Goal: Contribute content: Contribute content

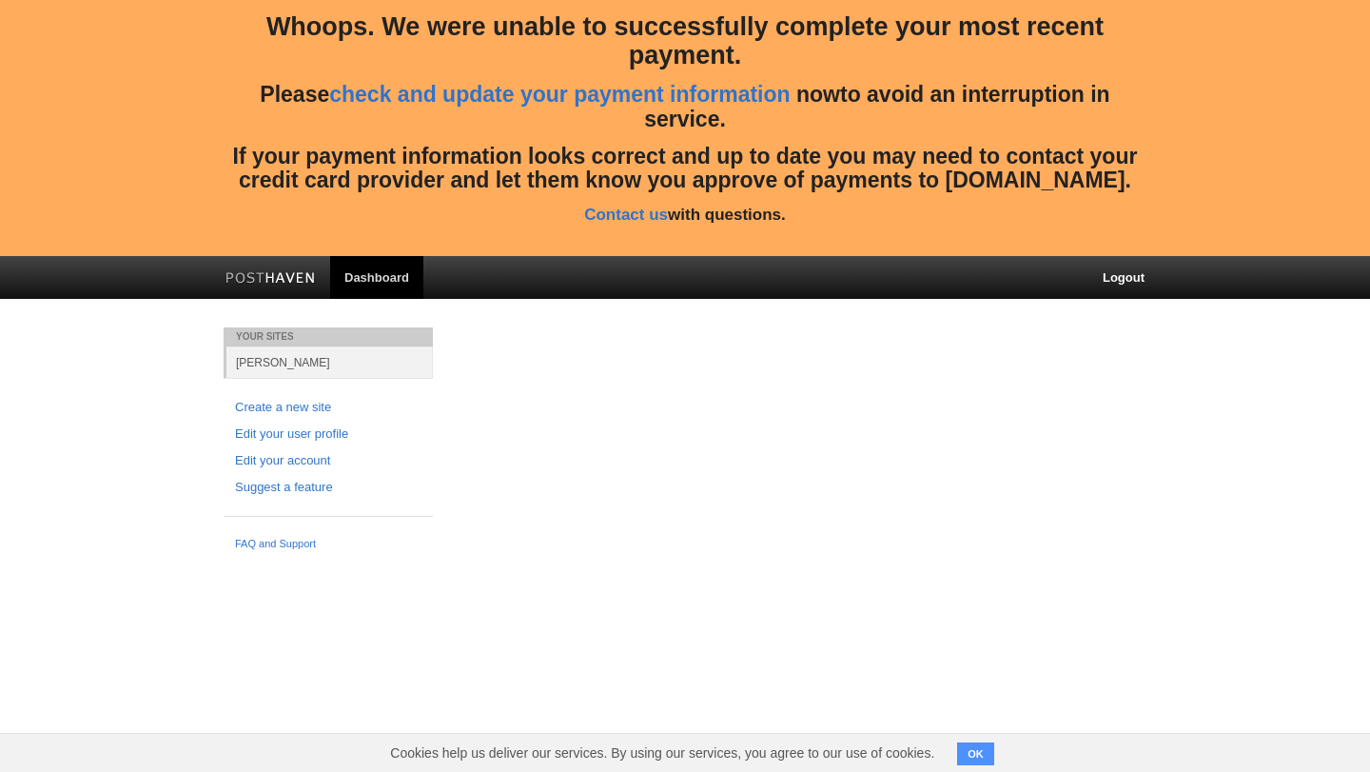
scroll to position [273, 0]
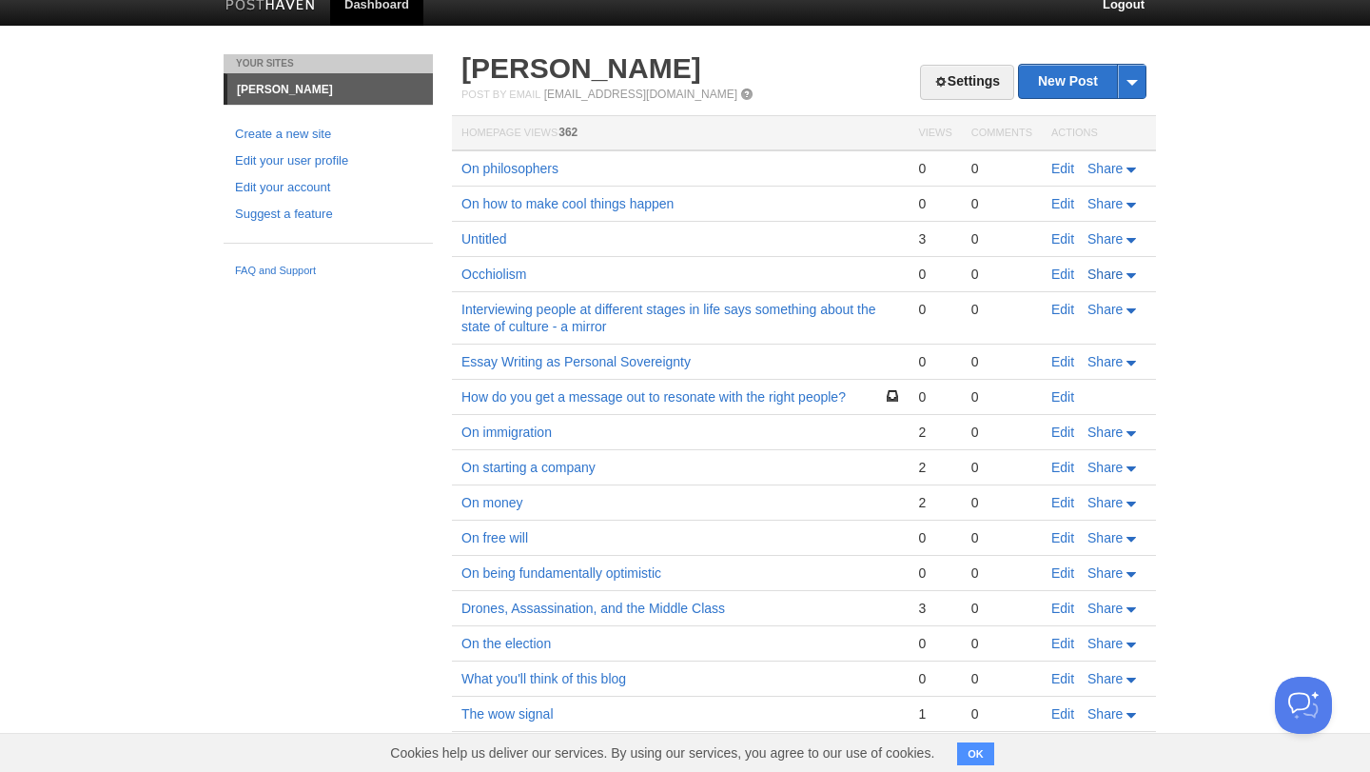
click at [1118, 270] on span "Share" at bounding box center [1105, 273] width 35 height 15
click at [1012, 270] on div "0" at bounding box center [1001, 273] width 61 height 17
click at [1068, 279] on link "Edit" at bounding box center [1062, 273] width 23 height 15
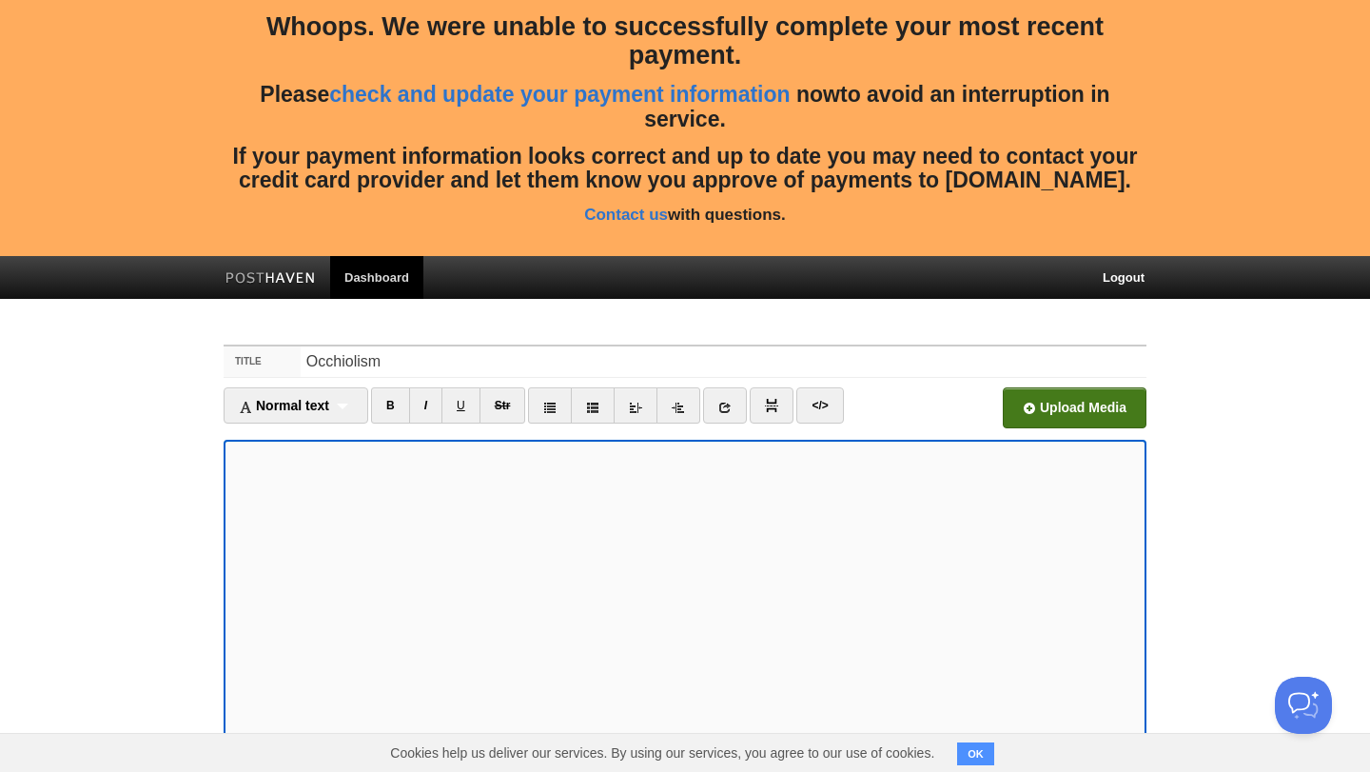
scroll to position [288, 0]
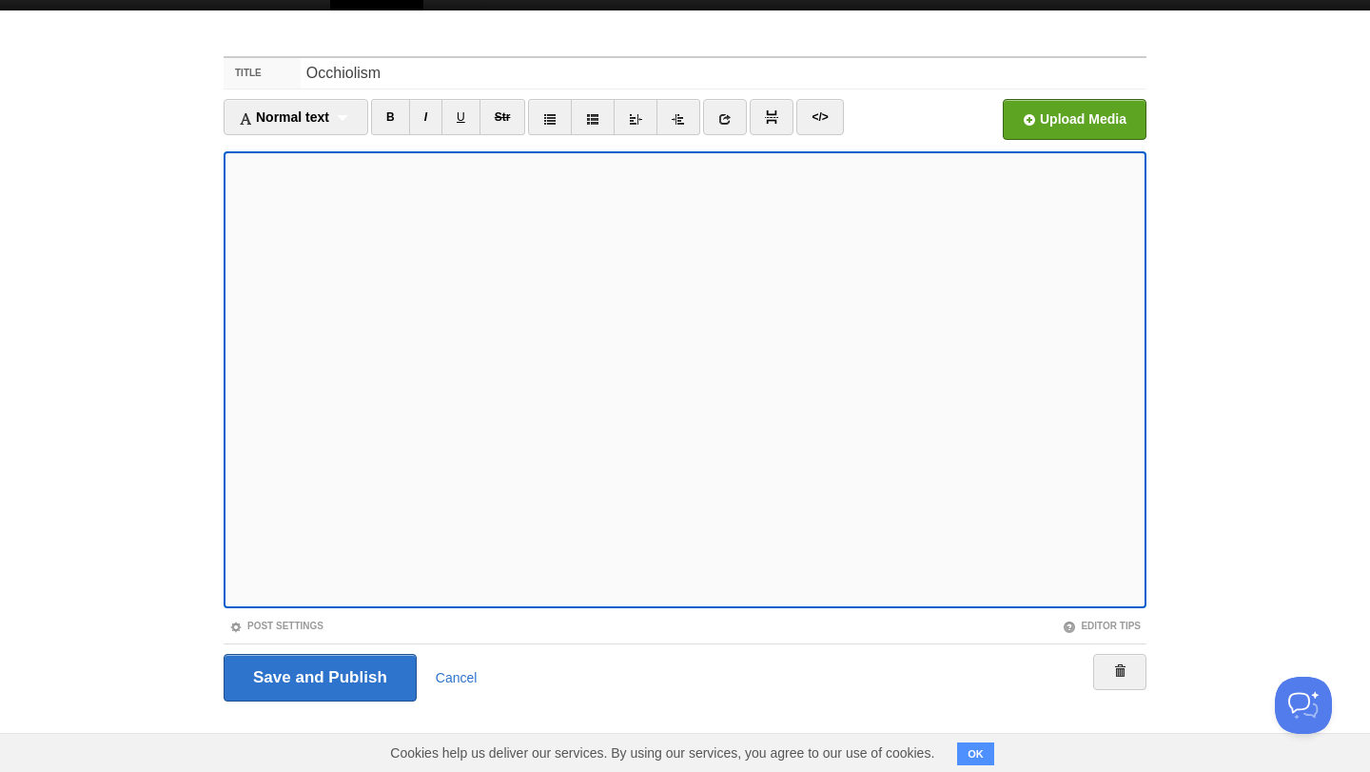
click at [1122, 645] on div "Save and Publish Cancel" at bounding box center [685, 677] width 923 height 68
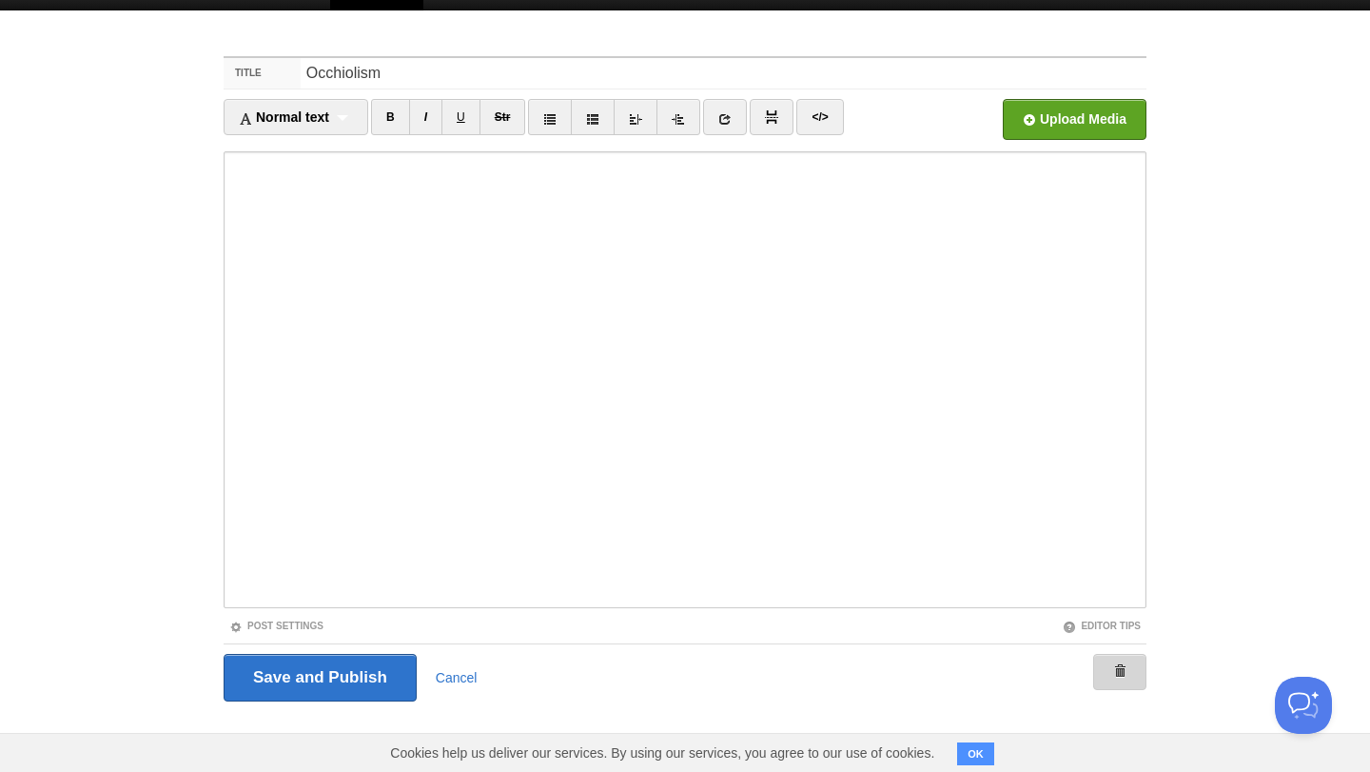
click at [1122, 675] on span at bounding box center [1119, 670] width 13 height 13
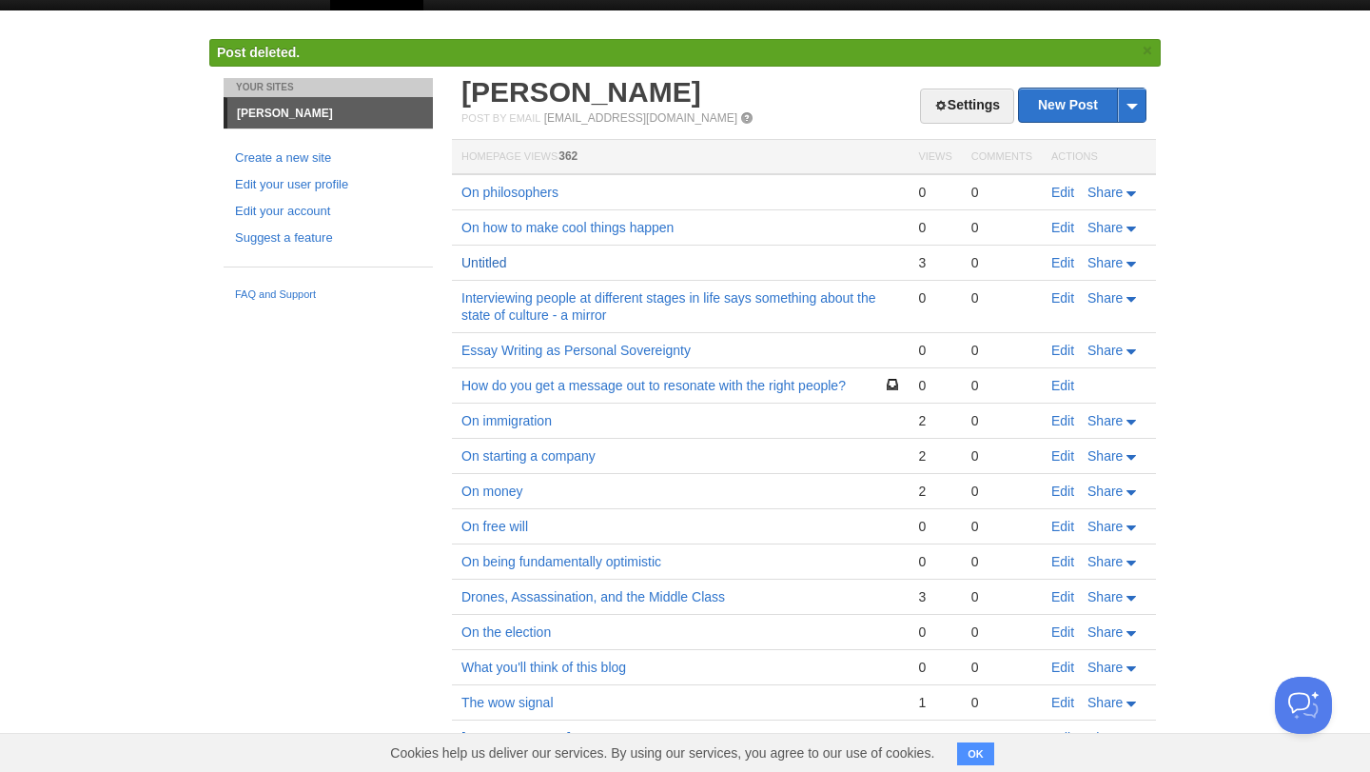
click at [493, 262] on link "Untitled" at bounding box center [483, 262] width 45 height 15
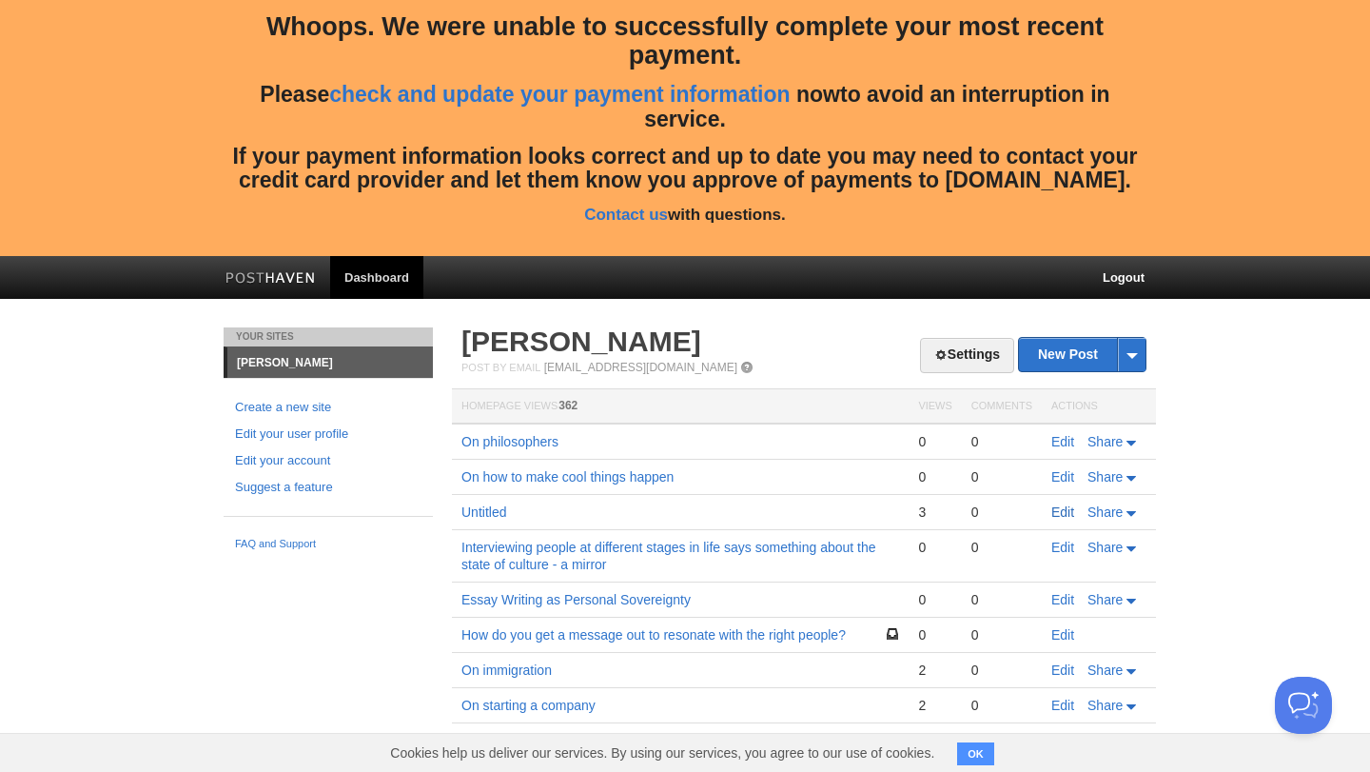
click at [1064, 510] on link "Edit" at bounding box center [1062, 511] width 23 height 15
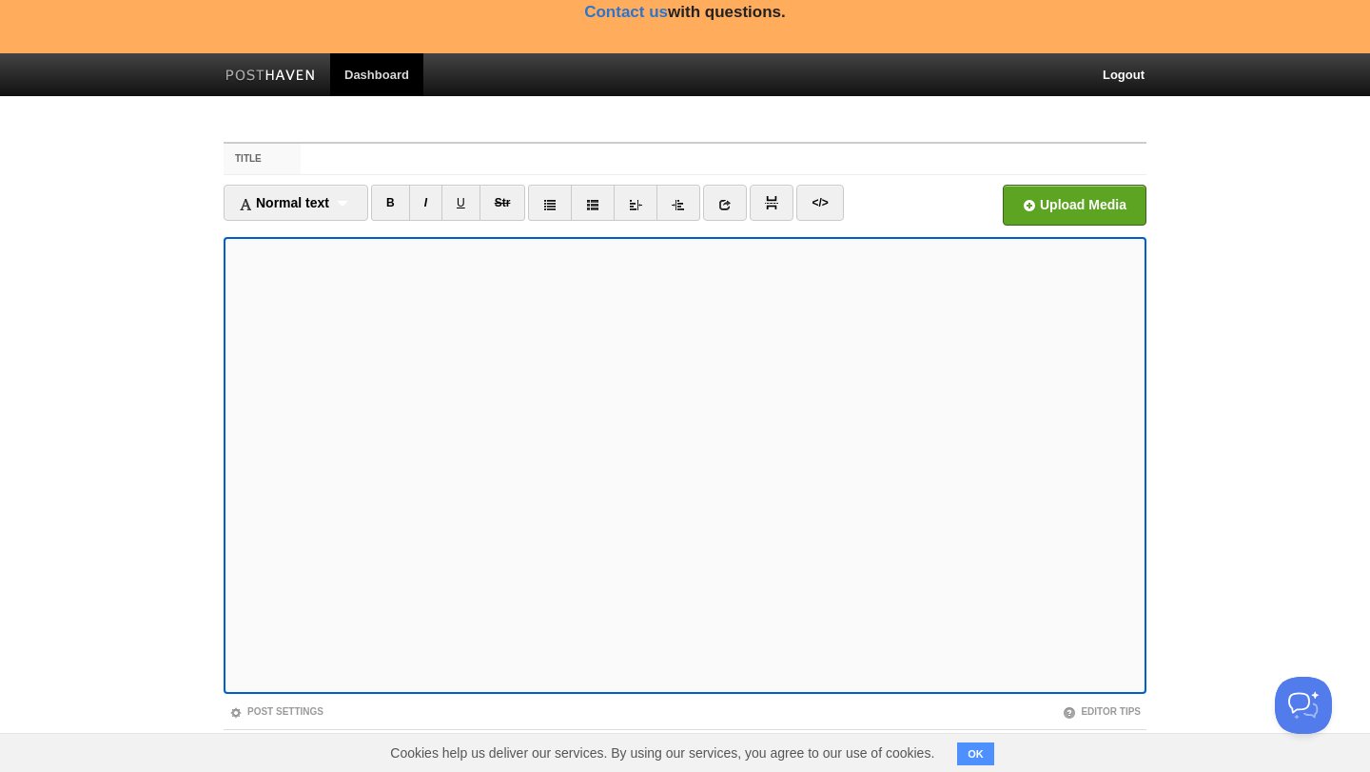
scroll to position [288, 0]
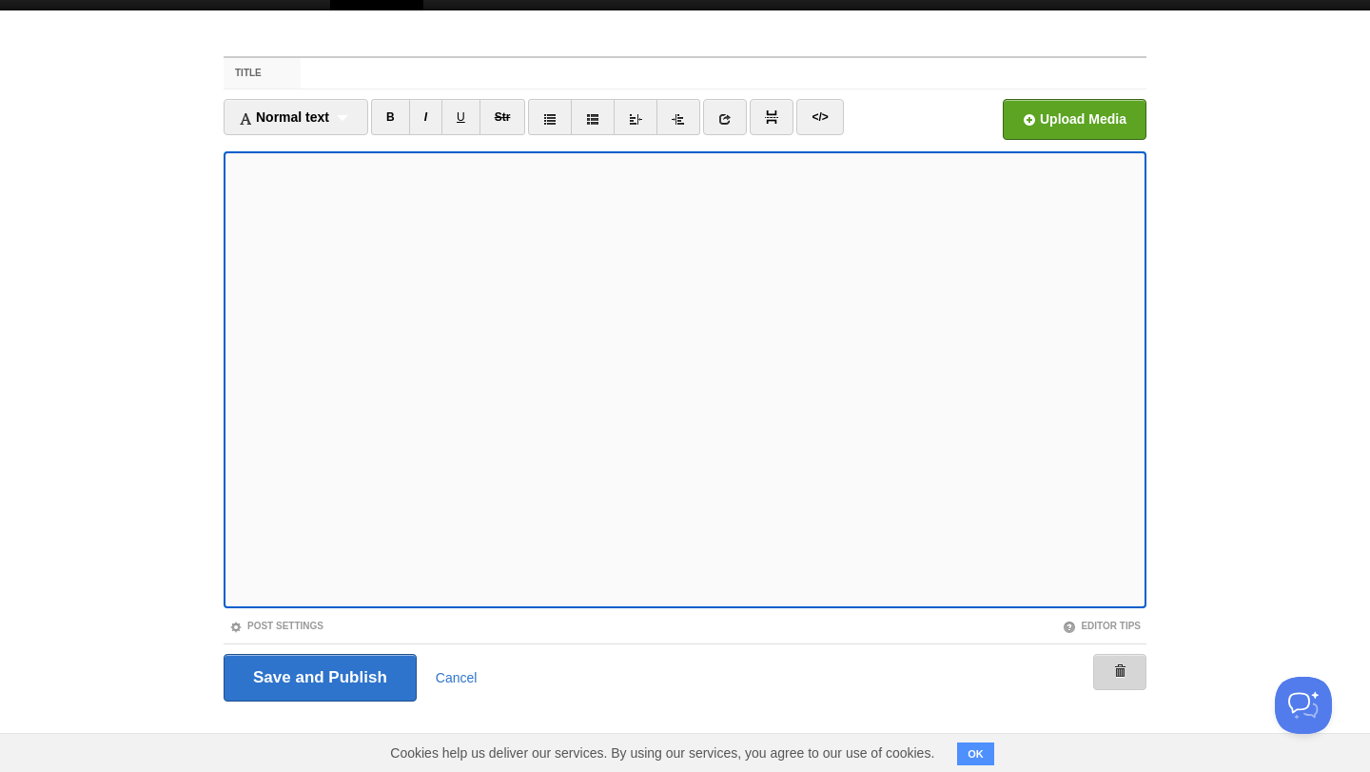
click at [1108, 667] on link at bounding box center [1119, 672] width 53 height 36
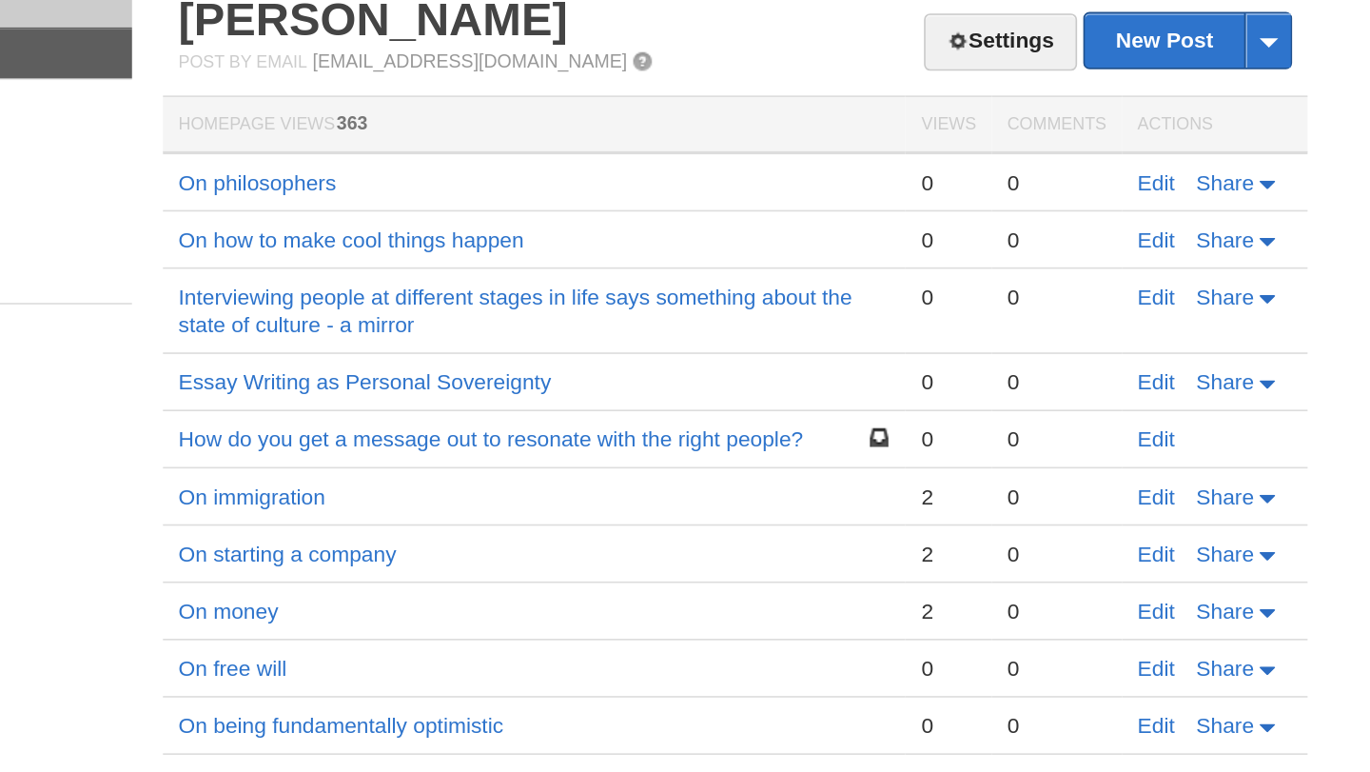
click at [912, 141] on td "0" at bounding box center [935, 153] width 52 height 36
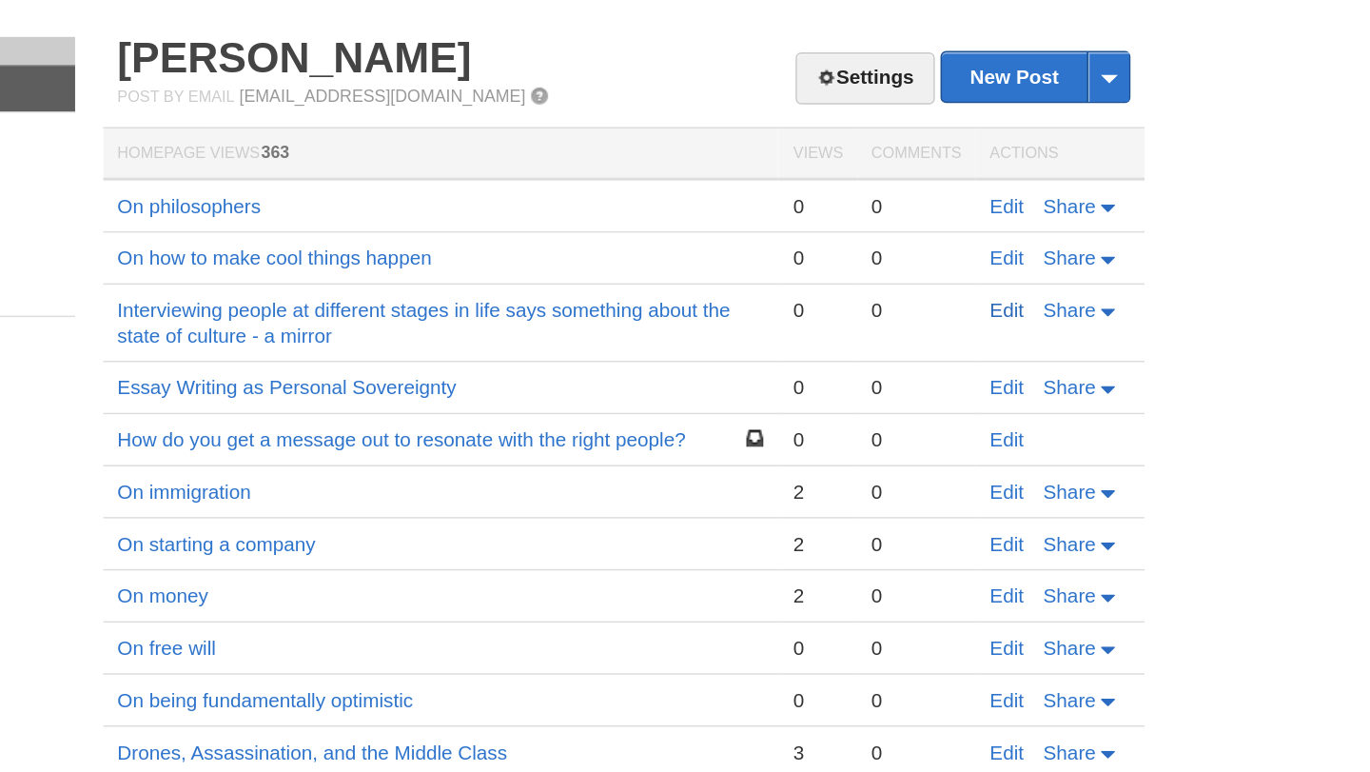
click at [1062, 217] on link "Edit" at bounding box center [1062, 223] width 23 height 15
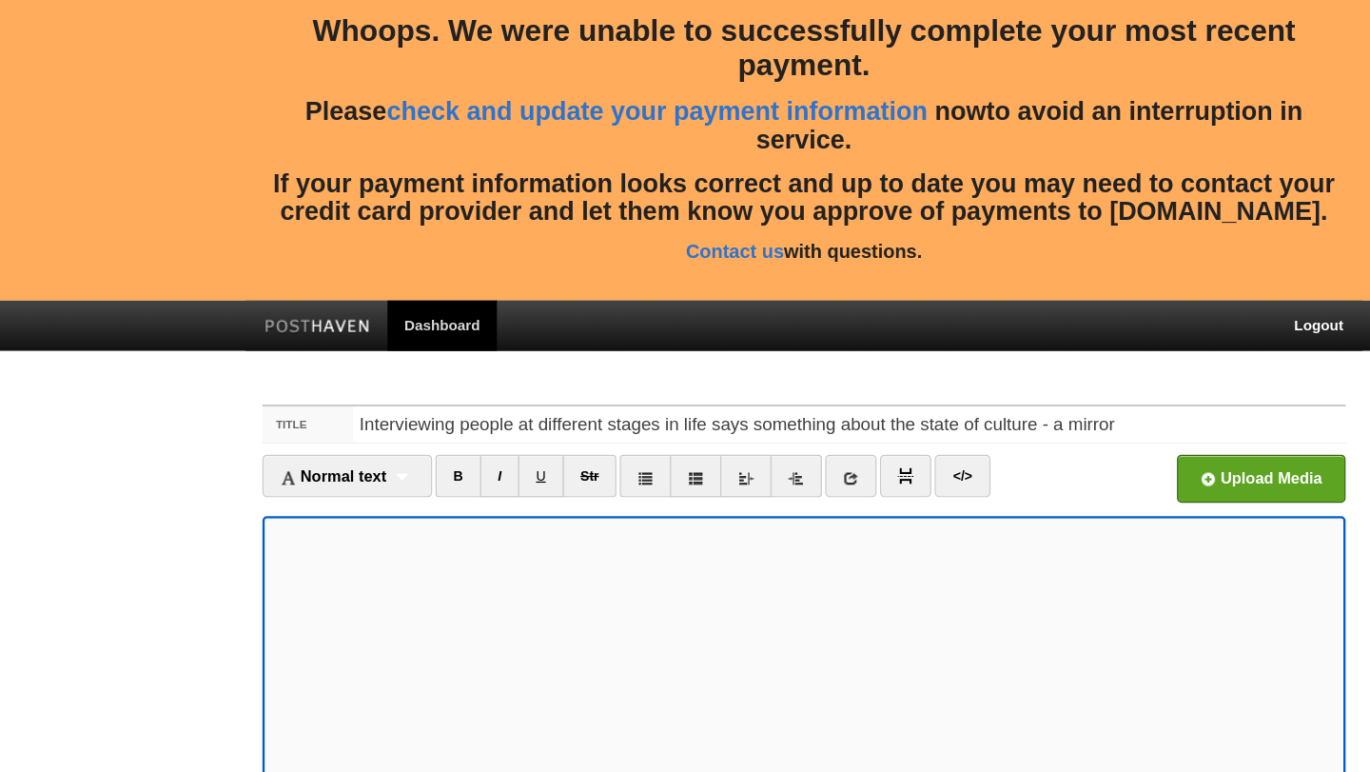
click at [189, 374] on body "Whoops. We were unable to successfully complete your most recent payment. Pleas…" at bounding box center [685, 530] width 1370 height 1061
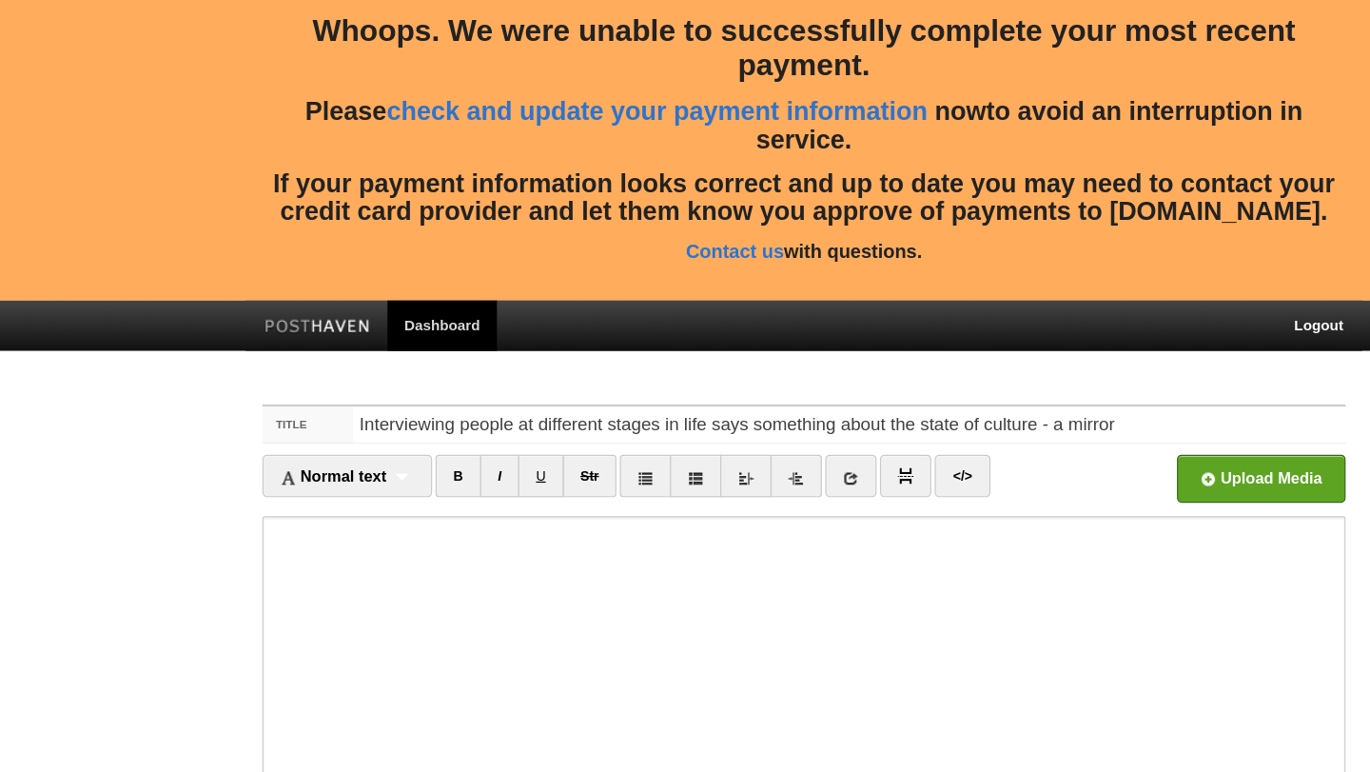
scroll to position [288, 0]
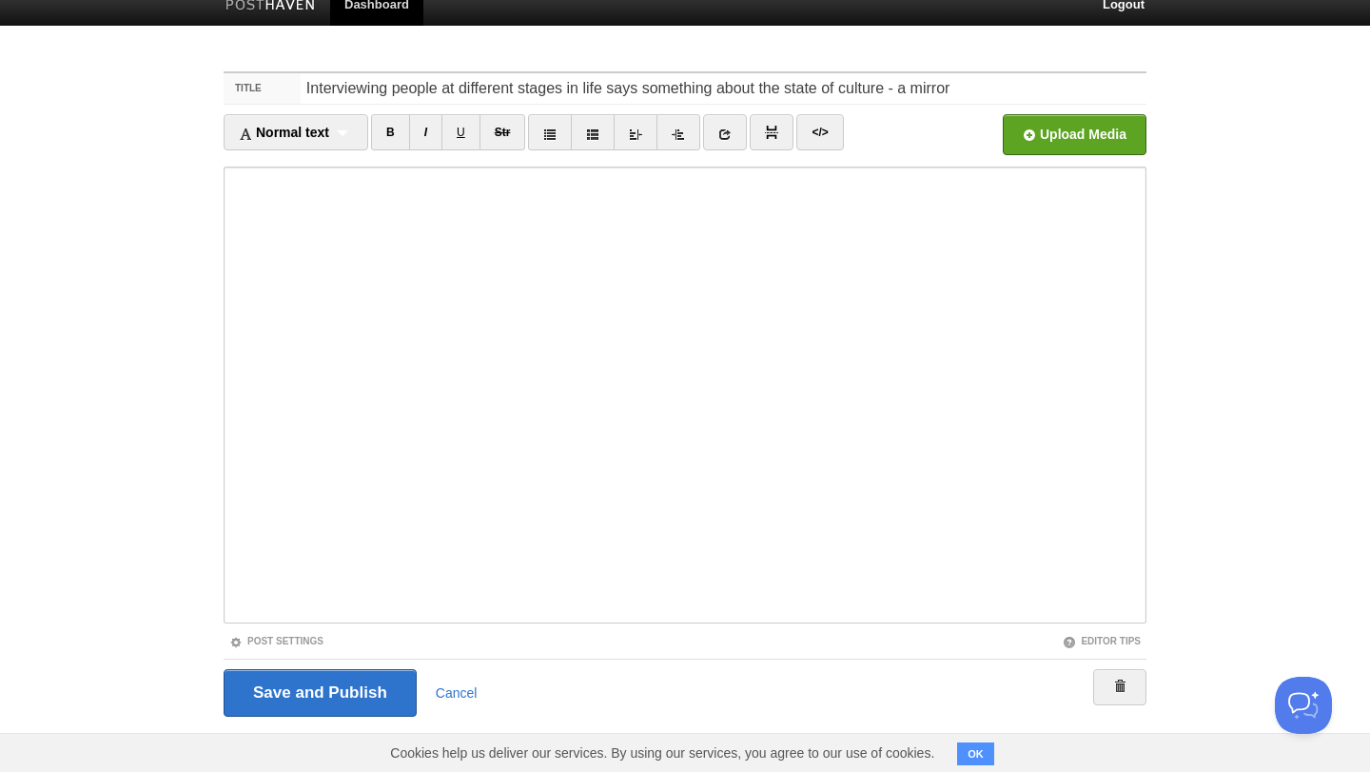
scroll to position [288, 0]
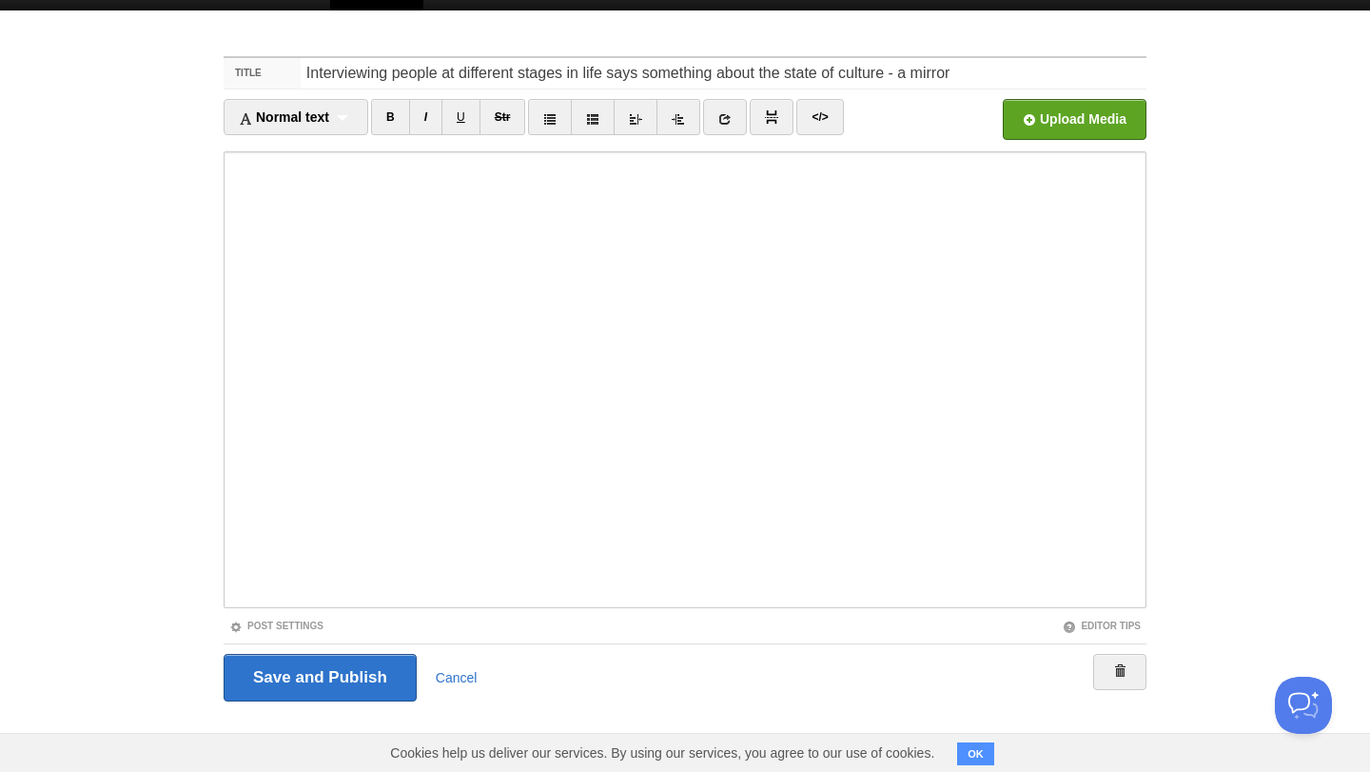
click at [1289, 459] on body "Whoops. We were unable to successfully complete your most recent payment. Pleas…" at bounding box center [685, 242] width 1370 height 1061
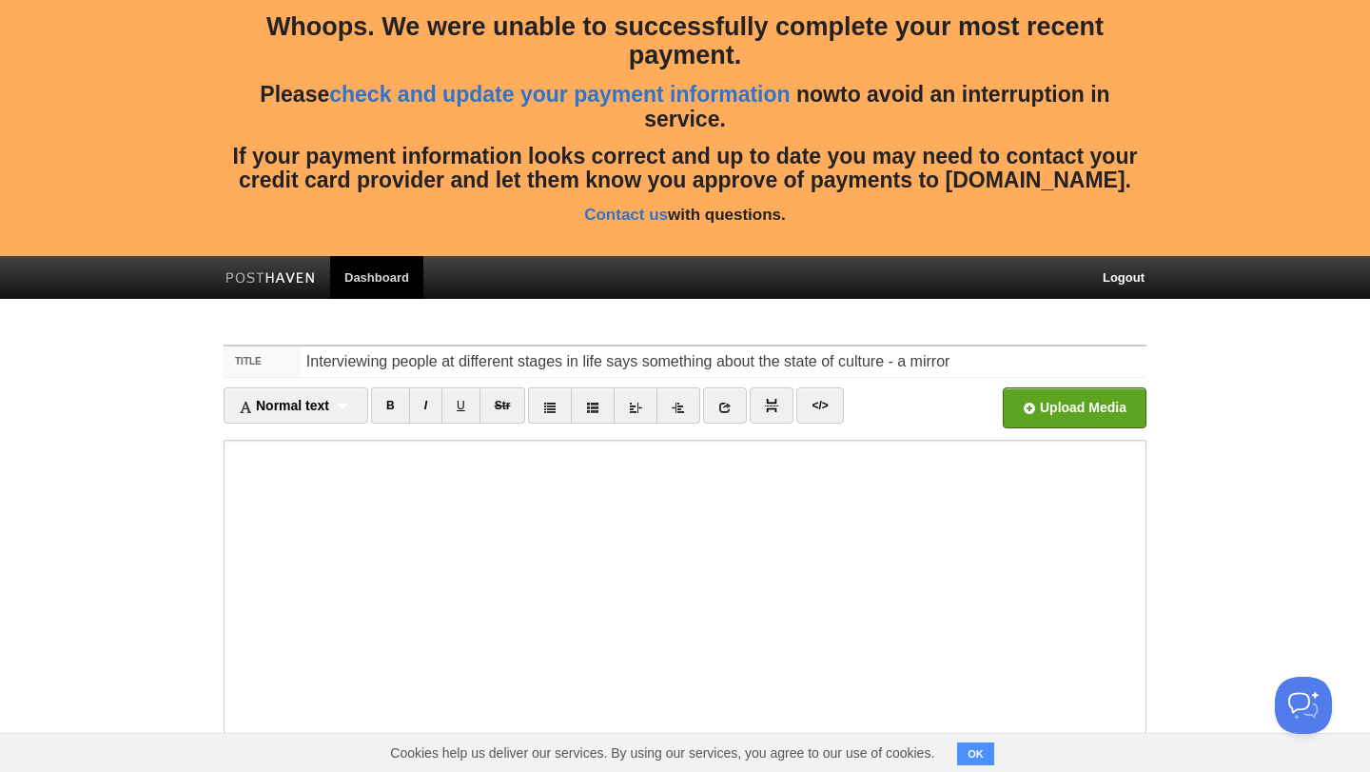
click at [299, 274] on img at bounding box center [270, 279] width 90 height 14
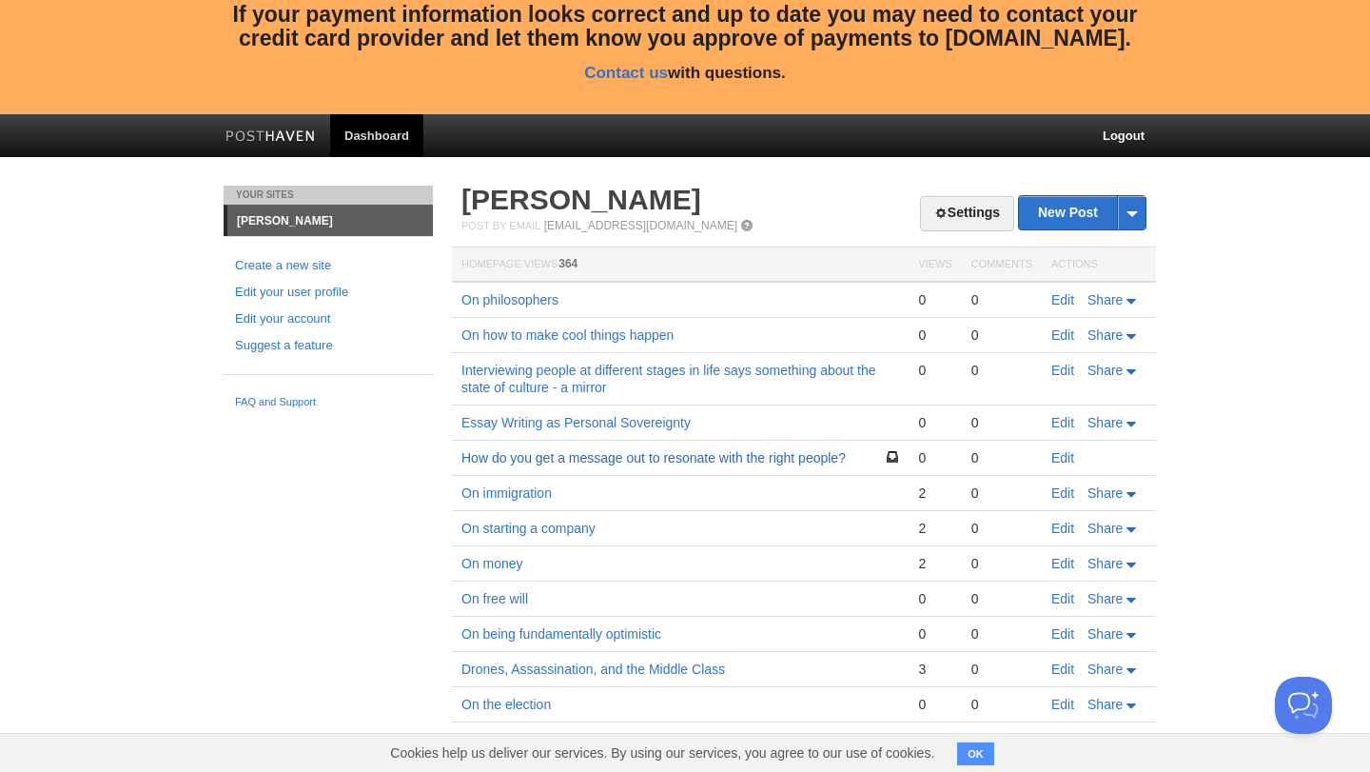
scroll to position [152, 0]
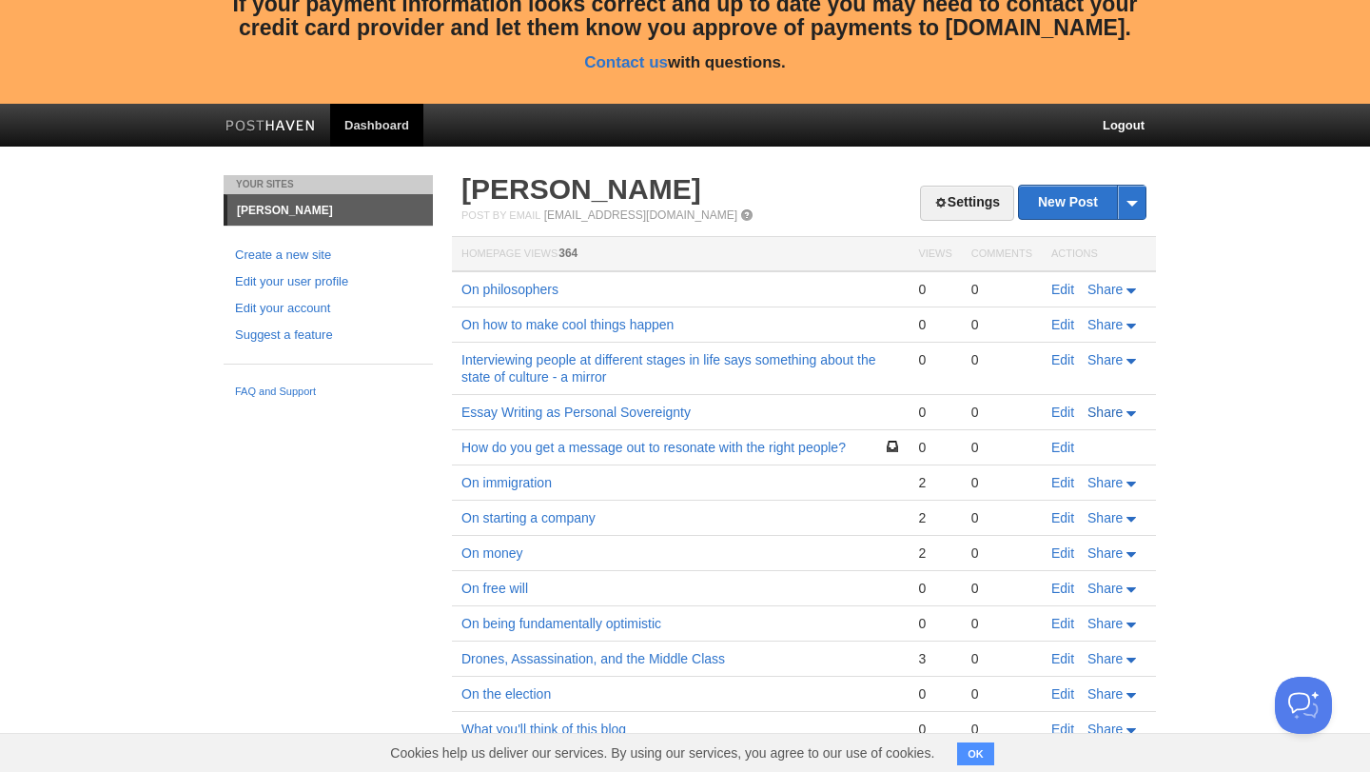
click at [1113, 416] on span "Share" at bounding box center [1105, 411] width 35 height 15
click at [861, 411] on td "Essay Writing as Personal Sovereignty" at bounding box center [680, 412] width 457 height 35
click at [653, 416] on link "Essay Writing as Personal Sovereignty" at bounding box center [575, 411] width 229 height 15
click at [1058, 413] on link "Edit" at bounding box center [1062, 411] width 23 height 15
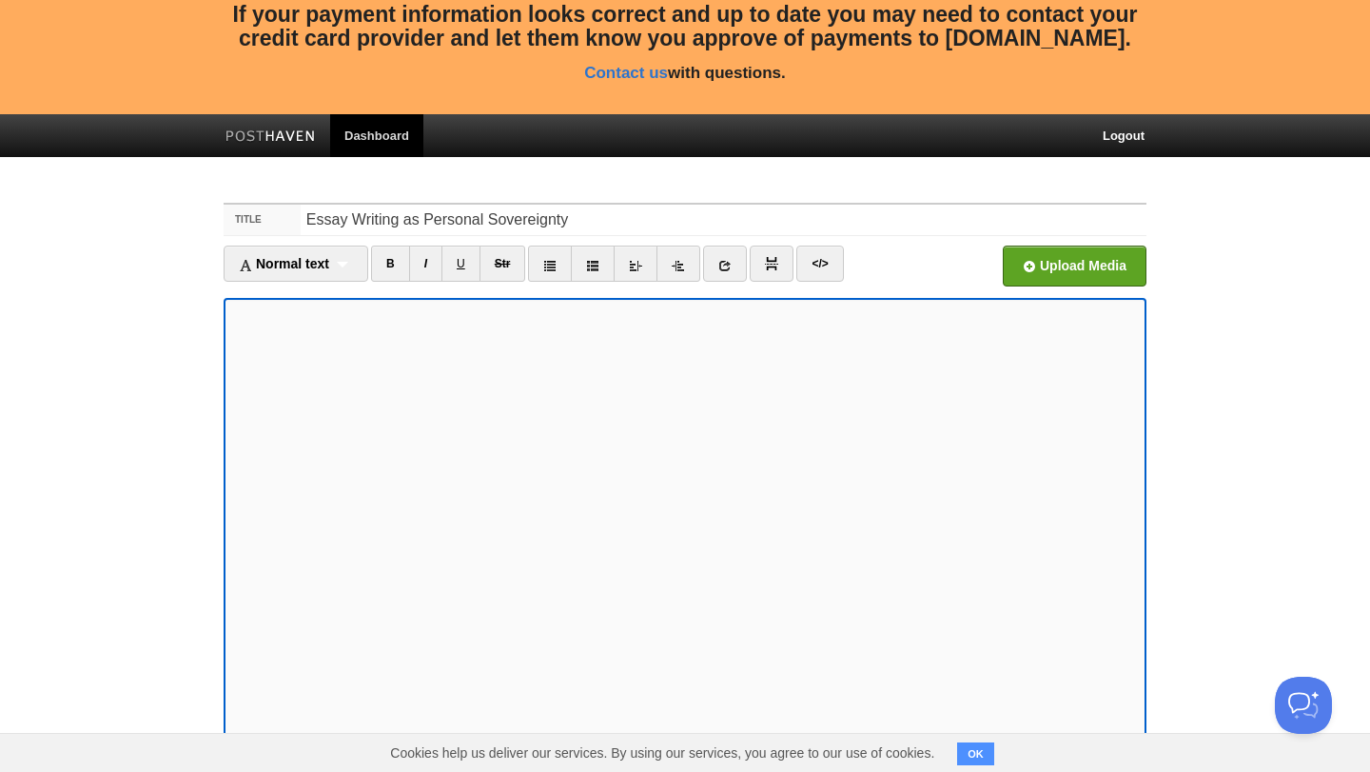
scroll to position [288, 0]
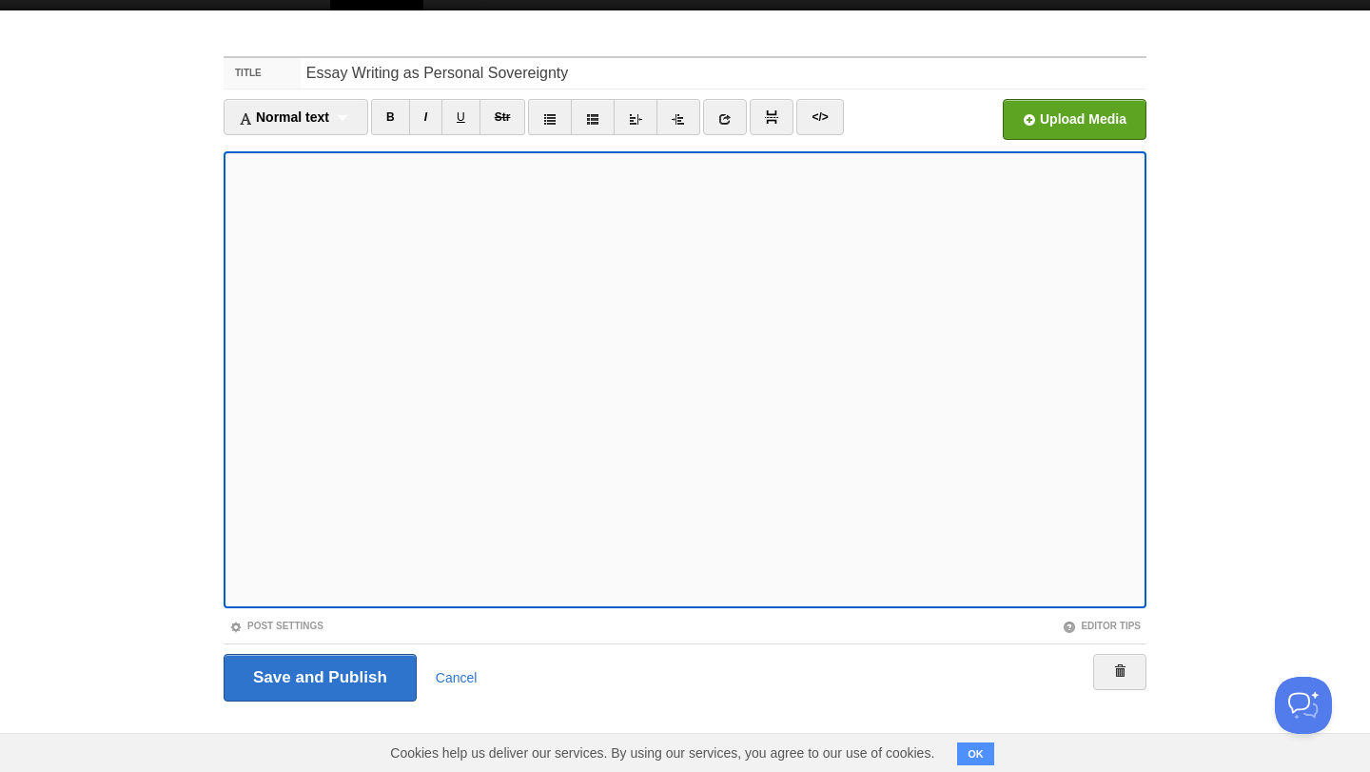
click at [578, 681] on div "Save and Publish Cancel" at bounding box center [685, 678] width 923 height 48
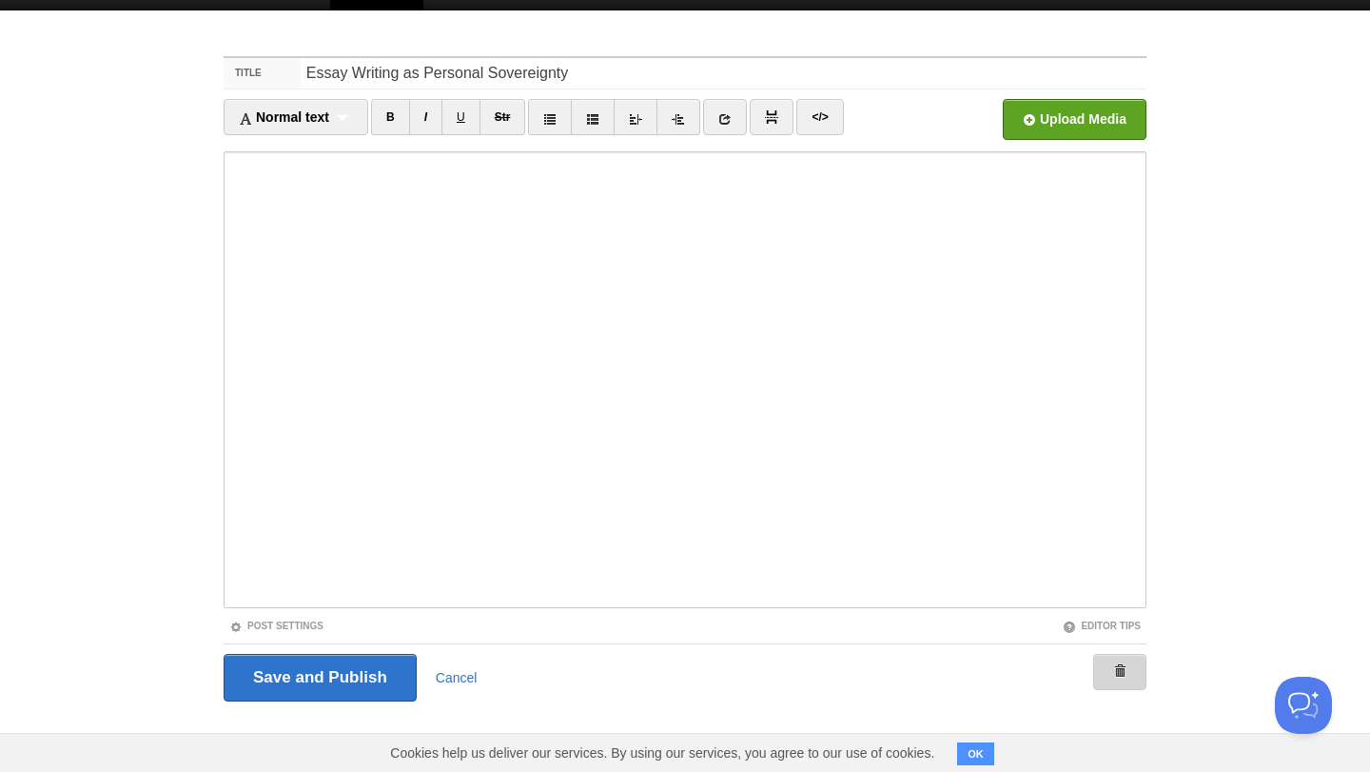
click at [1100, 664] on link at bounding box center [1119, 672] width 53 height 36
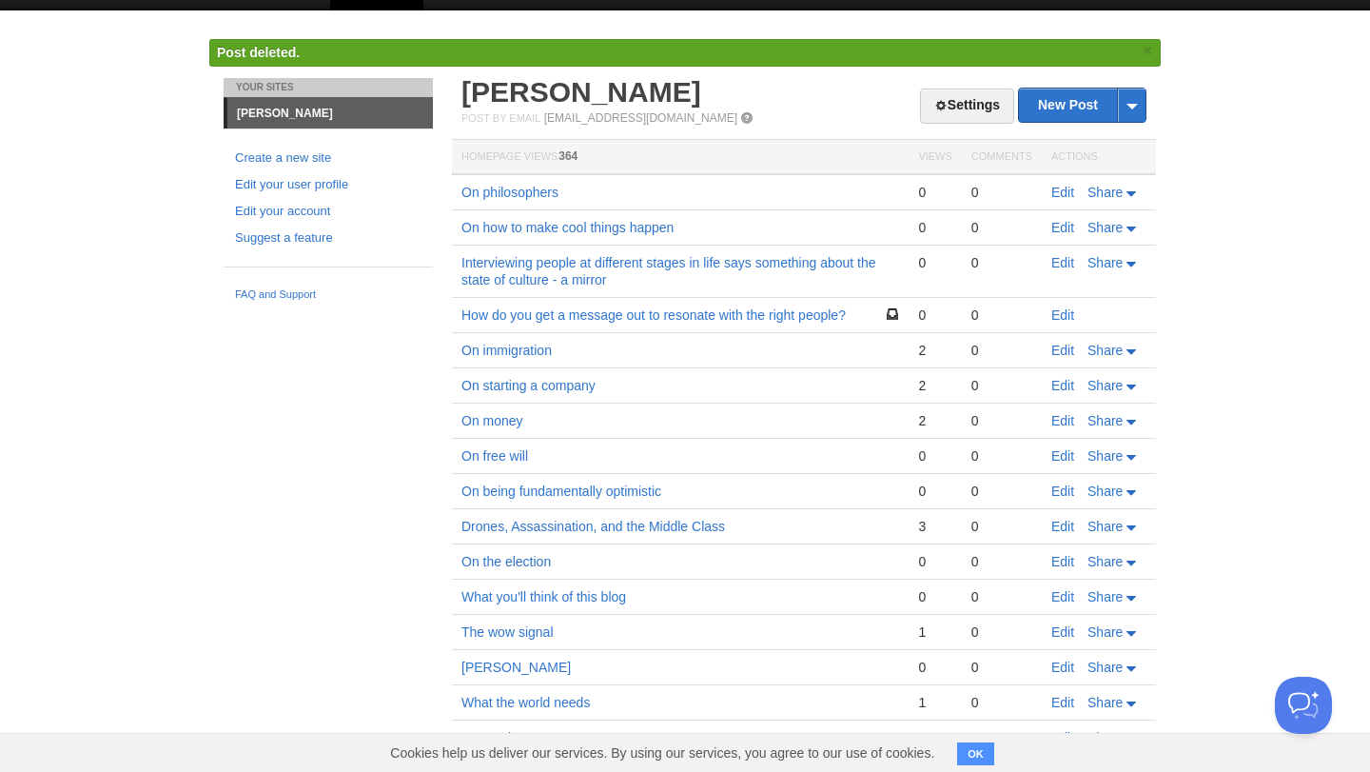
scroll to position [256, 0]
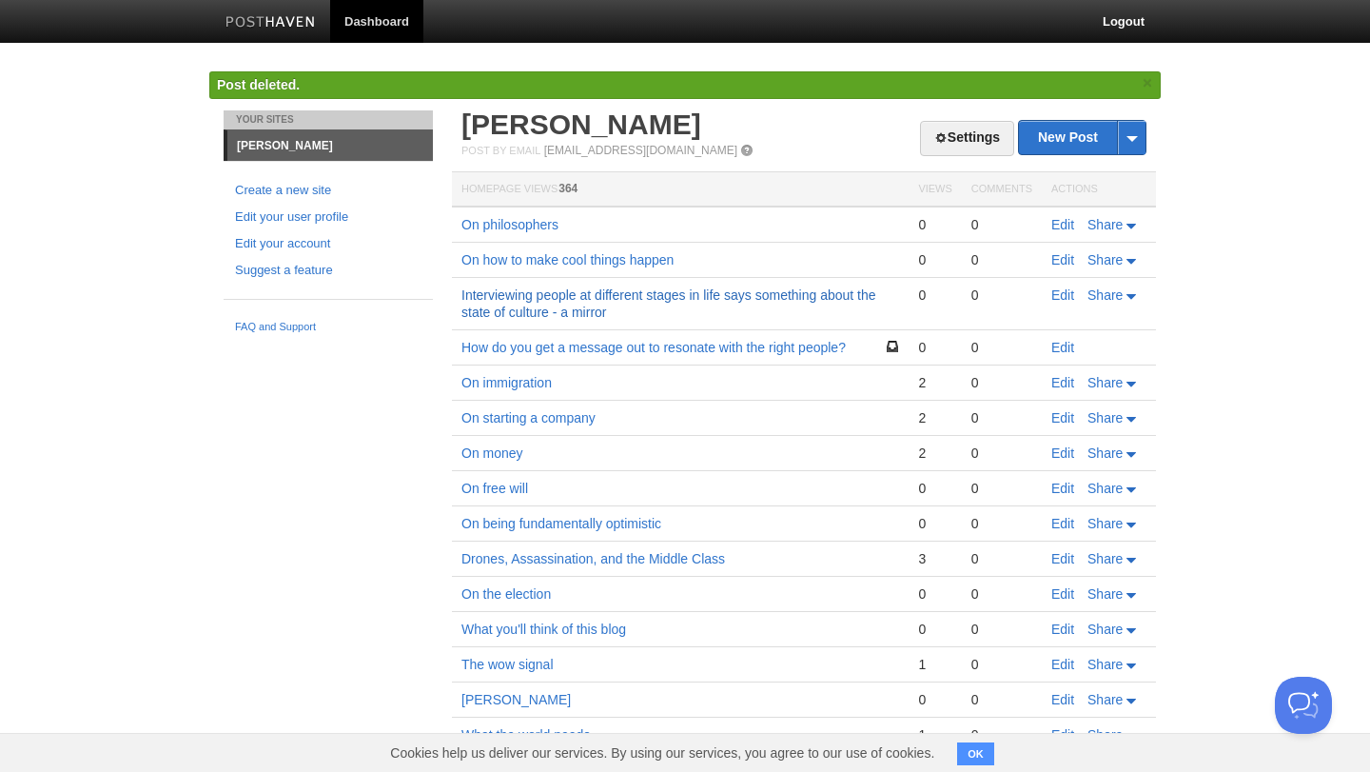
click at [769, 289] on link "Interviewing people at different stages in life says something about the state …" at bounding box center [668, 303] width 415 height 32
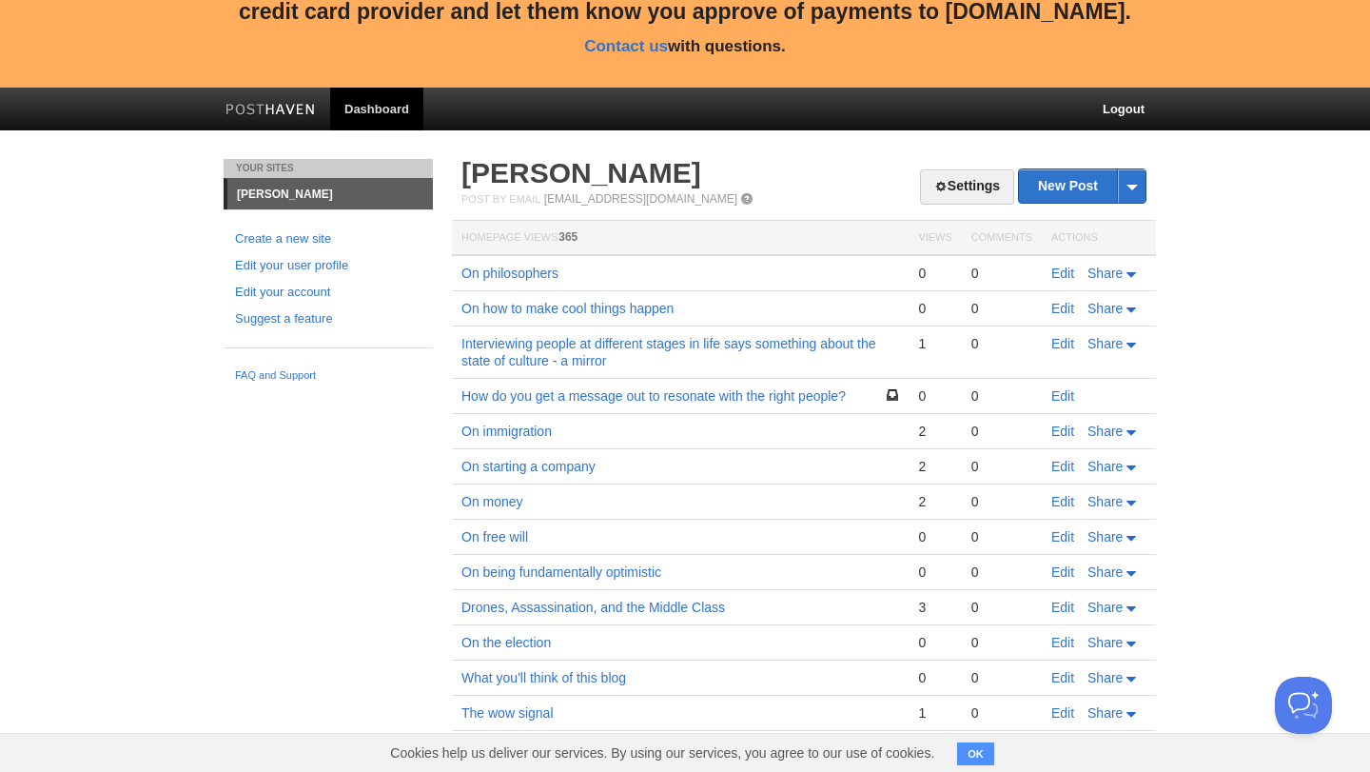
scroll to position [166, 0]
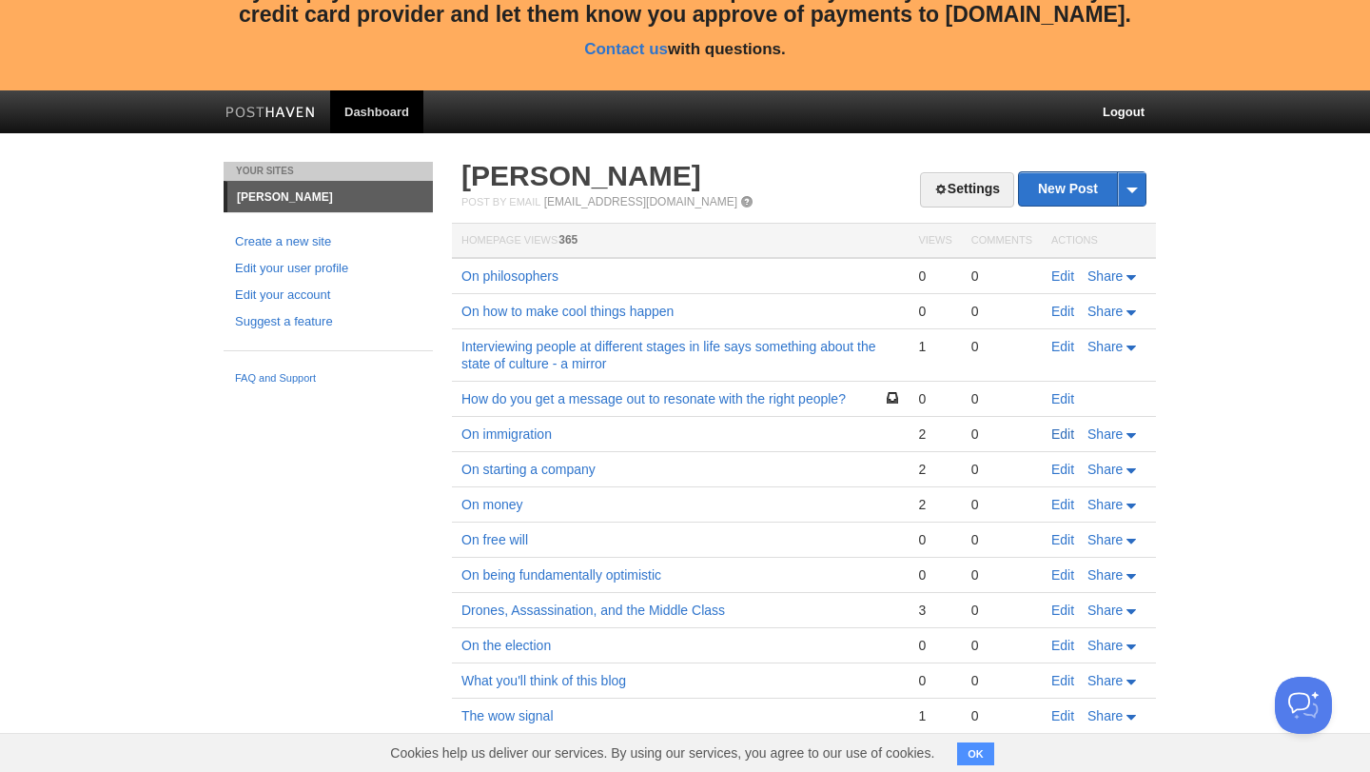
click at [1056, 431] on link "Edit" at bounding box center [1062, 433] width 23 height 15
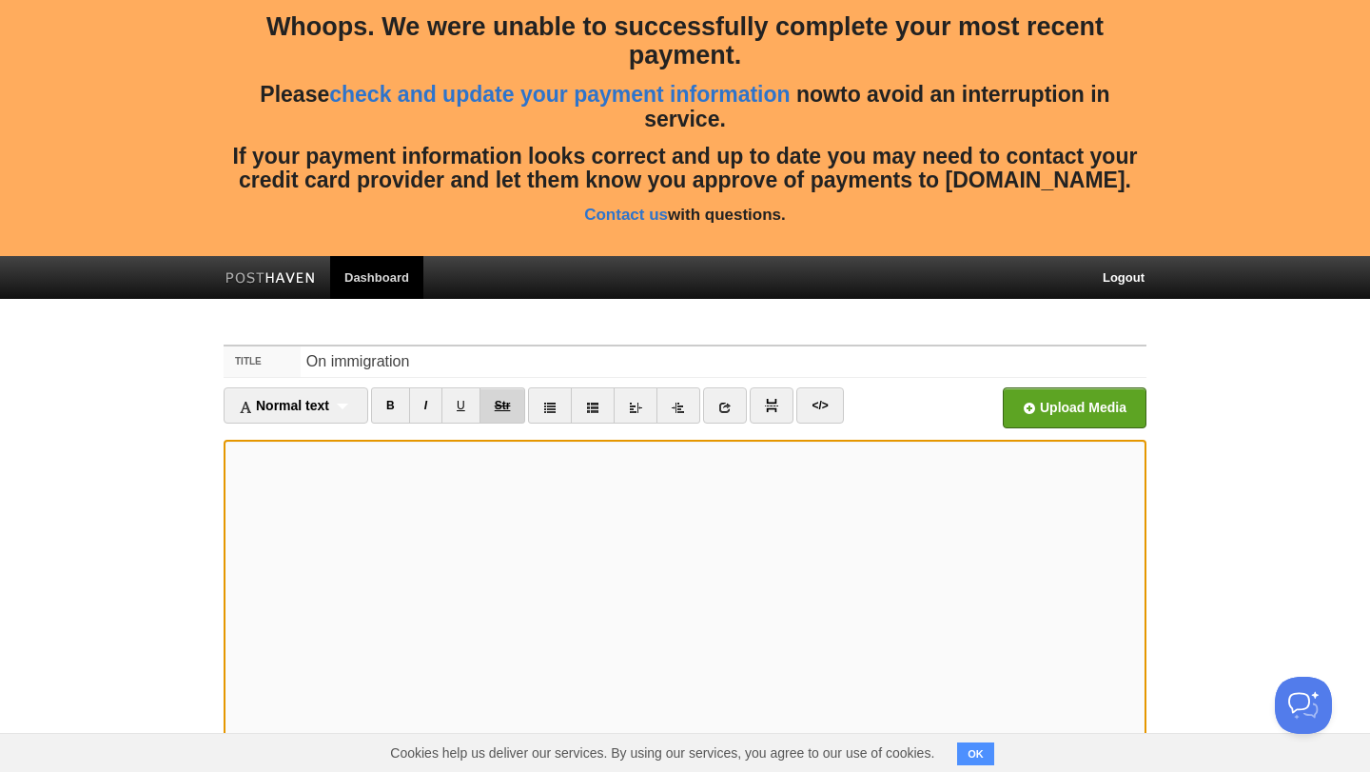
scroll to position [90, 0]
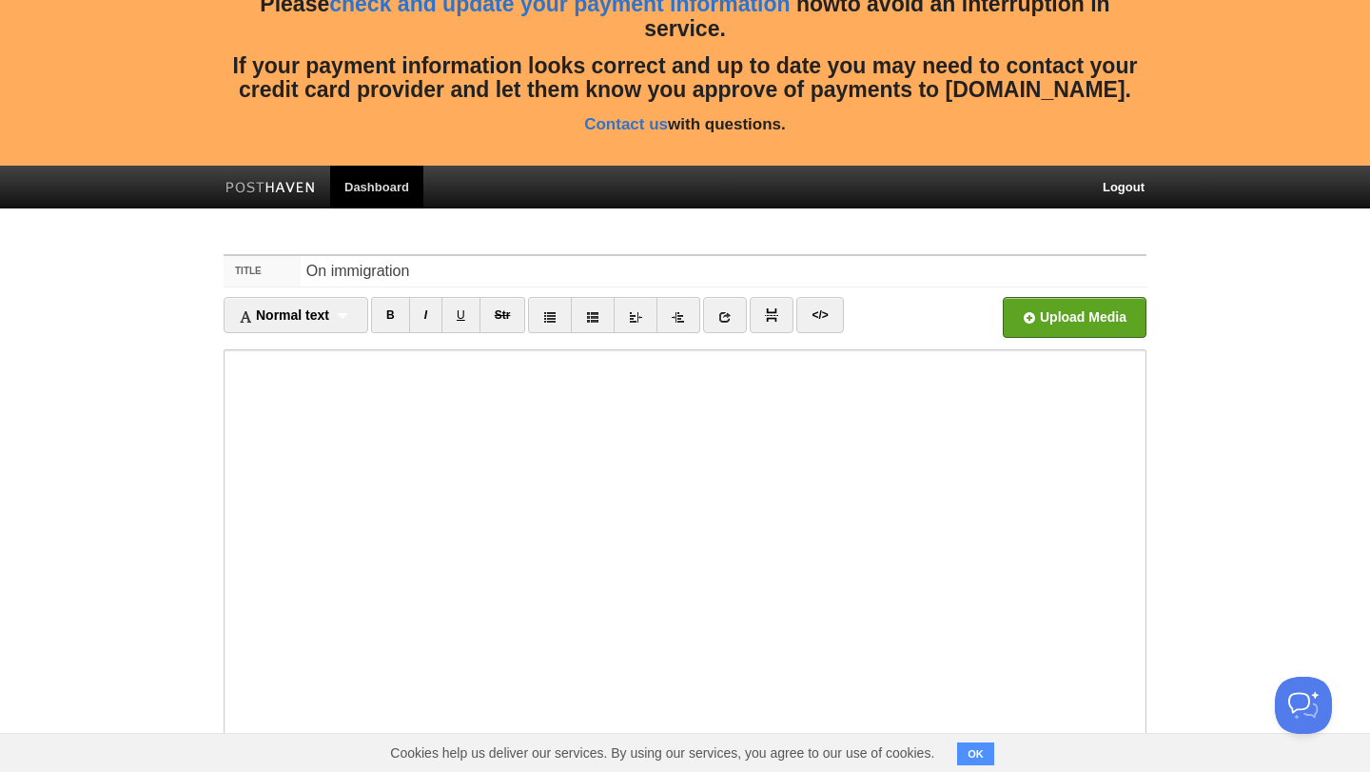
click at [228, 368] on iframe at bounding box center [685, 577] width 923 height 457
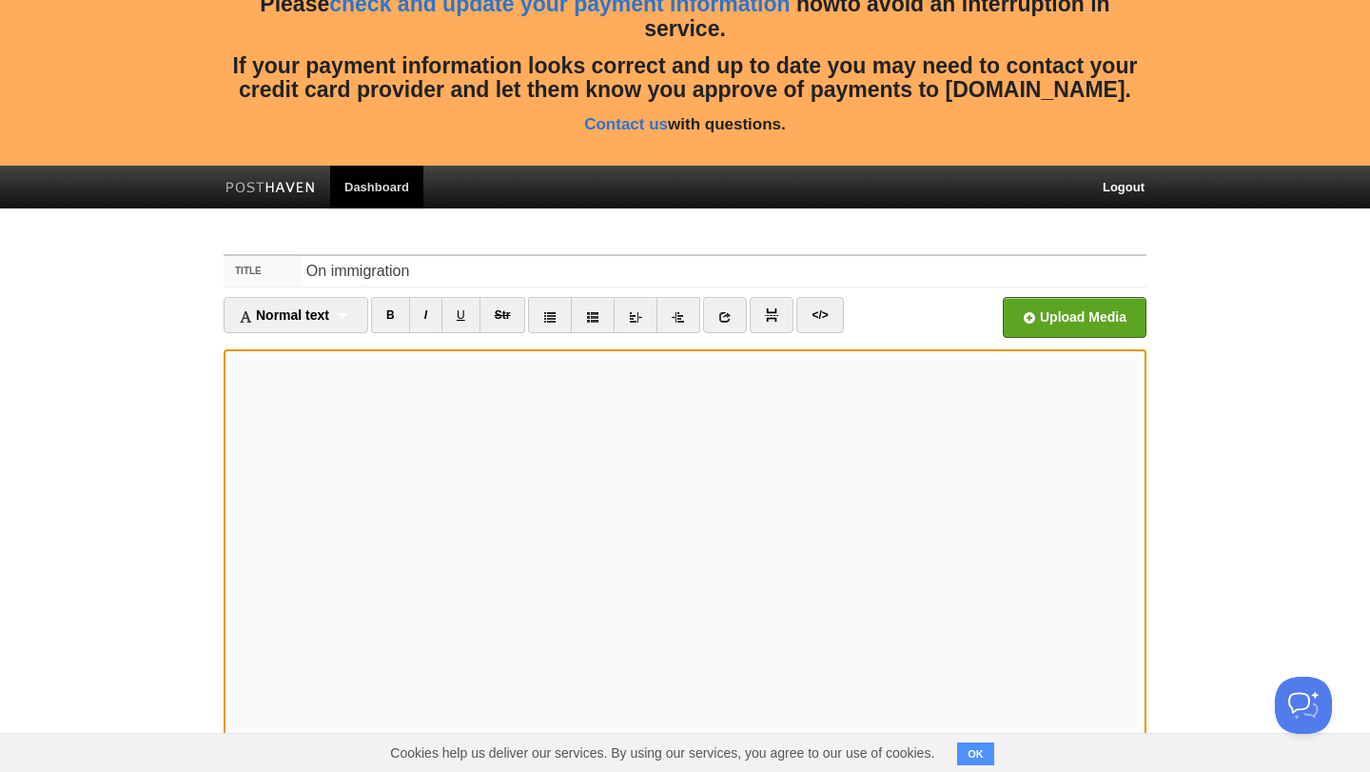
click at [228, 418] on iframe at bounding box center [685, 577] width 923 height 457
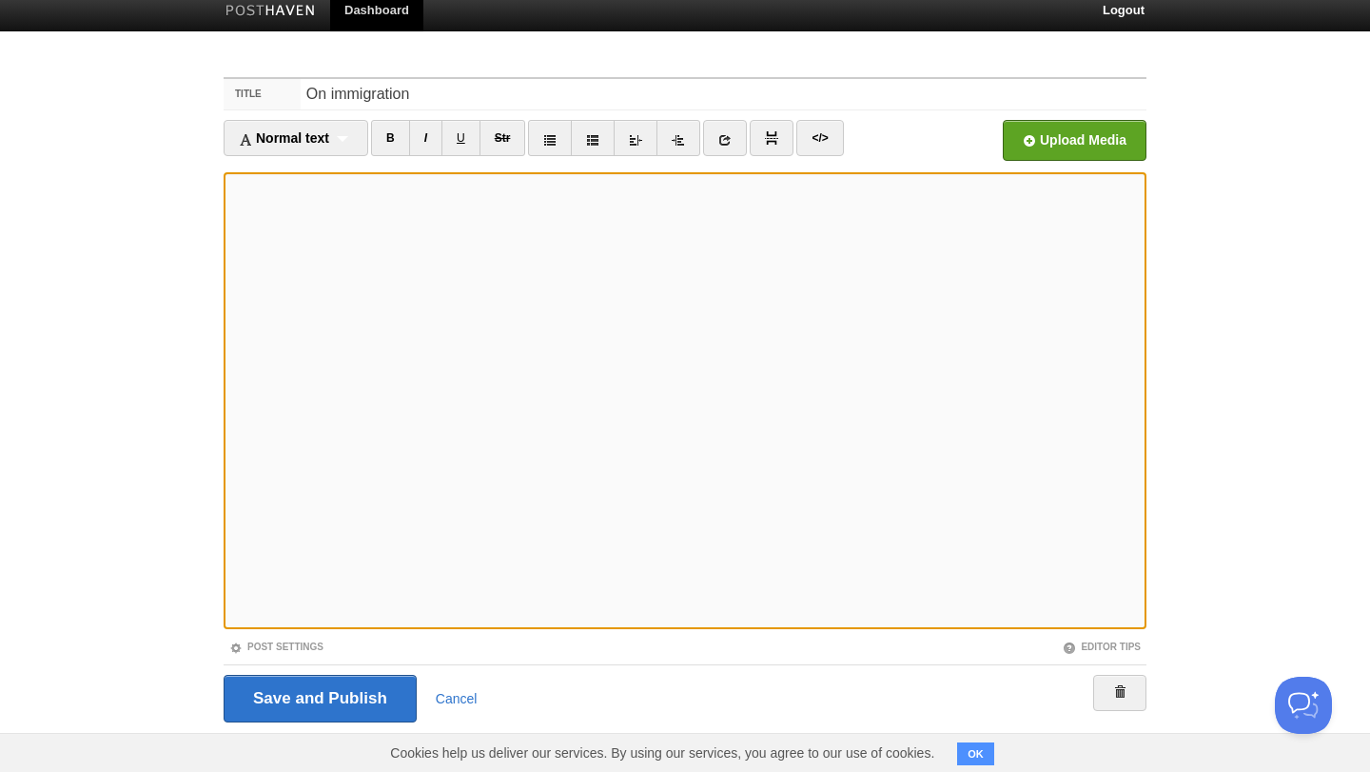
scroll to position [285, 0]
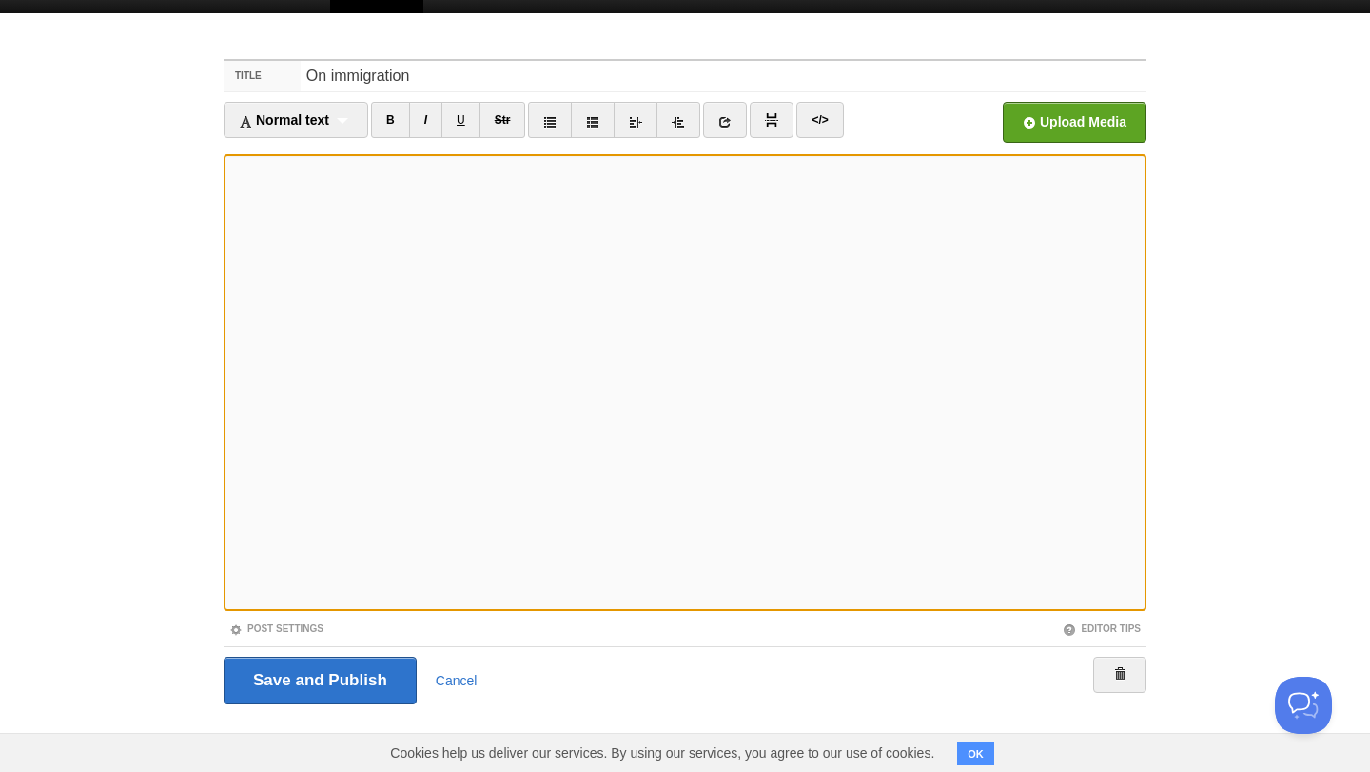
click at [887, 98] on fieldset "Title On immigration Normal text Normal text Heading 1 Heading 2 Heading 3 B I …" at bounding box center [685, 388] width 923 height 659
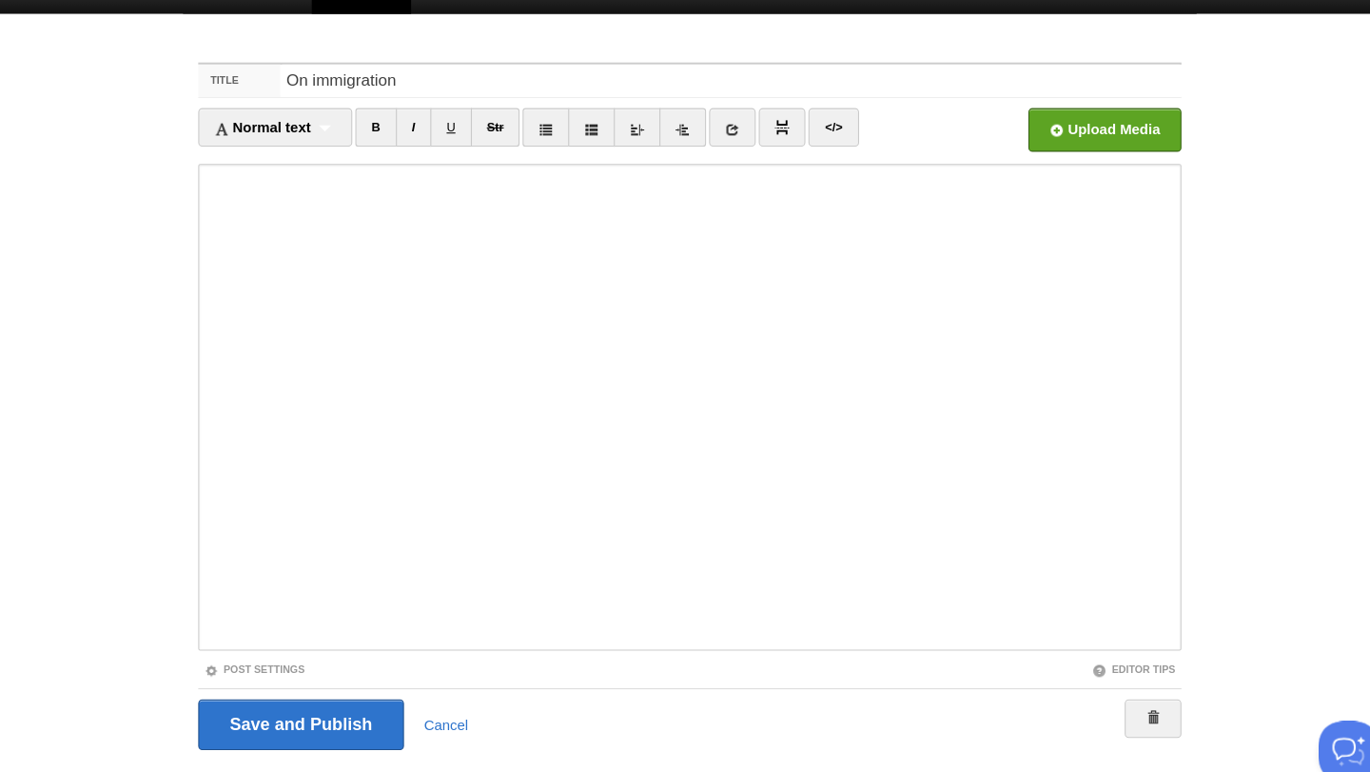
click at [908, 135] on ul "Normal text Normal text Heading 1 Heading 2 Heading 3 B I U Str × </>" at bounding box center [570, 125] width 693 height 46
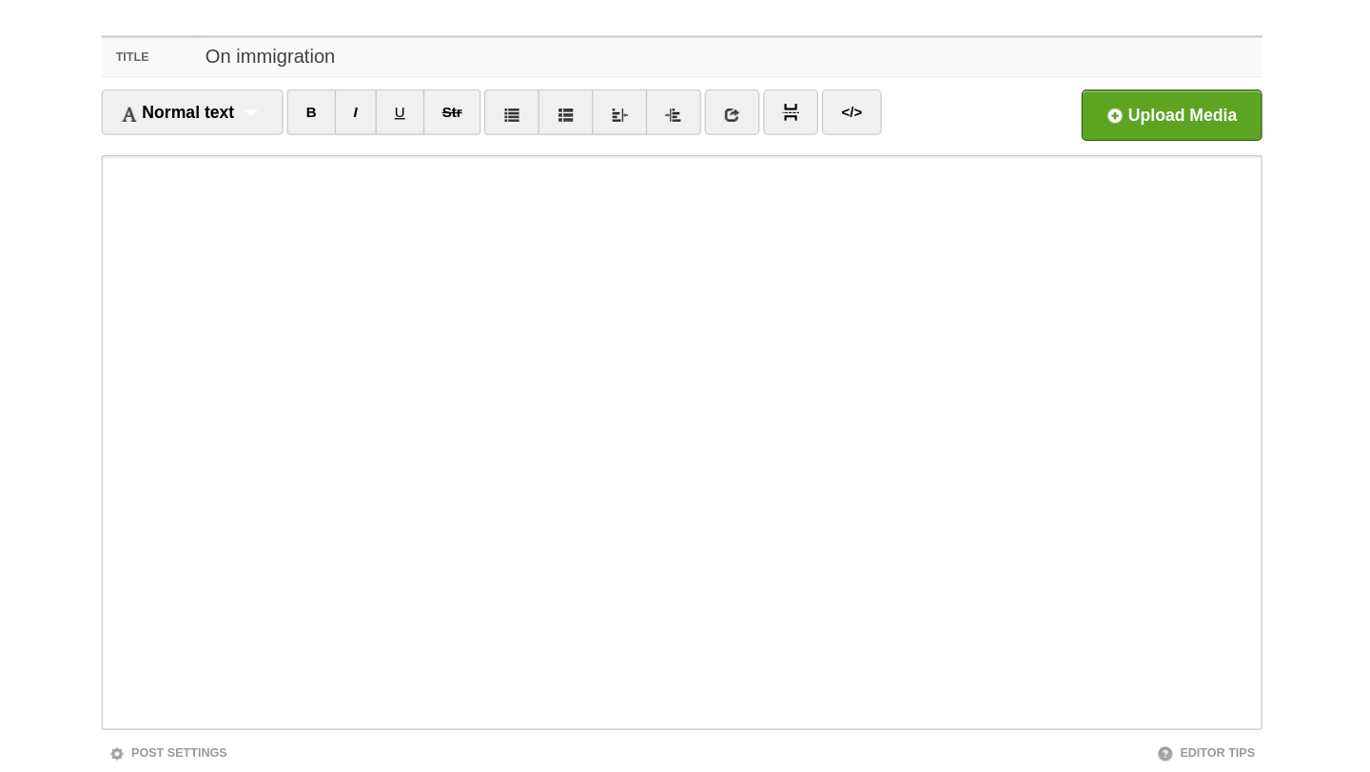
click at [476, 71] on input "On immigration" at bounding box center [724, 76] width 846 height 30
type input "On immigration to [GEOGRAPHIC_DATA]"
click at [201, 207] on body "Whoops. We were unable to successfully complete your most recent payment. Pleas…" at bounding box center [685, 245] width 1370 height 1061
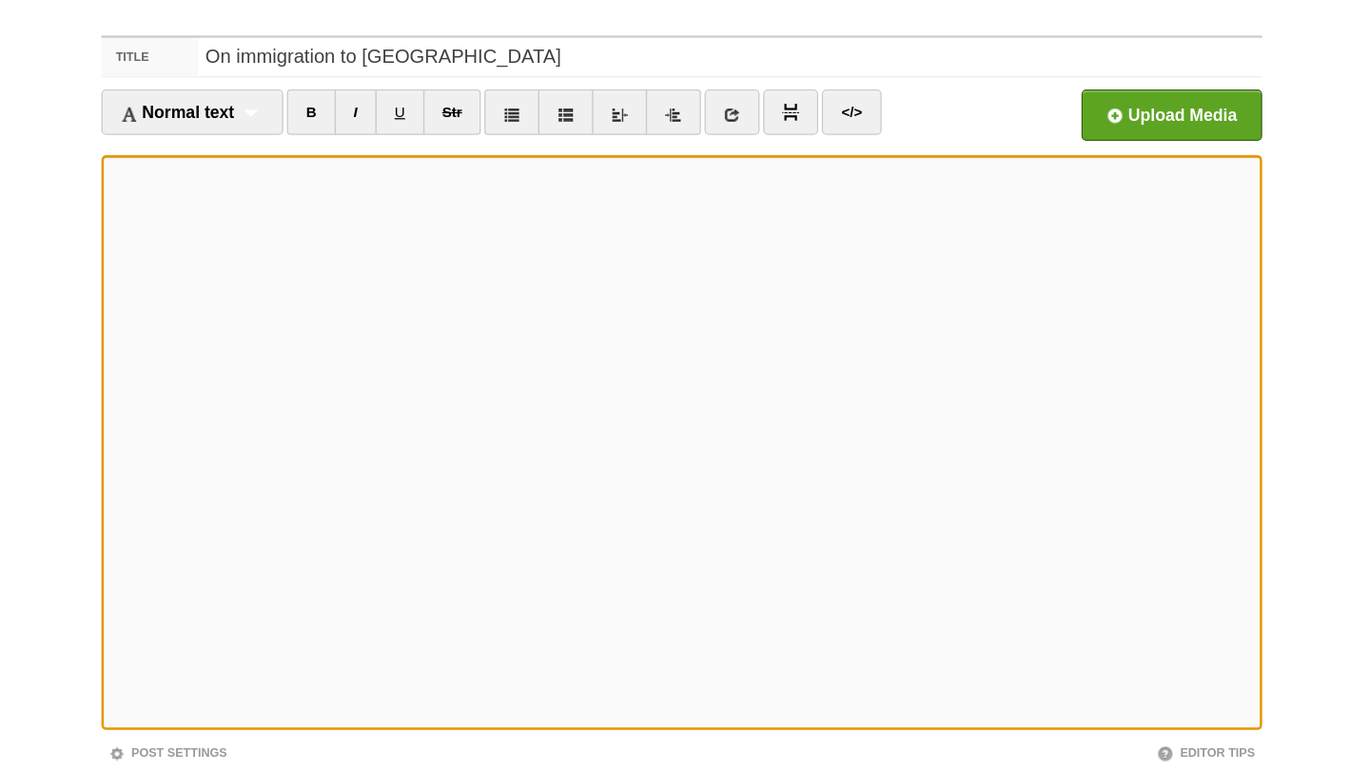
click at [1195, 228] on body "Whoops. We were unable to successfully complete your most recent payment. Pleas…" at bounding box center [685, 245] width 1370 height 1061
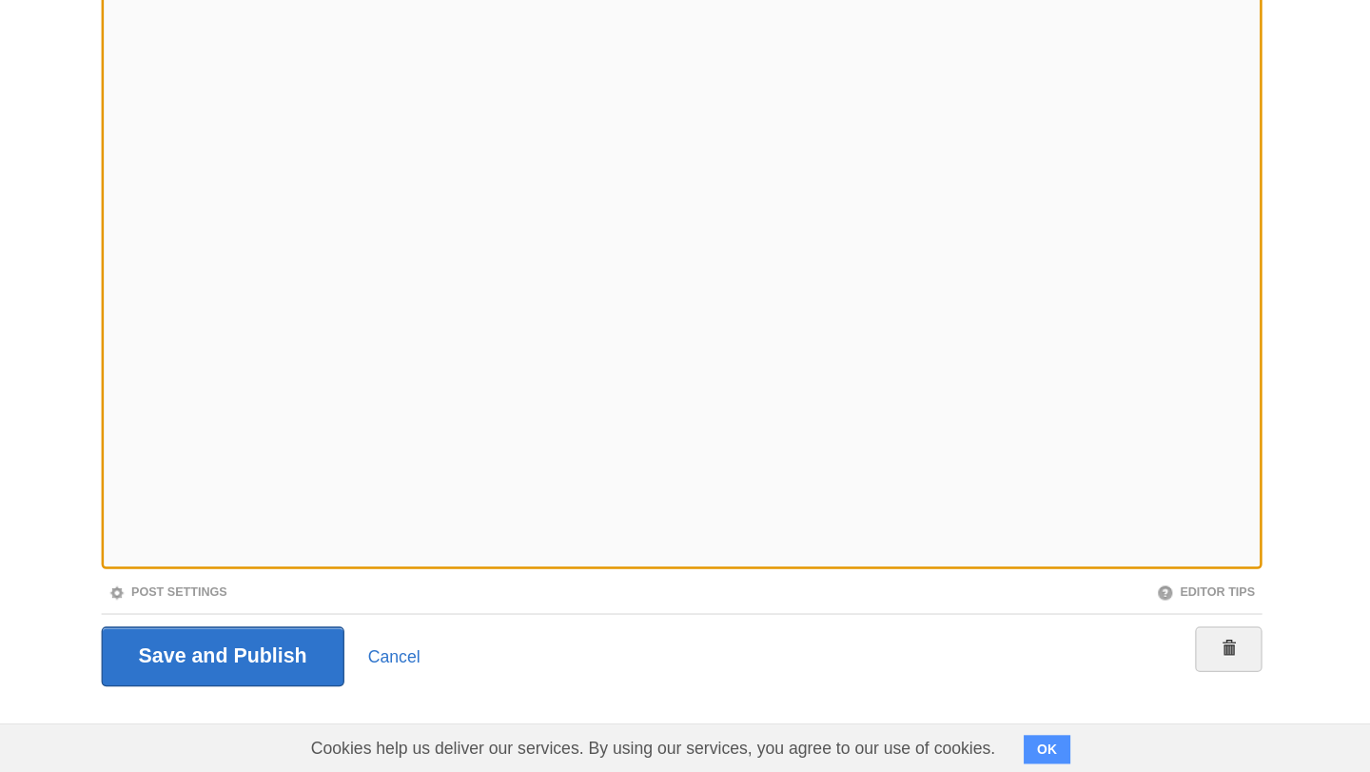
scroll to position [288, 0]
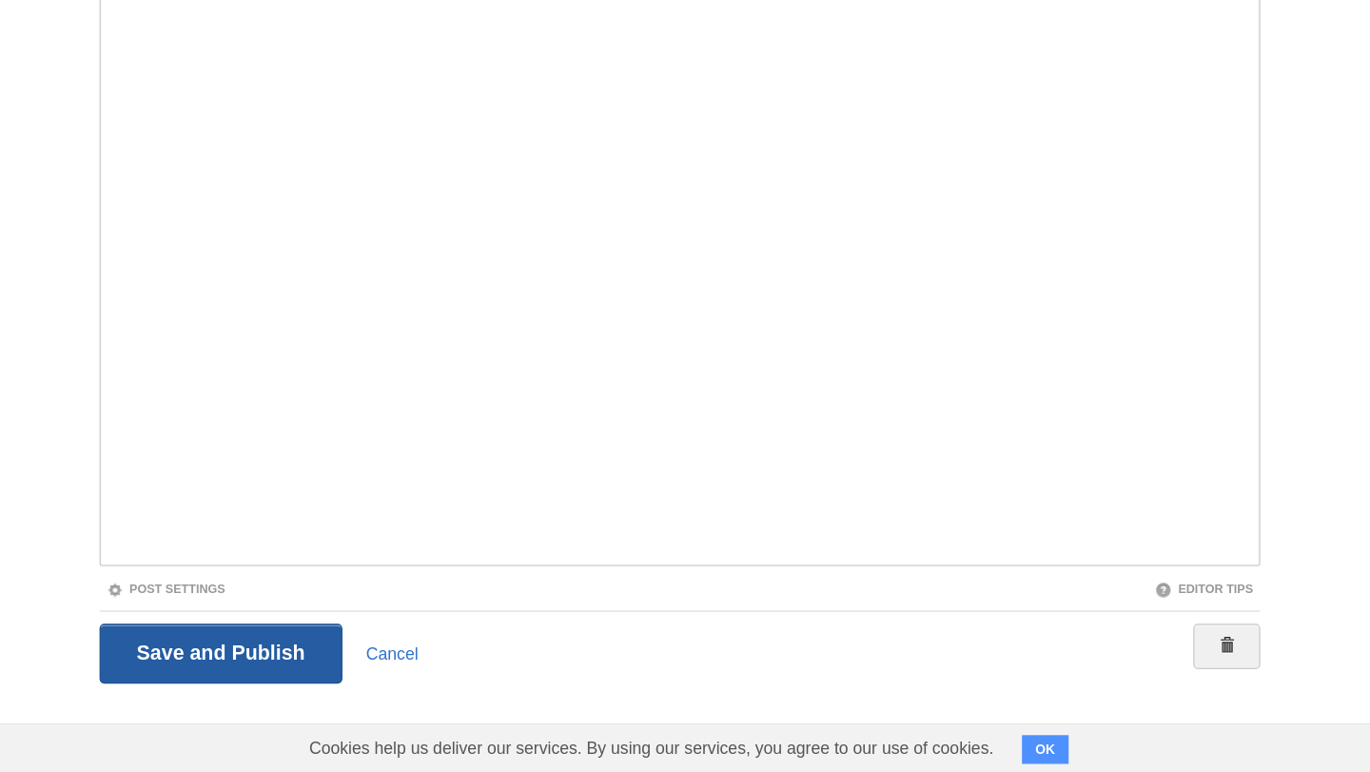
click at [341, 670] on input "Save and Publish" at bounding box center [320, 678] width 193 height 48
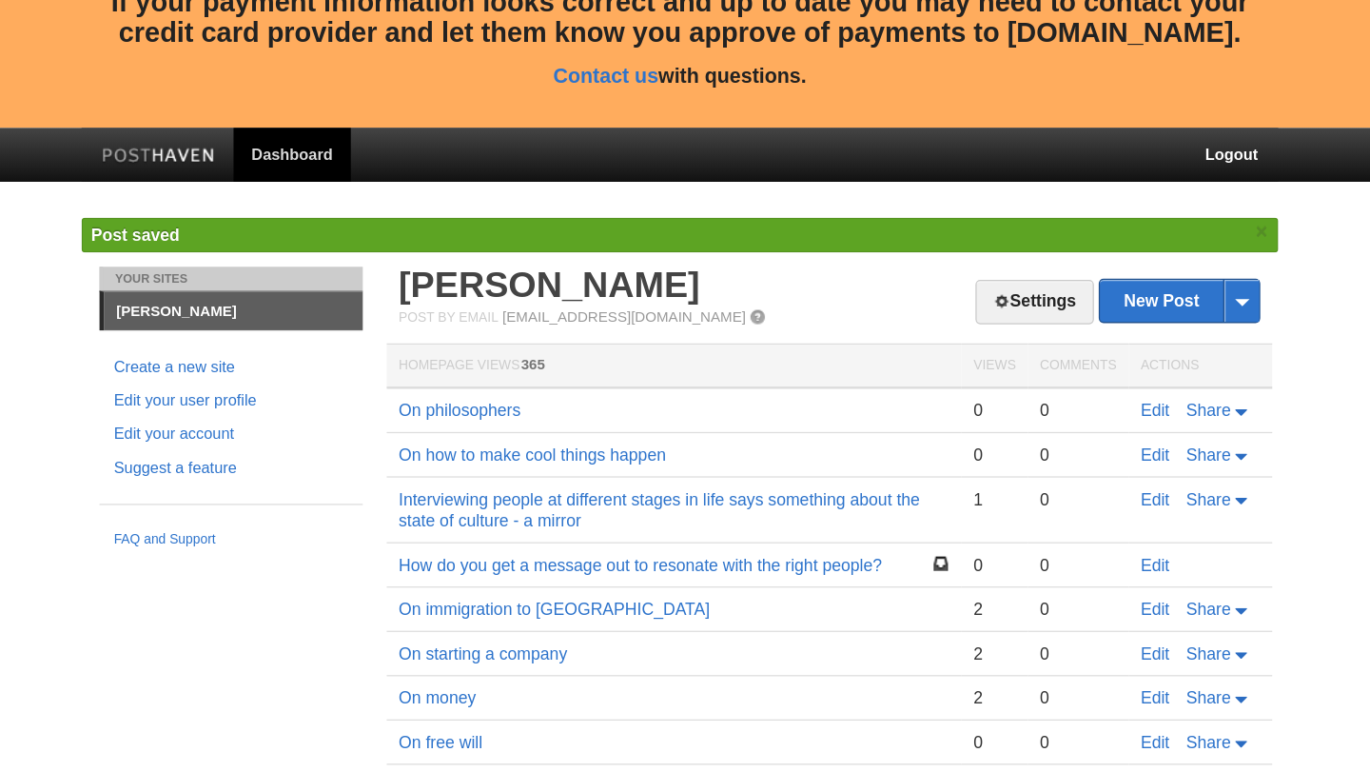
scroll to position [116, 0]
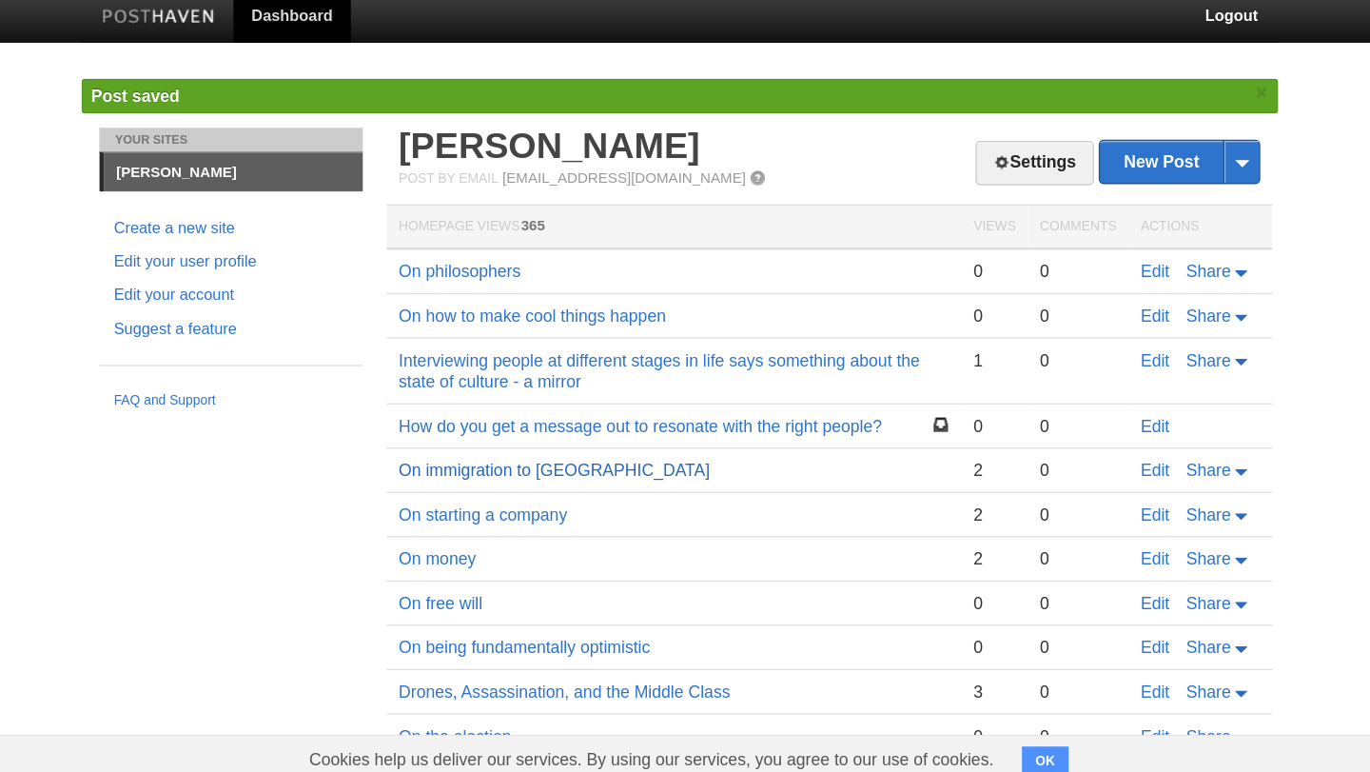
click at [537, 521] on link "On immigration to [GEOGRAPHIC_DATA]" at bounding box center [584, 522] width 247 height 15
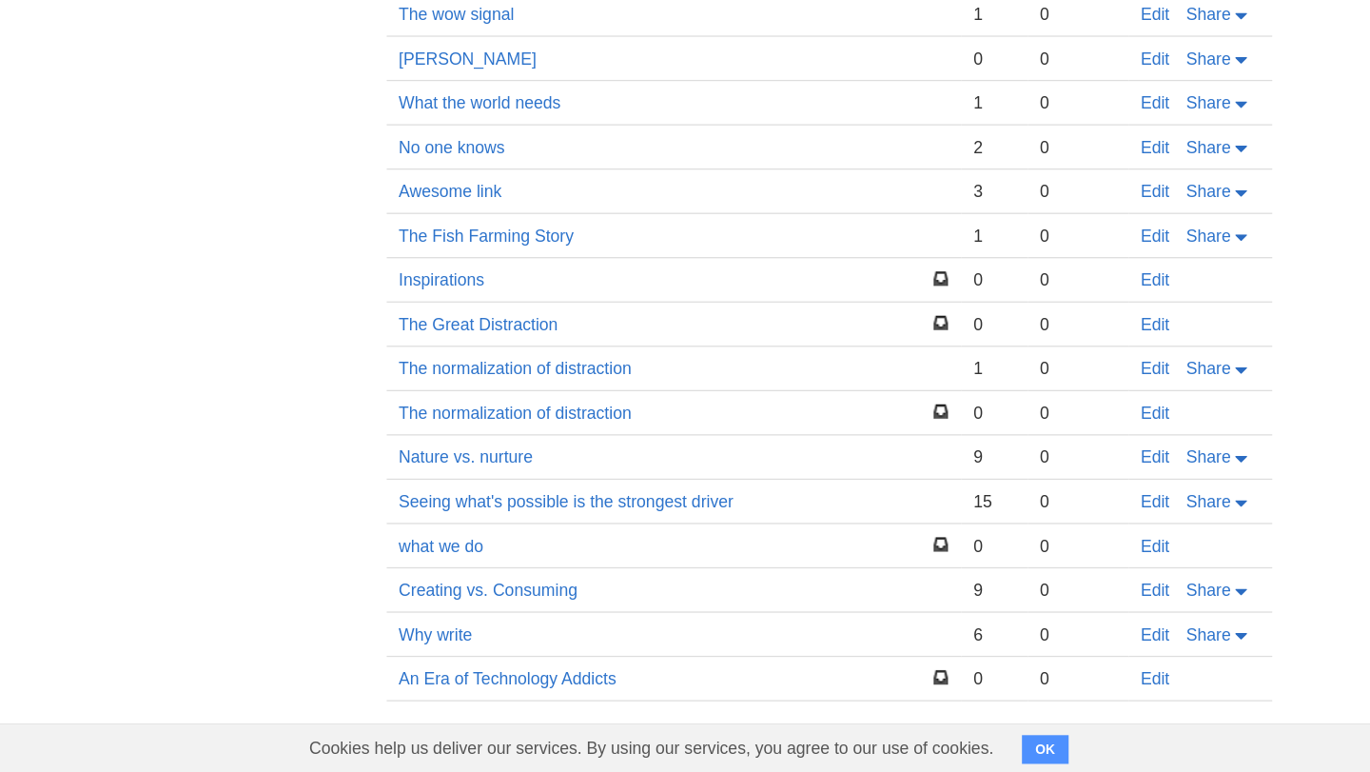
scroll to position [0, 0]
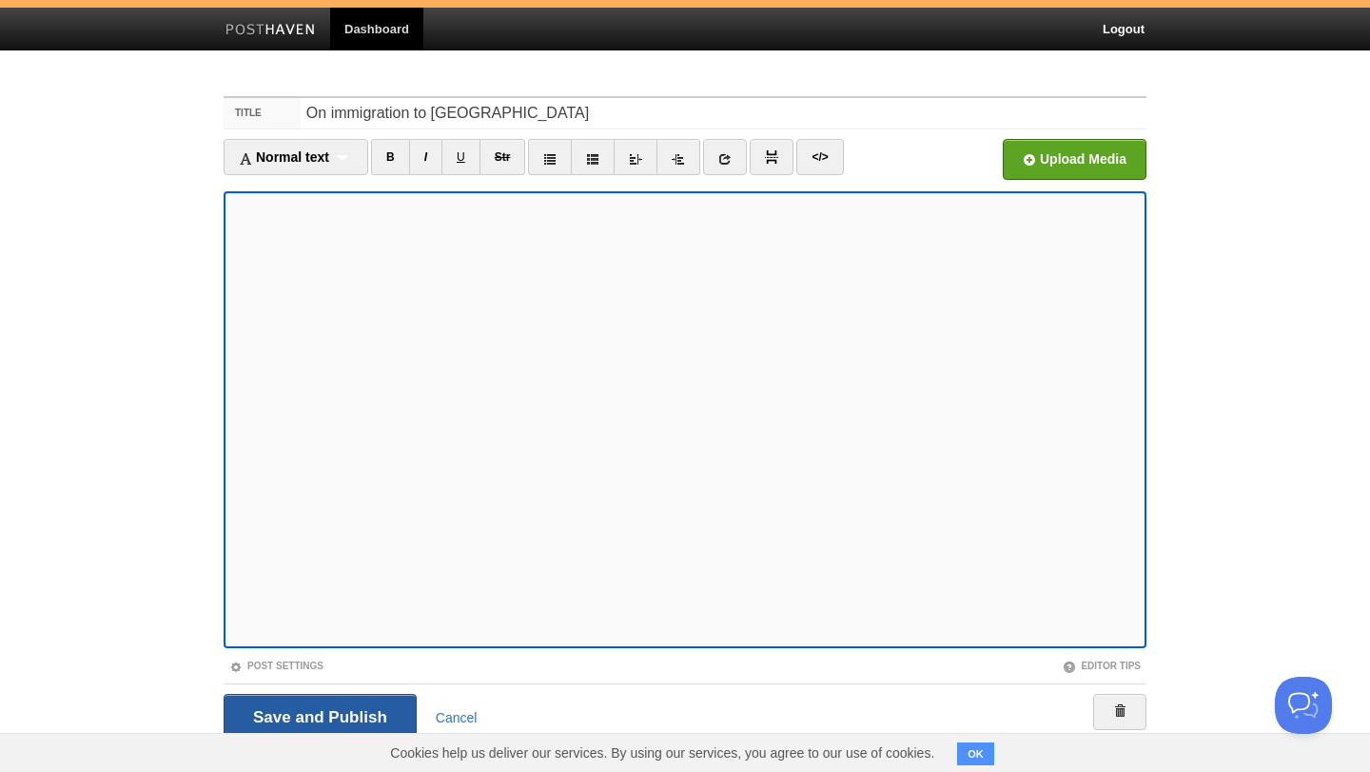
click at [365, 707] on input "Save and Publish" at bounding box center [320, 718] width 193 height 48
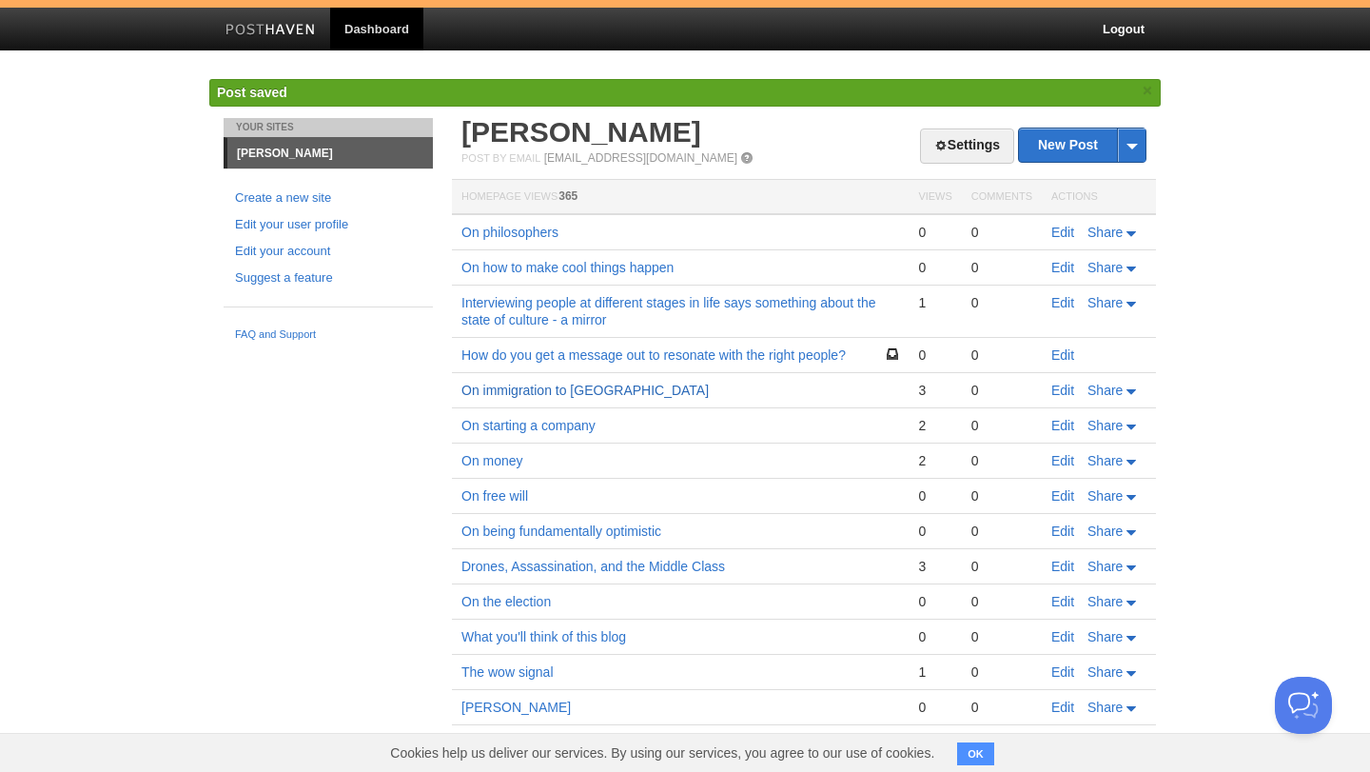
click at [551, 383] on link "On immigration to [GEOGRAPHIC_DATA]" at bounding box center [584, 389] width 247 height 15
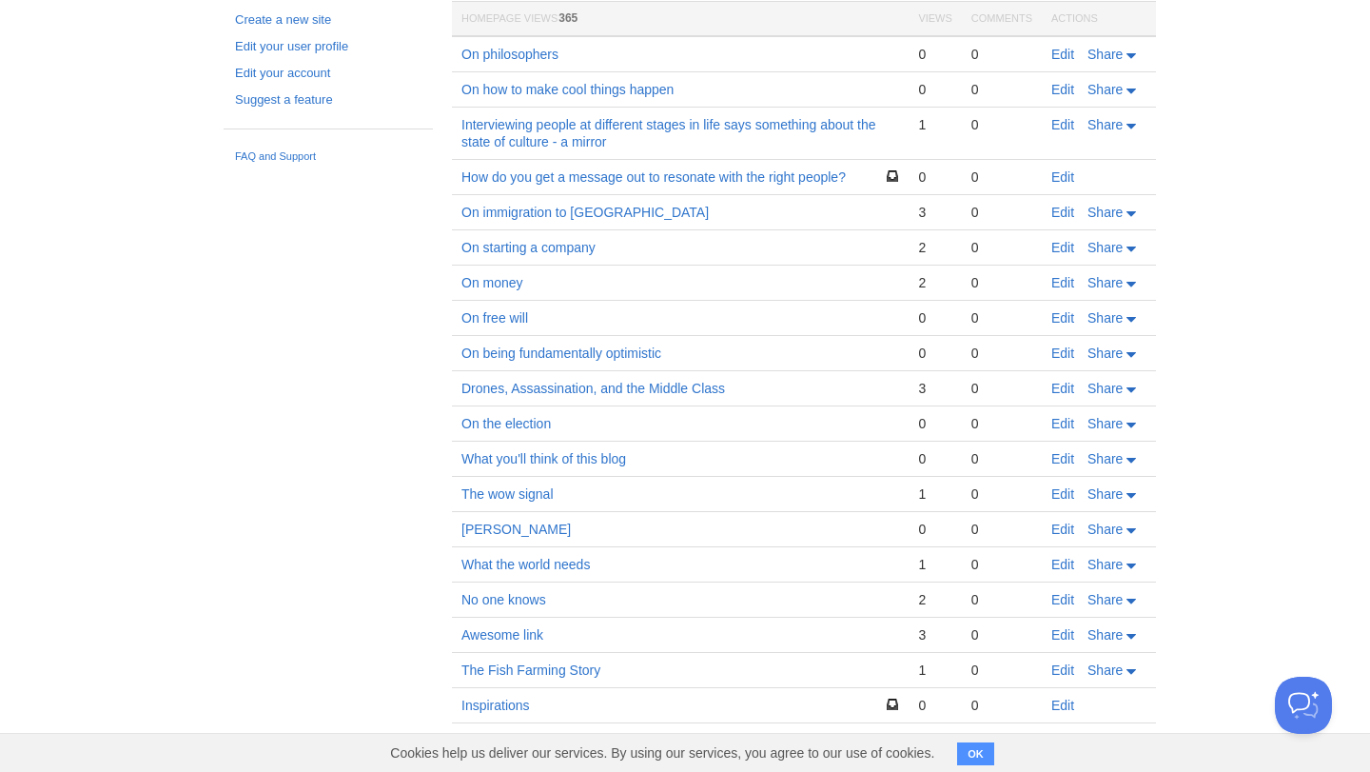
scroll to position [431, 0]
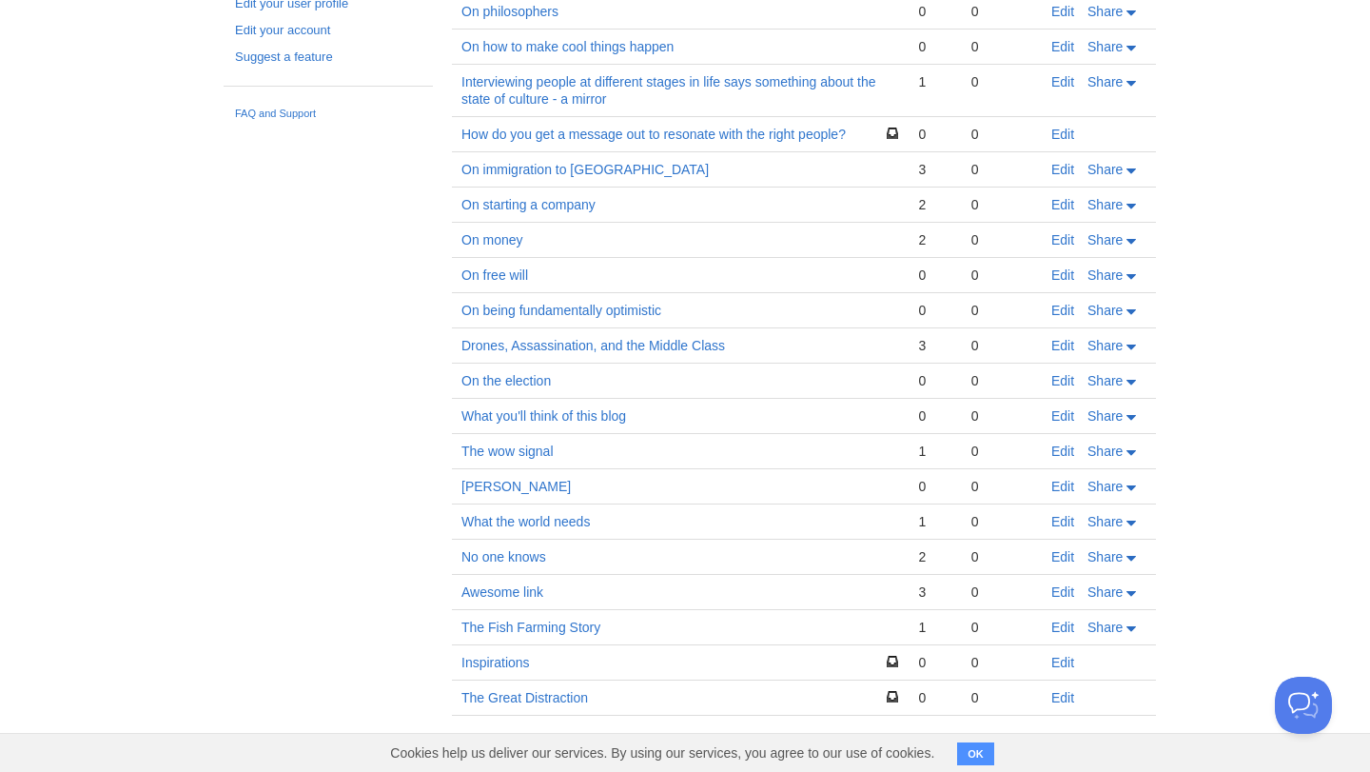
click at [806, 407] on td "What you'll think of this blog" at bounding box center [680, 416] width 457 height 35
click at [1069, 629] on link "Edit" at bounding box center [1062, 626] width 23 height 15
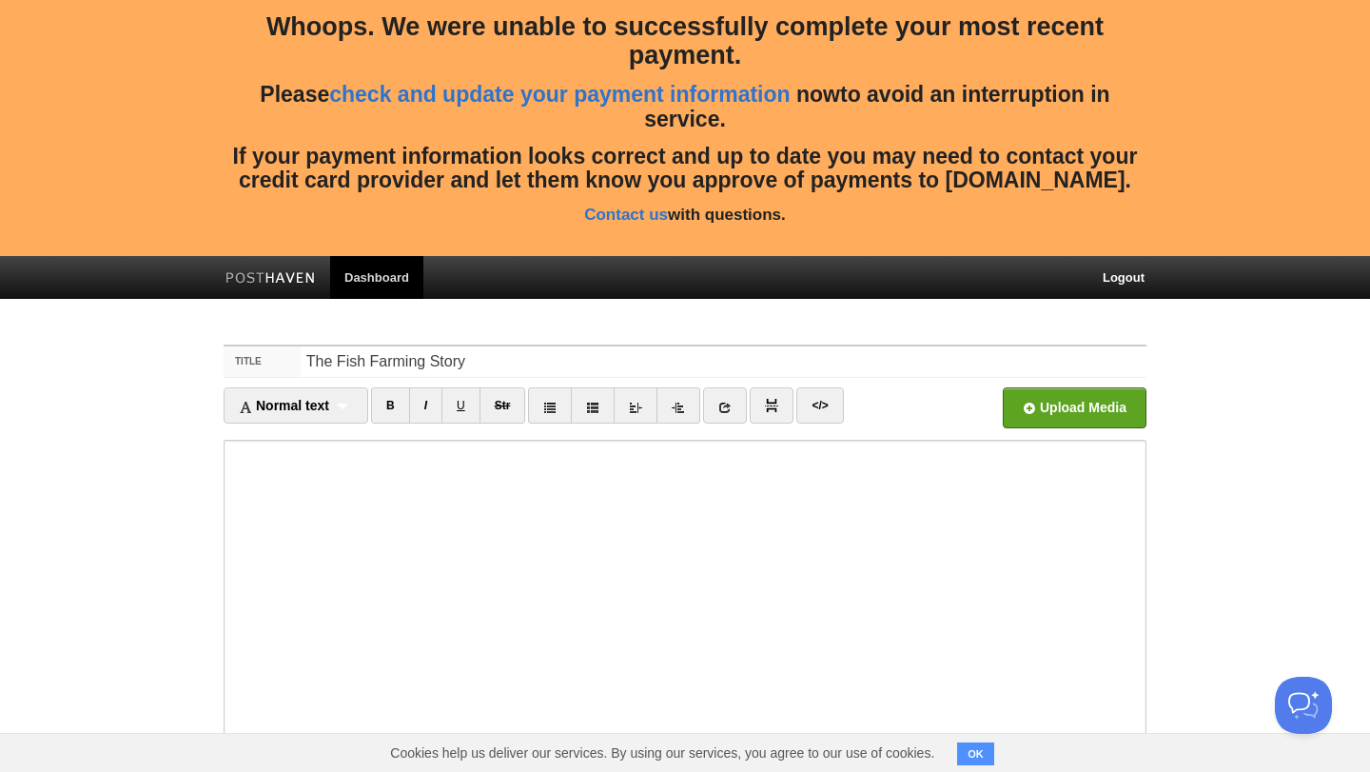
scroll to position [288, 0]
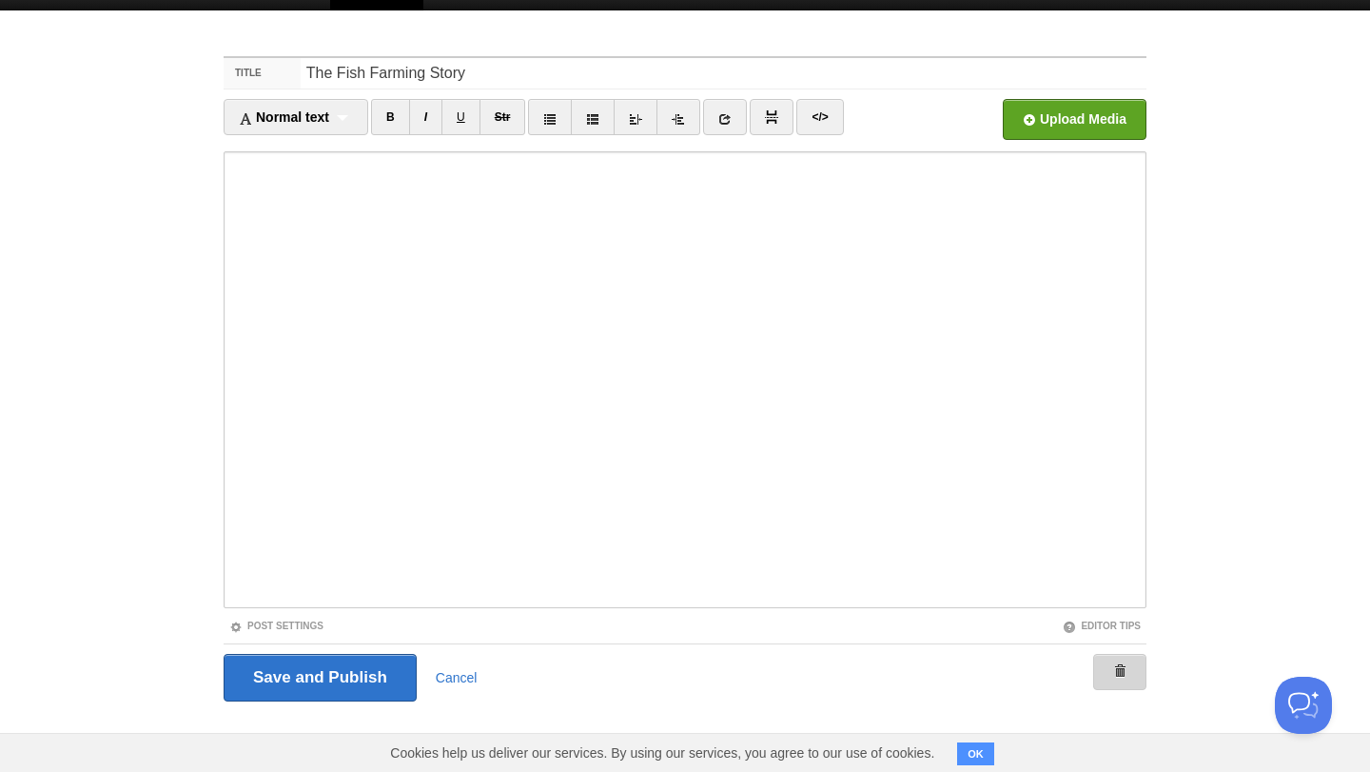
click at [1111, 670] on link at bounding box center [1119, 672] width 53 height 36
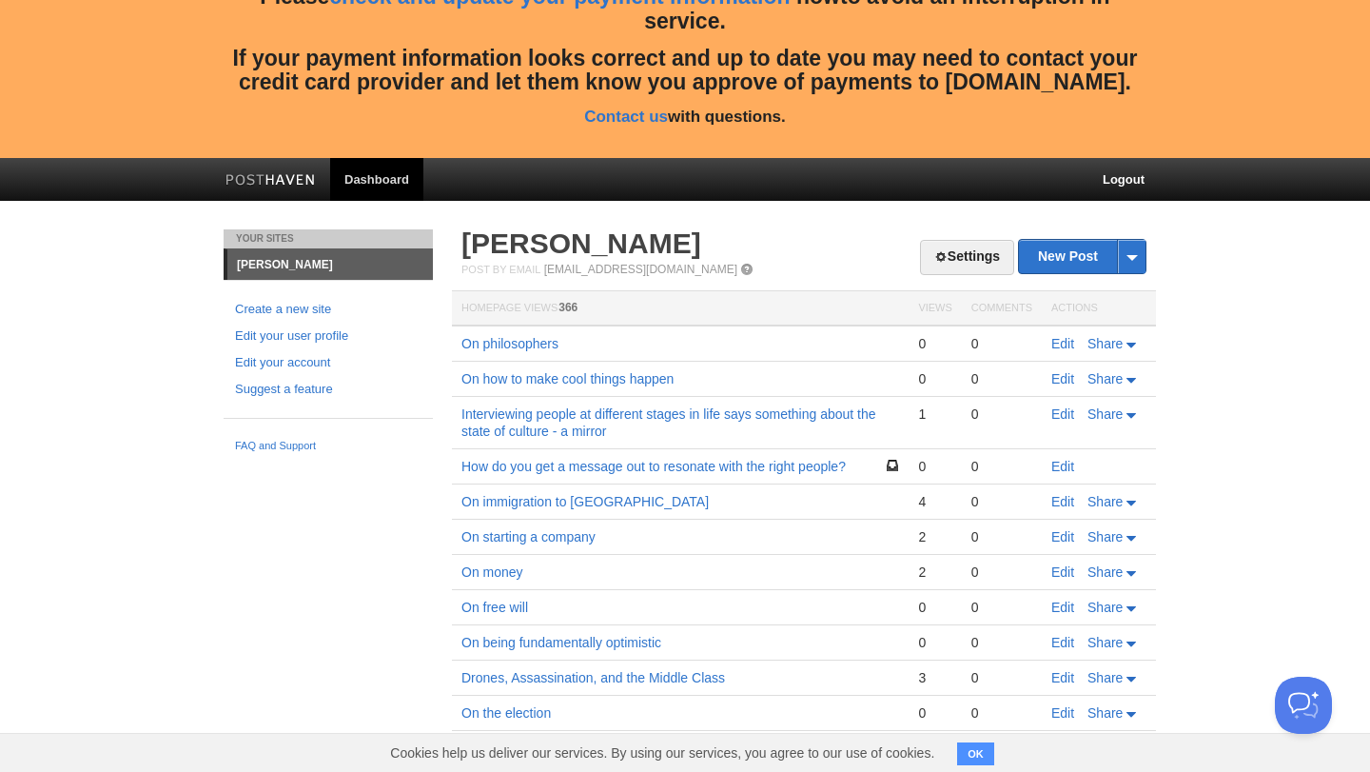
scroll to position [101, 0]
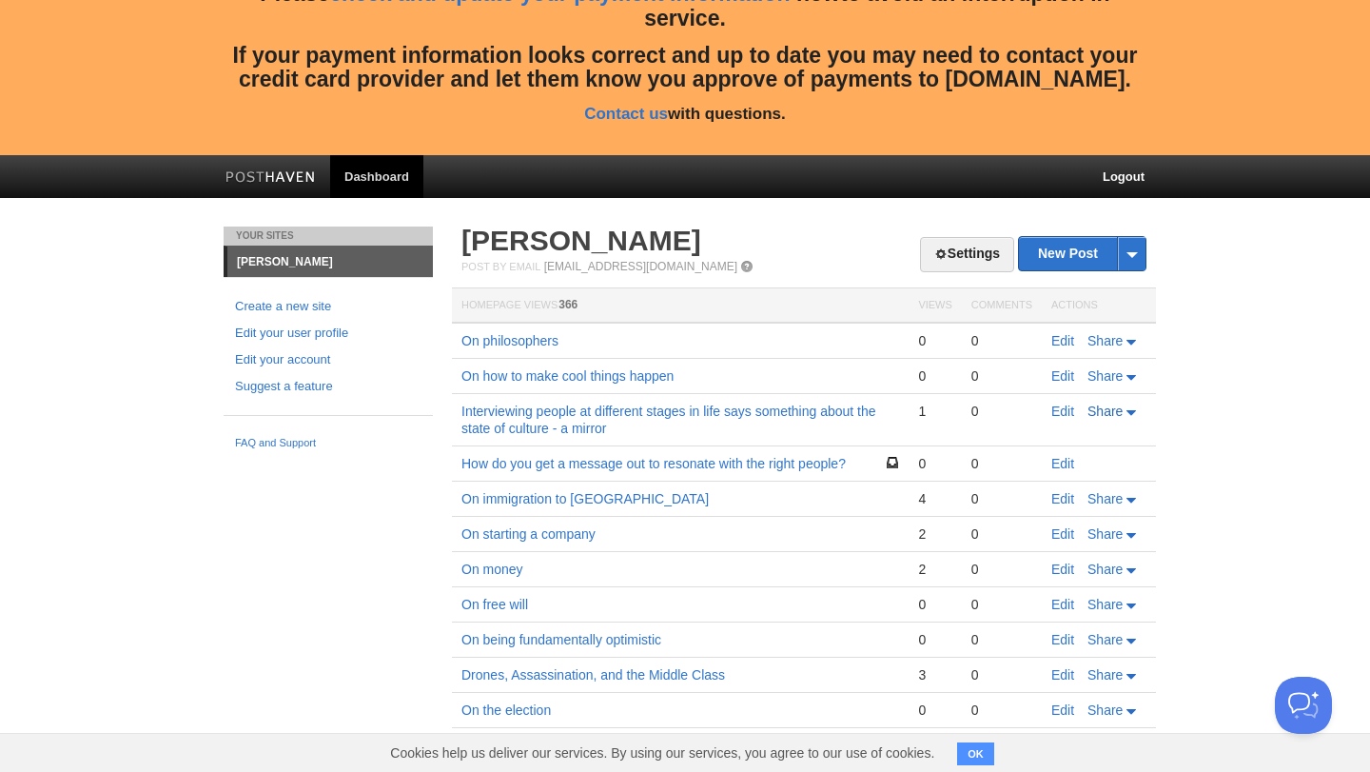
click at [1114, 411] on span "Share" at bounding box center [1105, 410] width 35 height 15
click at [1053, 410] on link "Edit" at bounding box center [1062, 410] width 23 height 15
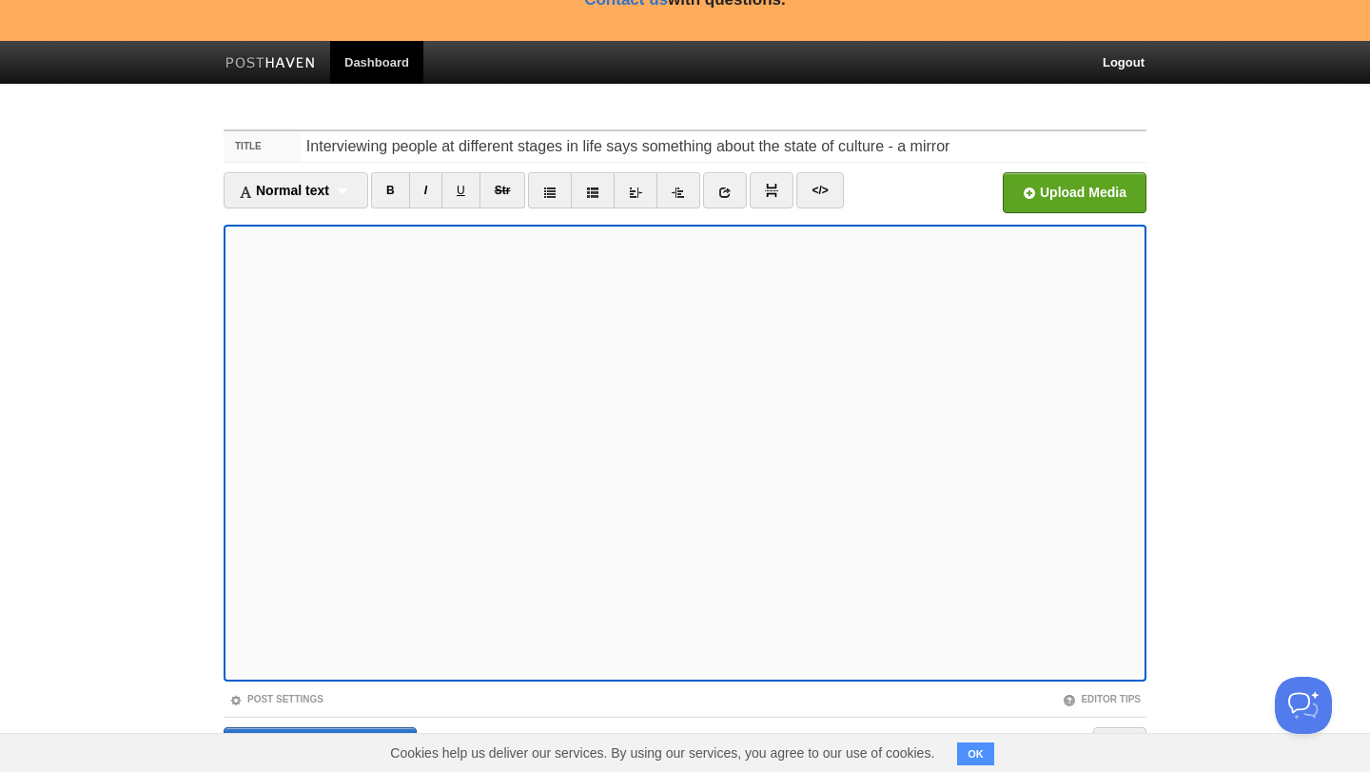
scroll to position [288, 0]
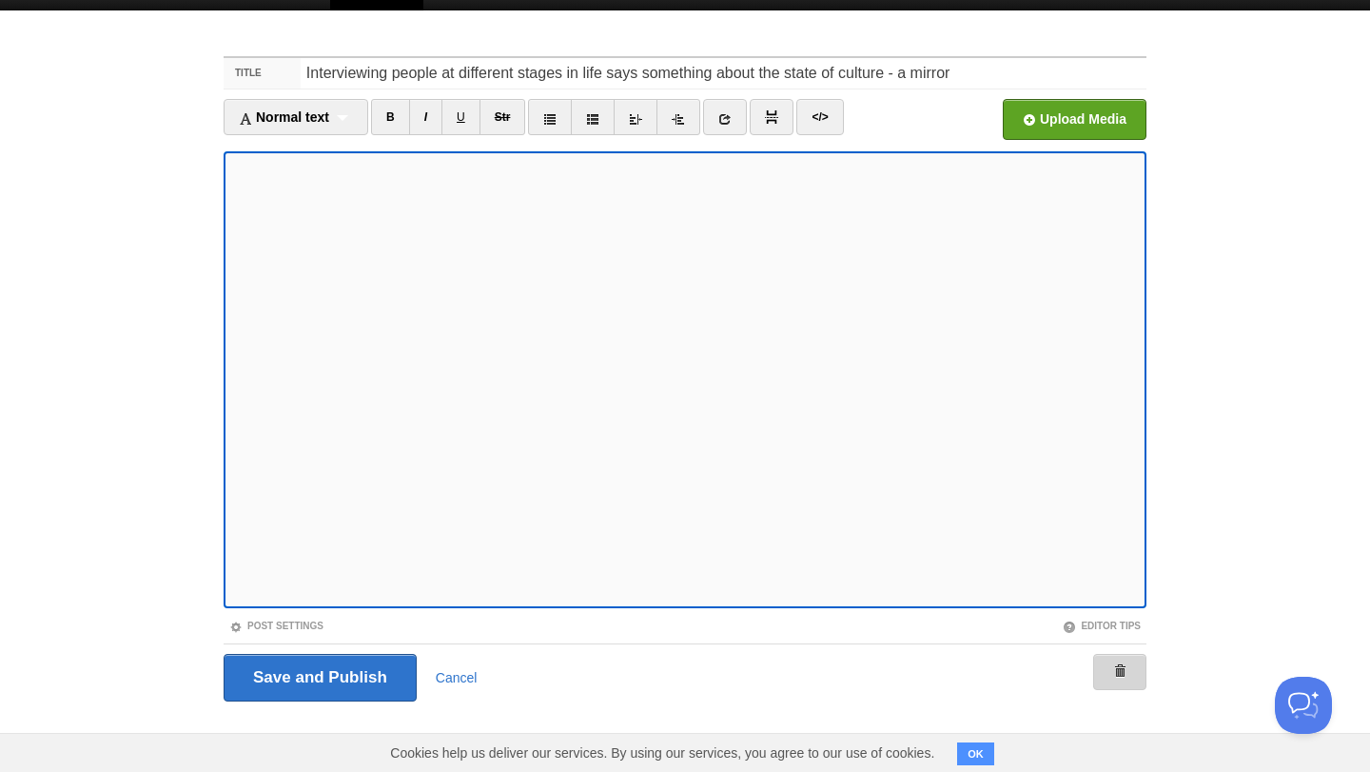
click at [1133, 666] on link at bounding box center [1119, 672] width 53 height 36
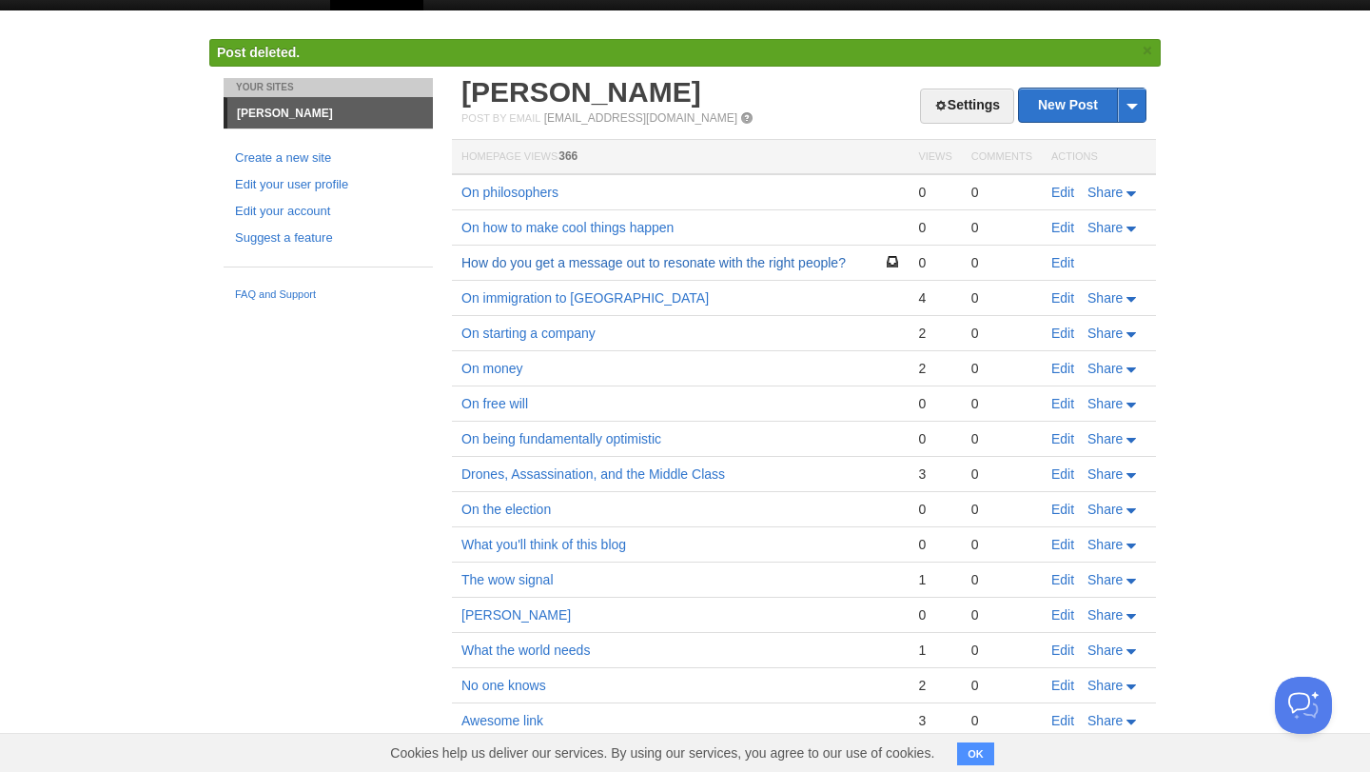
click at [824, 255] on link "How do you get a message out to resonate with the right people?" at bounding box center [653, 262] width 384 height 15
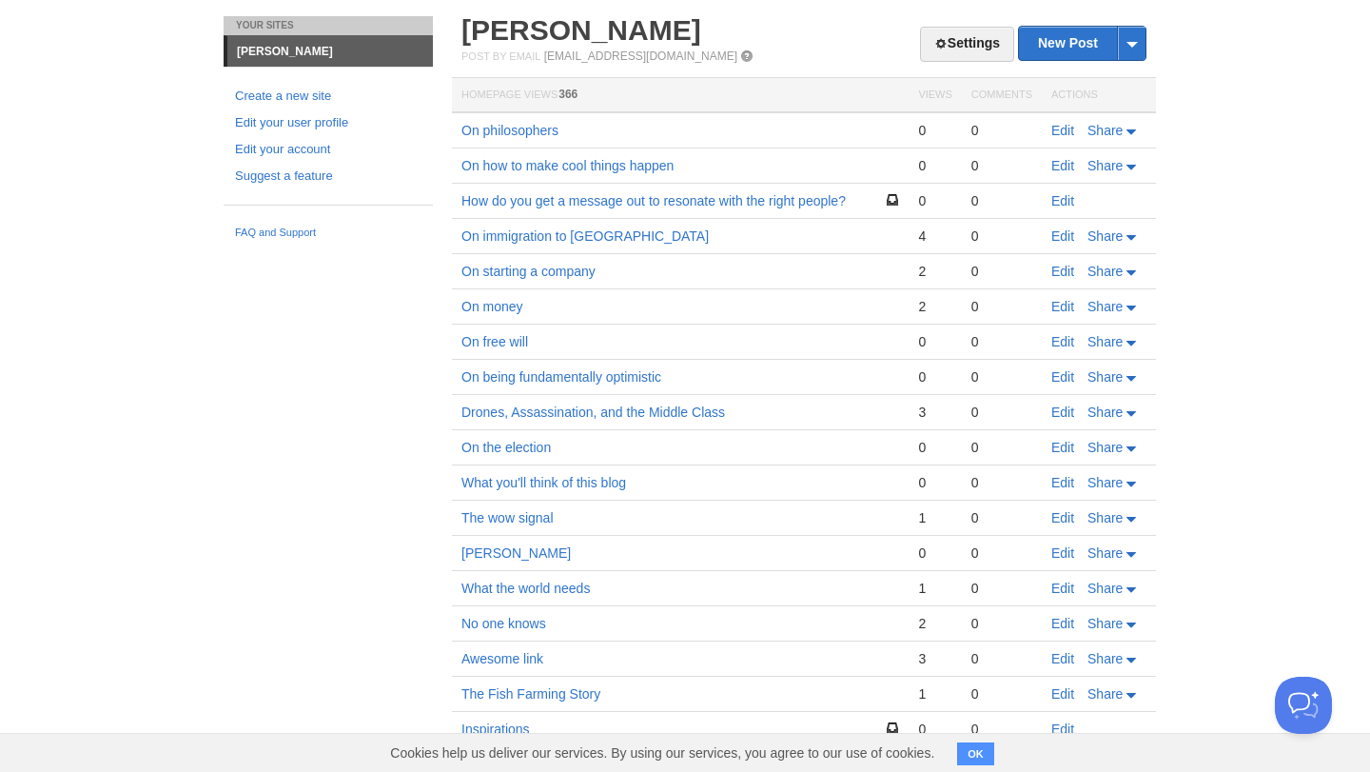
click at [813, 392] on td "On being fundamentally optimistic" at bounding box center [680, 377] width 457 height 35
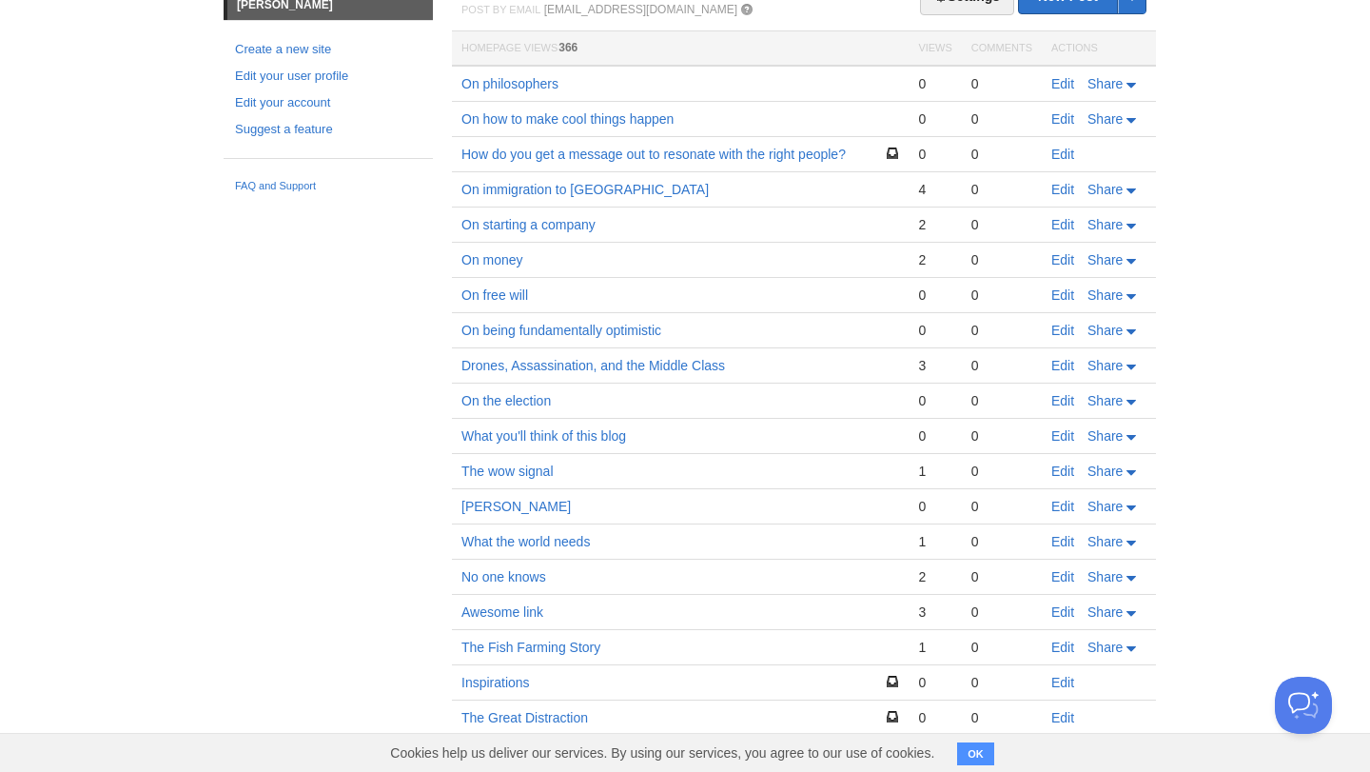
scroll to position [373, 0]
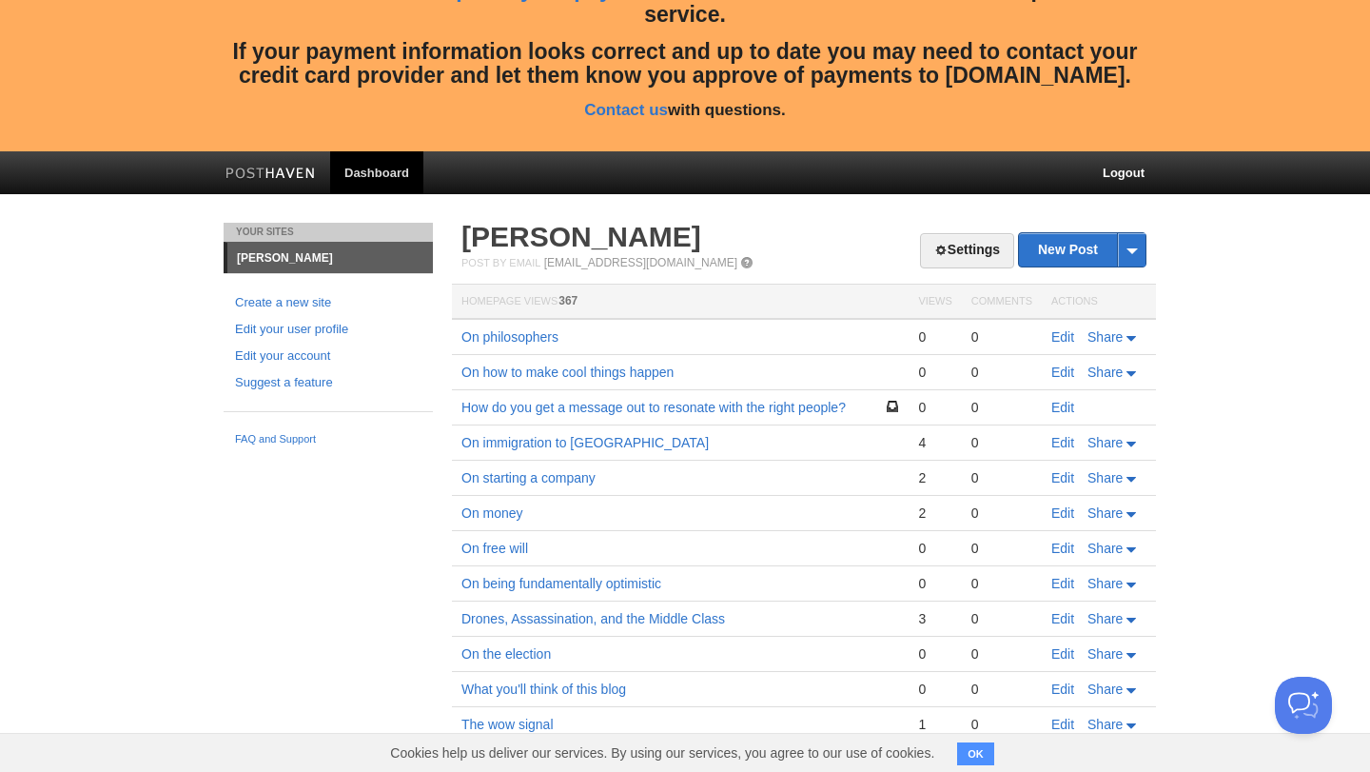
scroll to position [107, 0]
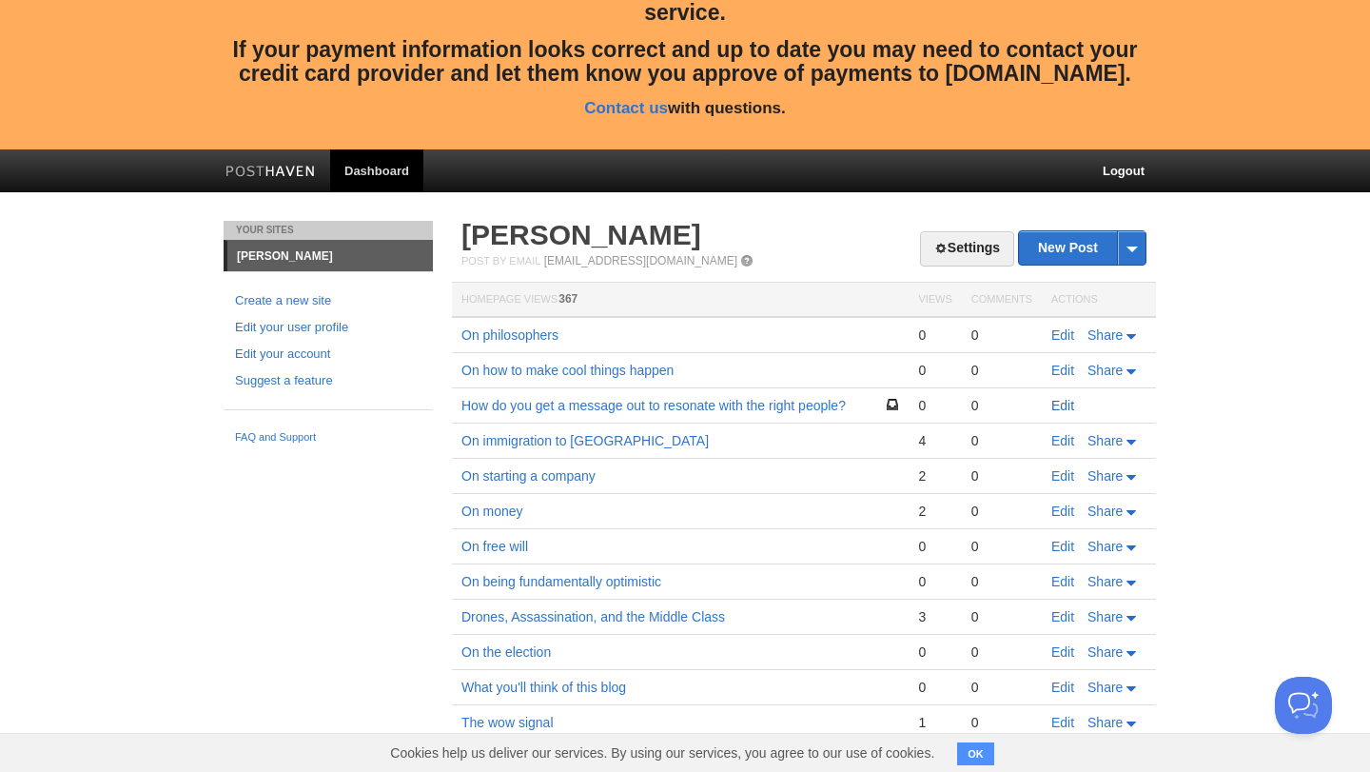
click at [1065, 402] on link "Edit" at bounding box center [1062, 405] width 23 height 15
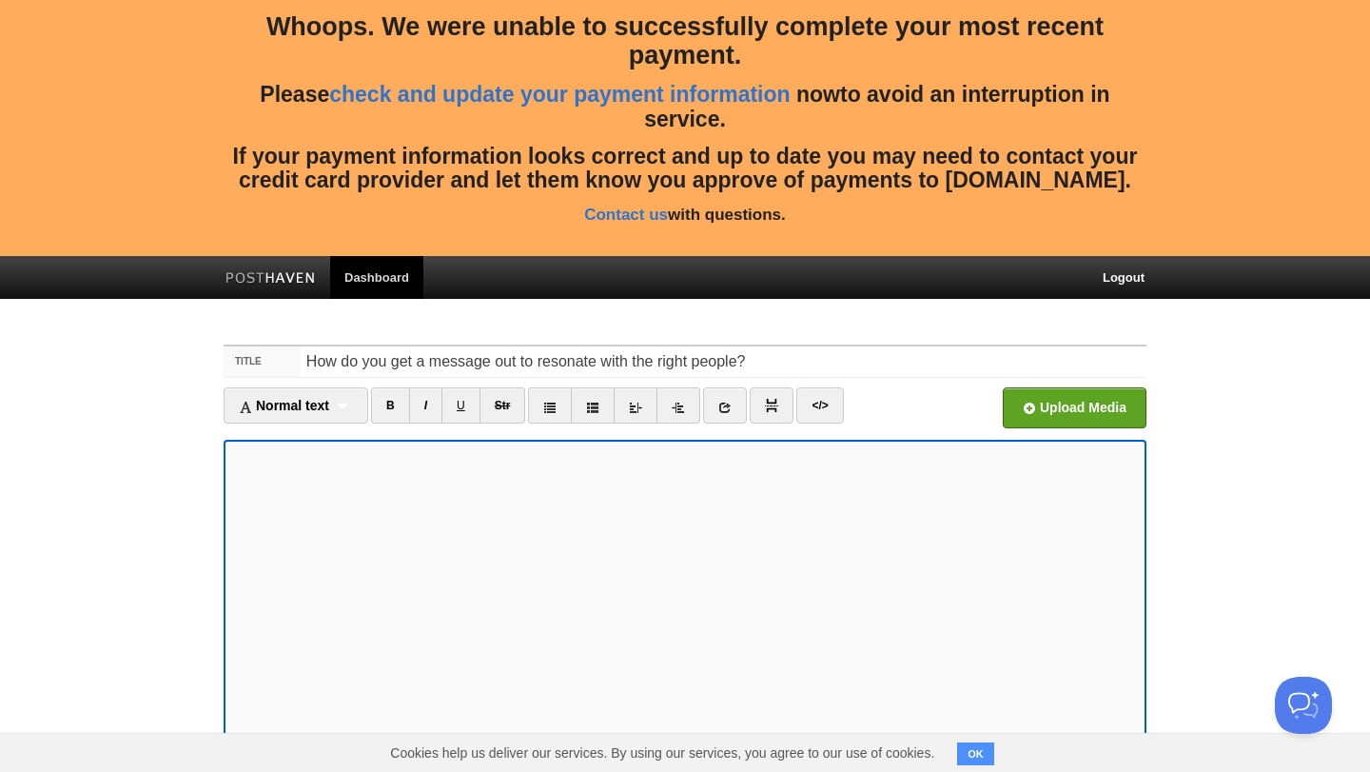
scroll to position [288, 0]
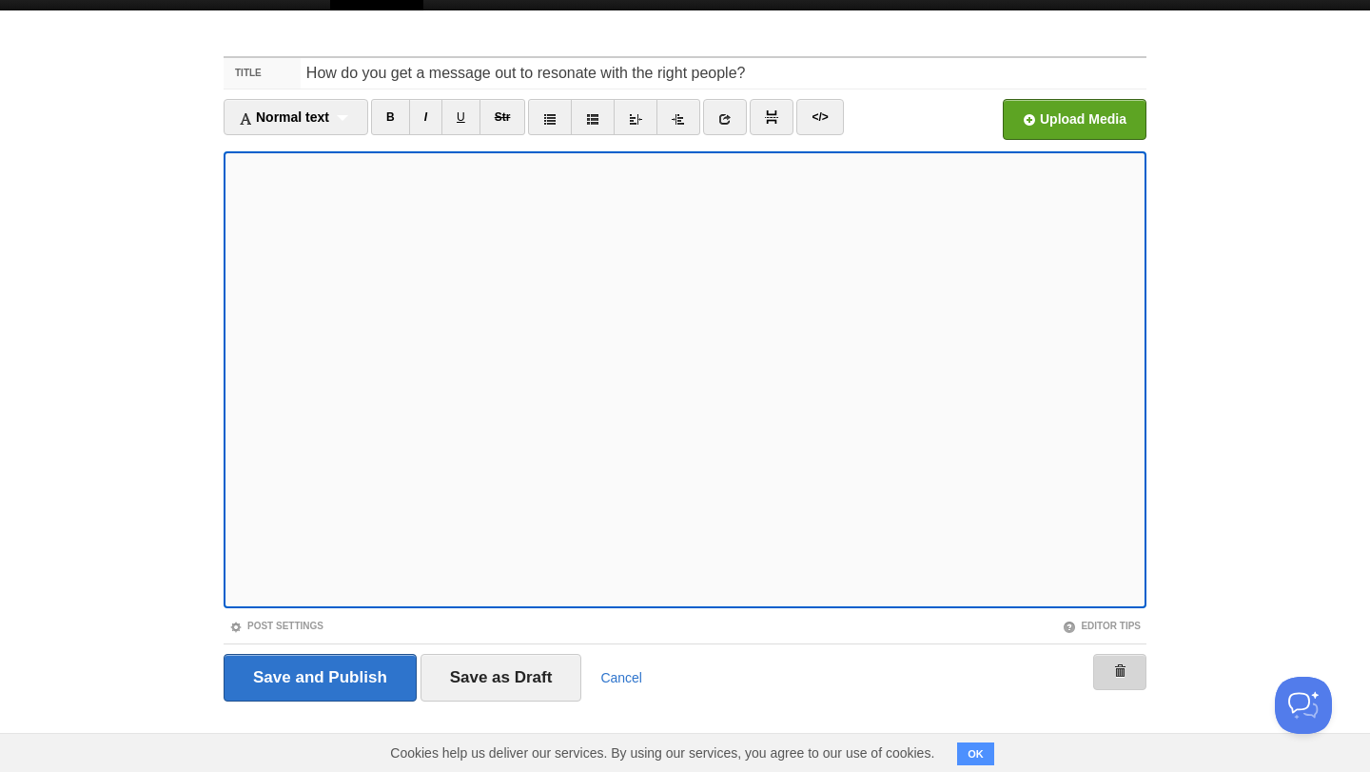
click at [1109, 670] on link at bounding box center [1119, 672] width 53 height 36
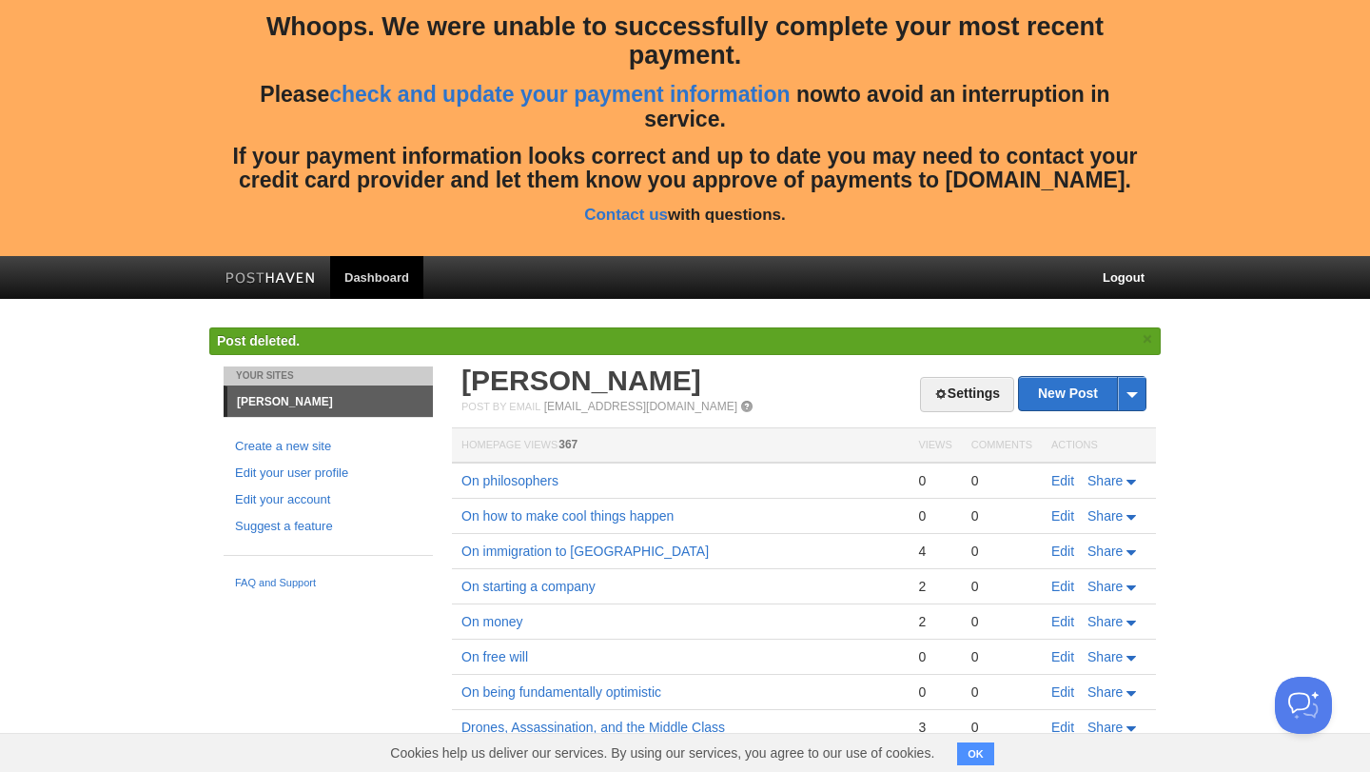
click at [268, 347] on span "Post deleted." at bounding box center [258, 340] width 83 height 15
click at [514, 384] on link "[PERSON_NAME]" at bounding box center [581, 379] width 240 height 31
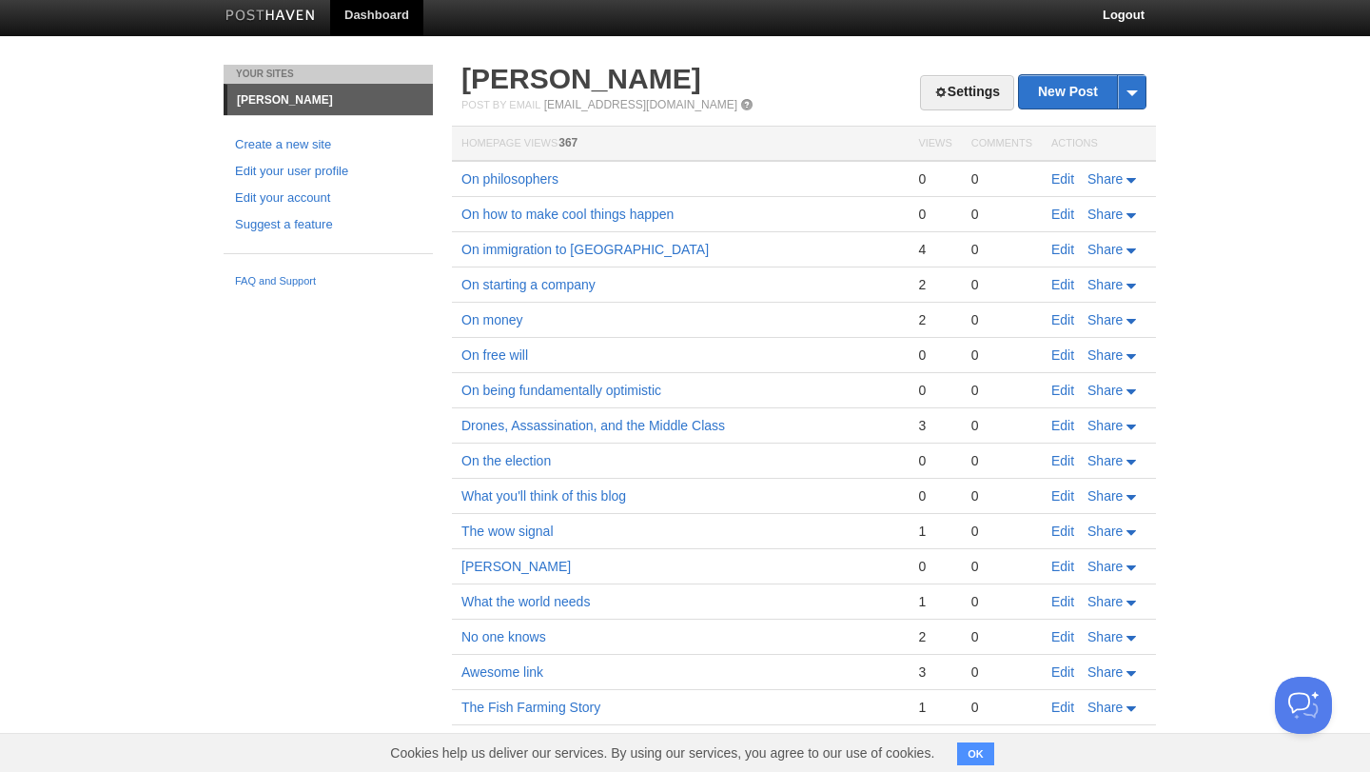
click at [784, 528] on td "The wow signal" at bounding box center [680, 531] width 457 height 35
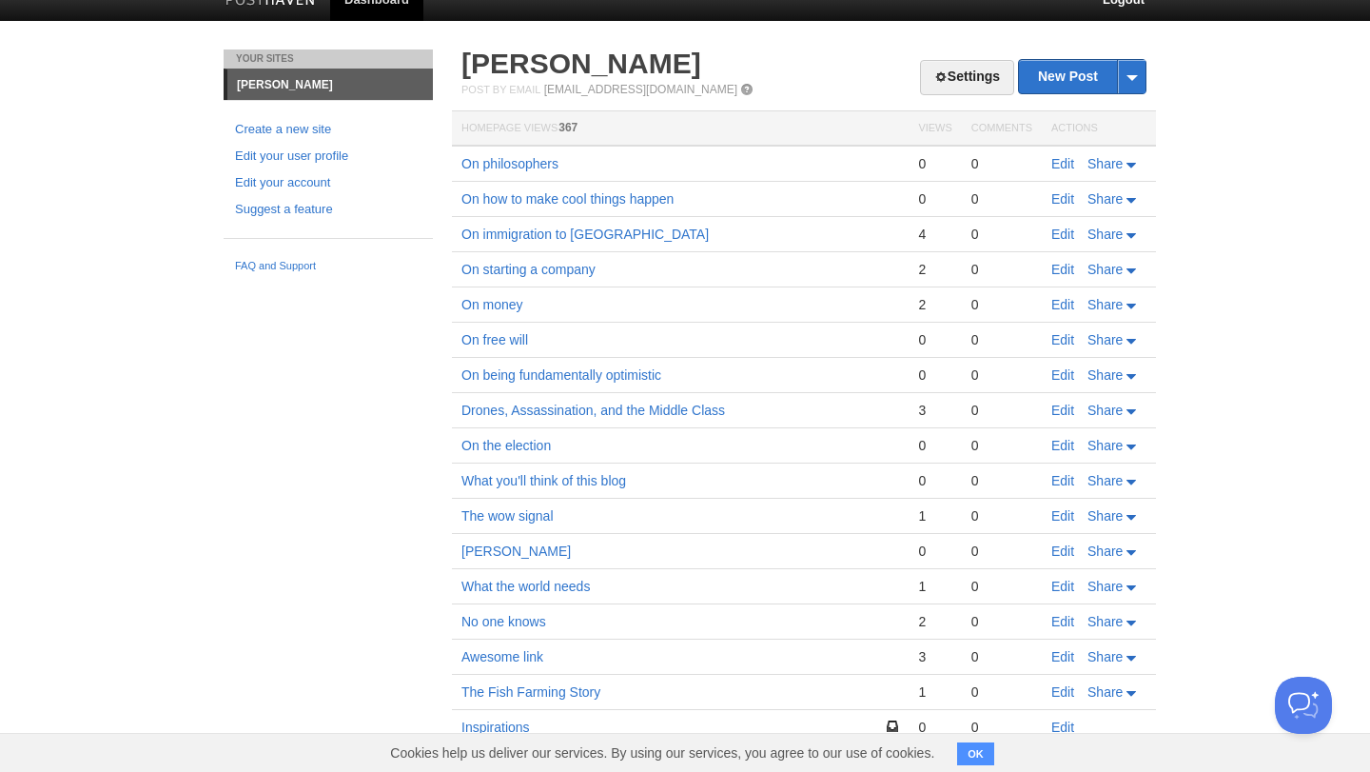
scroll to position [279, 0]
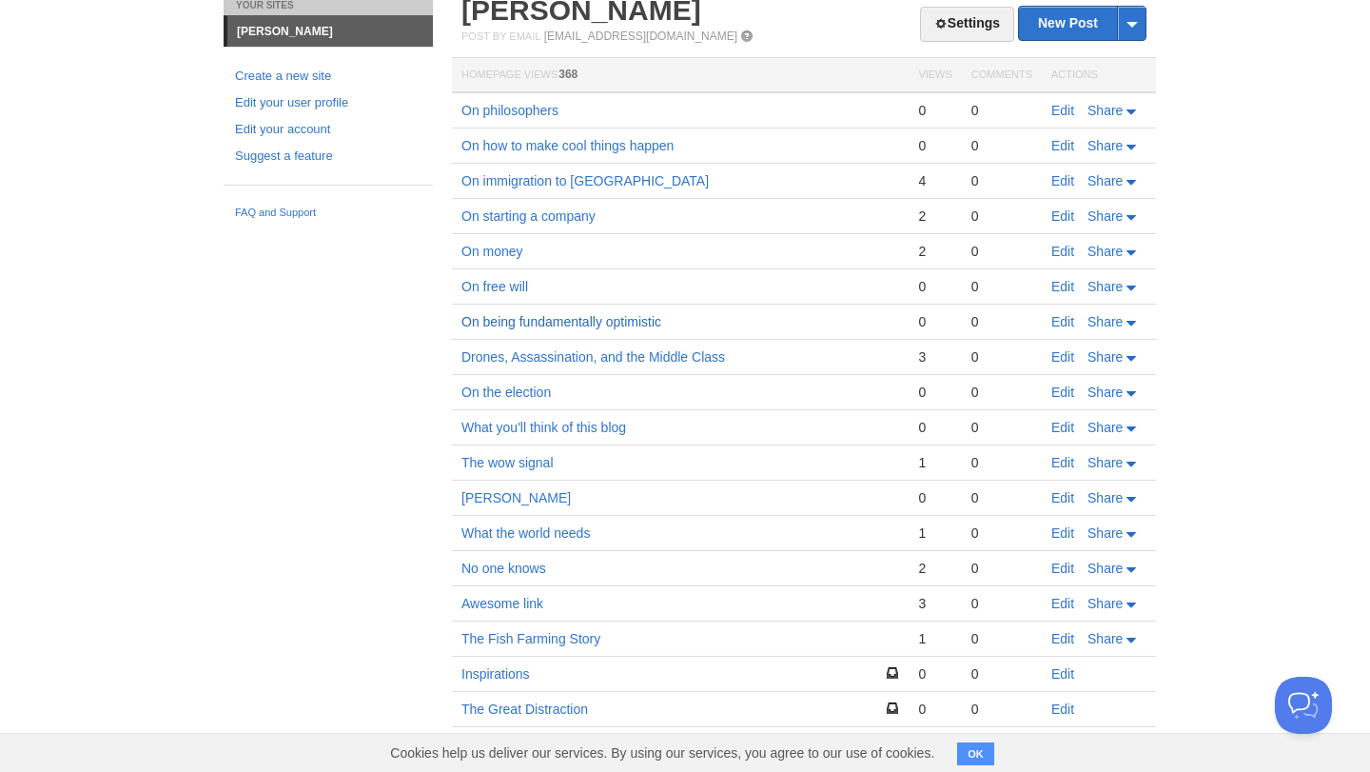
scroll to position [335, 0]
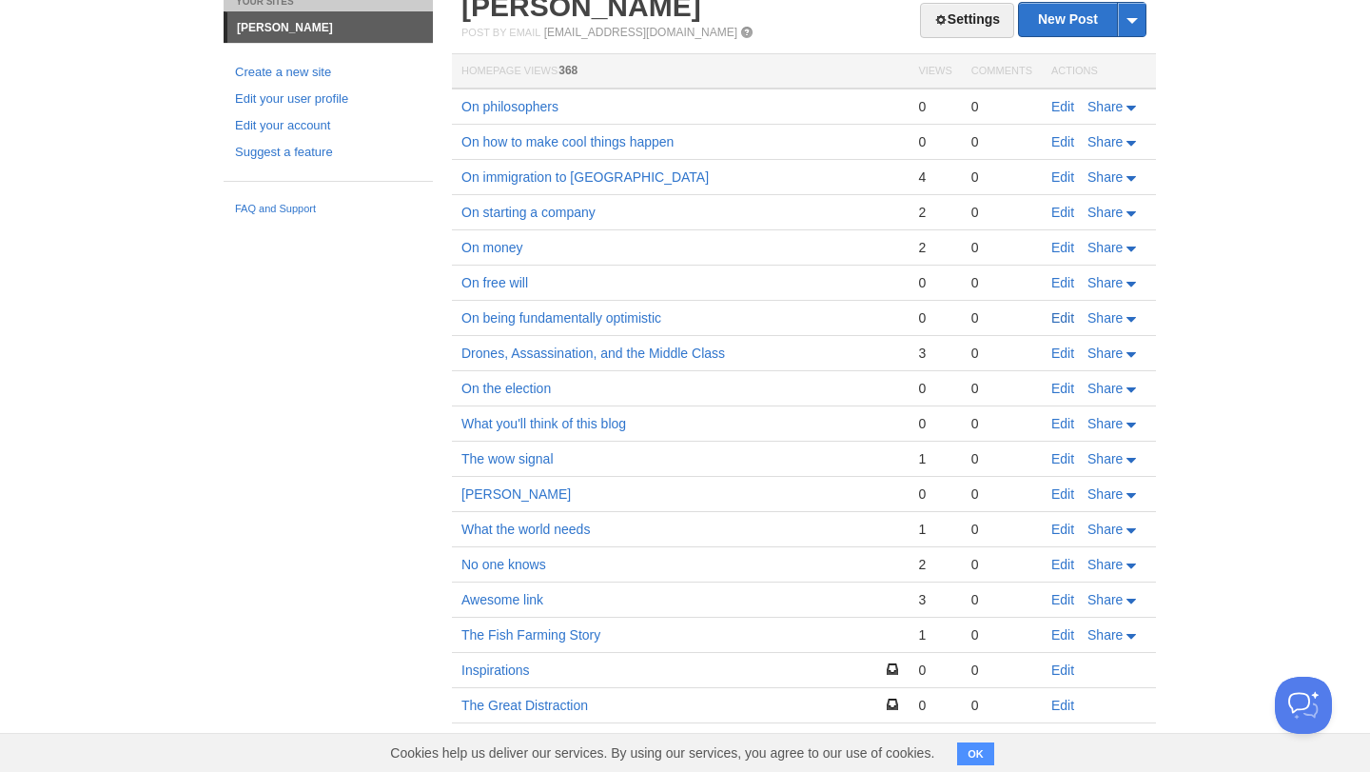
click at [1061, 313] on link "Edit" at bounding box center [1062, 317] width 23 height 15
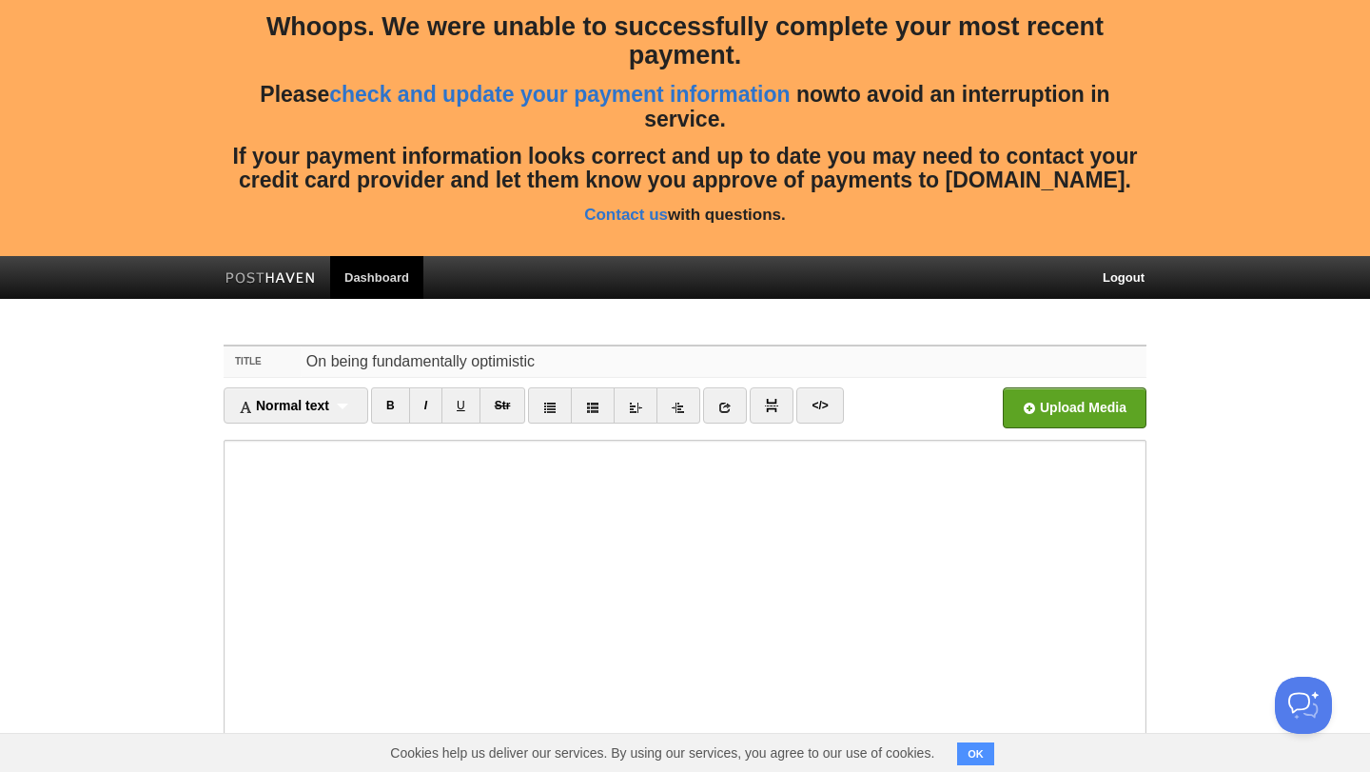
click at [415, 364] on input "On being fundamentally optimistic" at bounding box center [724, 361] width 846 height 30
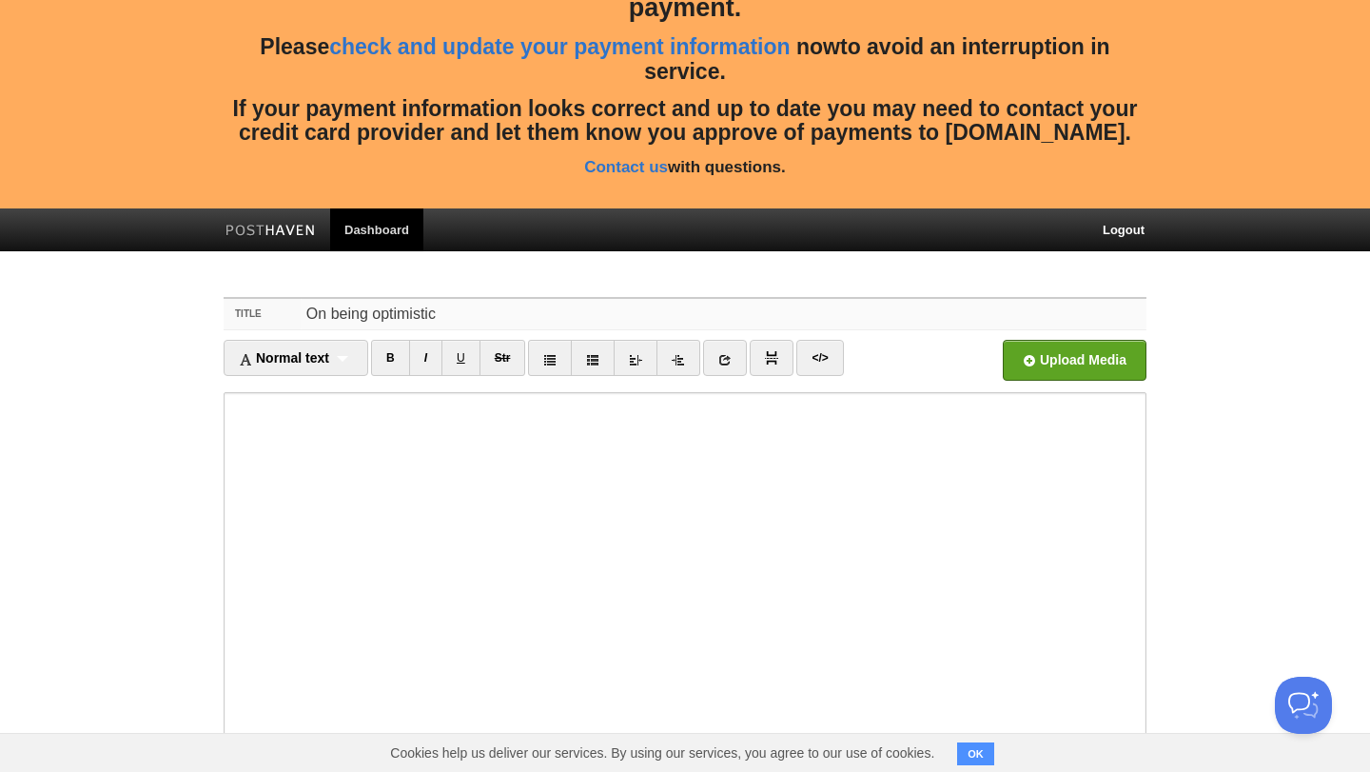
scroll to position [57, 0]
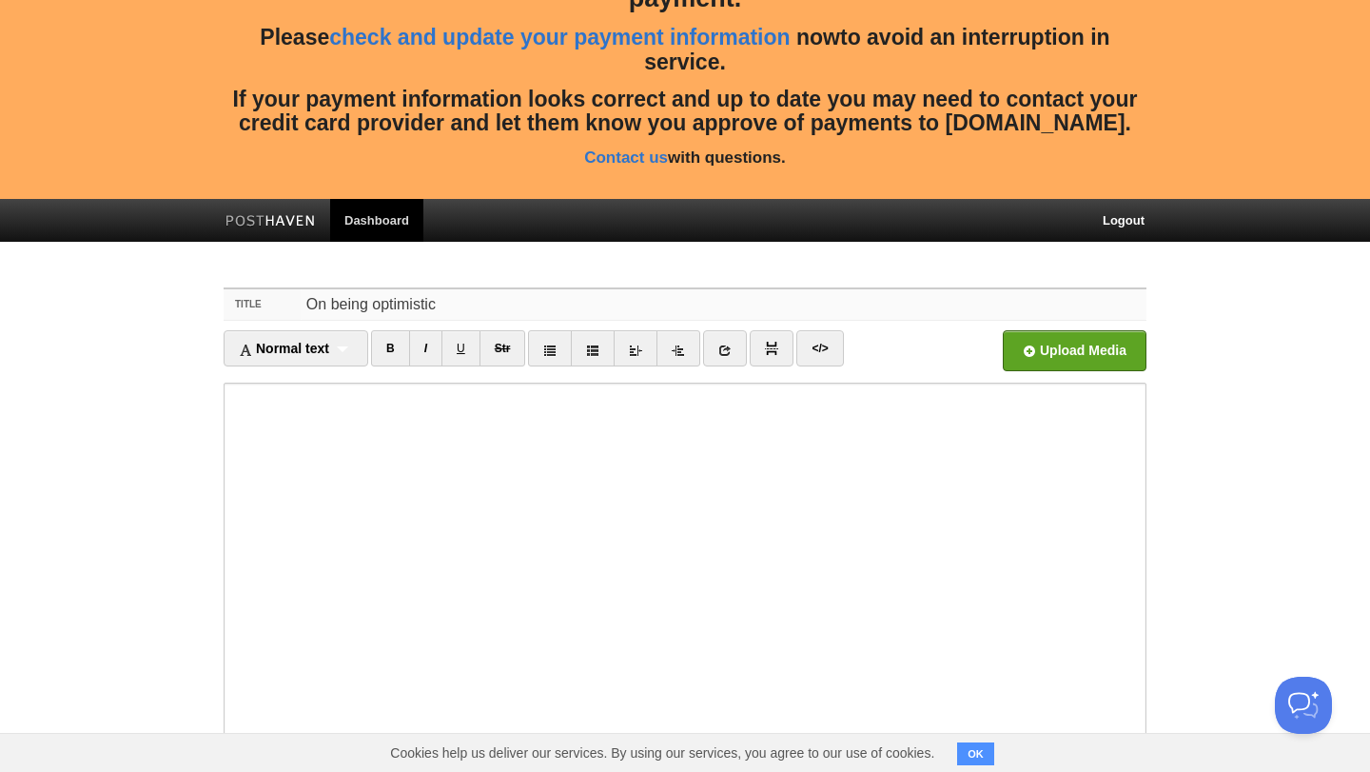
type input "On being optimistic"
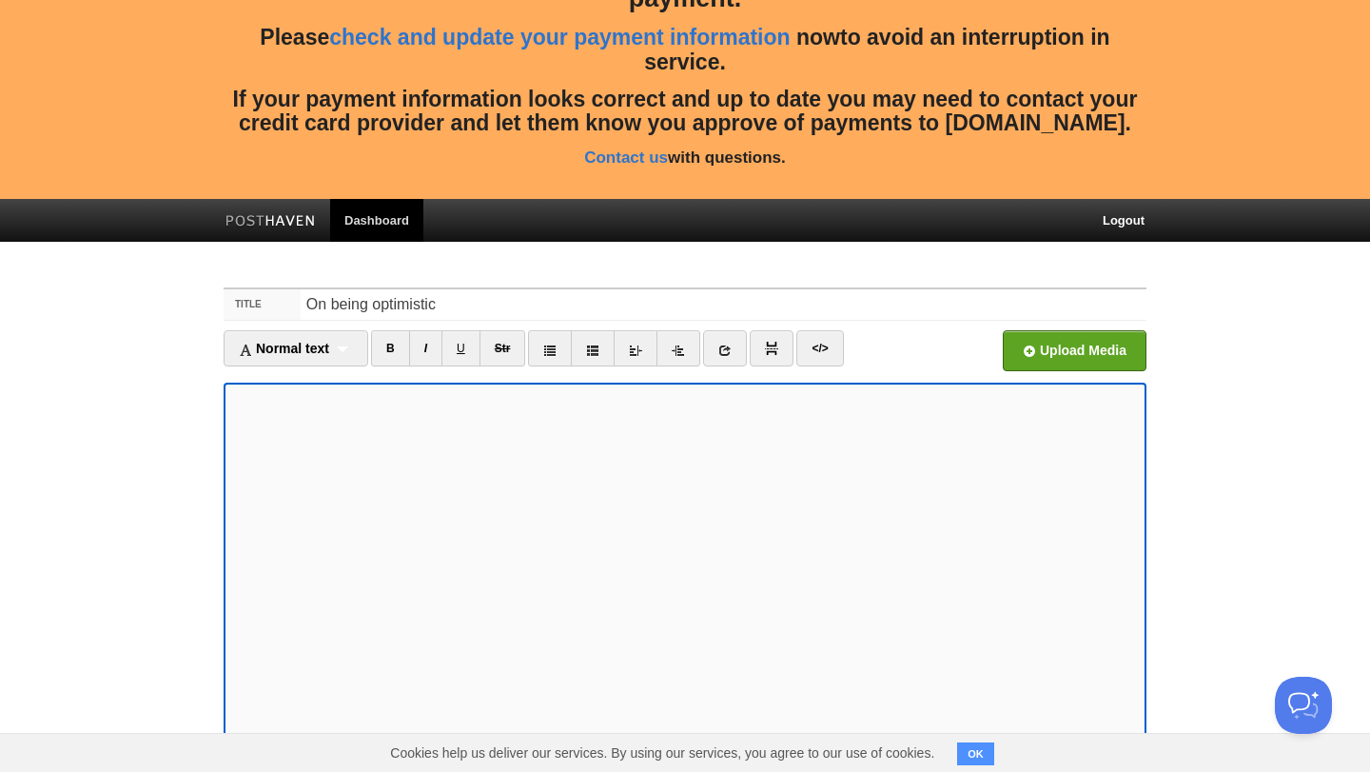
click at [149, 495] on body "Whoops. We were unable to successfully complete your most recent payment. Pleas…" at bounding box center [685, 473] width 1370 height 1061
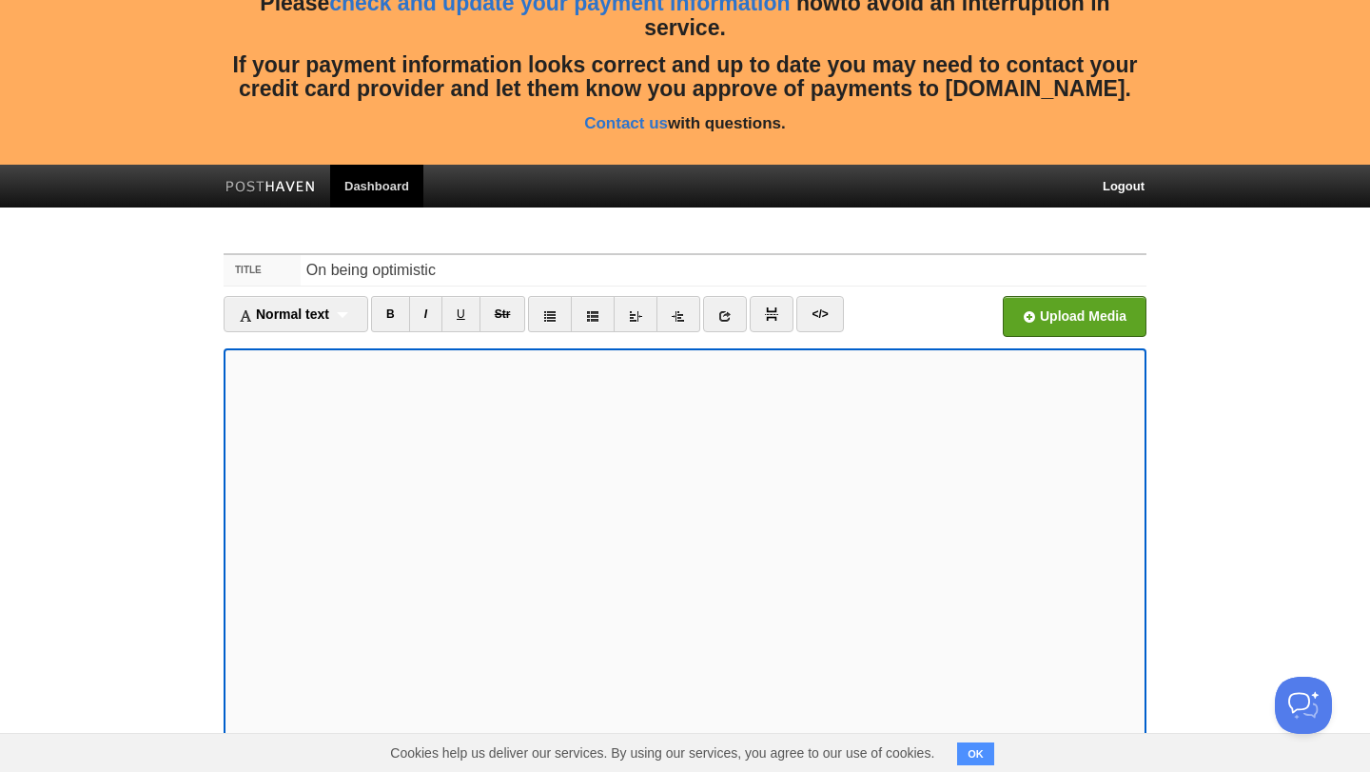
scroll to position [288, 0]
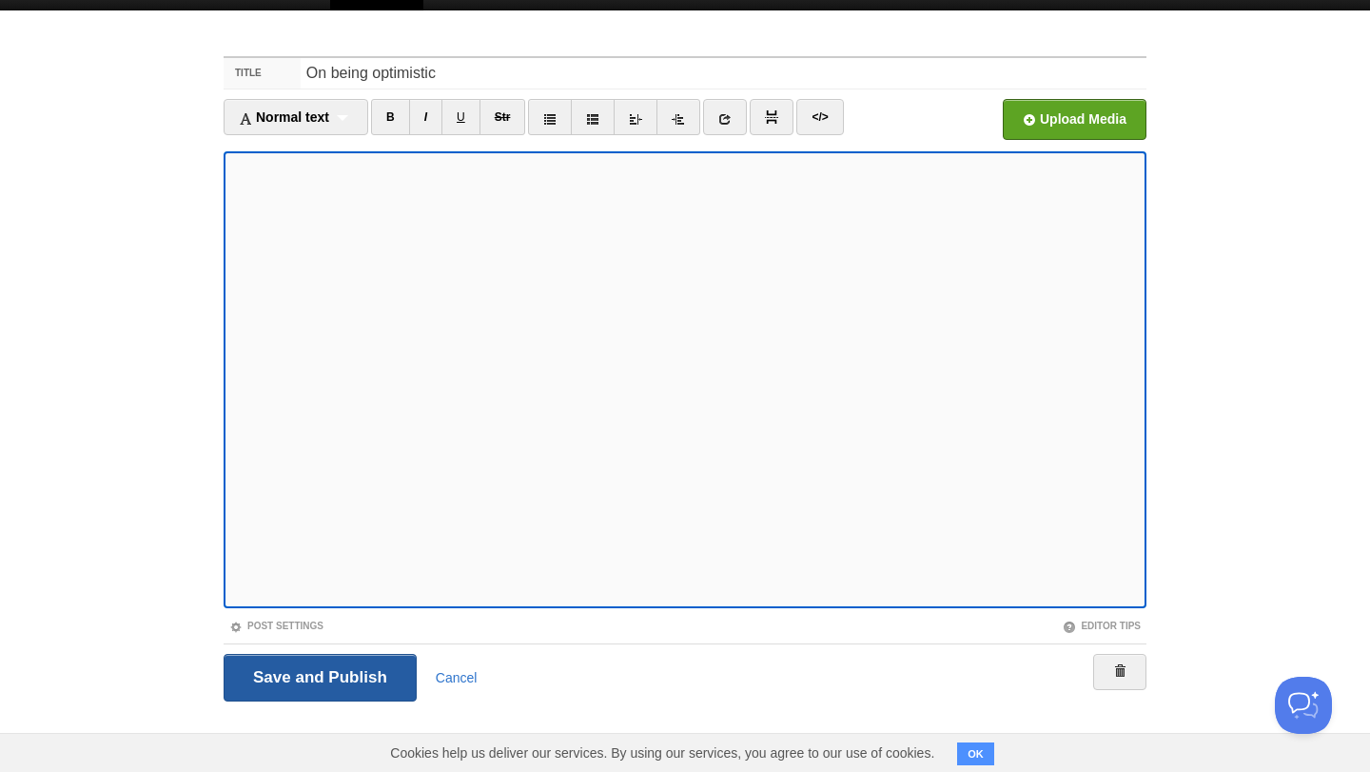
click at [317, 686] on input "Save and Publish" at bounding box center [320, 678] width 193 height 48
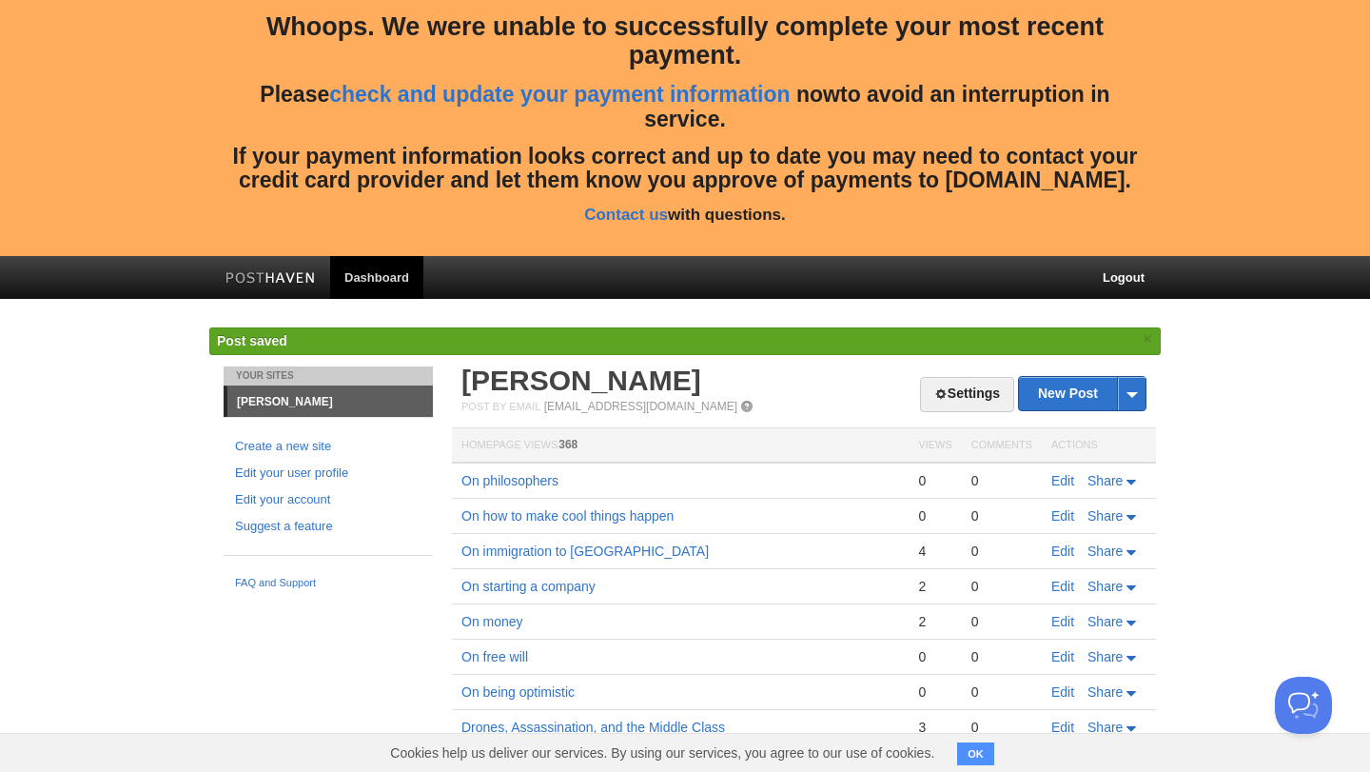
click at [382, 284] on link "Dashboard" at bounding box center [376, 277] width 93 height 43
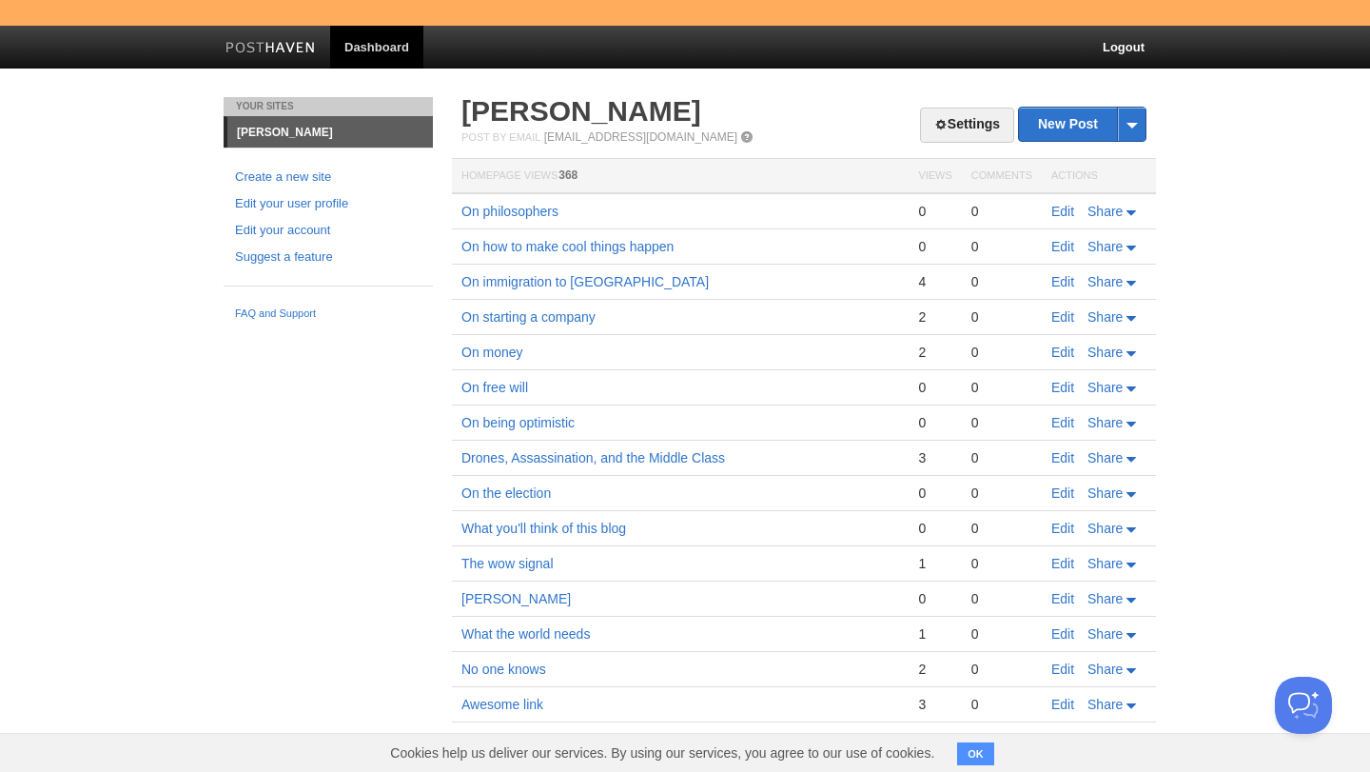
scroll to position [241, 0]
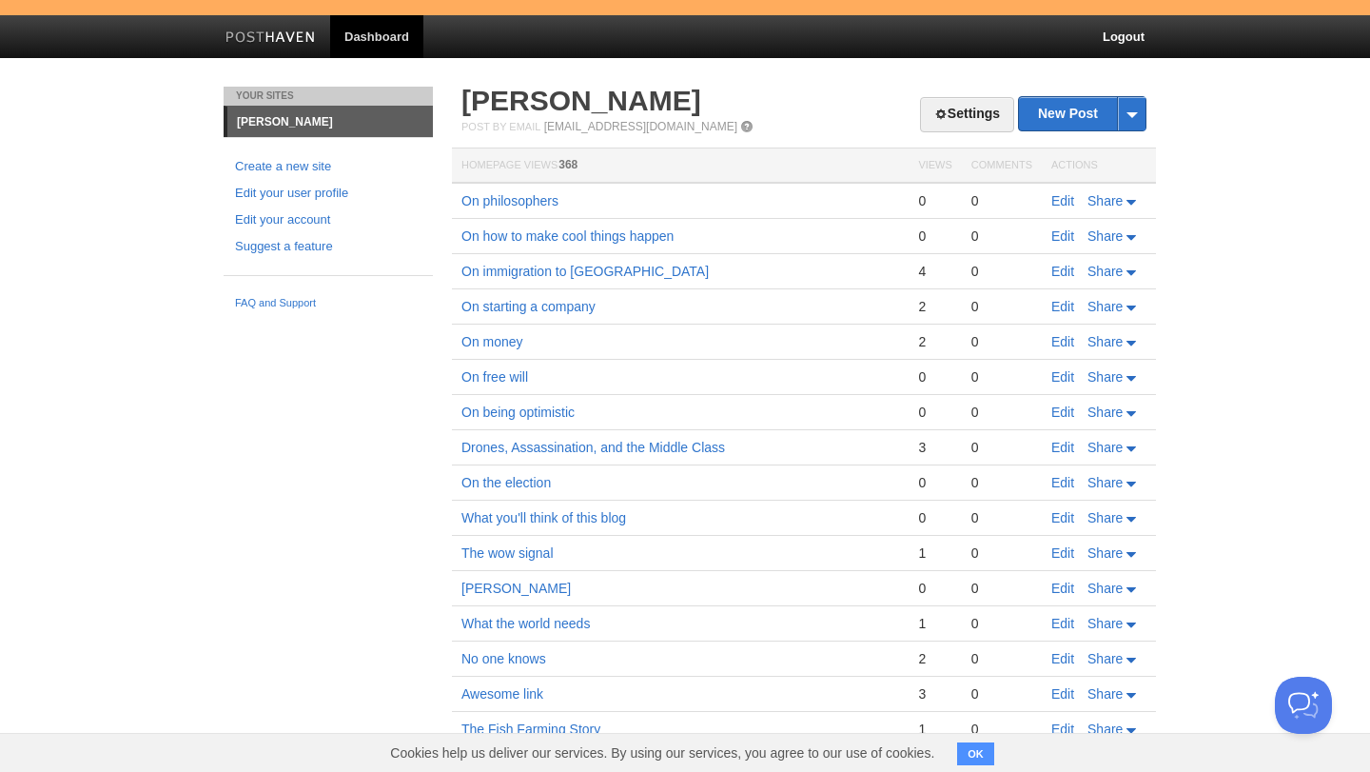
click at [1068, 456] on td "Edit Share" at bounding box center [1099, 447] width 114 height 35
click at [1063, 443] on link "Edit" at bounding box center [1062, 447] width 23 height 15
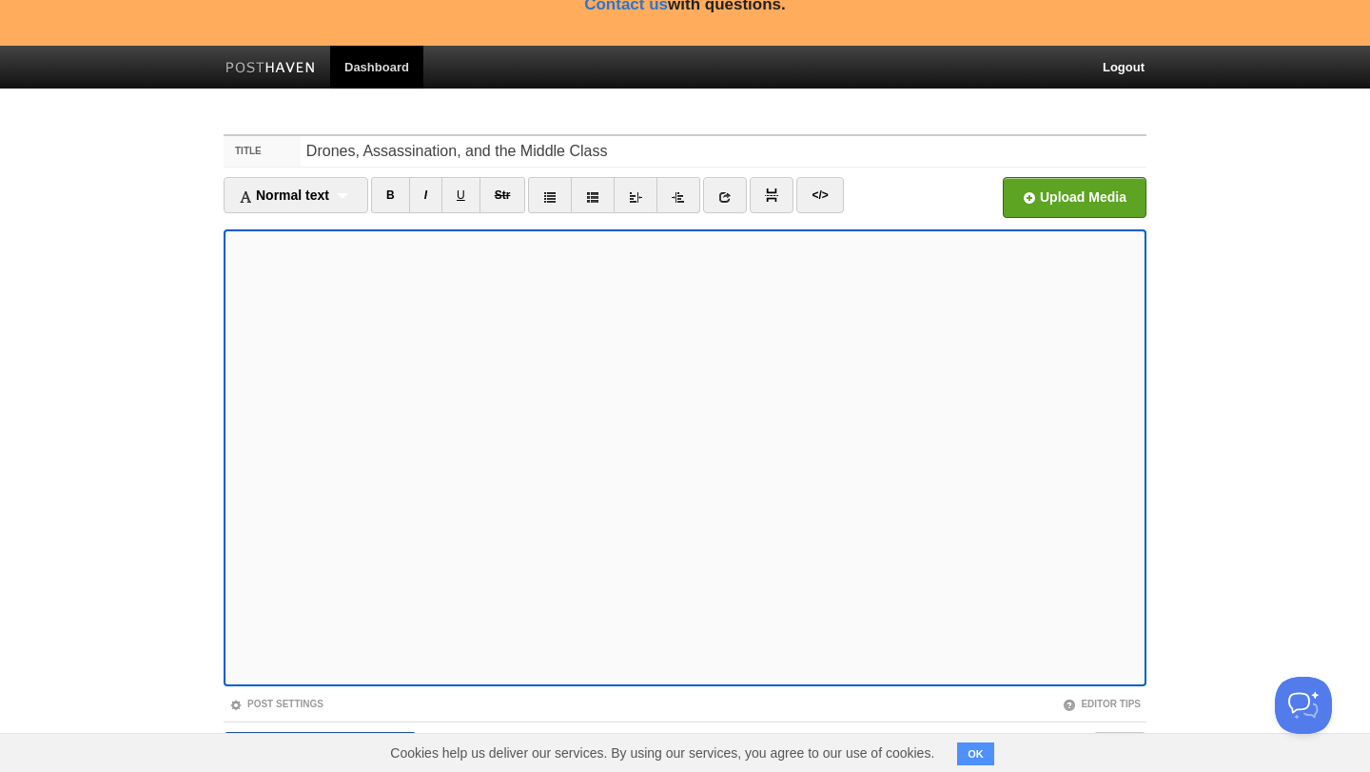
scroll to position [288, 0]
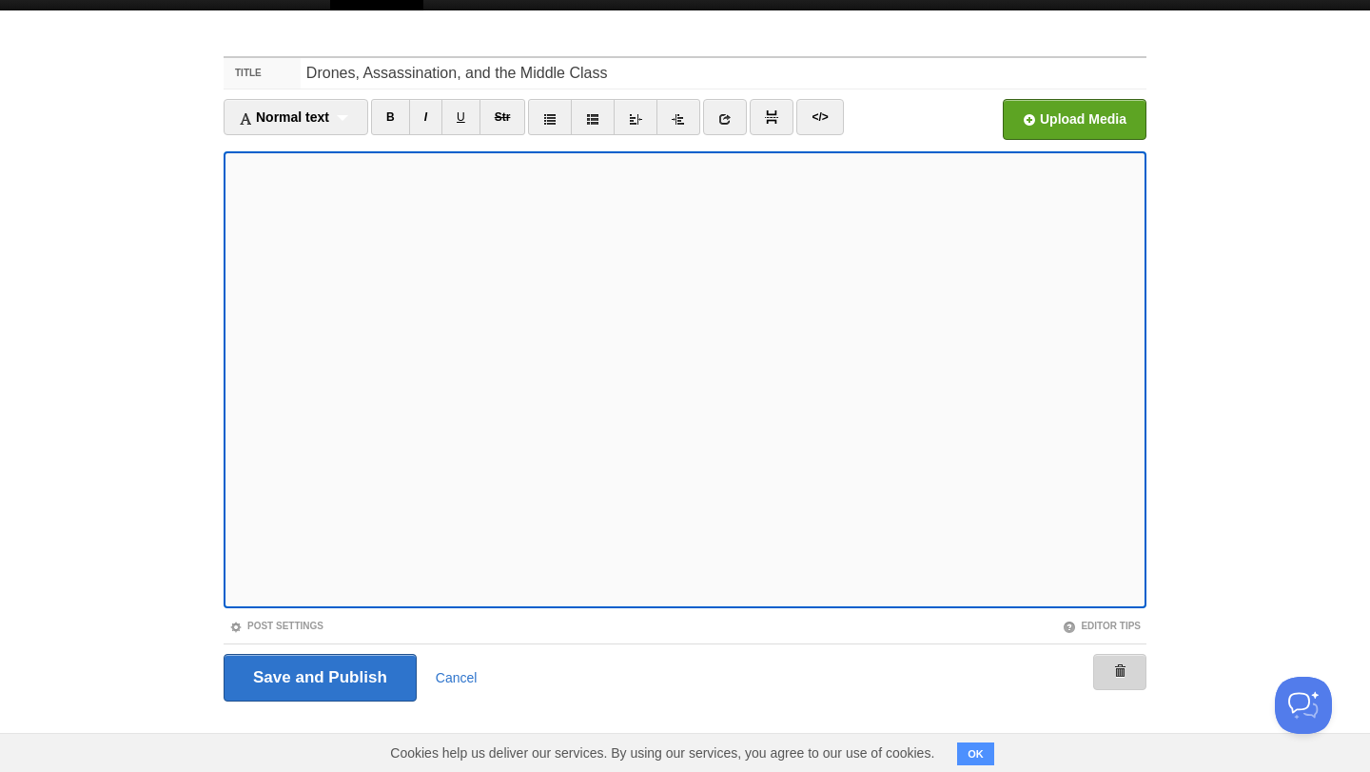
click at [1143, 676] on link at bounding box center [1119, 672] width 53 height 36
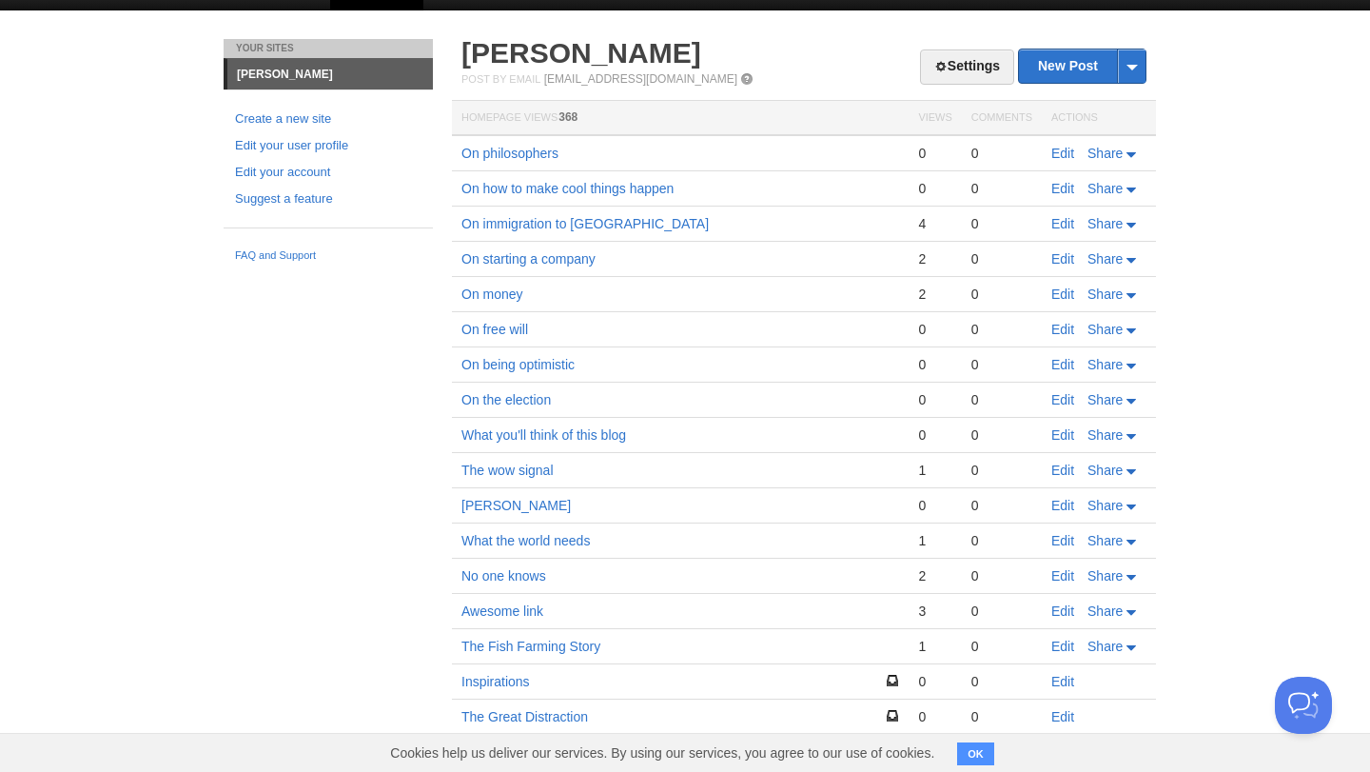
click at [336, 423] on div "Your Sites Kyle Giffin Create a new site Edit your user profile Edit your accou…" at bounding box center [684, 555] width 951 height 1033
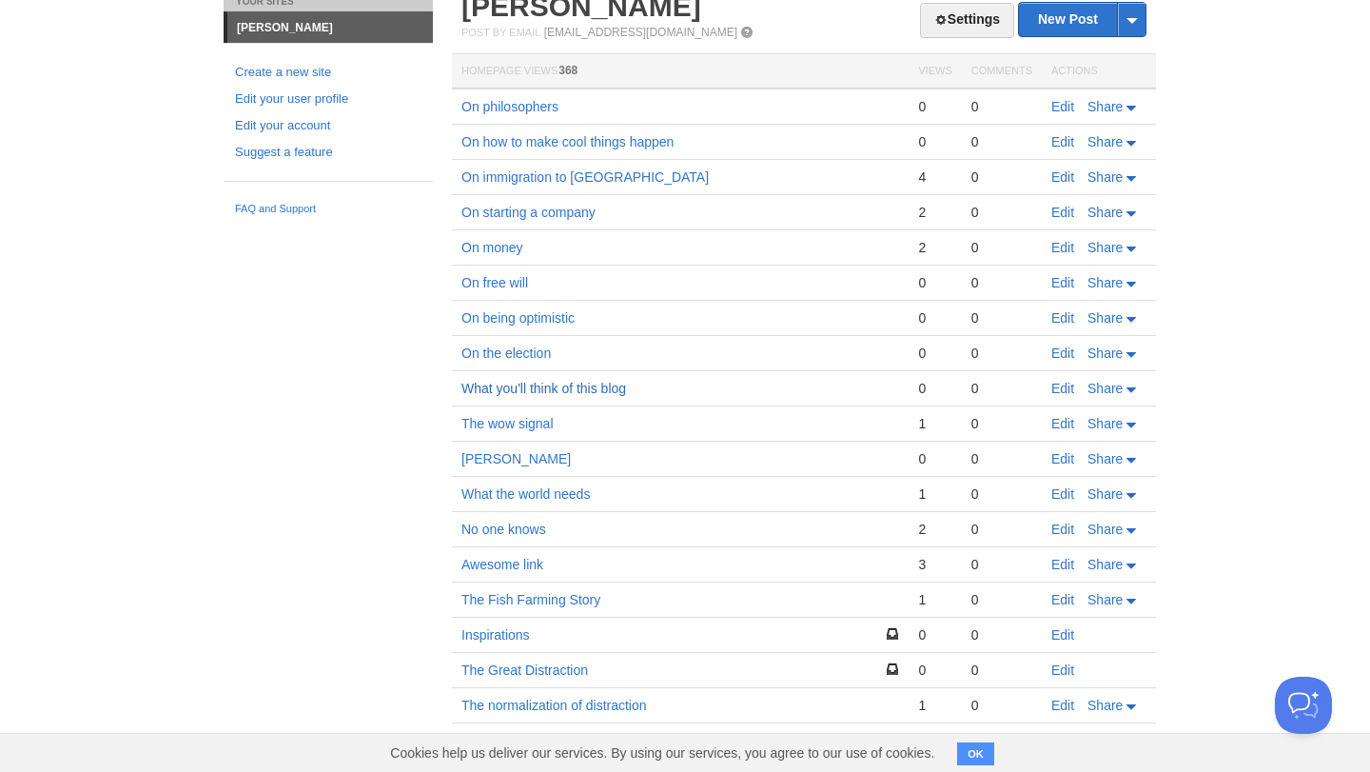
click at [609, 389] on link "What you'll think of this blog" at bounding box center [543, 388] width 165 height 15
click at [1074, 387] on link "Edit" at bounding box center [1062, 388] width 23 height 15
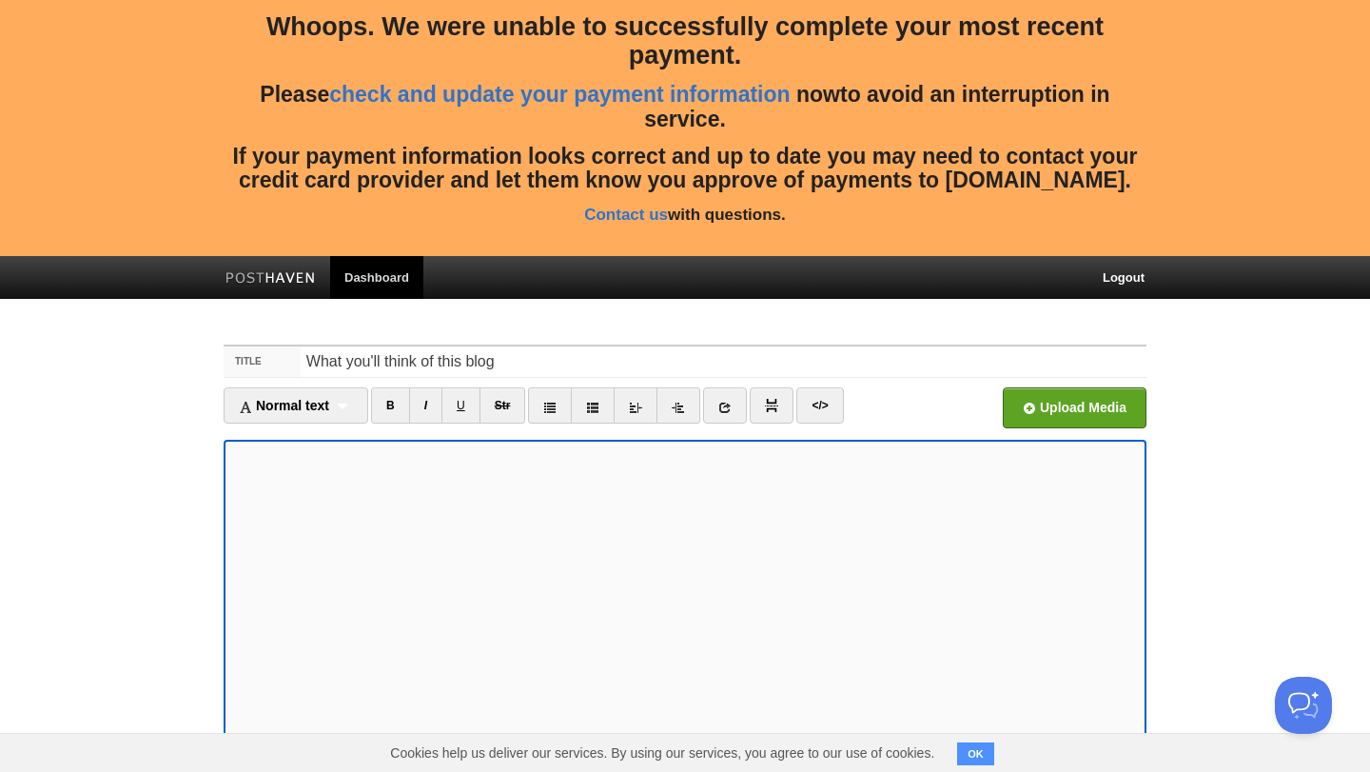
scroll to position [288, 0]
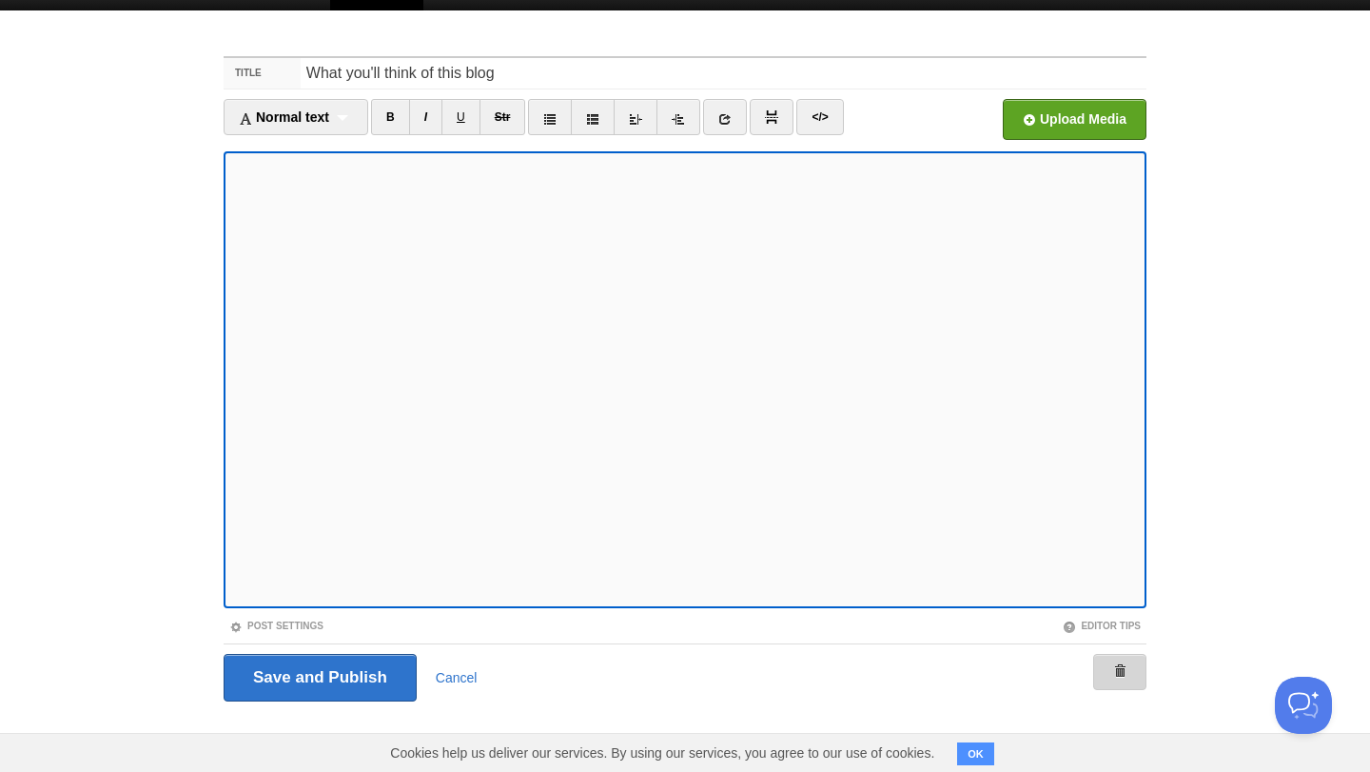
click at [1121, 670] on span at bounding box center [1119, 670] width 13 height 13
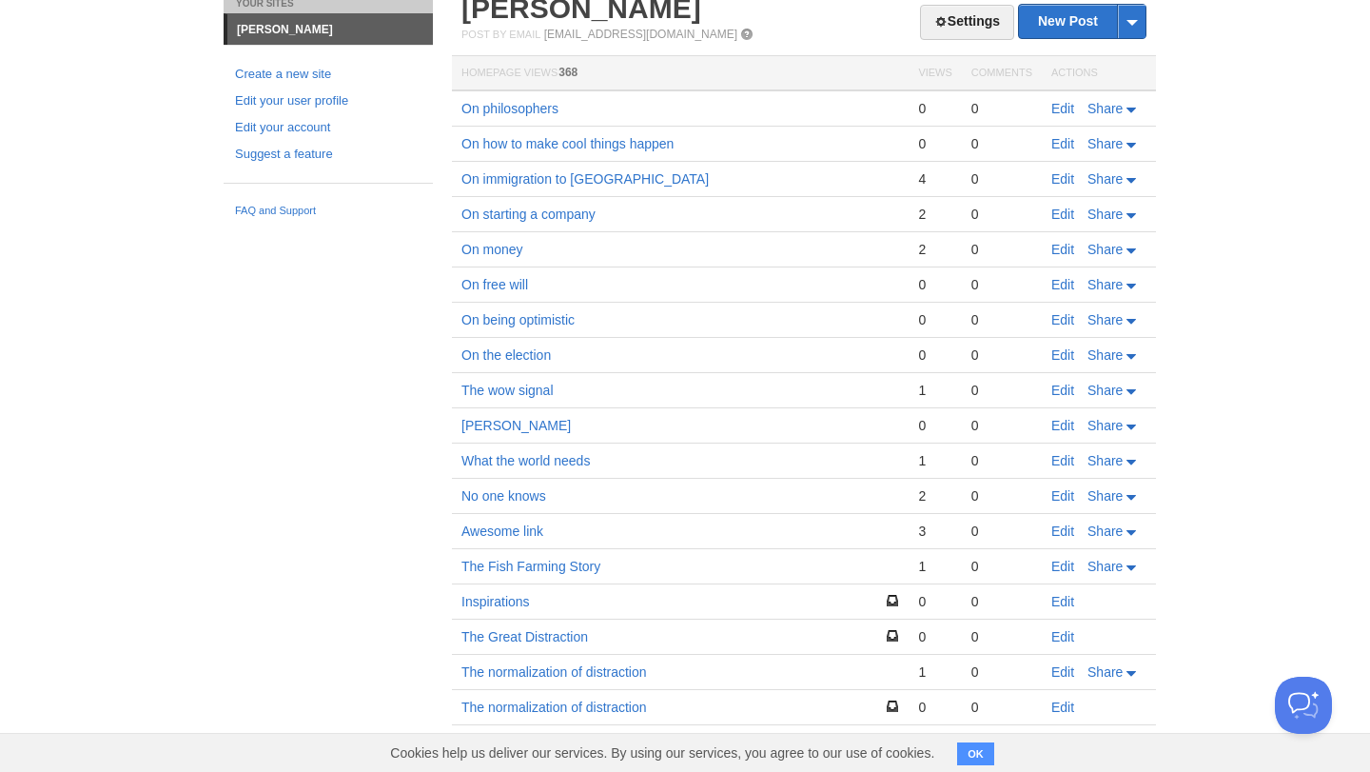
scroll to position [282, 0]
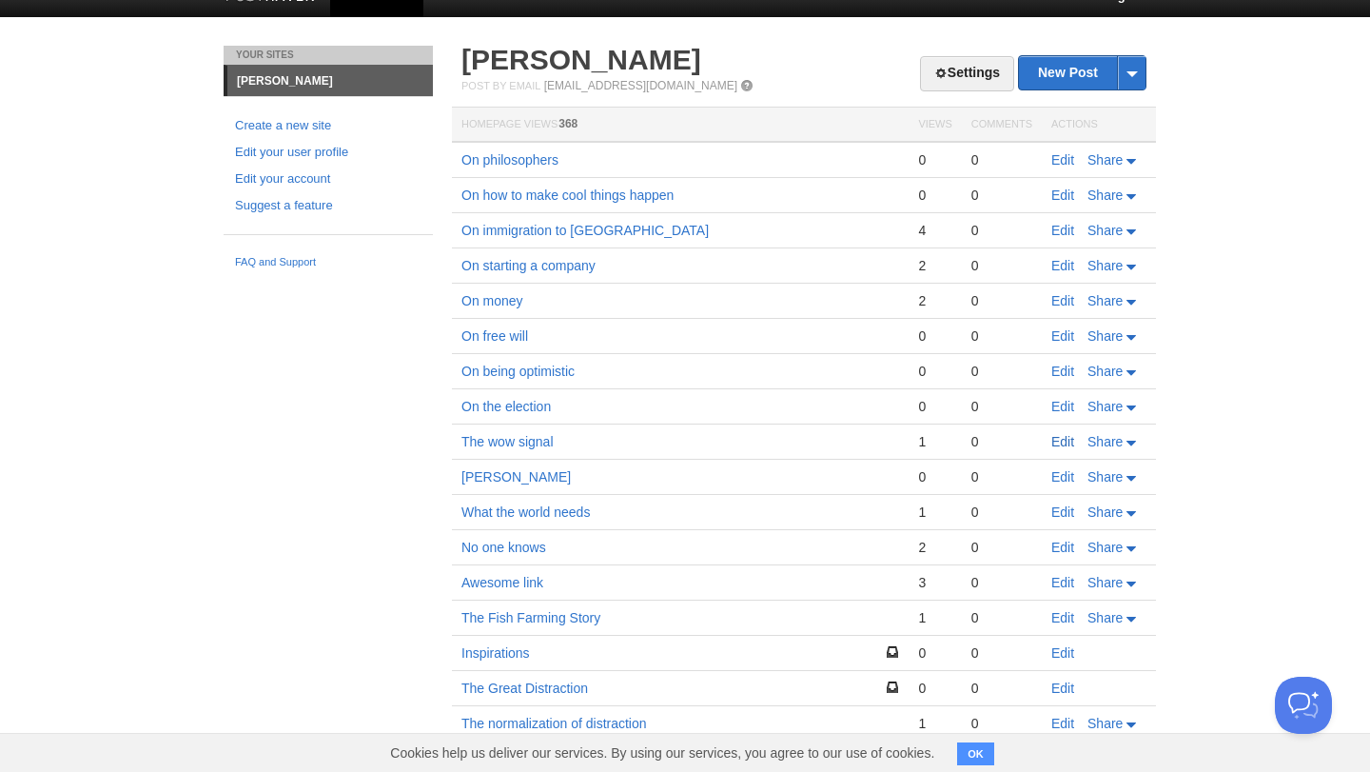
click at [1061, 442] on link "Edit" at bounding box center [1062, 441] width 23 height 15
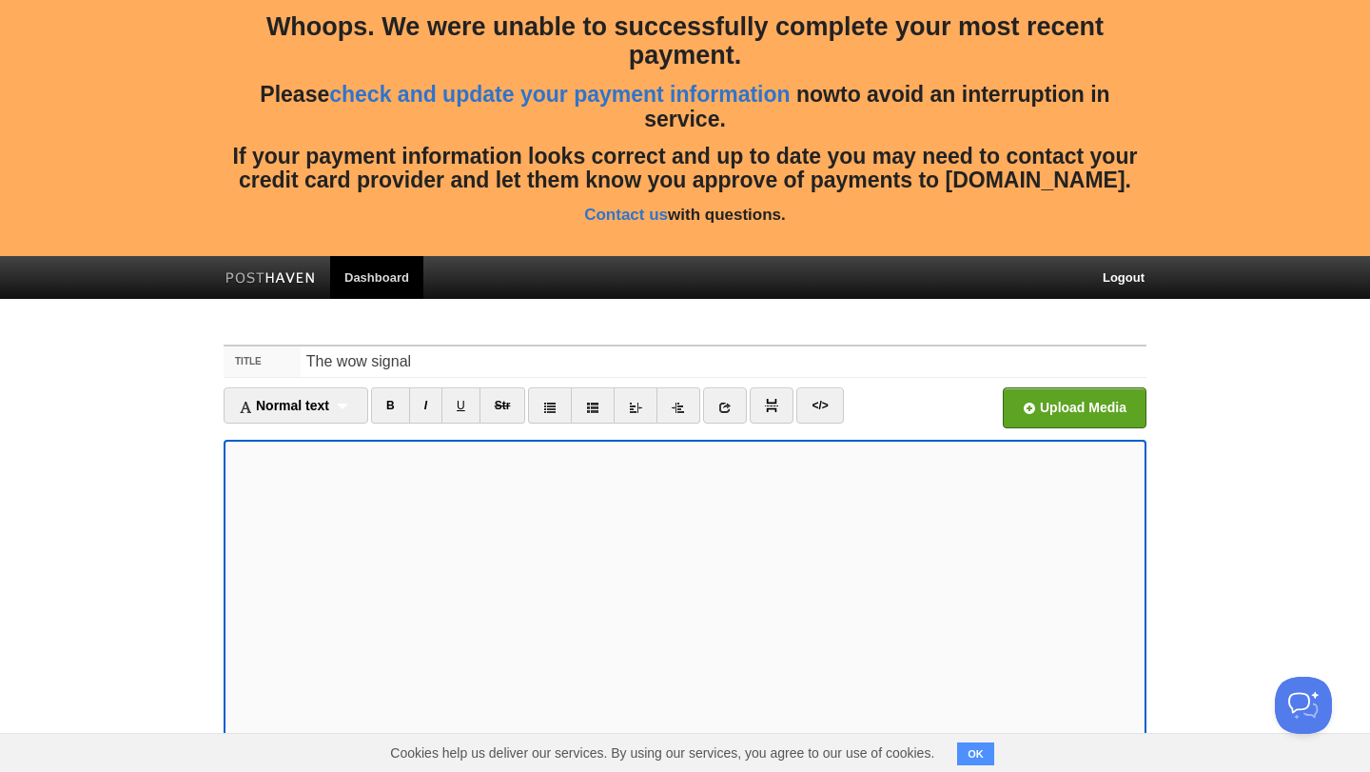
scroll to position [288, 0]
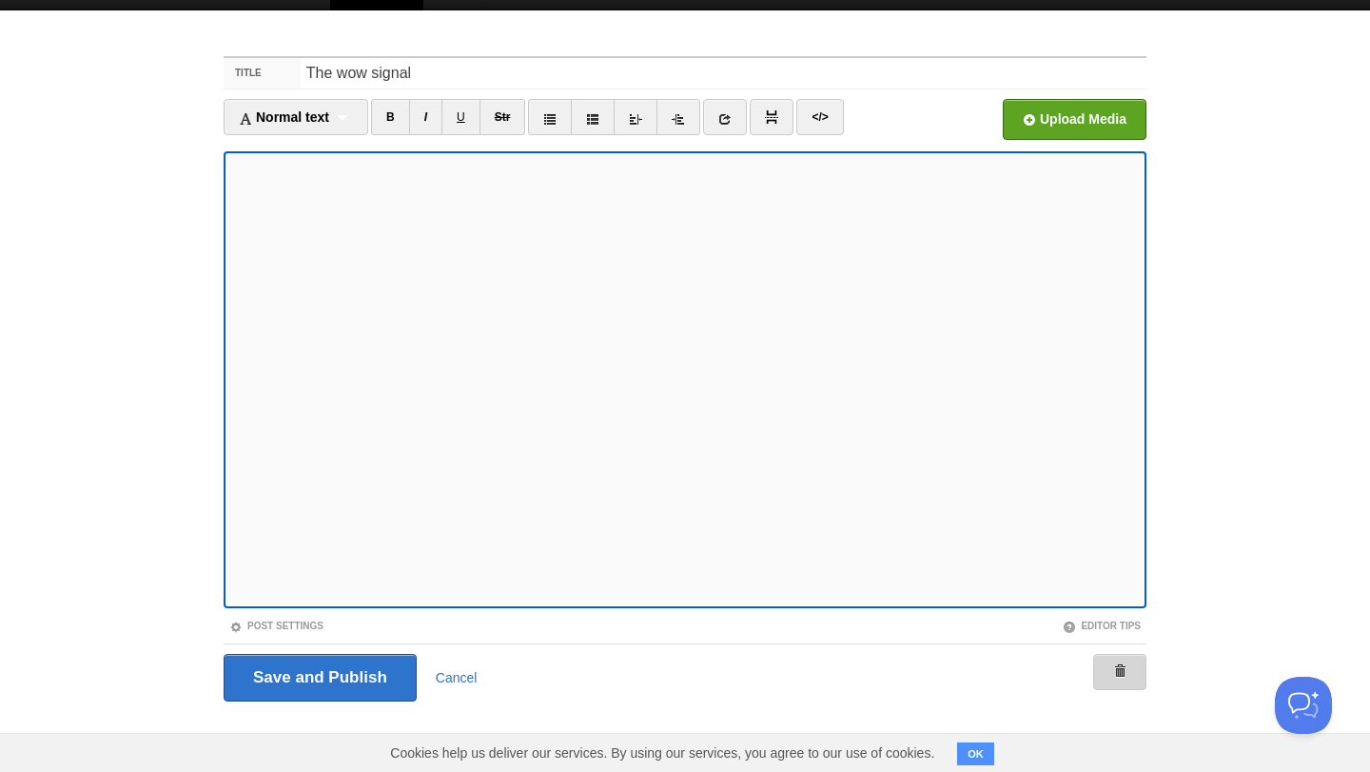
click at [1116, 658] on link at bounding box center [1119, 672] width 53 height 36
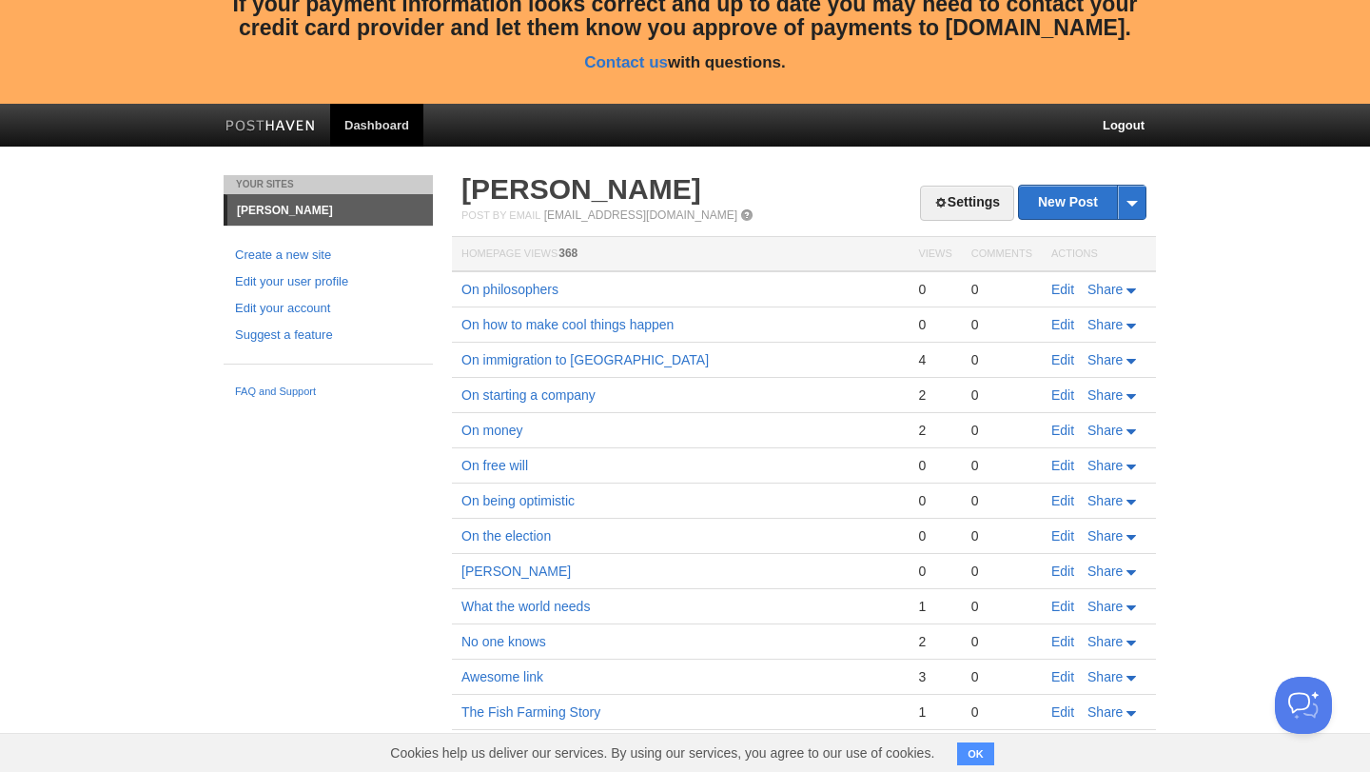
scroll to position [426, 0]
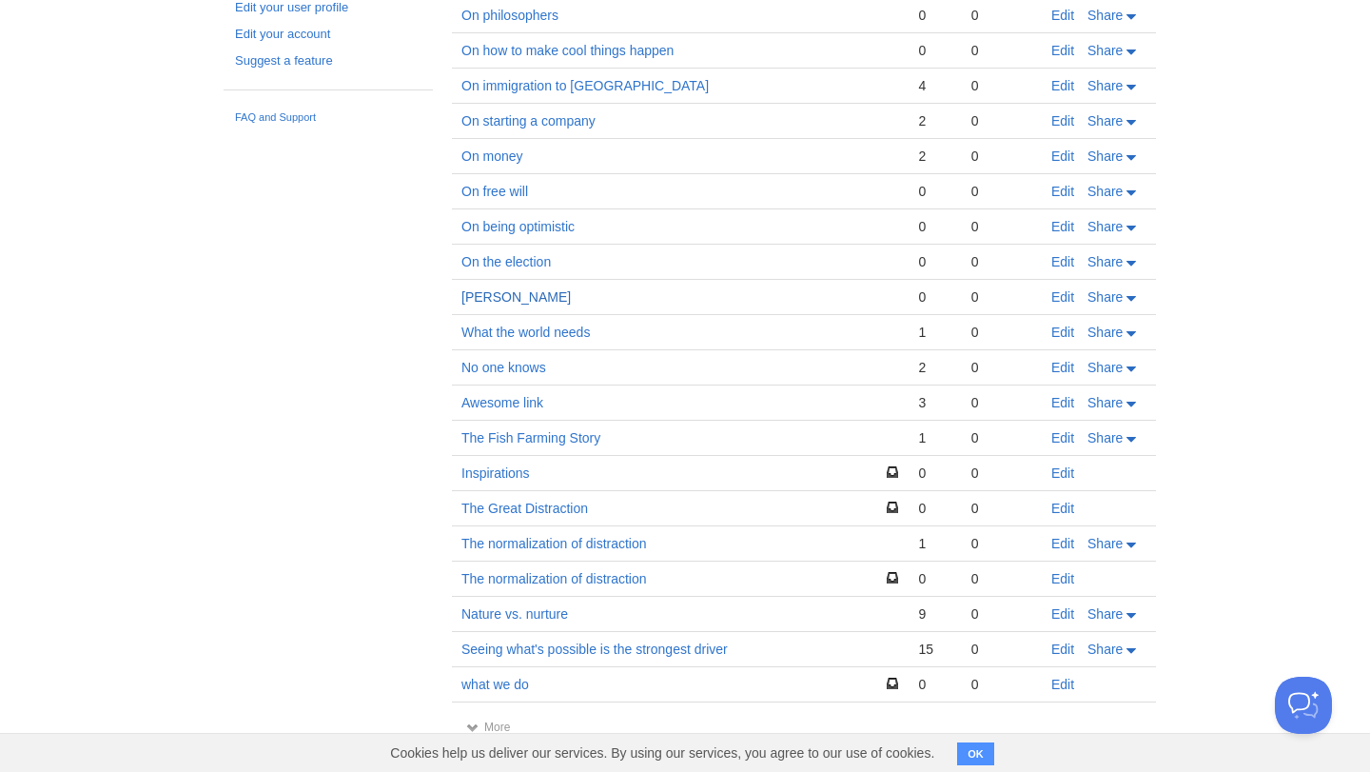
click at [491, 295] on link "Walden" at bounding box center [515, 296] width 109 height 15
click at [548, 335] on link "What the world needs" at bounding box center [525, 331] width 128 height 15
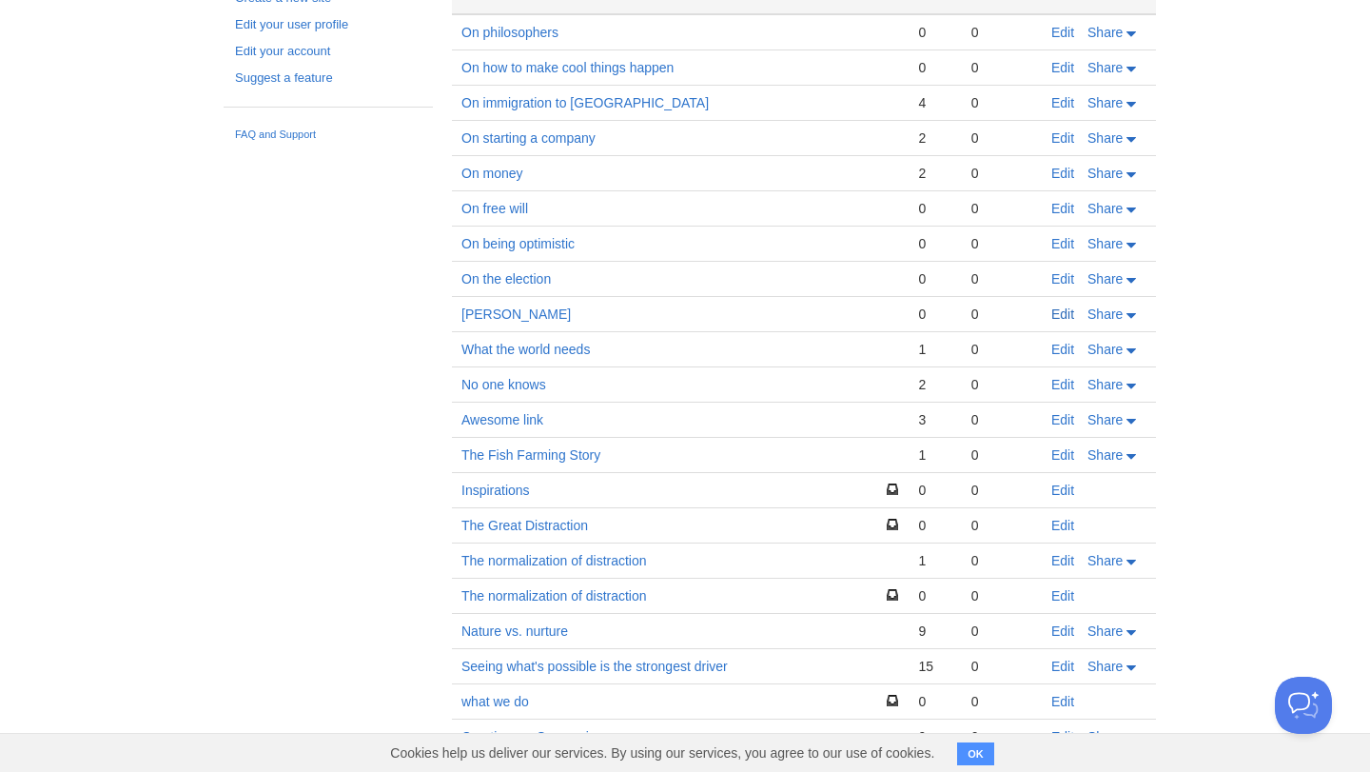
click at [1053, 309] on link "Edit" at bounding box center [1062, 313] width 23 height 15
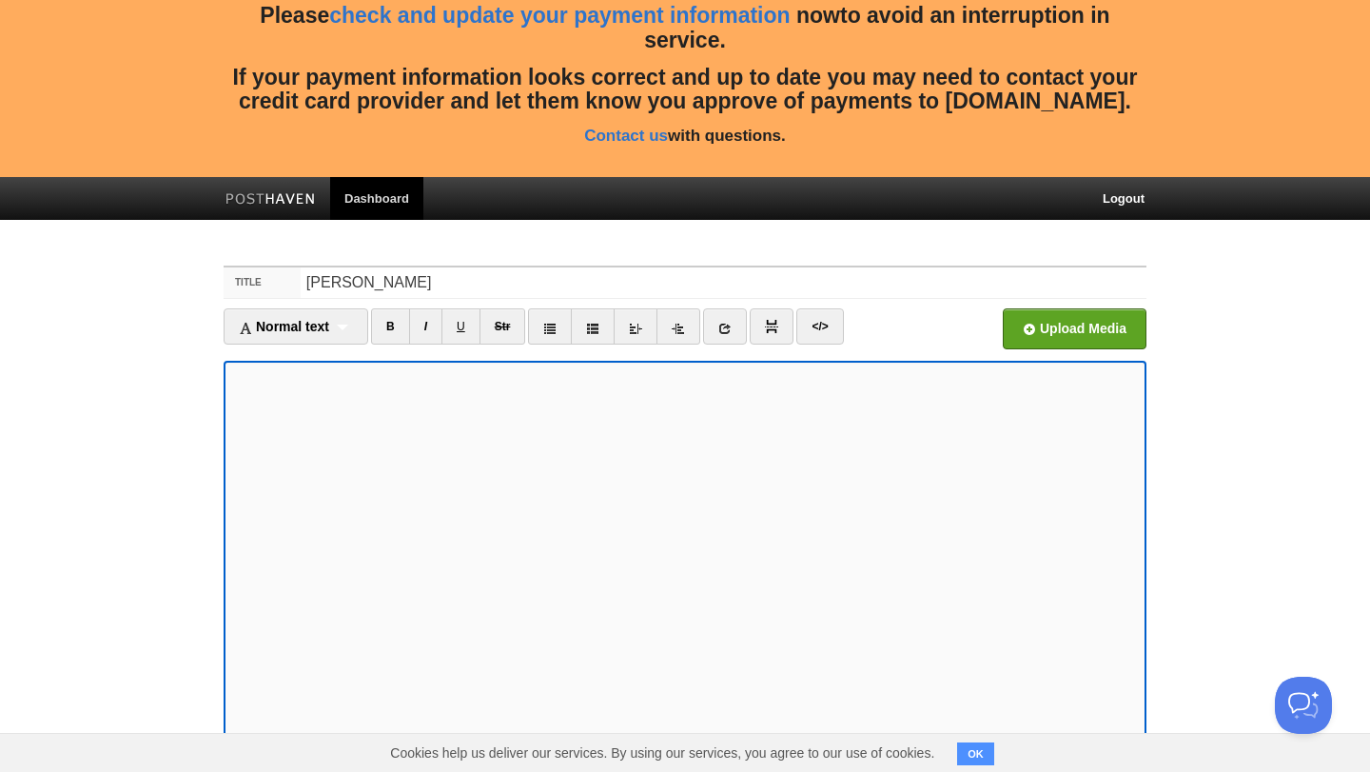
scroll to position [288, 0]
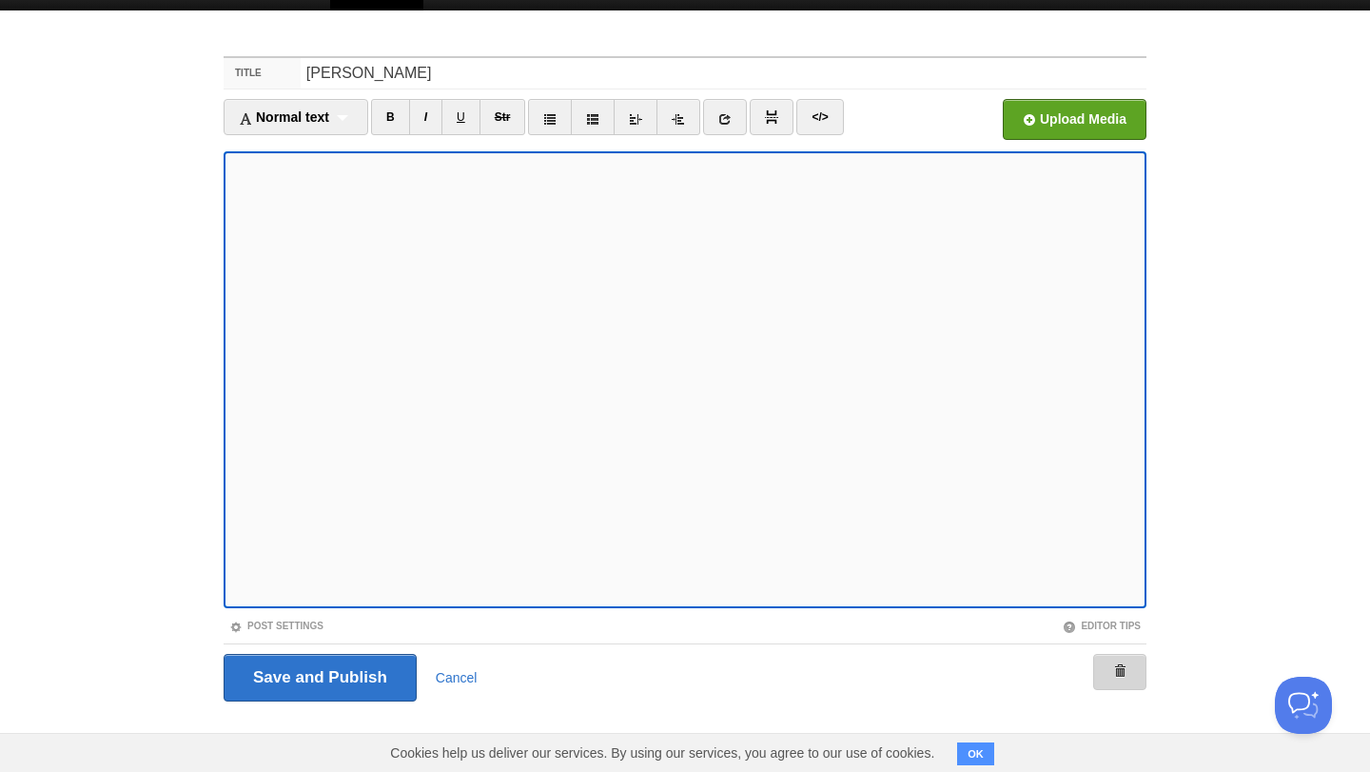
click at [1127, 672] on link at bounding box center [1119, 672] width 53 height 36
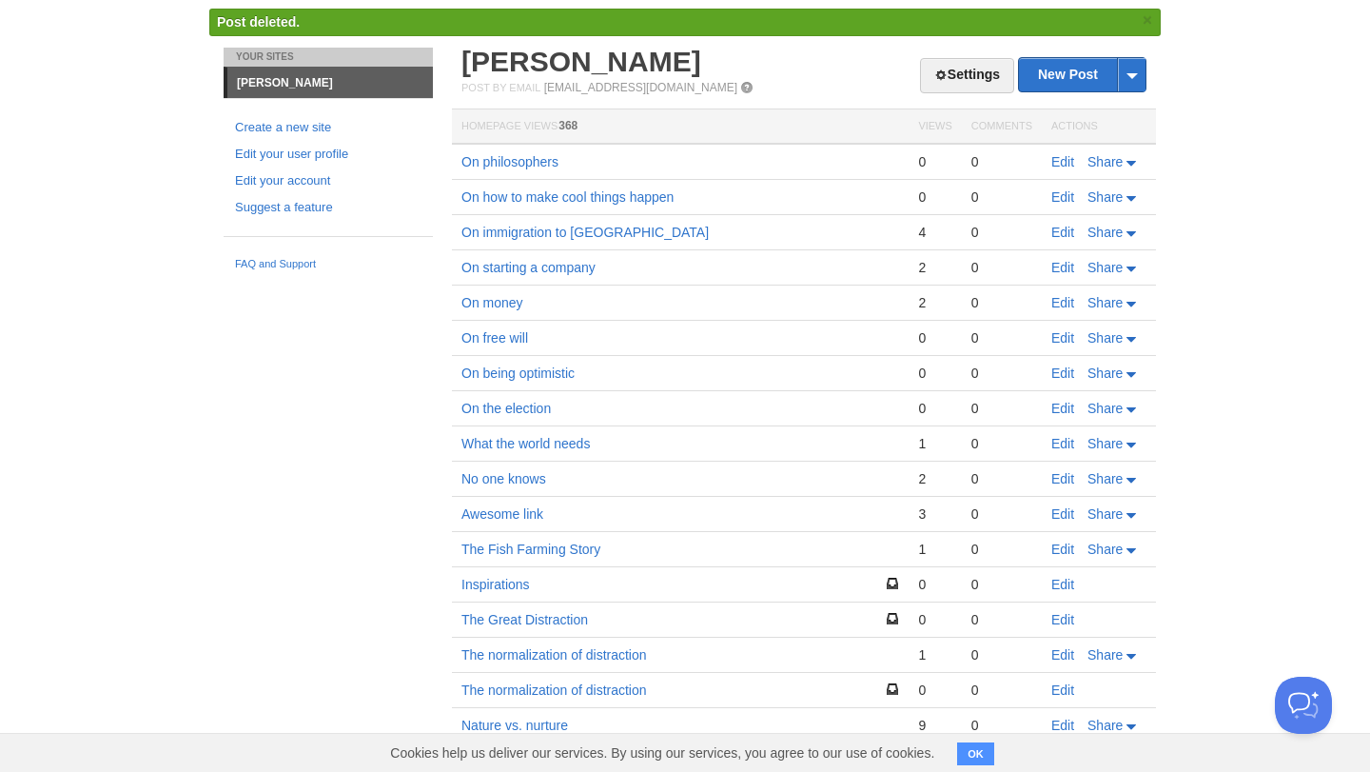
scroll to position [322, 0]
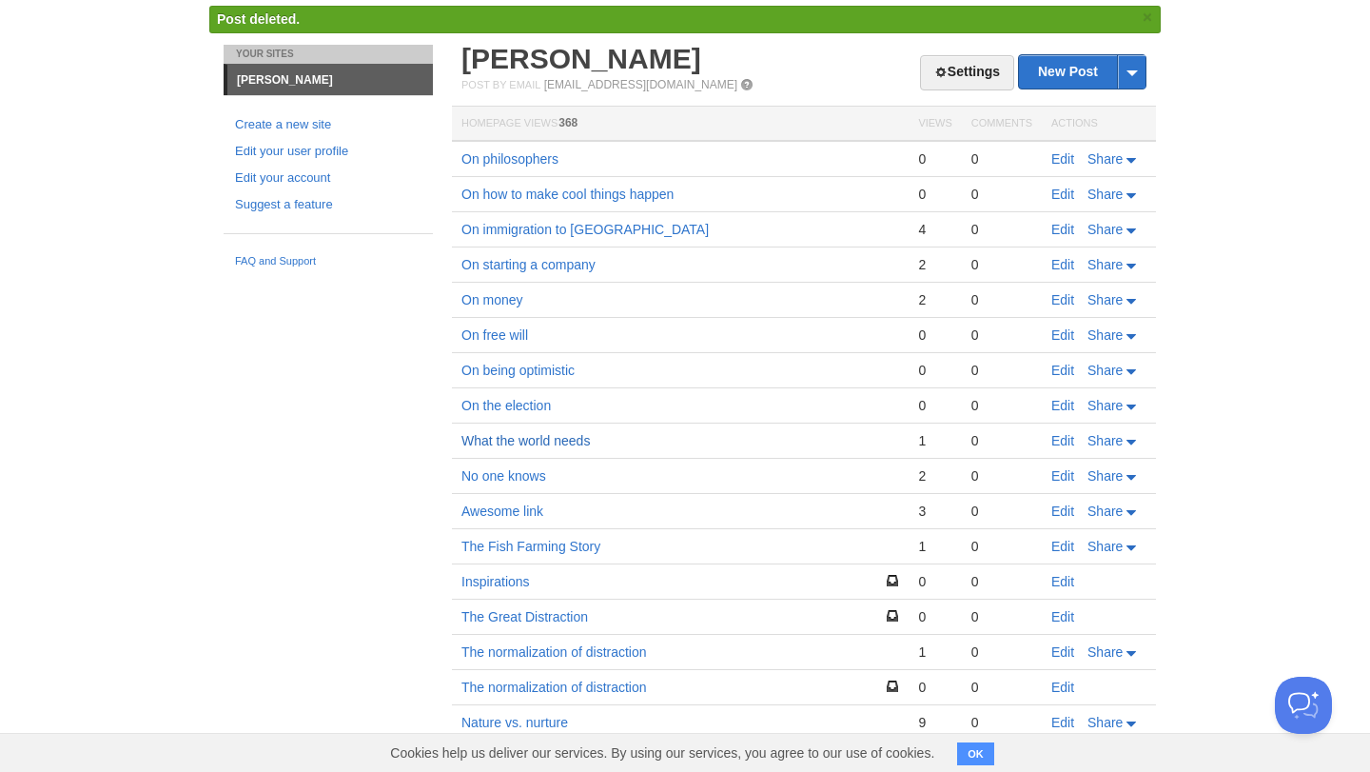
click at [508, 441] on link "What the world needs" at bounding box center [525, 440] width 128 height 15
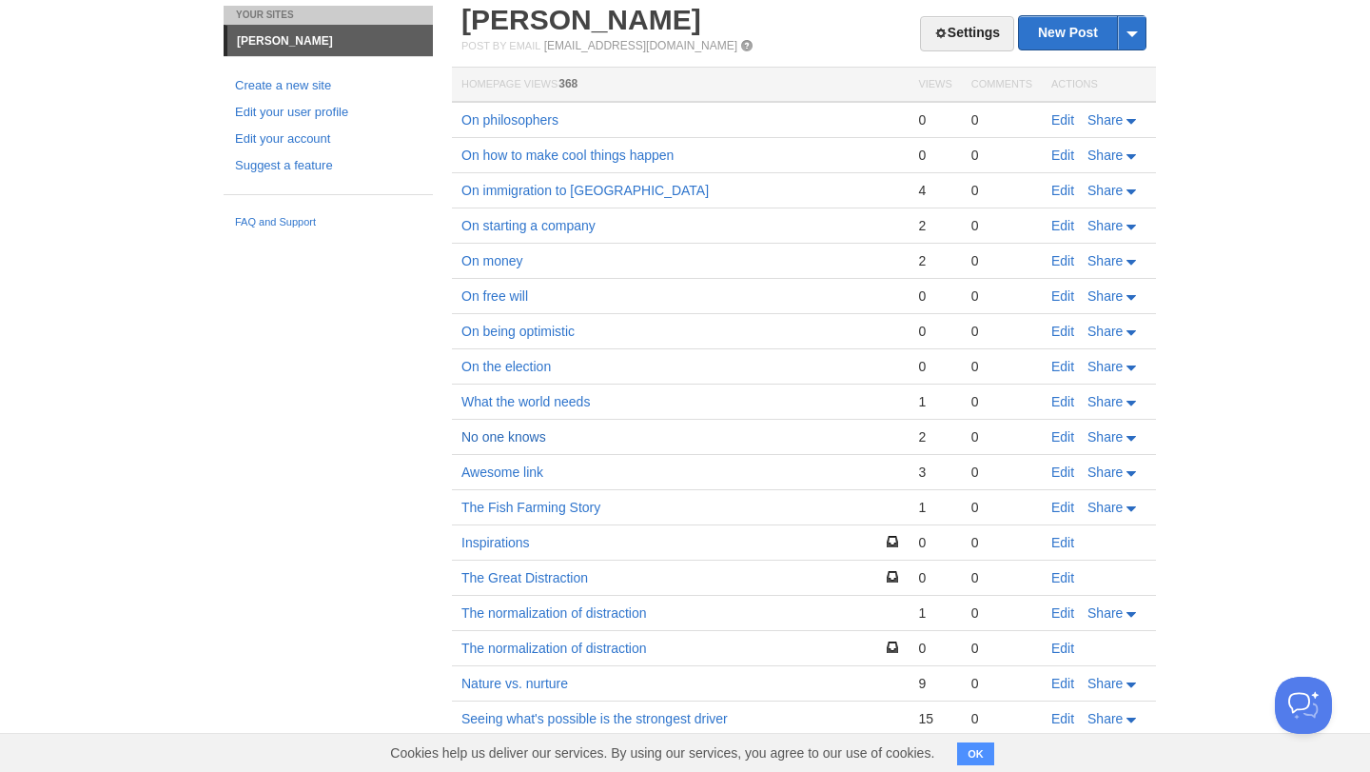
click at [529, 437] on link "No one knows" at bounding box center [503, 436] width 85 height 15
click at [1069, 439] on link "Edit" at bounding box center [1062, 436] width 23 height 15
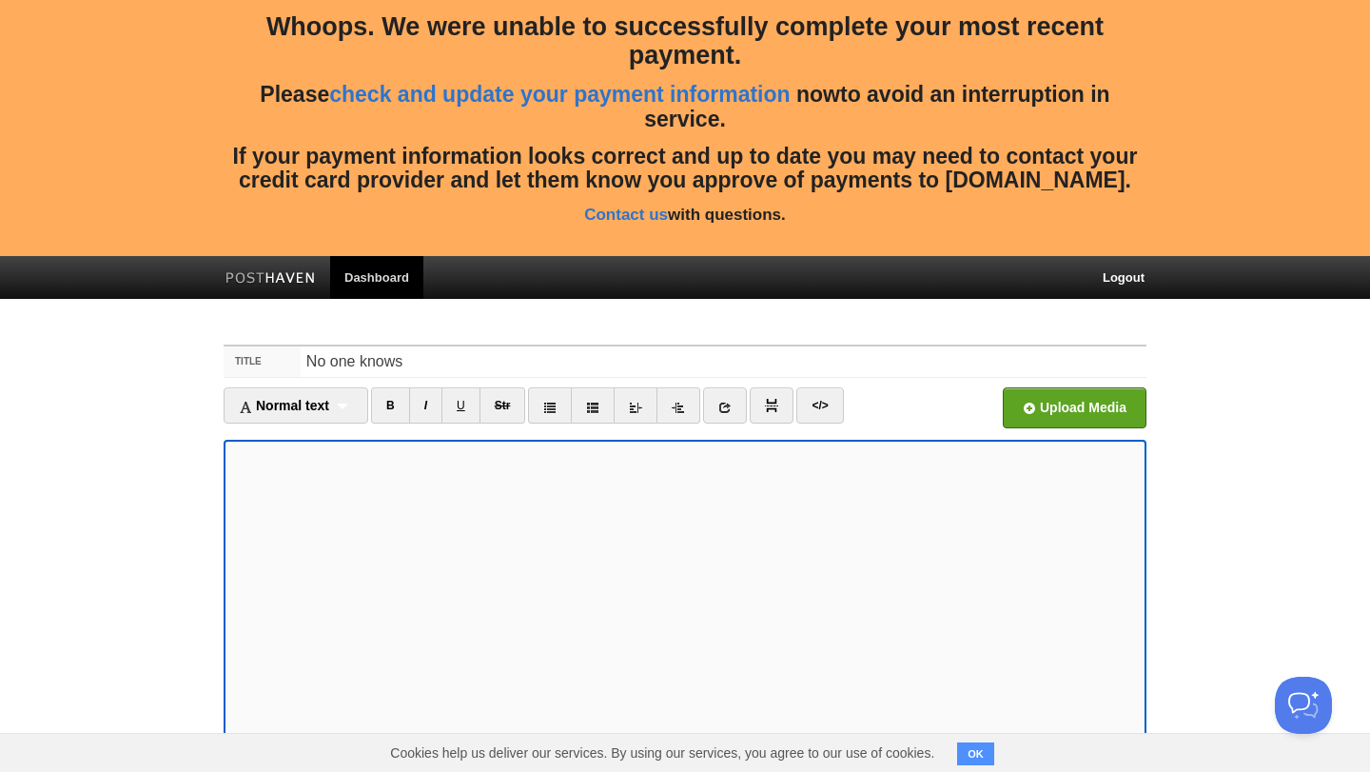
click at [529, 344] on fieldset "Title No one knows Normal text Normal text Heading 1 Heading 2 Heading 3 B I U …" at bounding box center [685, 673] width 923 height 659
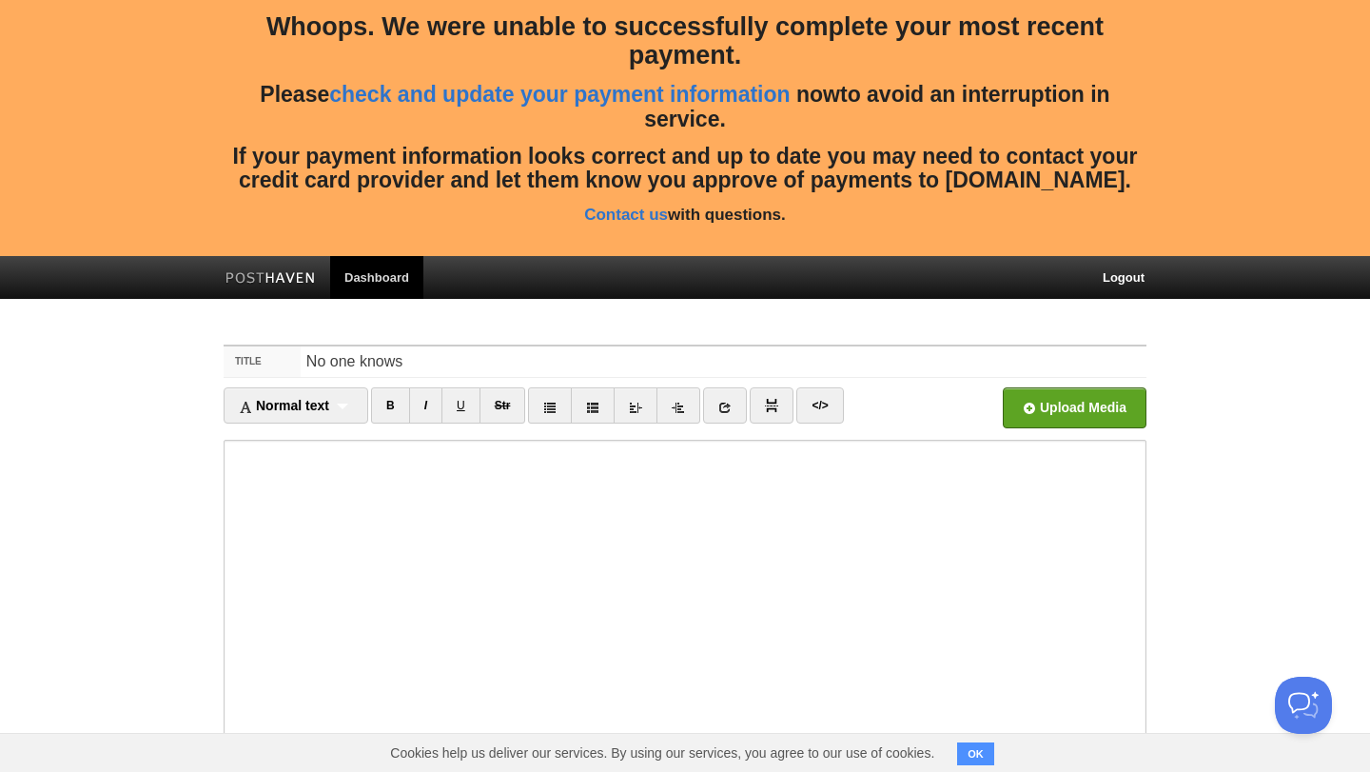
click at [529, 344] on fieldset "Title No one knows Normal text Normal text Heading 1 Heading 2 Heading 3 B I U …" at bounding box center [685, 673] width 923 height 659
click at [524, 365] on input "No one knows" at bounding box center [724, 361] width 846 height 30
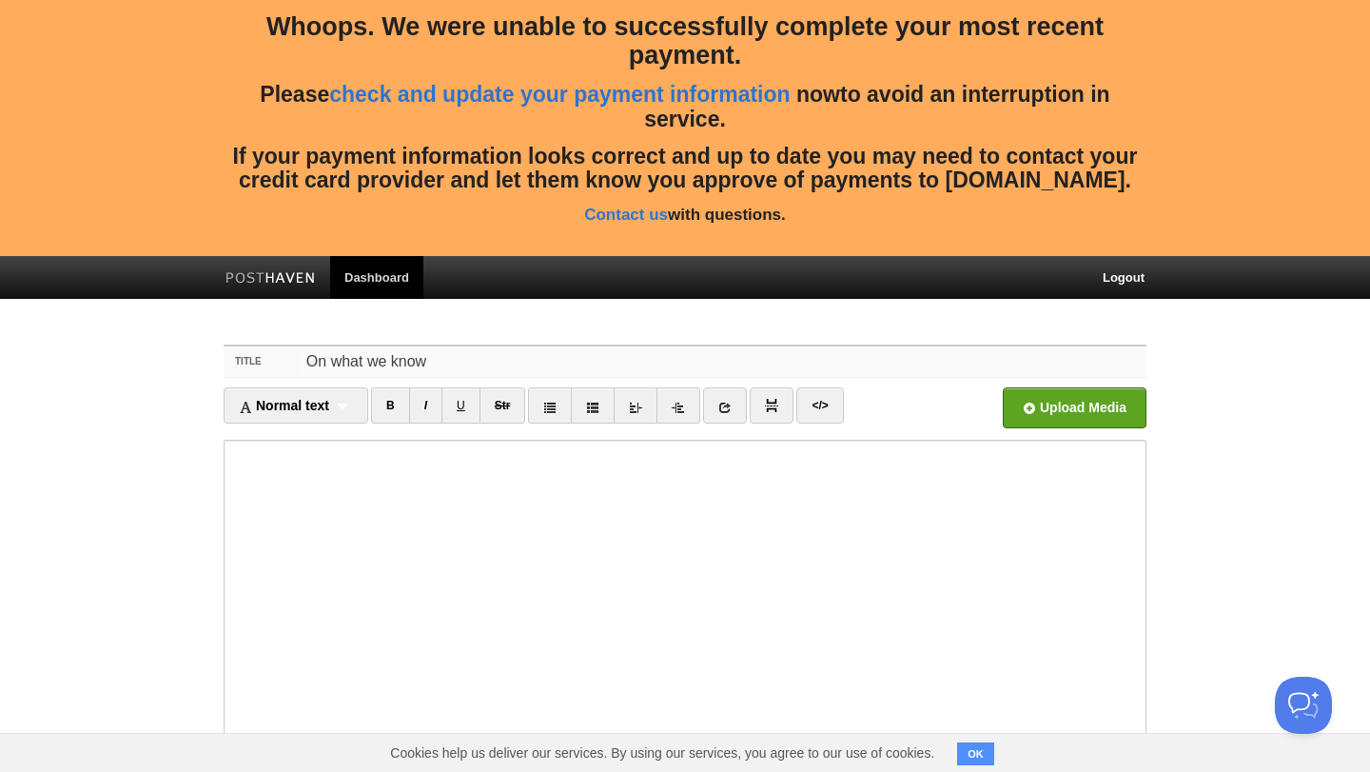
type input "On what we know"
click at [519, 304] on body "Whoops. We were unable to successfully complete your most recent payment. Pleas…" at bounding box center [685, 530] width 1370 height 1061
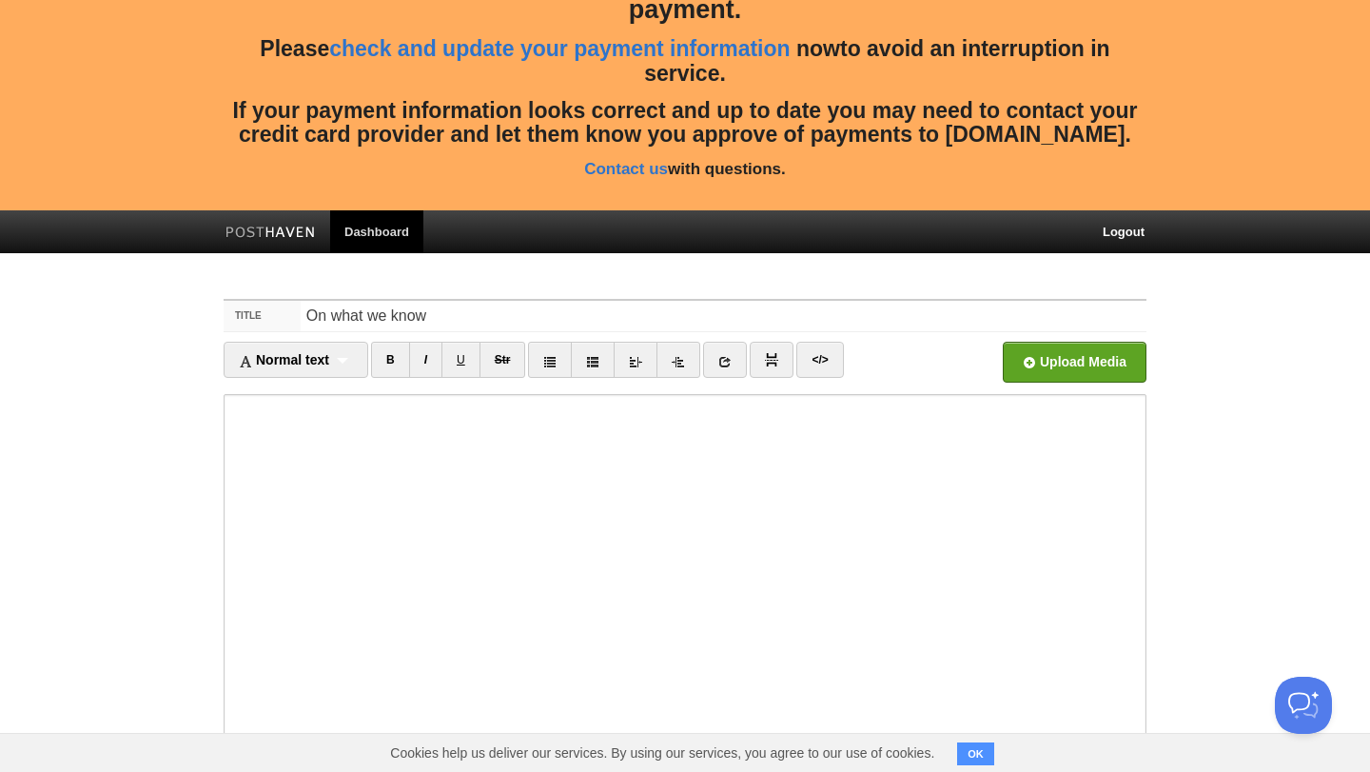
scroll to position [47, 0]
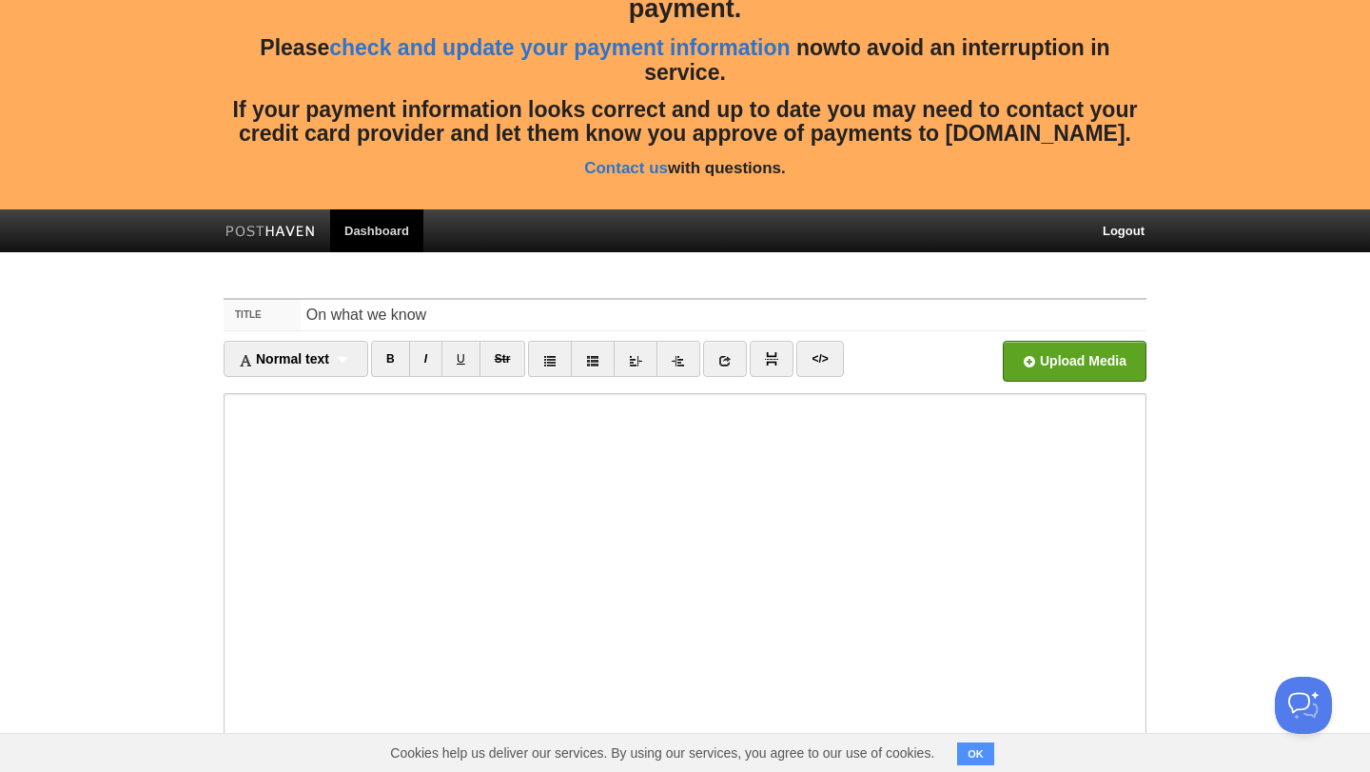
click at [1280, 427] on body "Whoops. We were unable to successfully complete your most recent payment. Pleas…" at bounding box center [685, 483] width 1370 height 1061
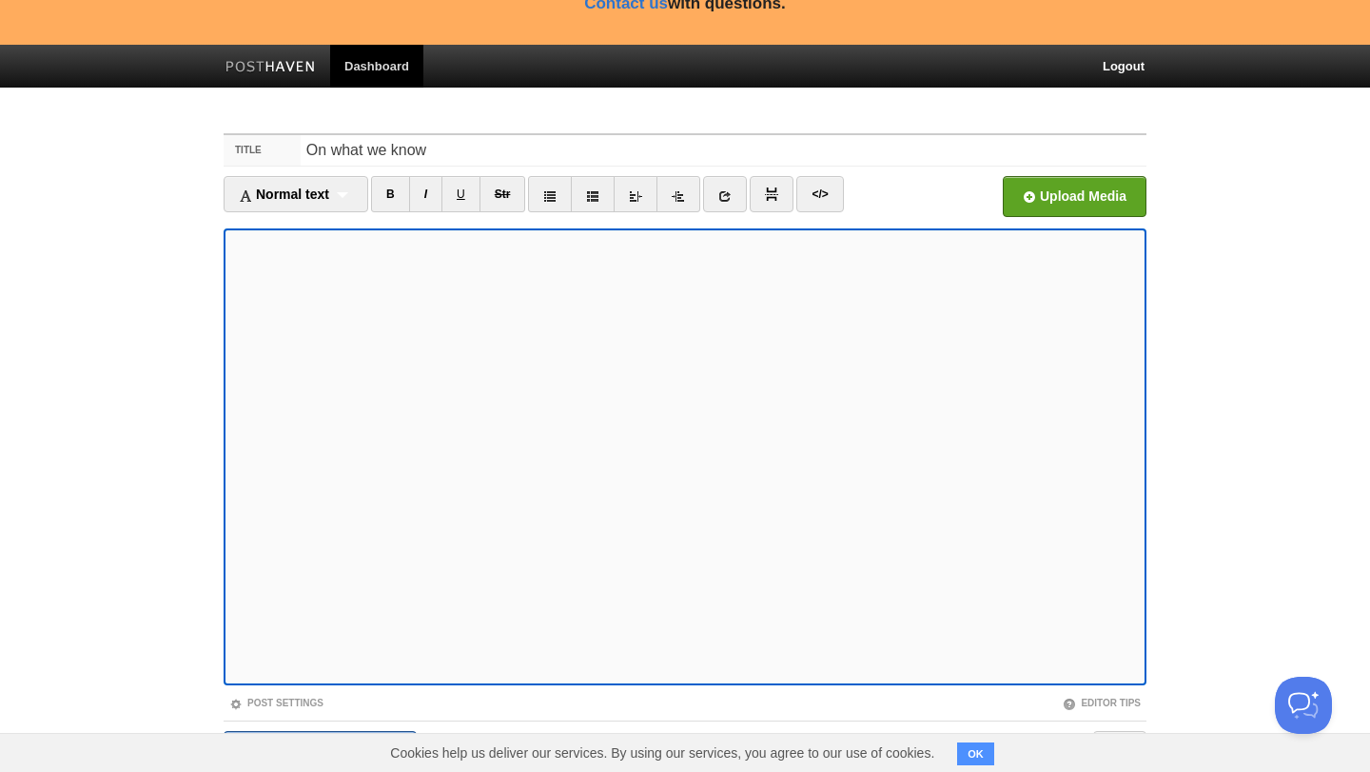
scroll to position [230, 0]
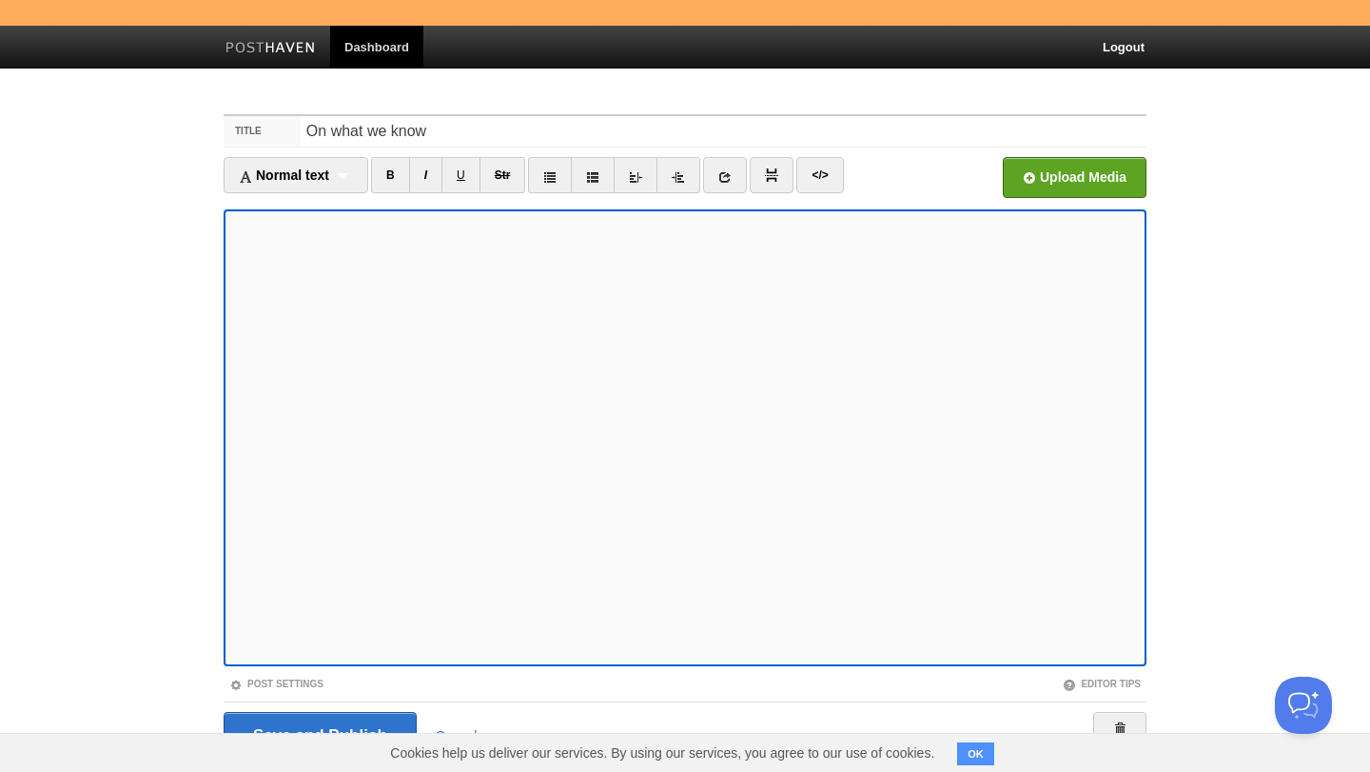
click at [1239, 483] on body "Whoops. We were unable to successfully complete your most recent payment. Pleas…" at bounding box center [685, 300] width 1370 height 1061
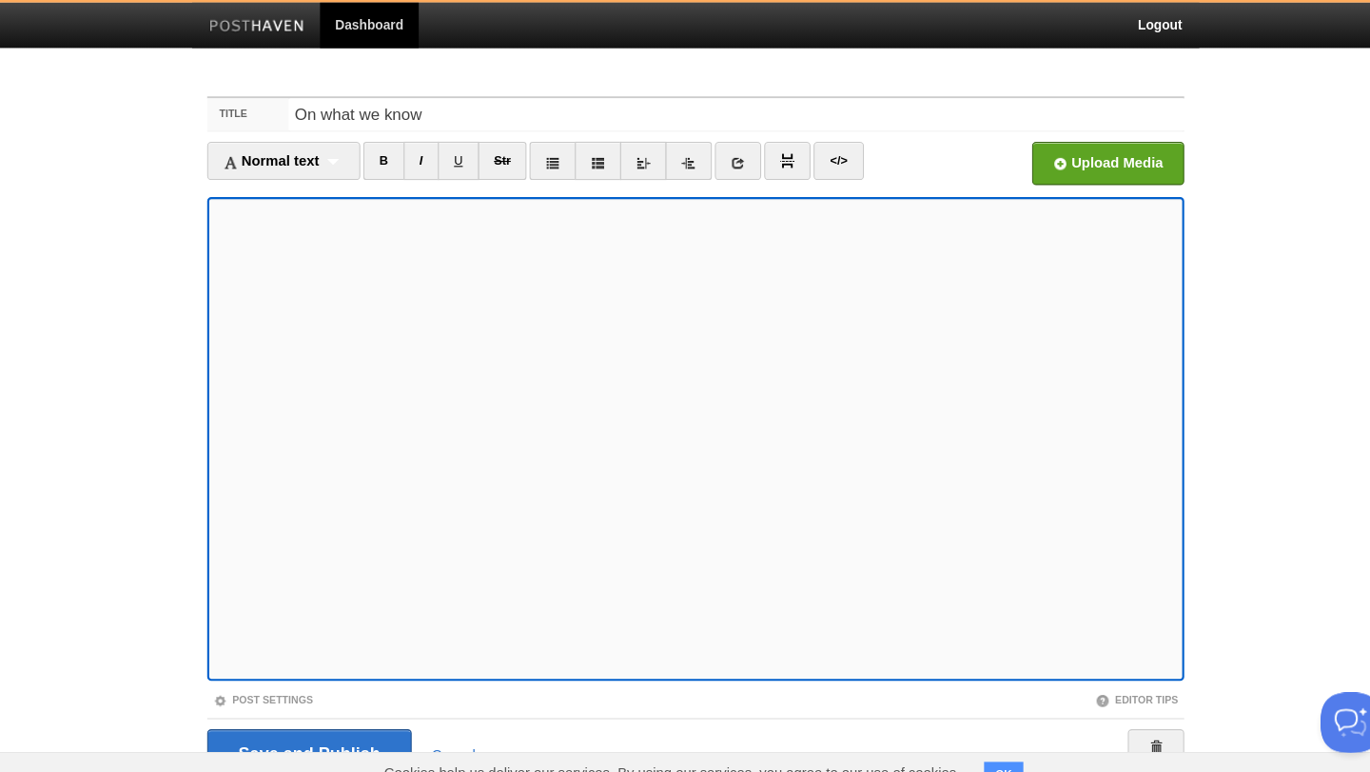
click at [169, 308] on body "Whoops. We were unable to successfully complete your most recent payment. Pleas…" at bounding box center [685, 300] width 1370 height 1061
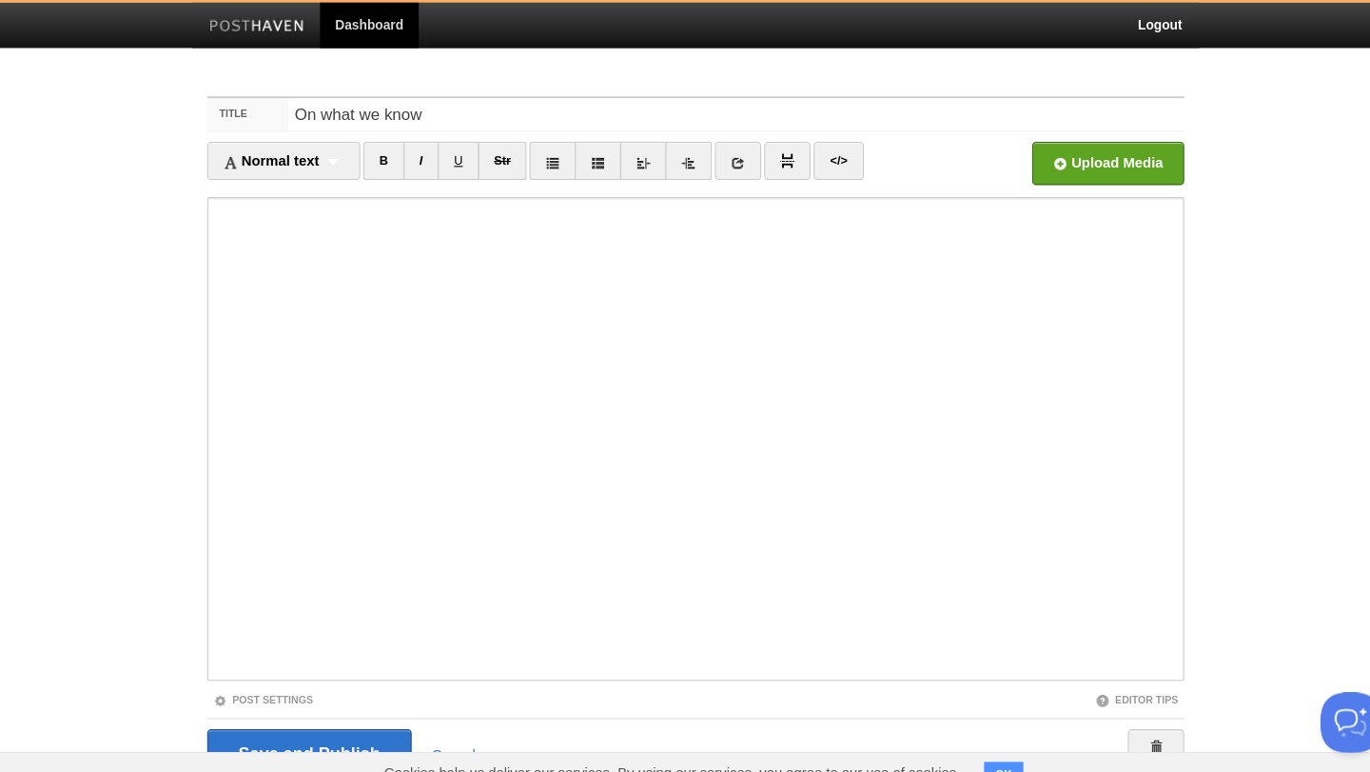
scroll to position [245, 0]
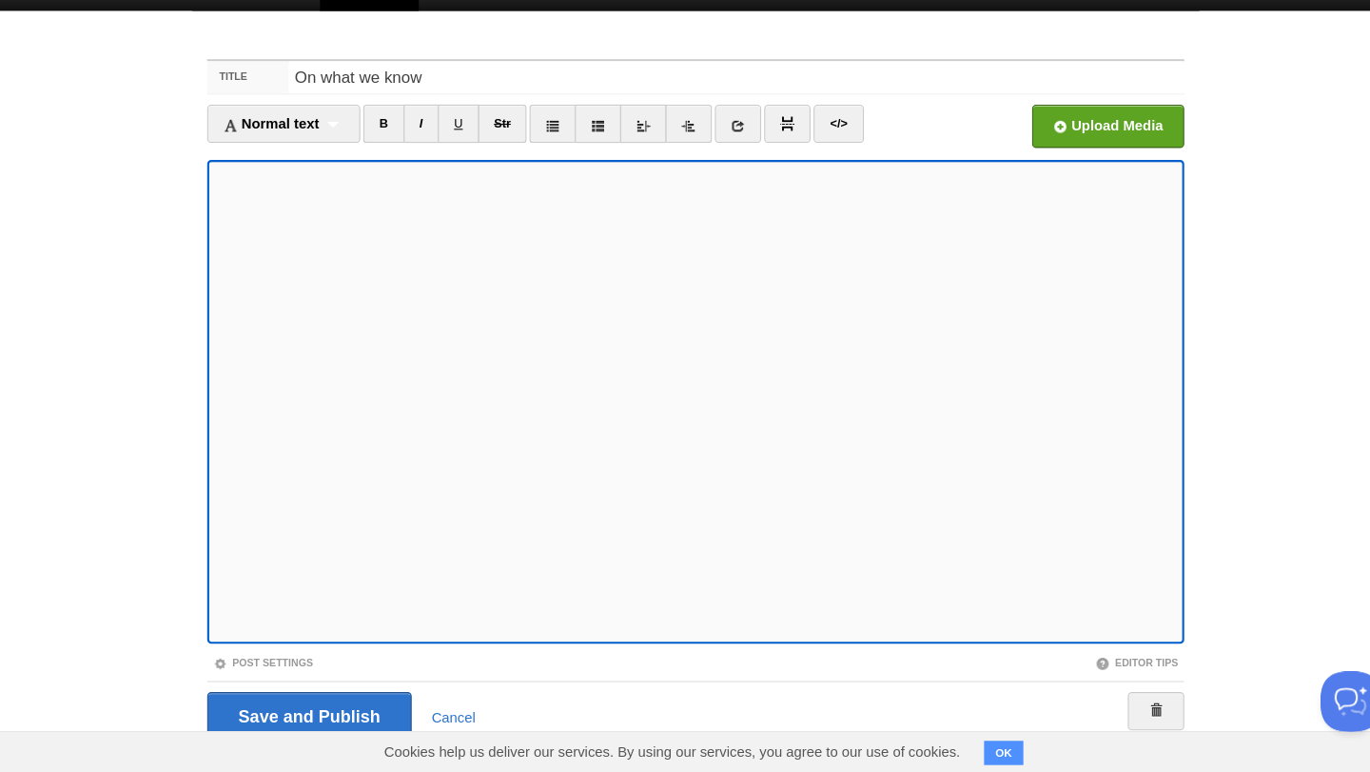
click at [92, 363] on body "Whoops. We were unable to successfully complete your most recent payment. Pleas…" at bounding box center [685, 285] width 1370 height 1061
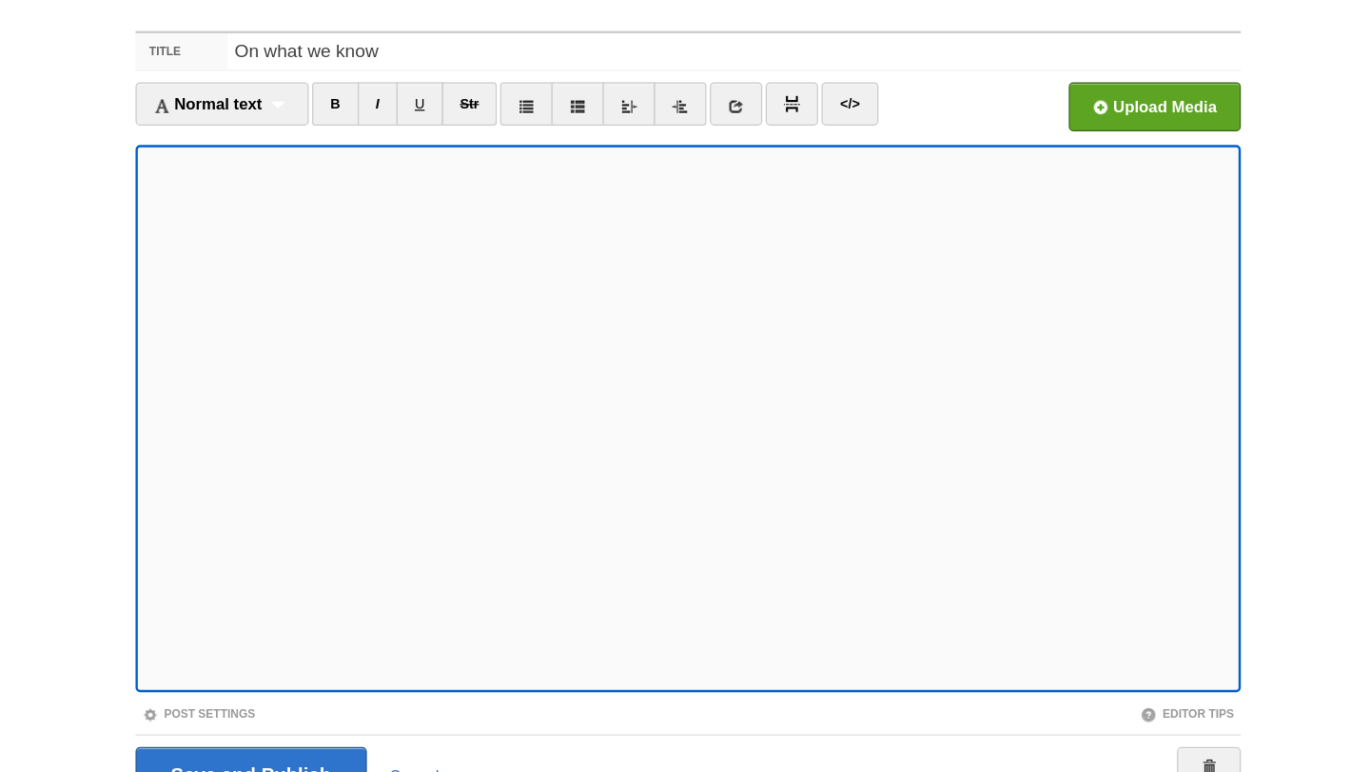
click at [183, 443] on body "Whoops. We were unable to successfully complete your most recent payment. Pleas…" at bounding box center [685, 285] width 1370 height 1061
click at [1152, 470] on div "Title On what we know Normal text Normal text Heading 1 Heading 2 Heading 3 B I…" at bounding box center [684, 449] width 951 height 734
click at [1240, 330] on body "Whoops. We were unable to successfully complete your most recent payment. Pleas…" at bounding box center [685, 285] width 1370 height 1061
click at [1195, 245] on body "Whoops. We were unable to successfully complete your most recent payment. Pleas…" at bounding box center [685, 285] width 1370 height 1061
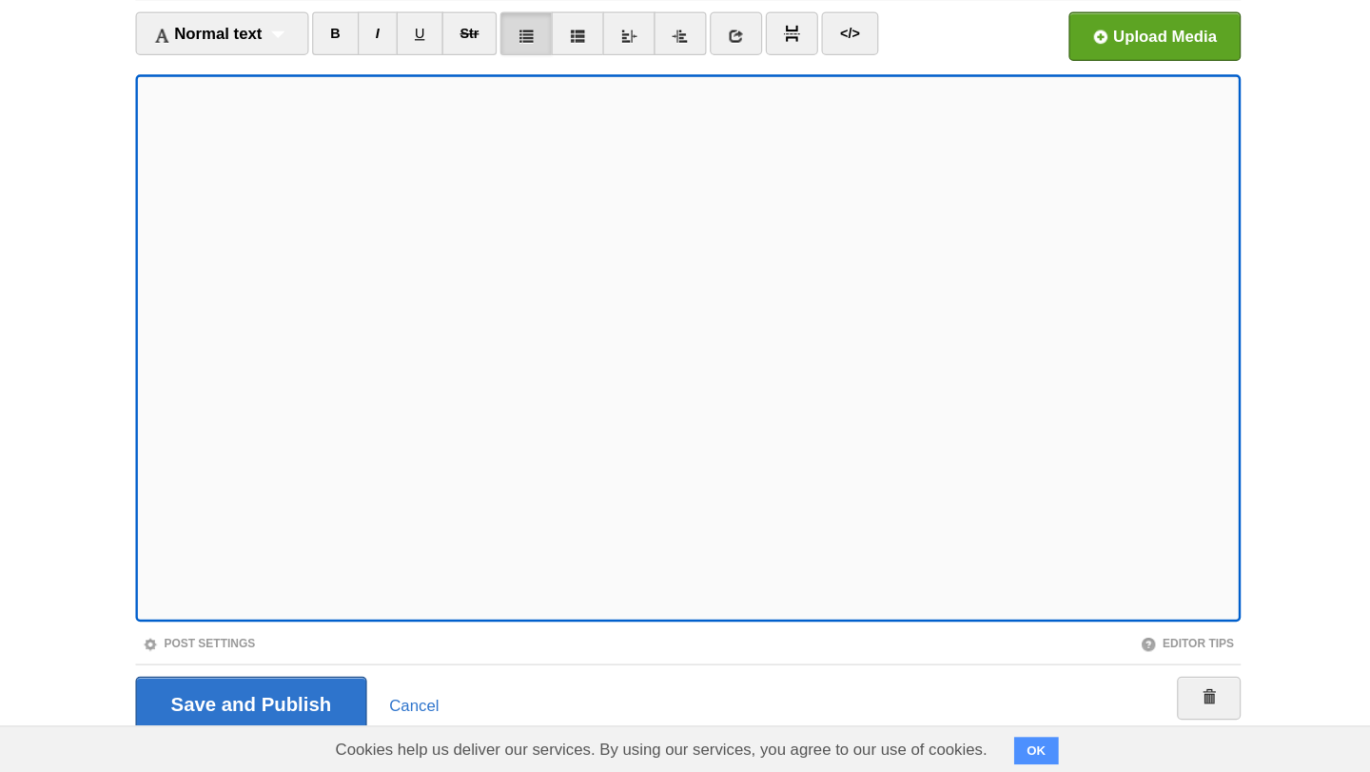
scroll to position [288, 0]
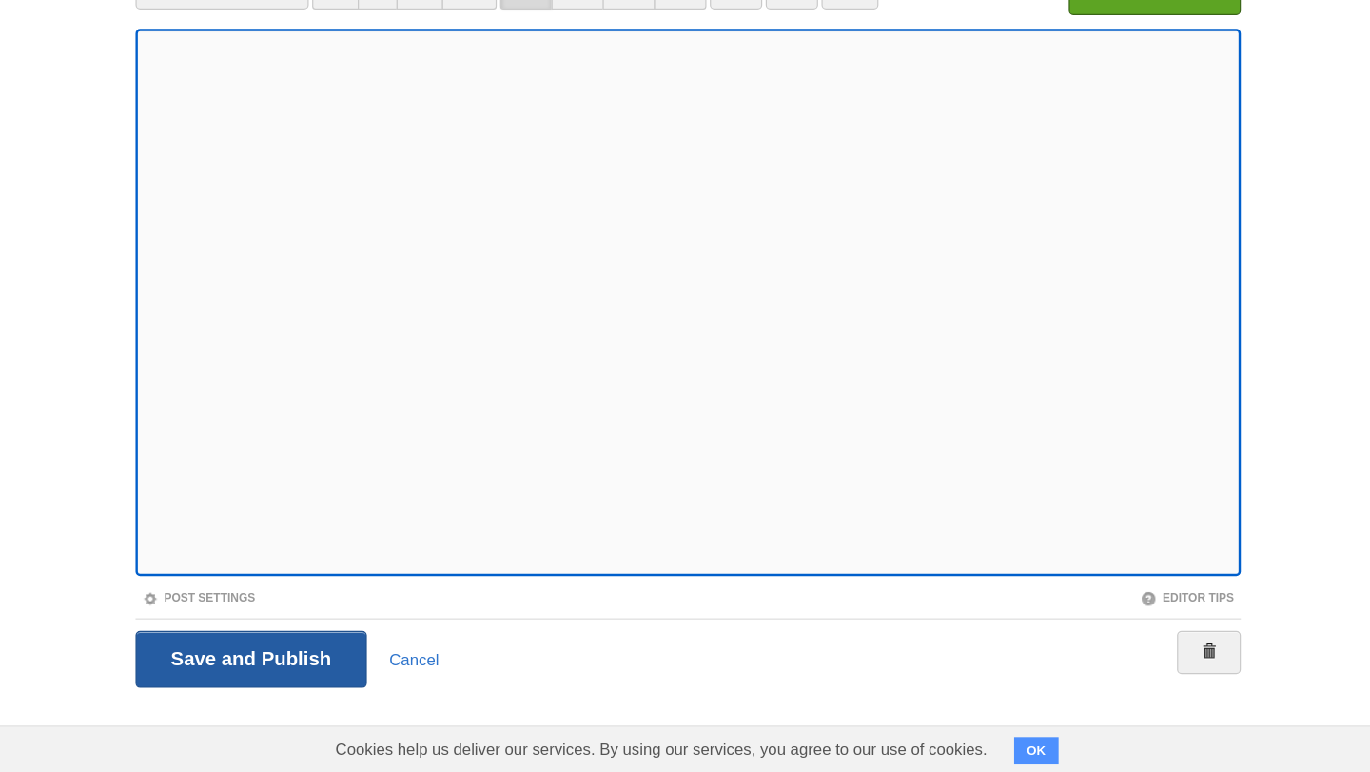
click at [363, 682] on input "Save and Publish" at bounding box center [320, 678] width 193 height 48
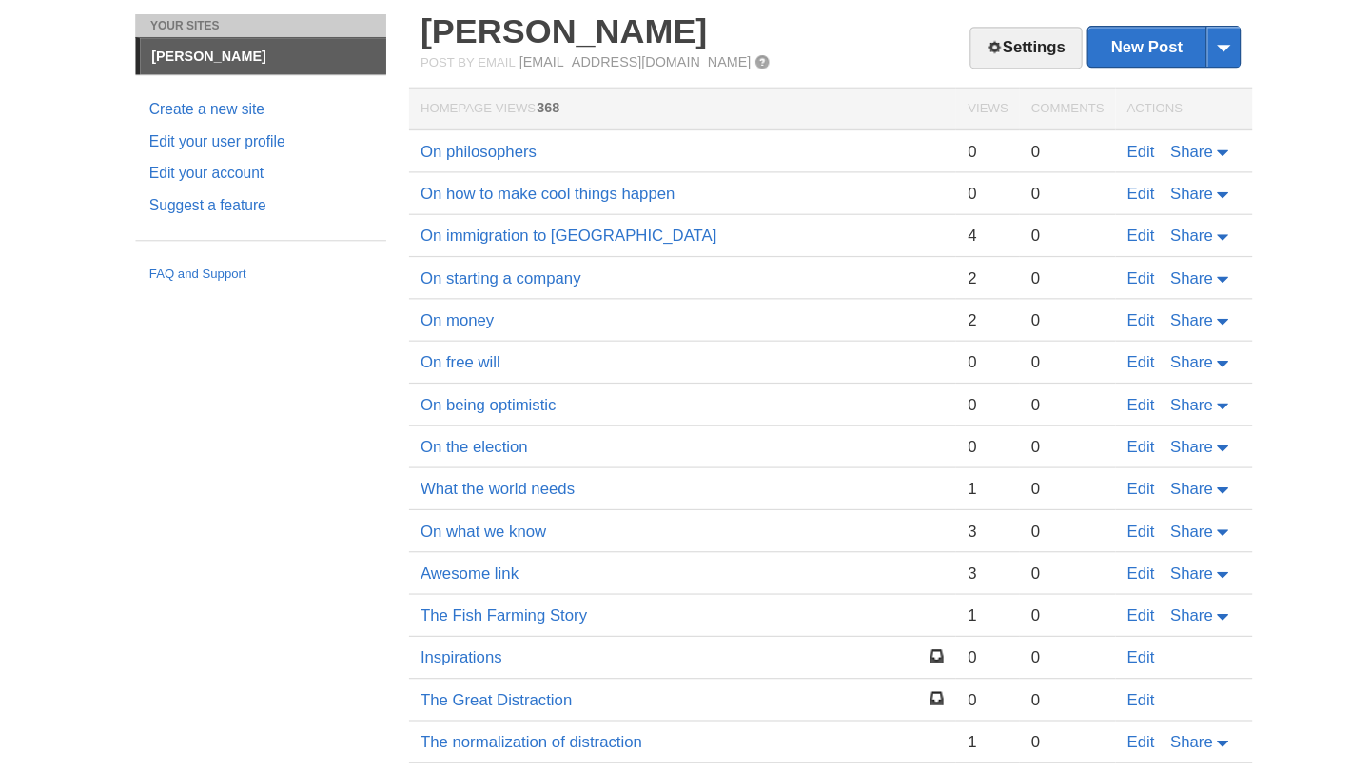
scroll to position [244, 0]
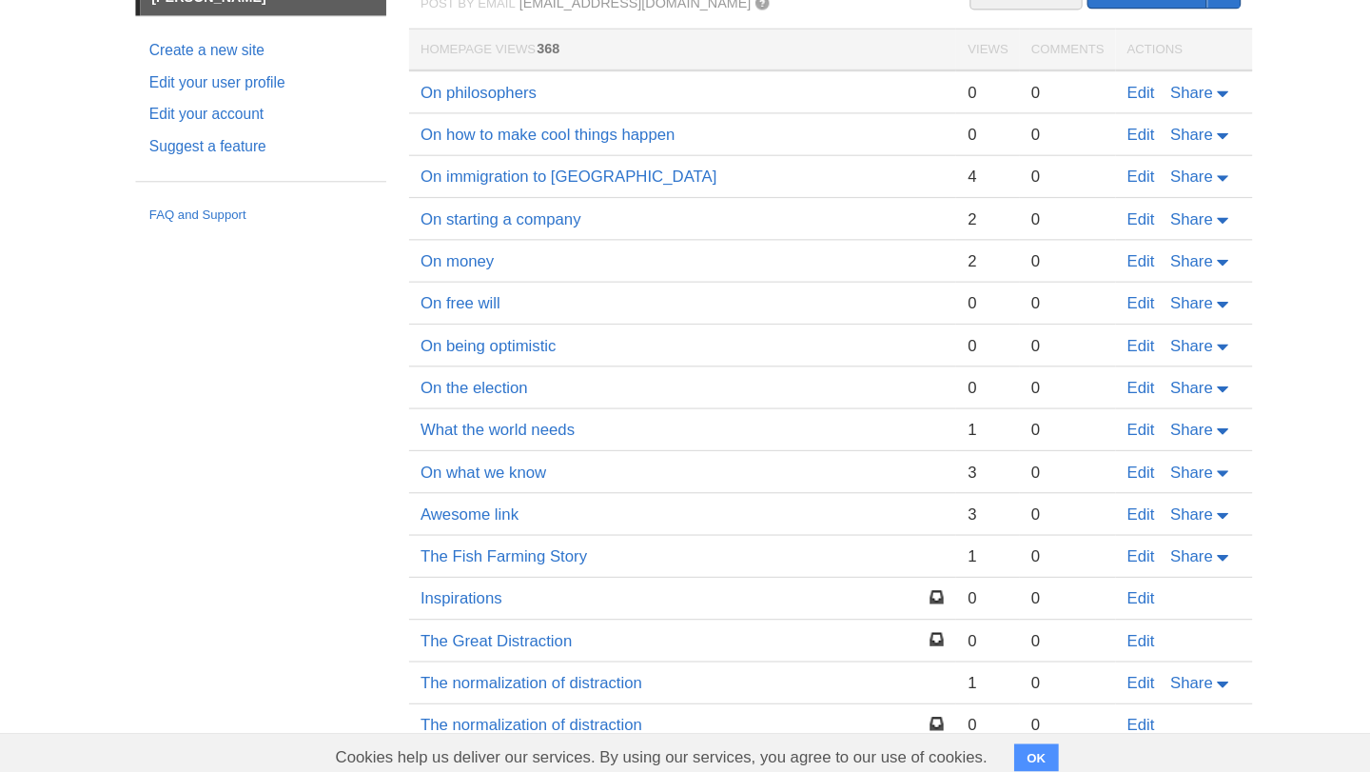
drag, startPoint x: 883, startPoint y: 357, endPoint x: 849, endPoint y: 298, distance: 68.2
click at [849, 298] on tbody "On philosophers 0 0 Edit Share On how to make cool things happen 0 0 Edit Share…" at bounding box center [804, 567] width 704 height 775
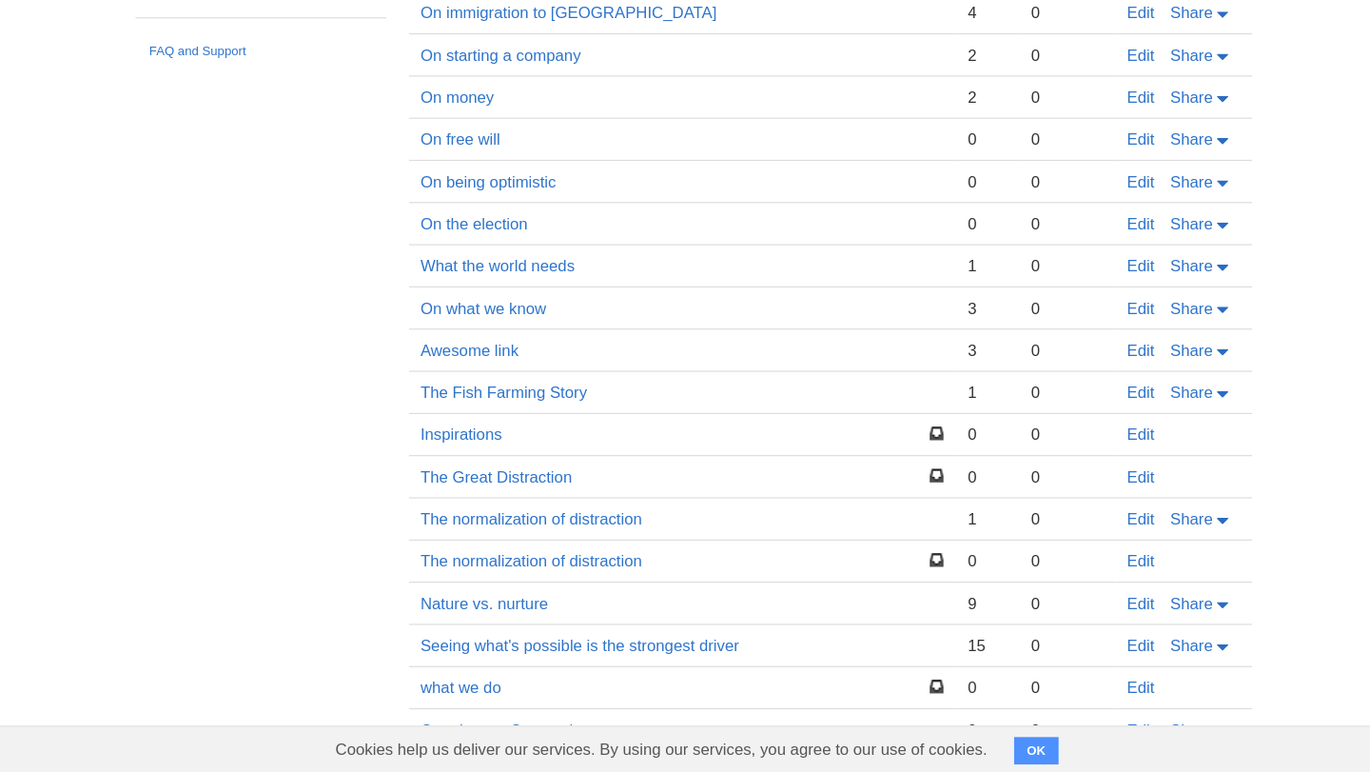
scroll to position [378, 0]
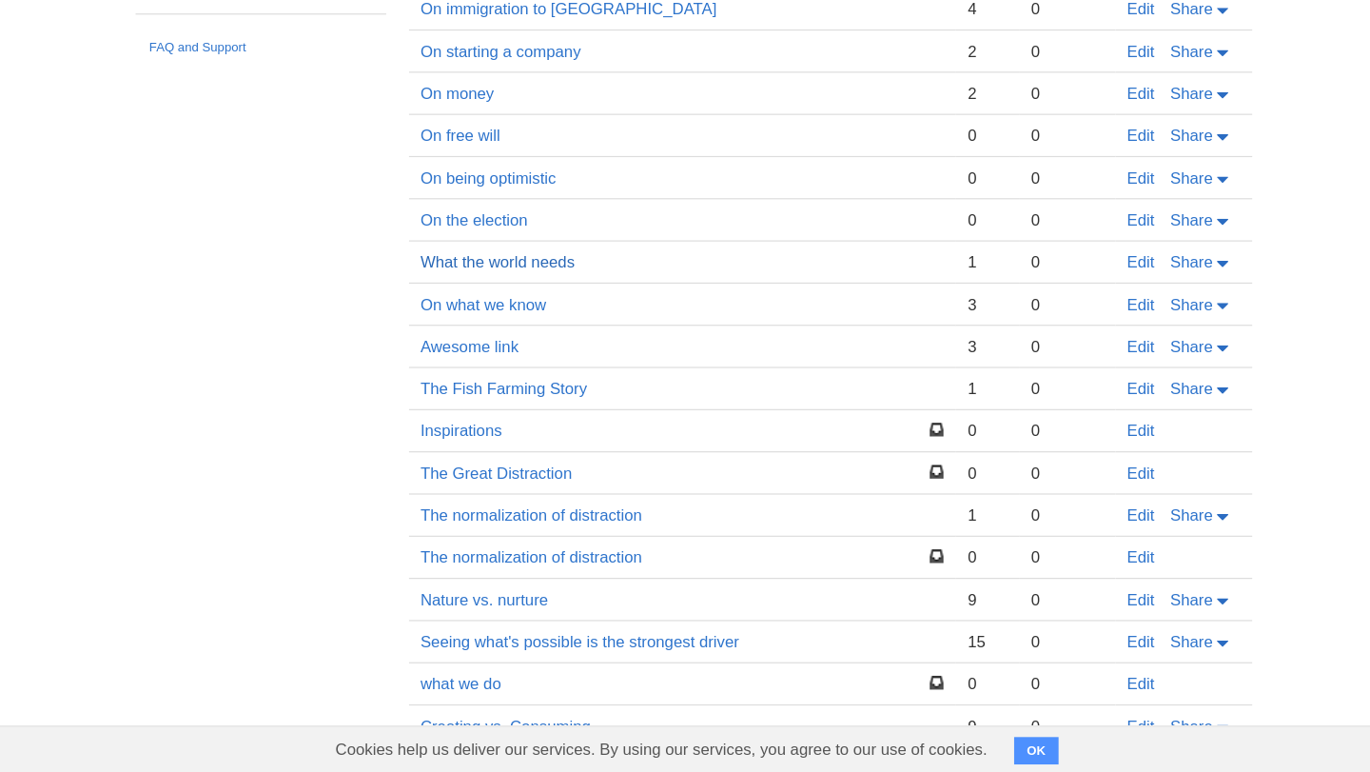
click at [587, 350] on link "What the world needs" at bounding box center [525, 345] width 128 height 15
click at [520, 417] on link "Awesome link" at bounding box center [502, 415] width 82 height 15
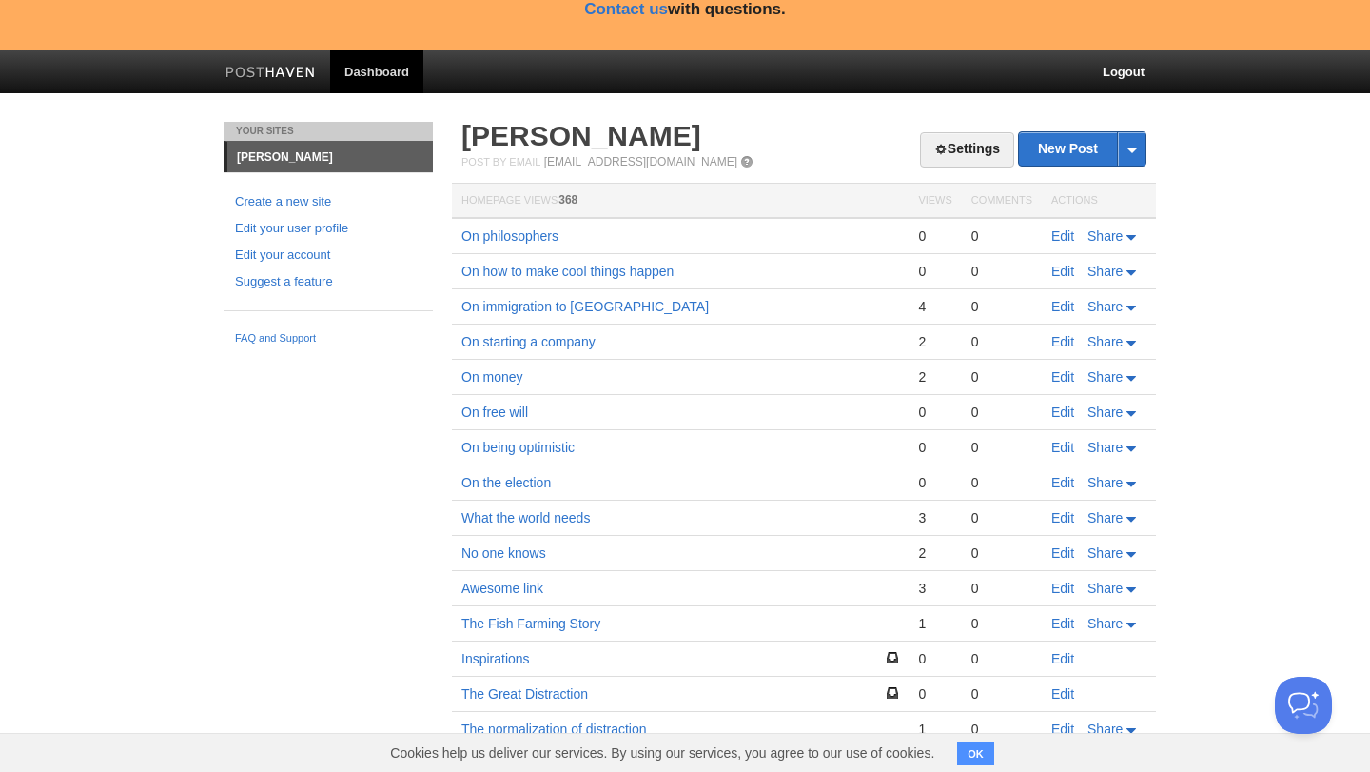
scroll to position [426, 0]
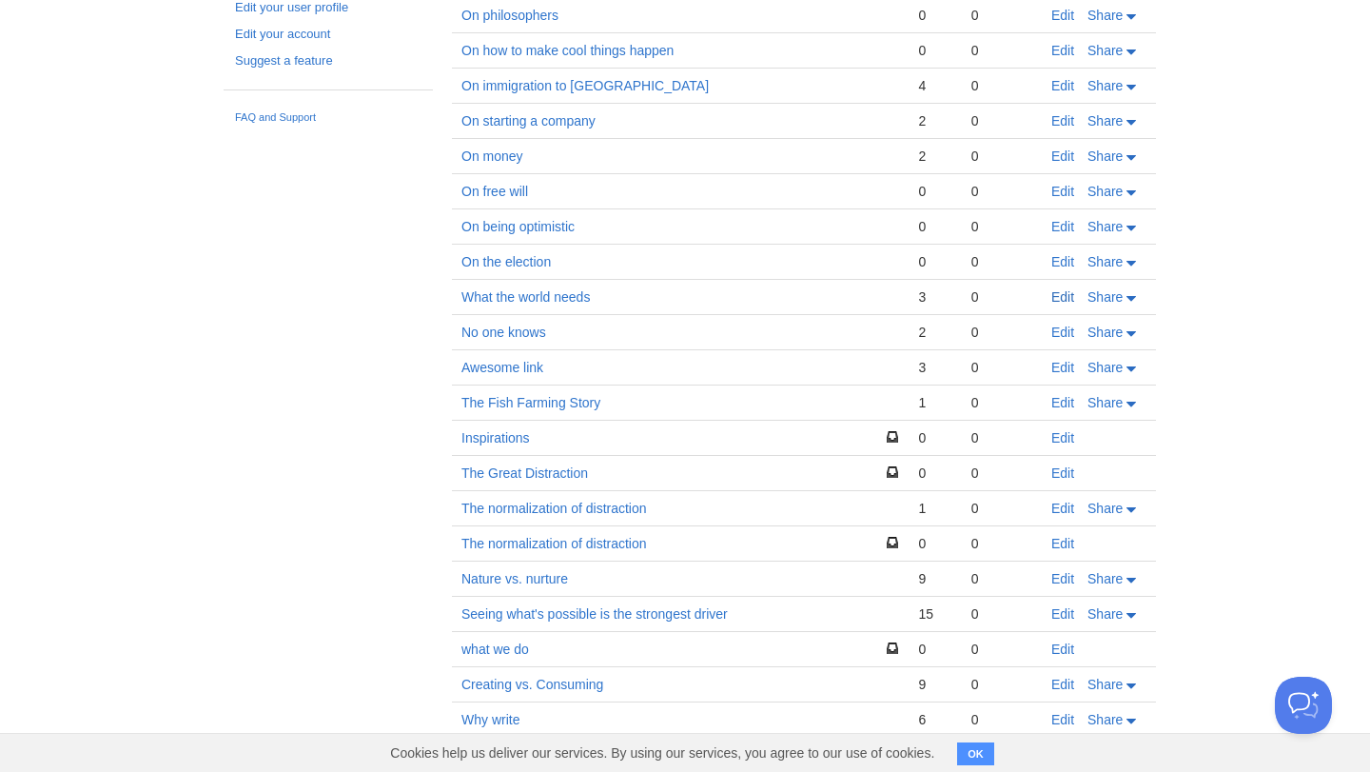
click at [1054, 300] on link "Edit" at bounding box center [1062, 296] width 23 height 15
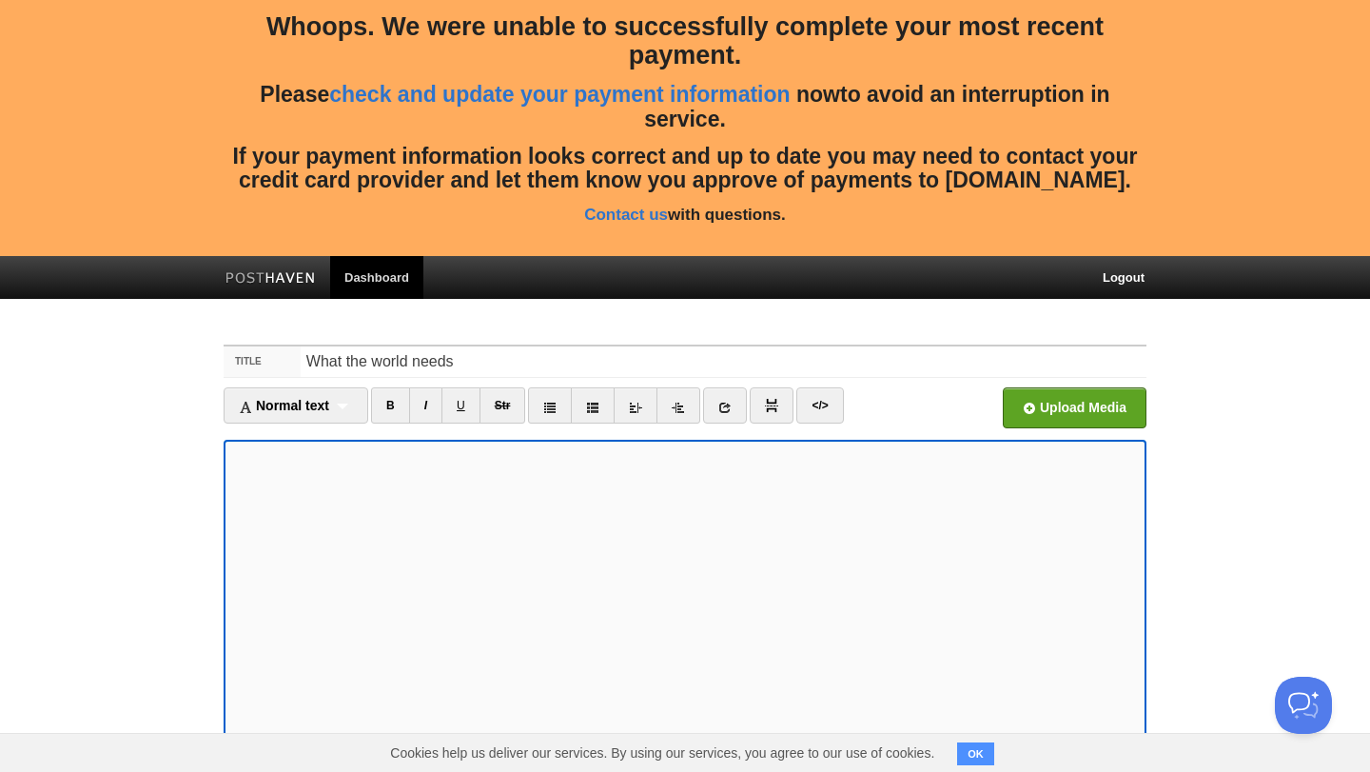
scroll to position [288, 0]
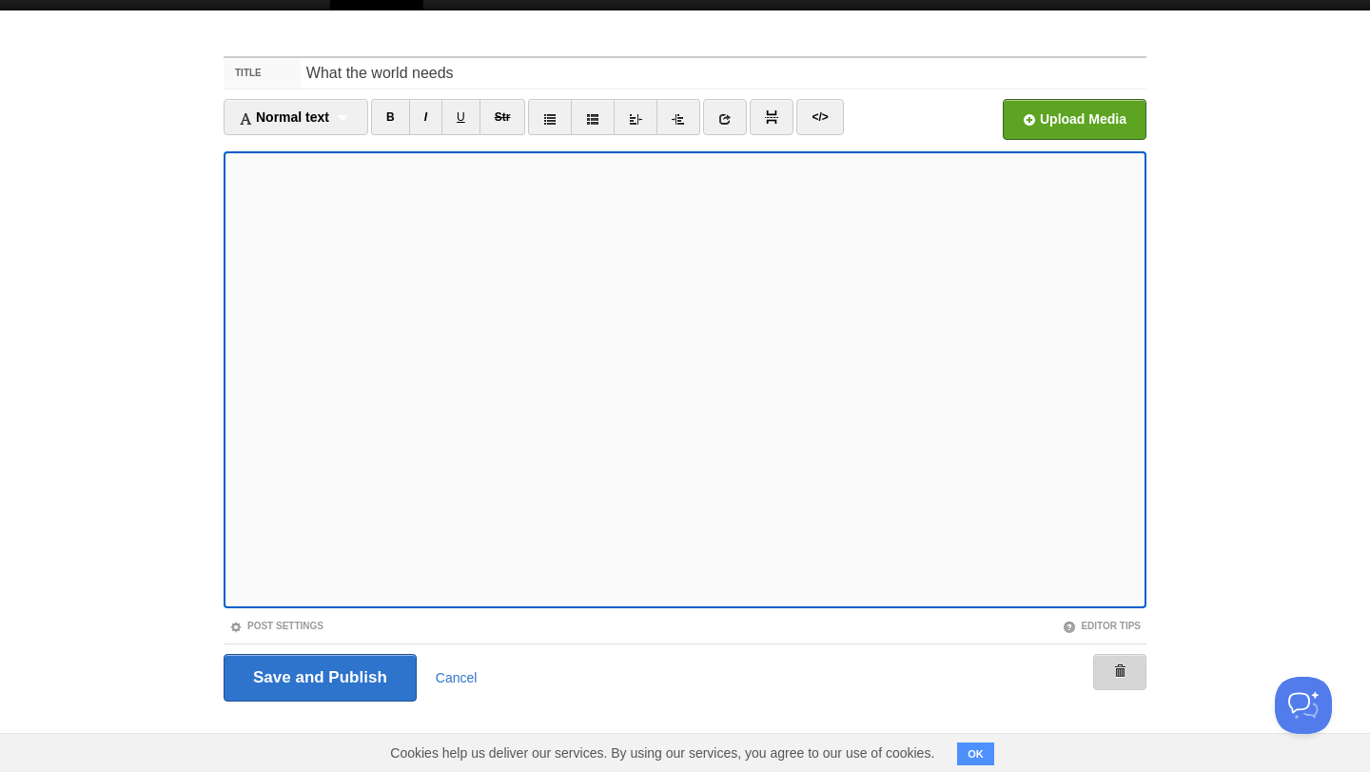
click at [1124, 671] on span at bounding box center [1119, 670] width 13 height 13
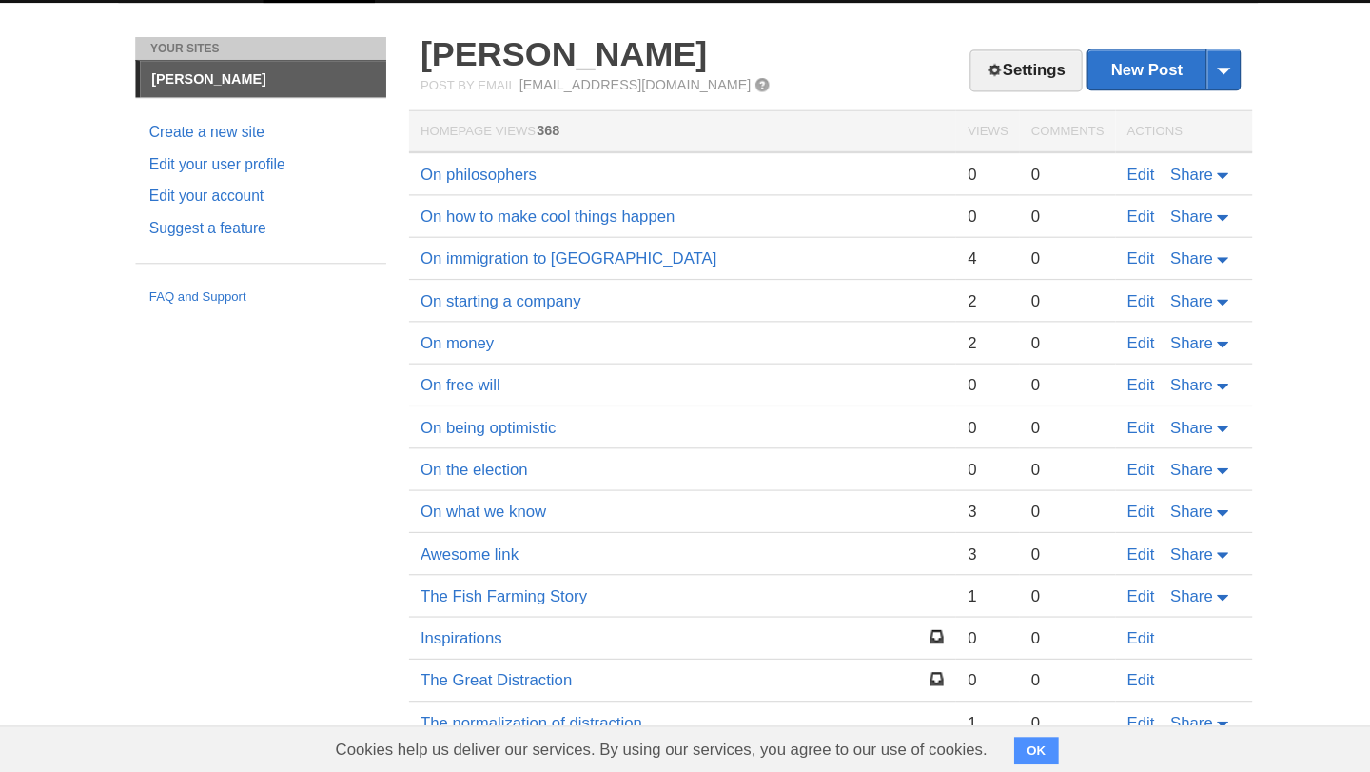
scroll to position [315, 0]
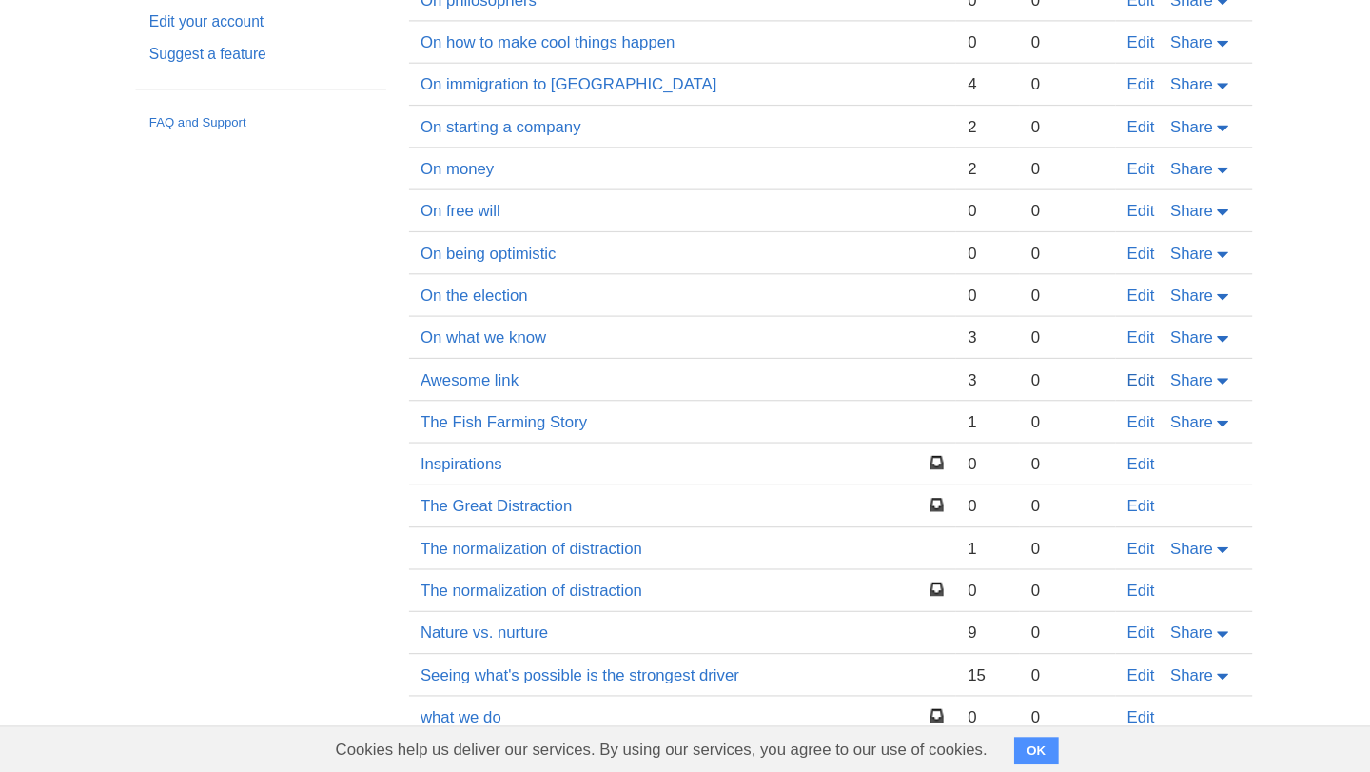
click at [1059, 443] on link "Edit" at bounding box center [1062, 443] width 23 height 15
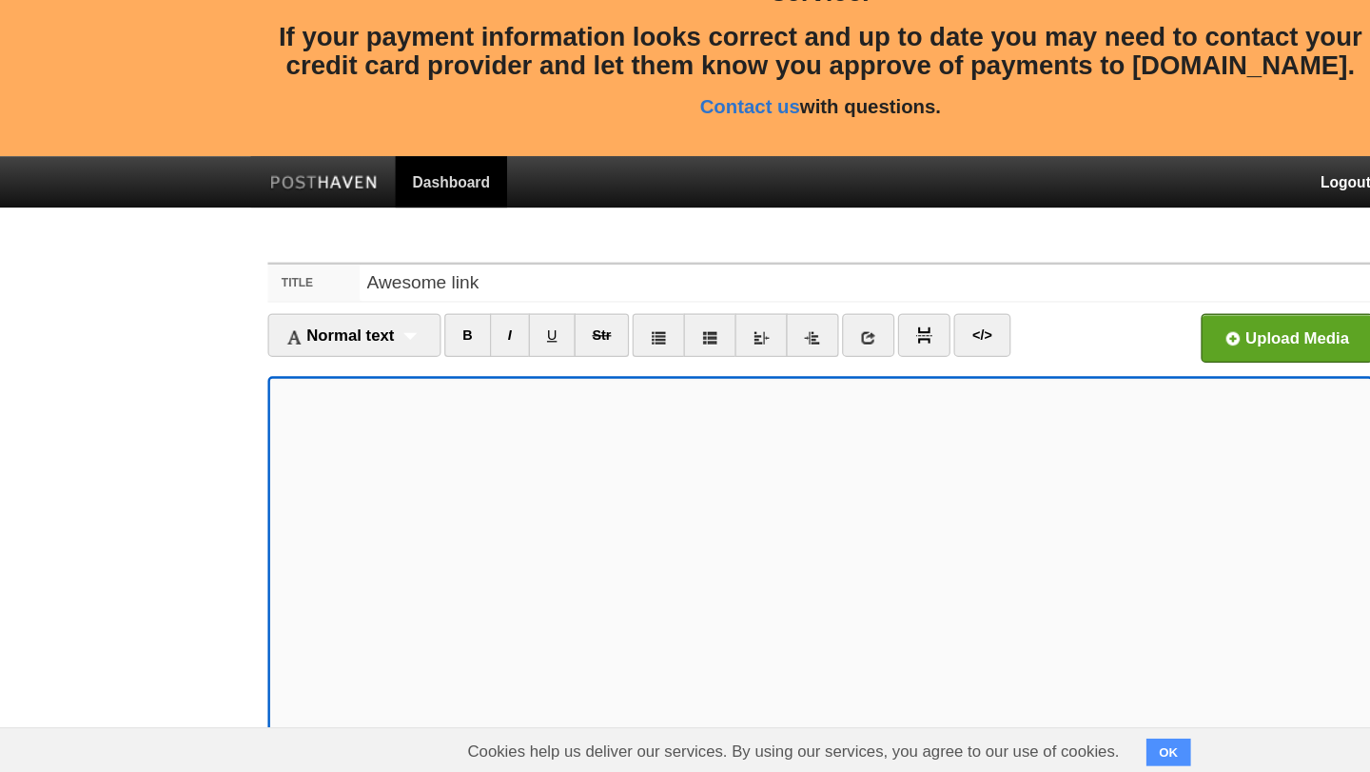
scroll to position [288, 0]
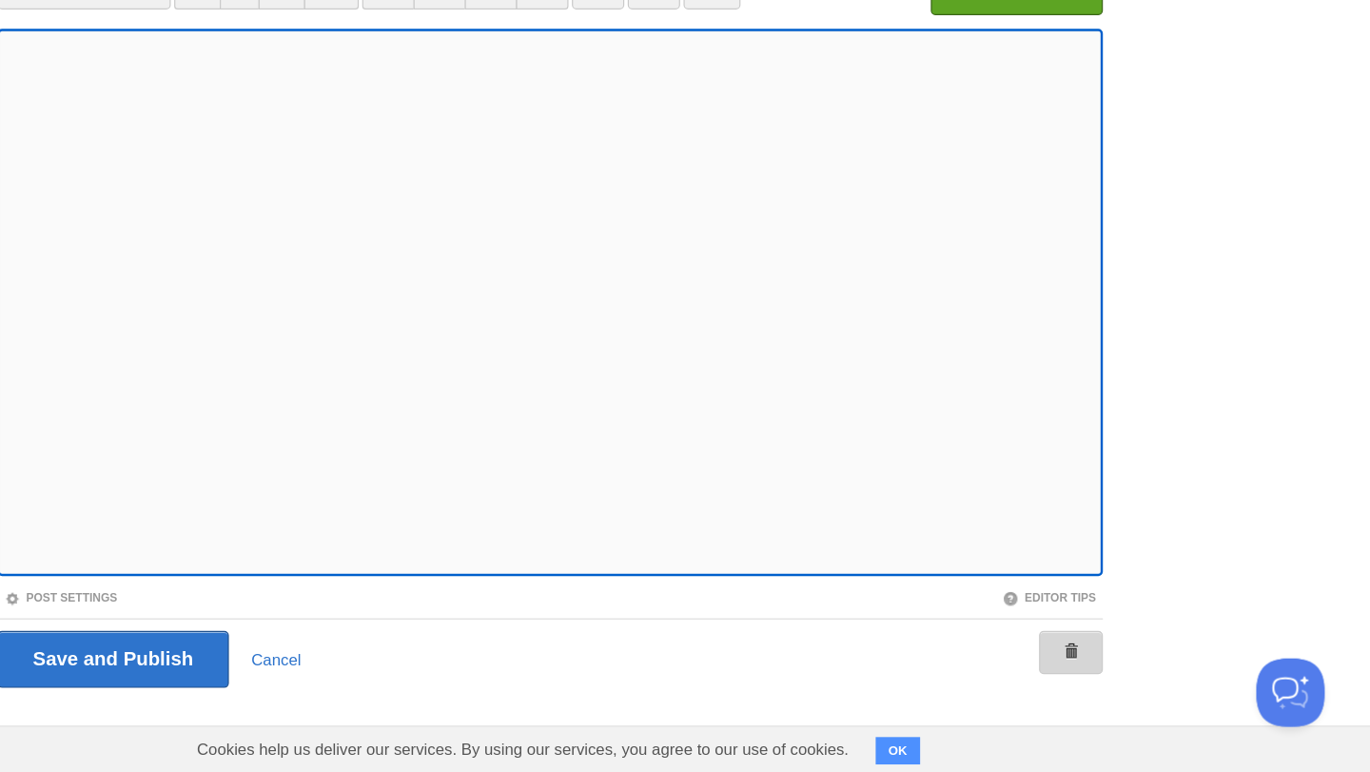
click at [1113, 654] on link at bounding box center [1119, 672] width 53 height 36
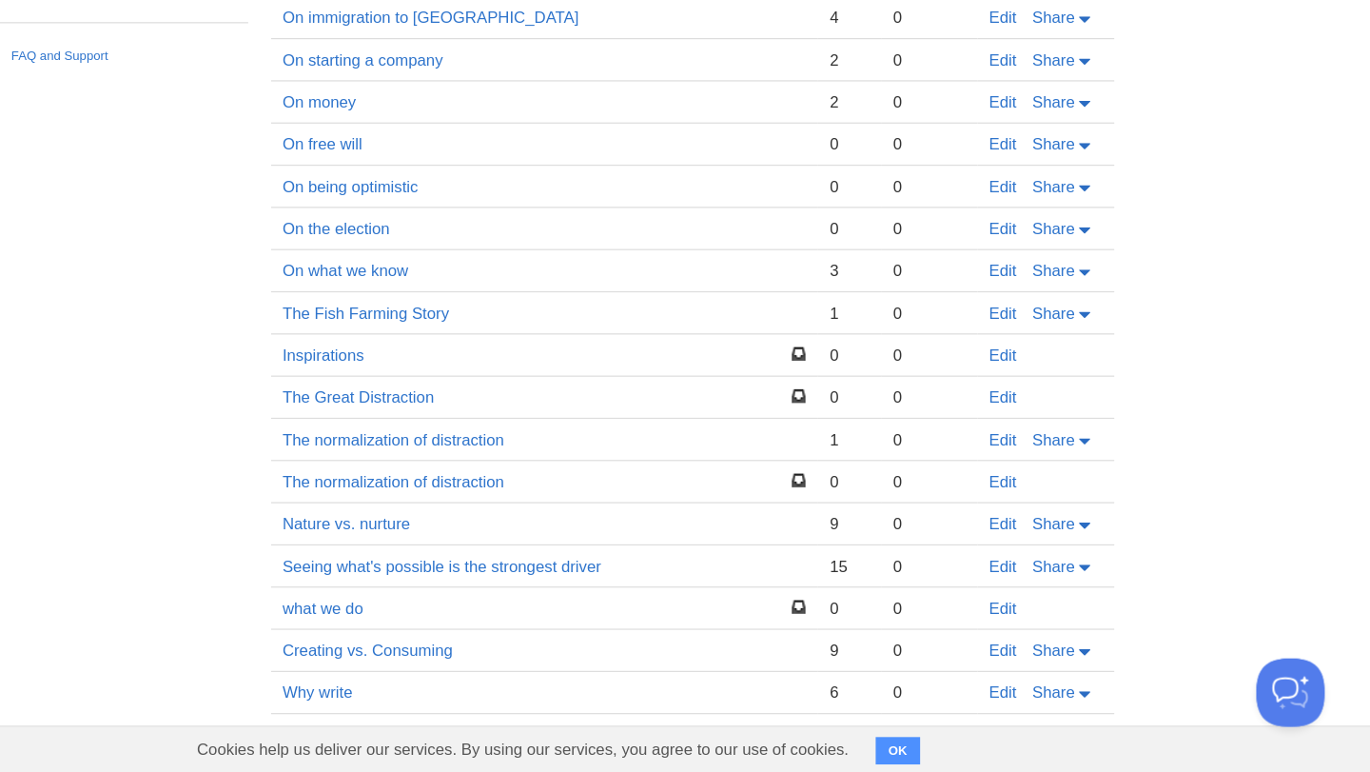
scroll to position [413, 0]
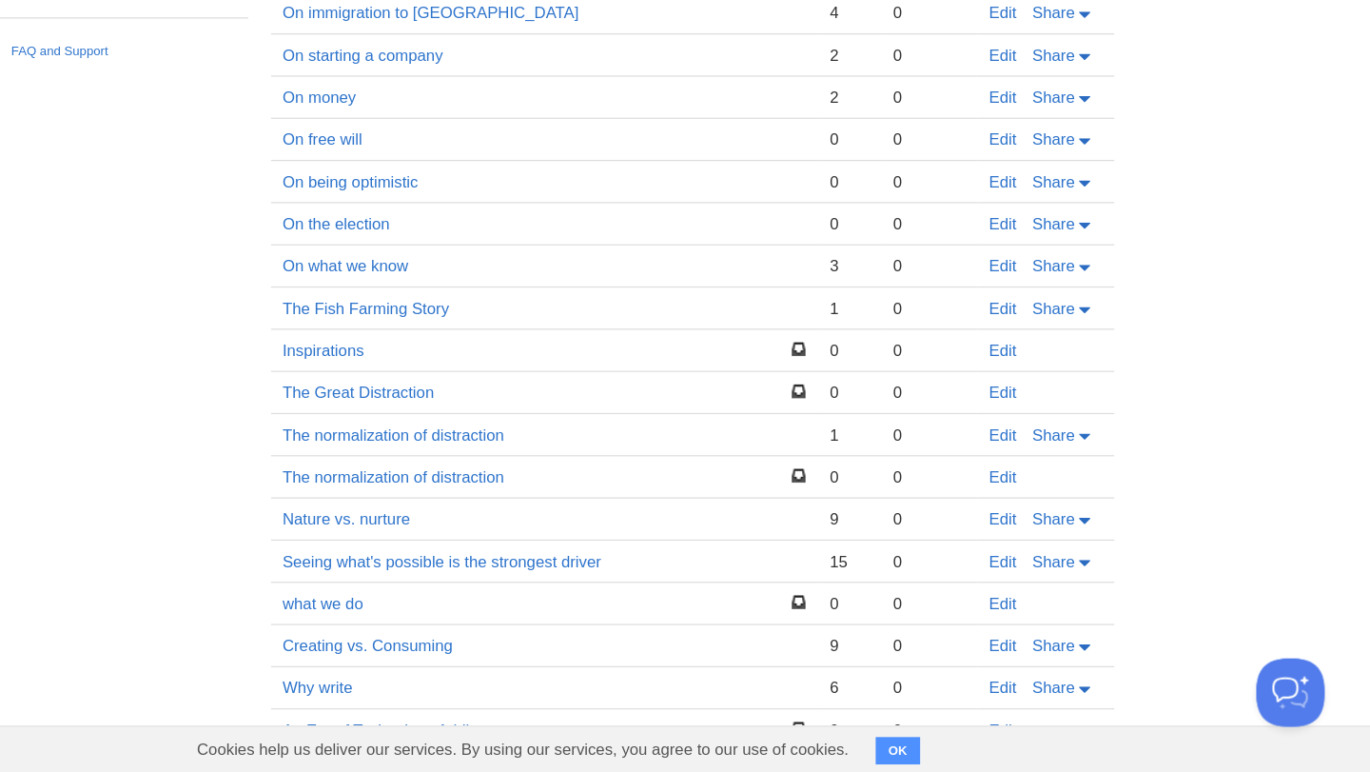
click at [724, 369] on td "The Fish Farming Story" at bounding box center [680, 384] width 457 height 35
click at [539, 383] on link "The Fish Farming Story" at bounding box center [530, 384] width 139 height 15
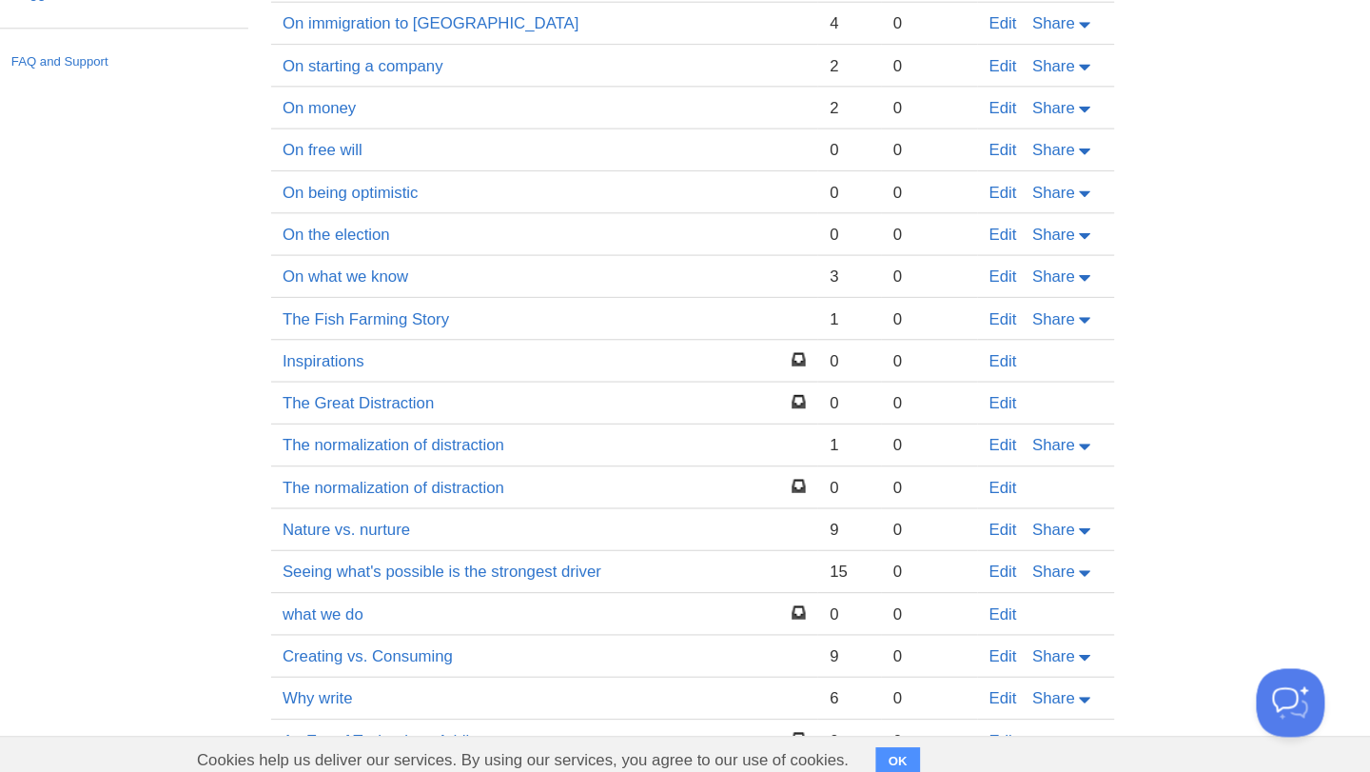
click at [791, 422] on td "Inspirations" at bounding box center [680, 419] width 457 height 35
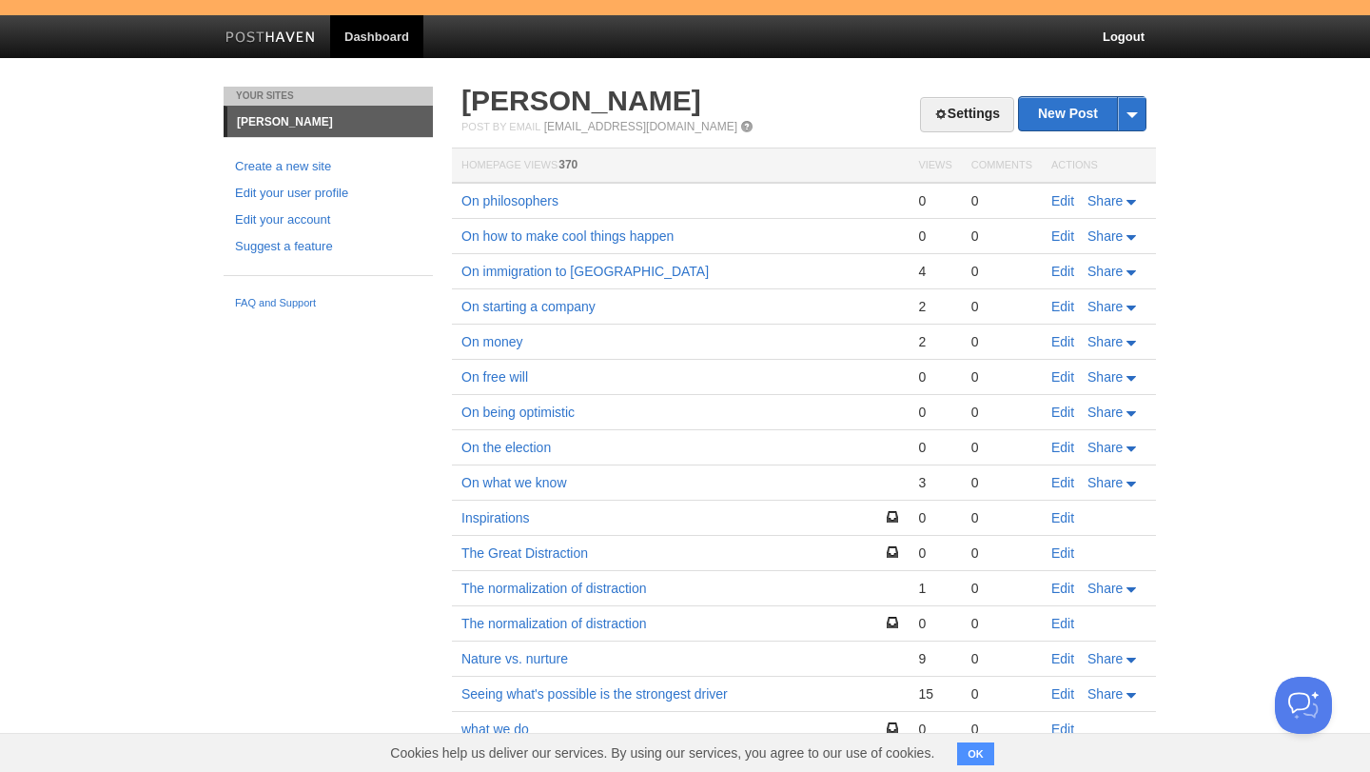
scroll to position [379, 0]
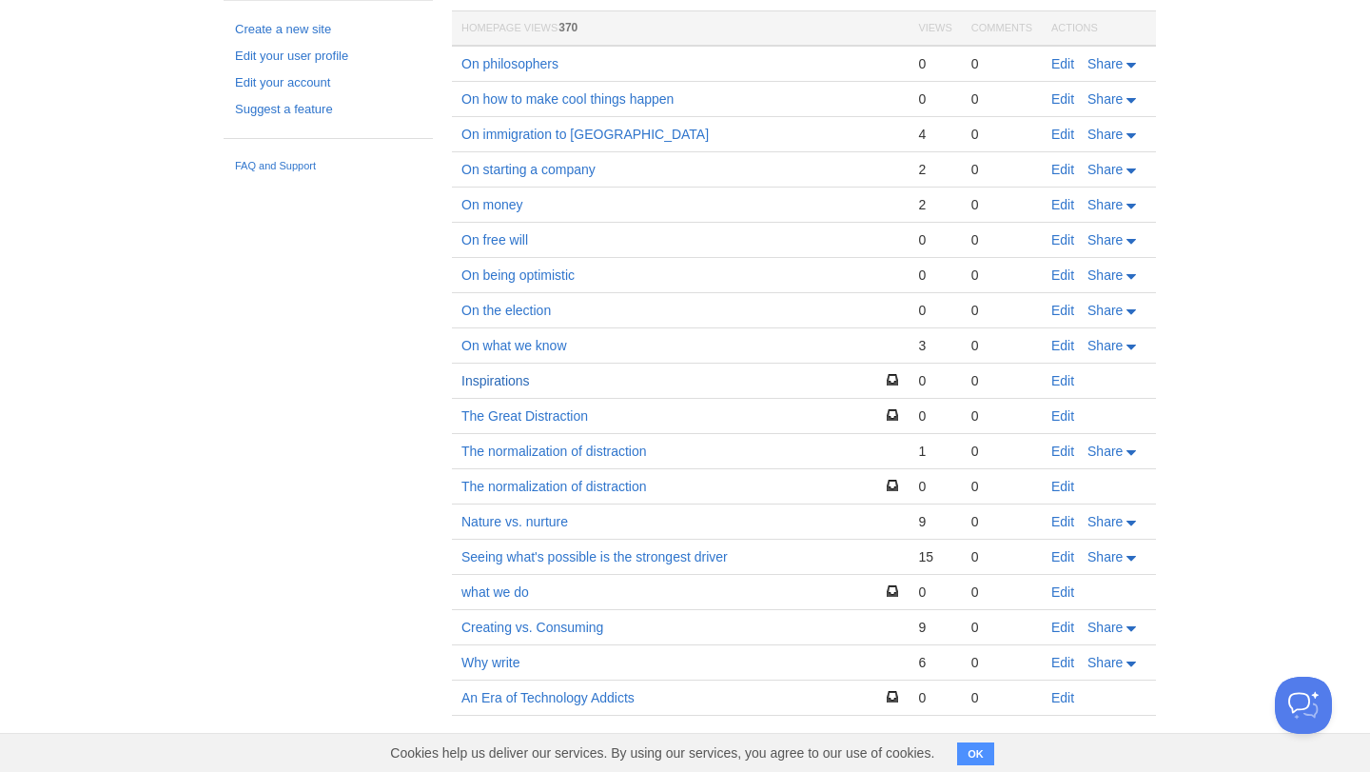
click at [507, 378] on link "Inspirations" at bounding box center [495, 380] width 69 height 15
click at [523, 415] on link "The Great Distraction" at bounding box center [524, 415] width 127 height 15
click at [553, 454] on link "The normalization of distraction" at bounding box center [554, 450] width 186 height 15
click at [542, 522] on link "Nature vs. nurture" at bounding box center [514, 521] width 107 height 15
click at [540, 409] on link "The Great Distraction" at bounding box center [524, 415] width 127 height 15
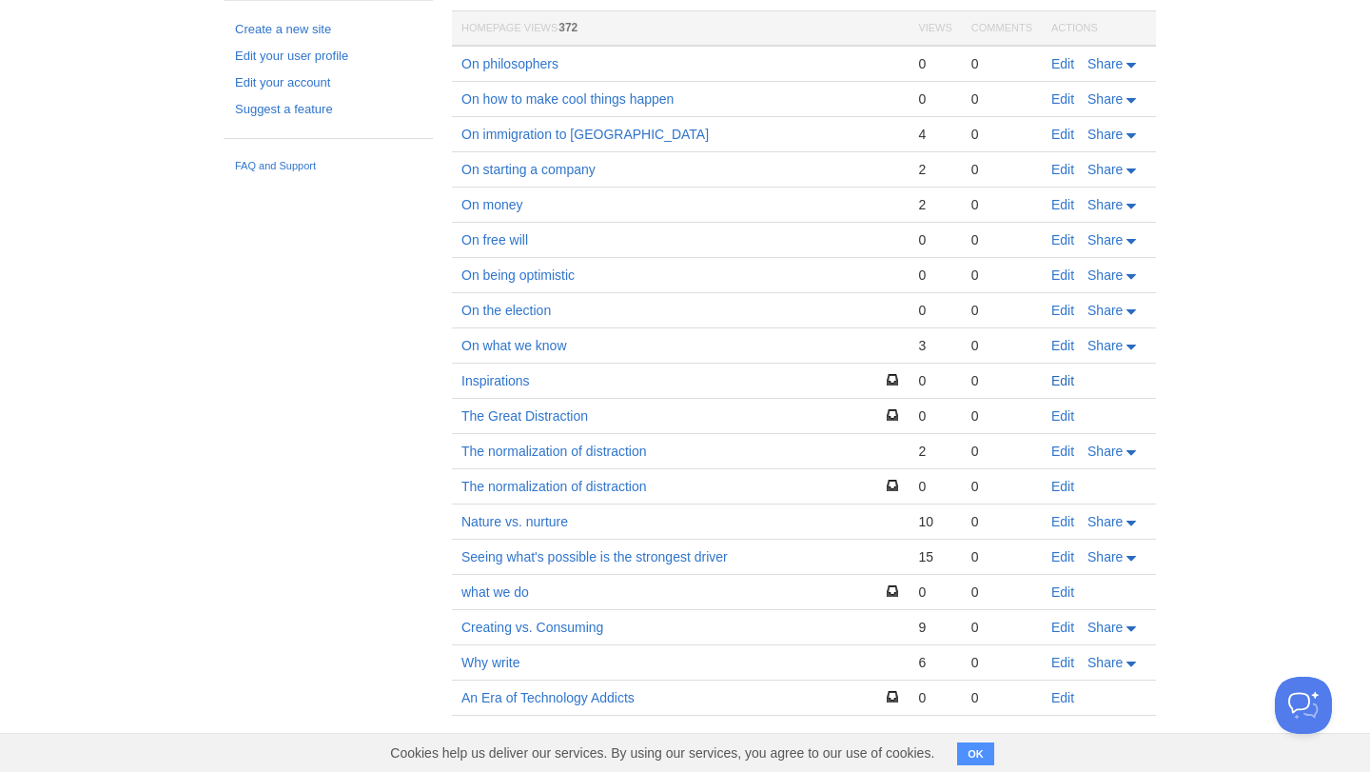
click at [1065, 379] on link "Edit" at bounding box center [1062, 380] width 23 height 15
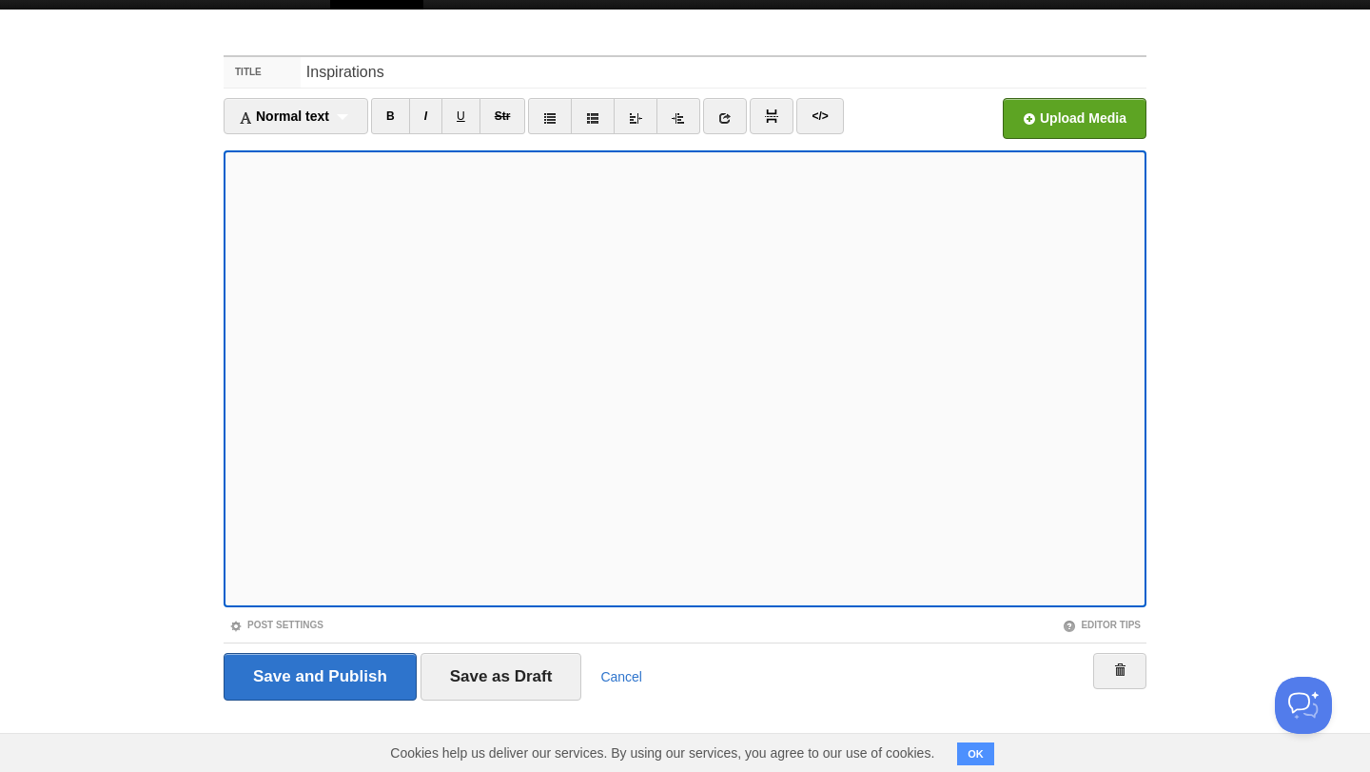
scroll to position [288, 0]
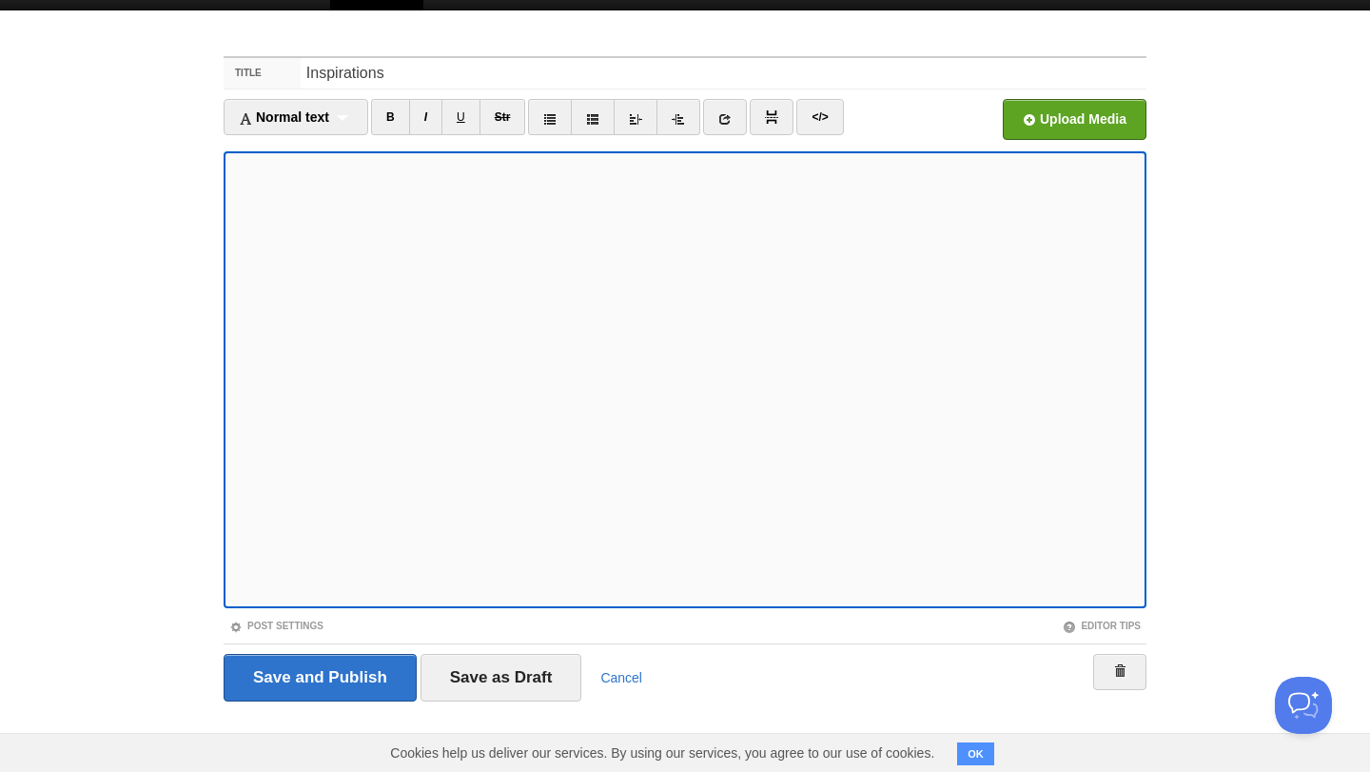
click at [1275, 375] on body "Whoops. We were unable to successfully complete your most recent payment. Pleas…" at bounding box center [685, 242] width 1370 height 1061
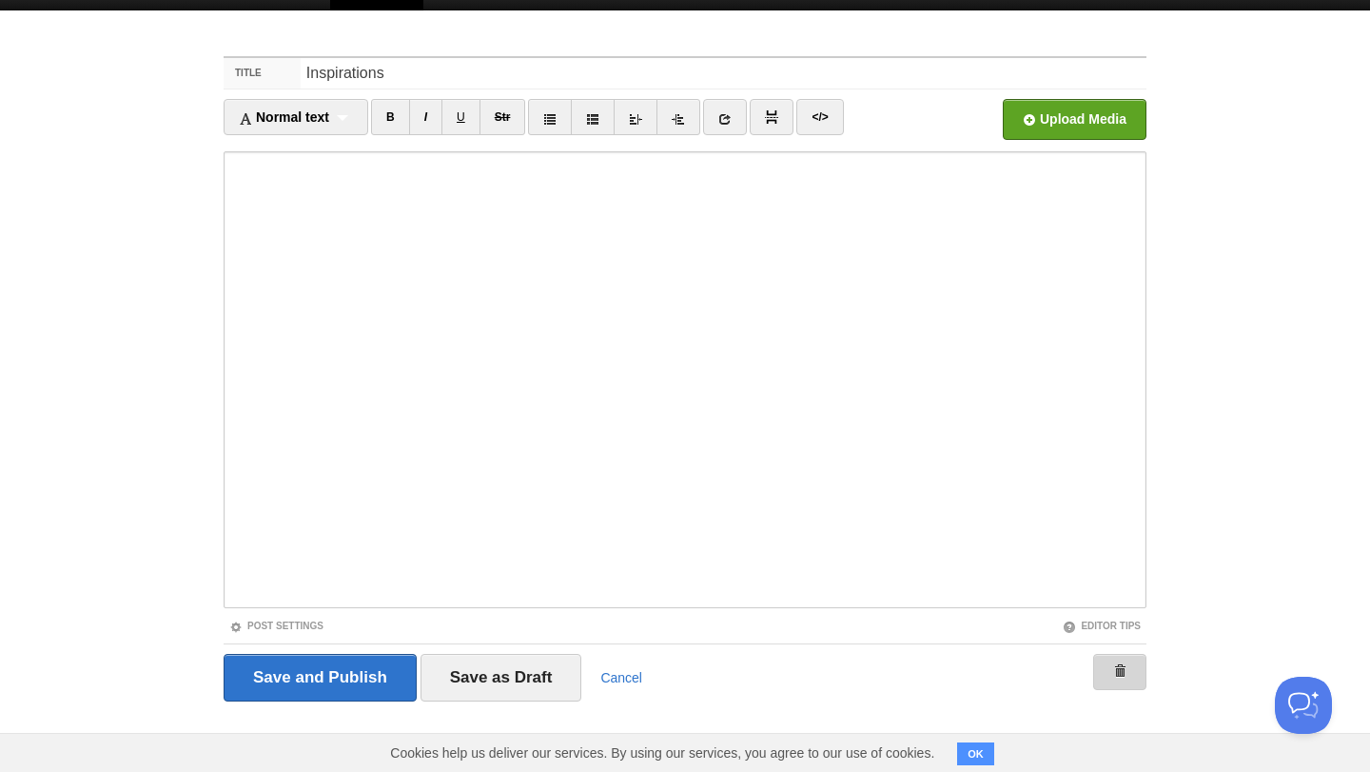
click at [1109, 679] on link at bounding box center [1119, 672] width 53 height 36
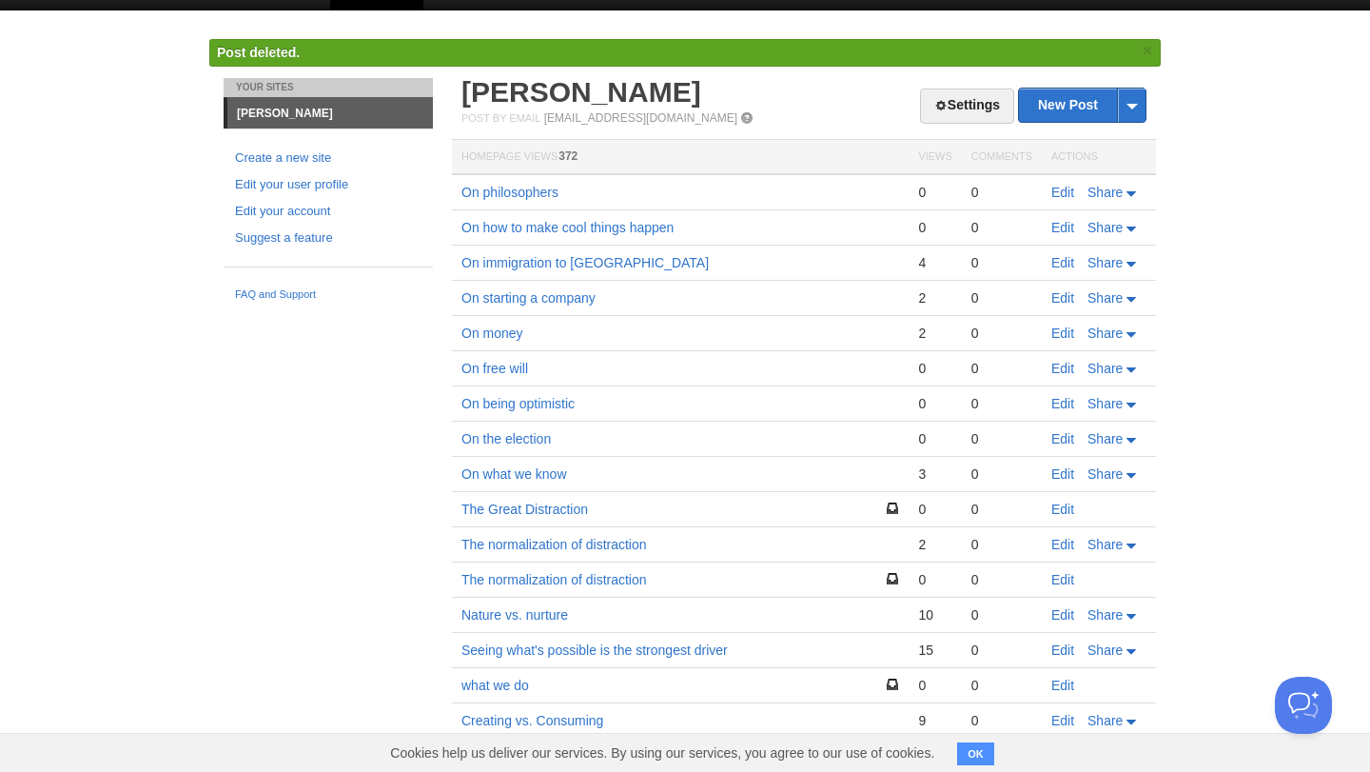
scroll to position [382, 0]
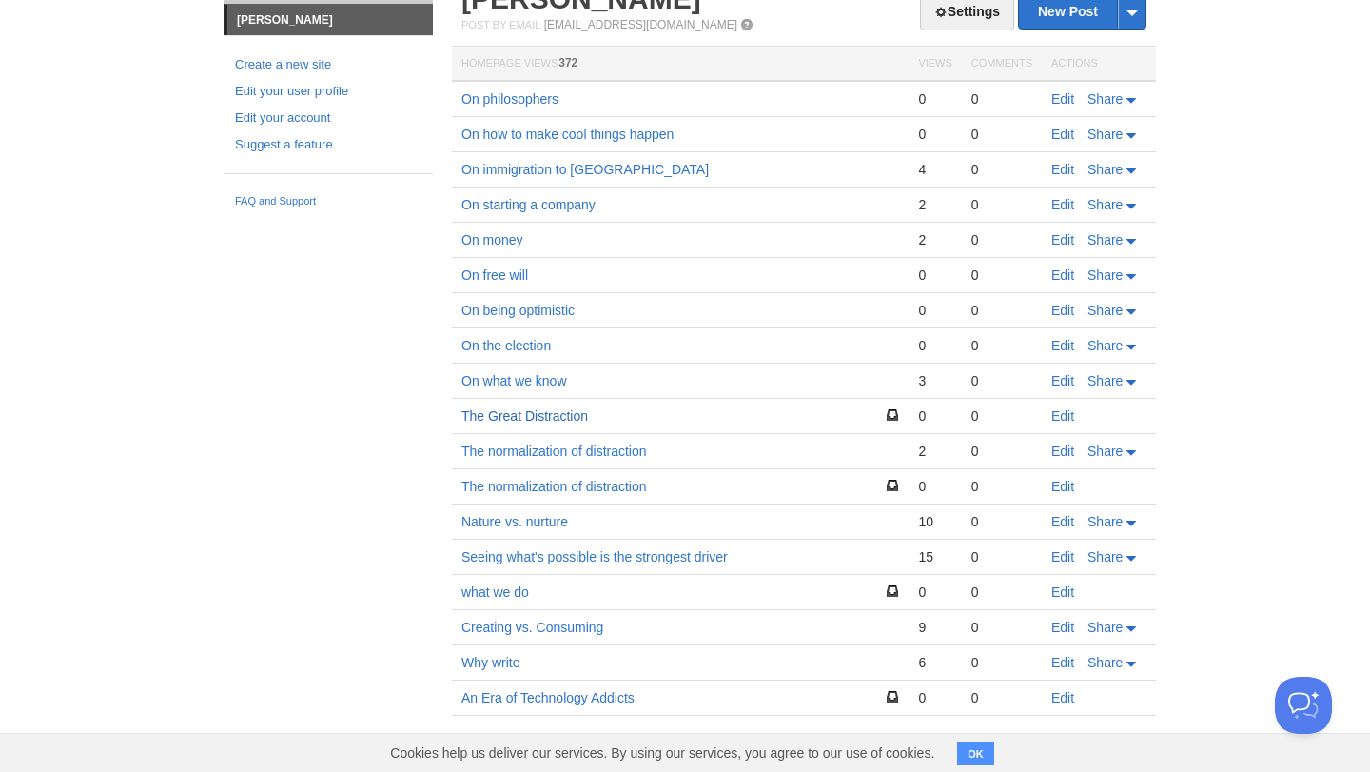
click at [545, 408] on link "The Great Distraction" at bounding box center [524, 415] width 127 height 15
click at [1067, 414] on link "Edit" at bounding box center [1062, 415] width 23 height 15
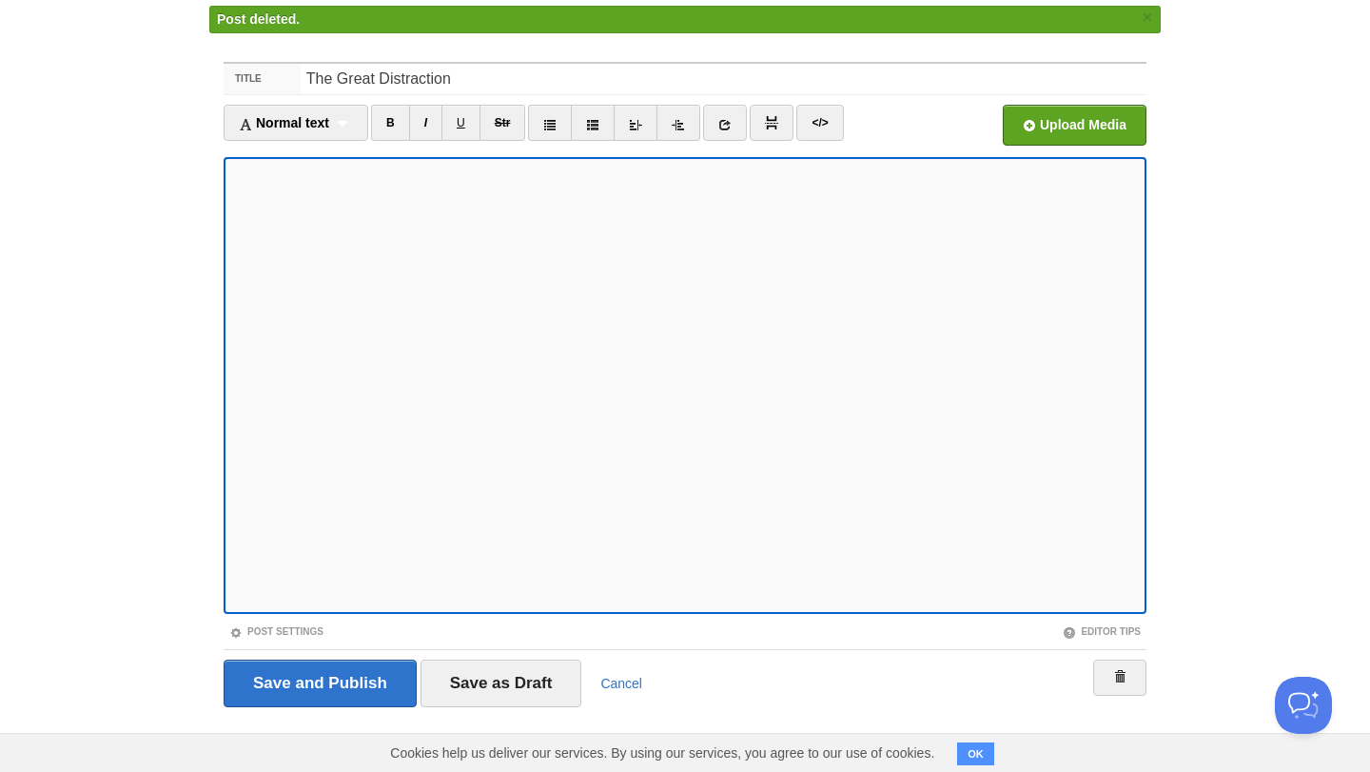
scroll to position [288, 0]
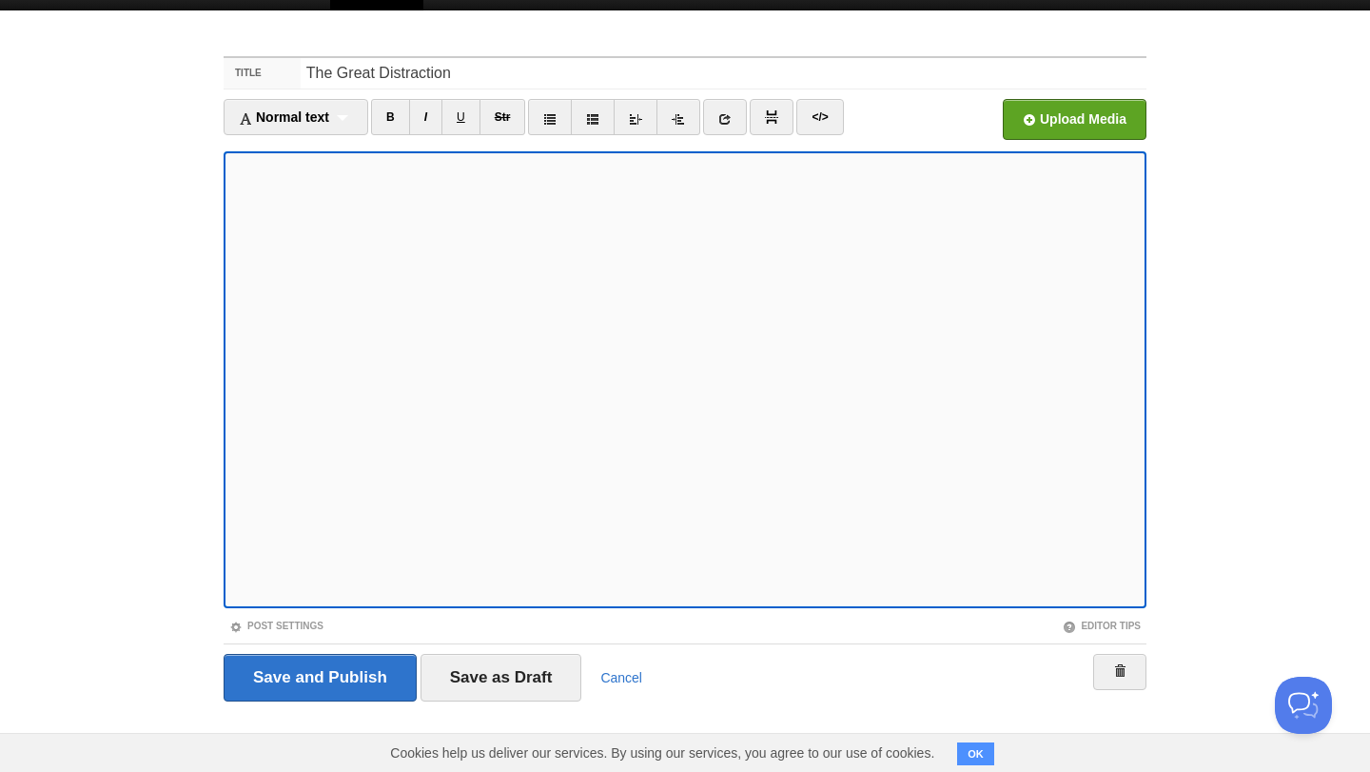
click at [1124, 643] on div "Save and Publish Save as Draft Cancel" at bounding box center [685, 677] width 923 height 68
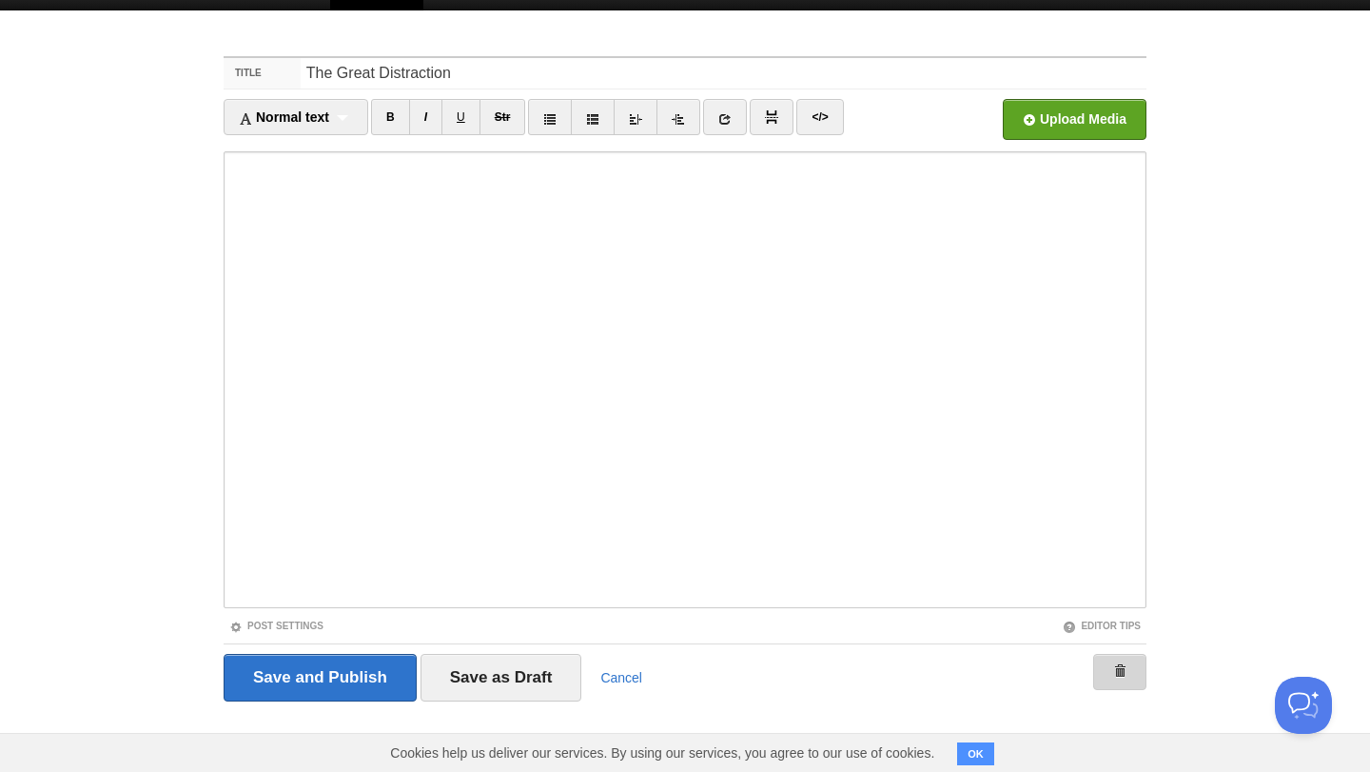
click at [1127, 659] on link at bounding box center [1119, 672] width 53 height 36
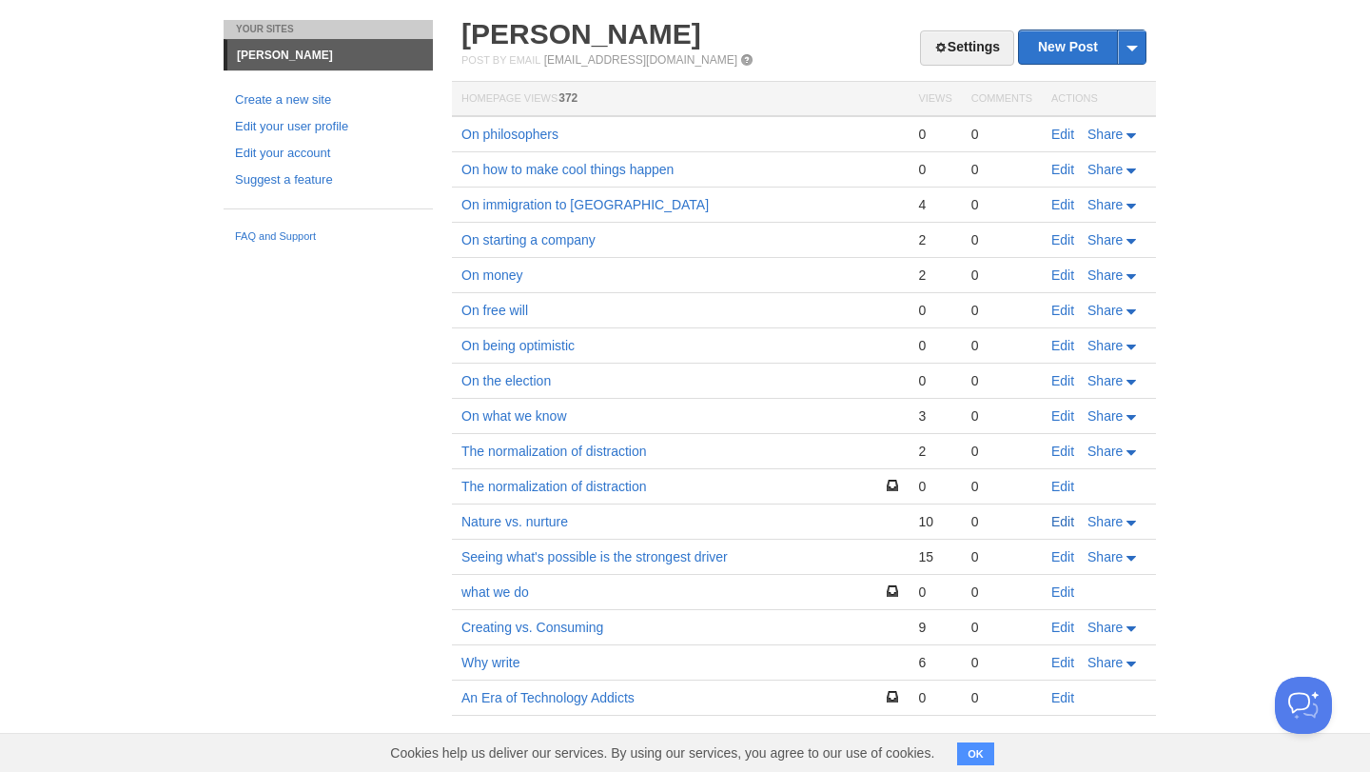
scroll to position [308, 0]
click at [1063, 451] on link "Edit" at bounding box center [1062, 450] width 23 height 15
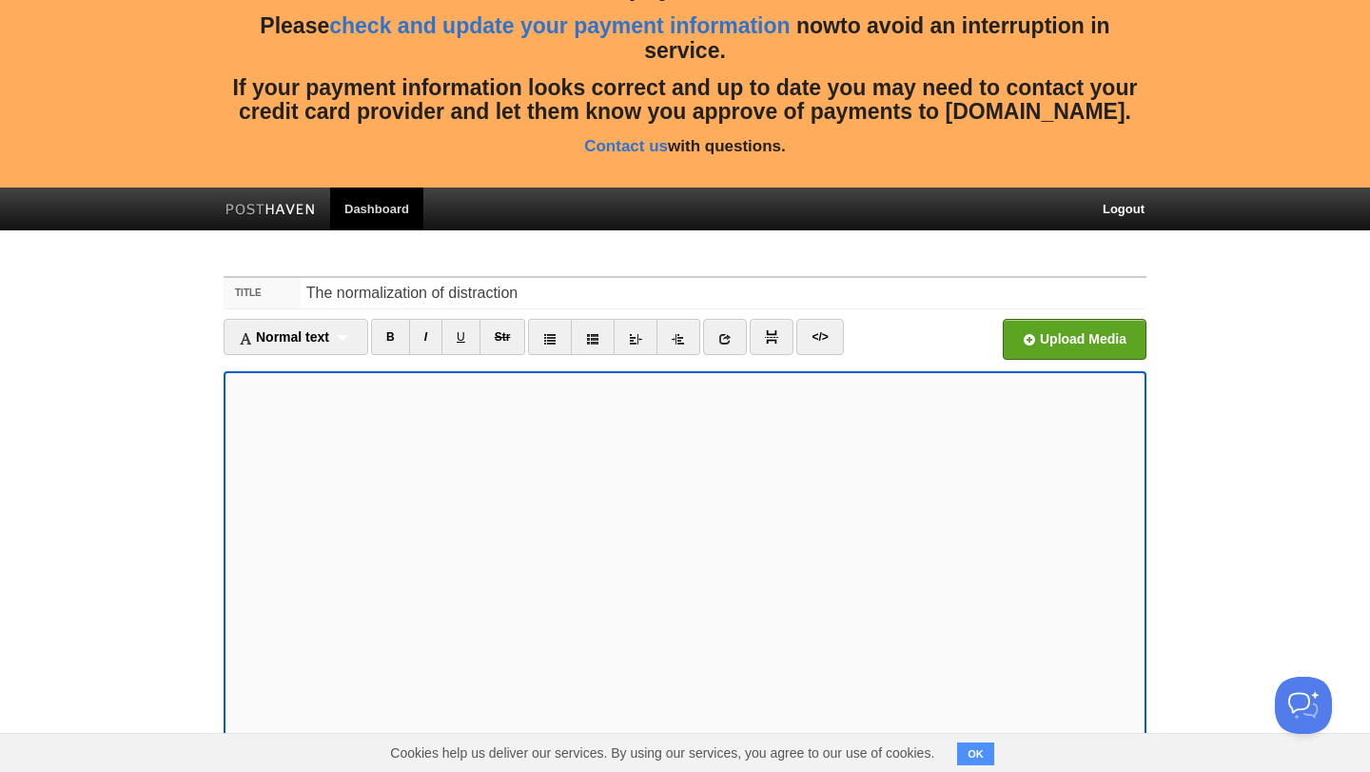
scroll to position [125, 0]
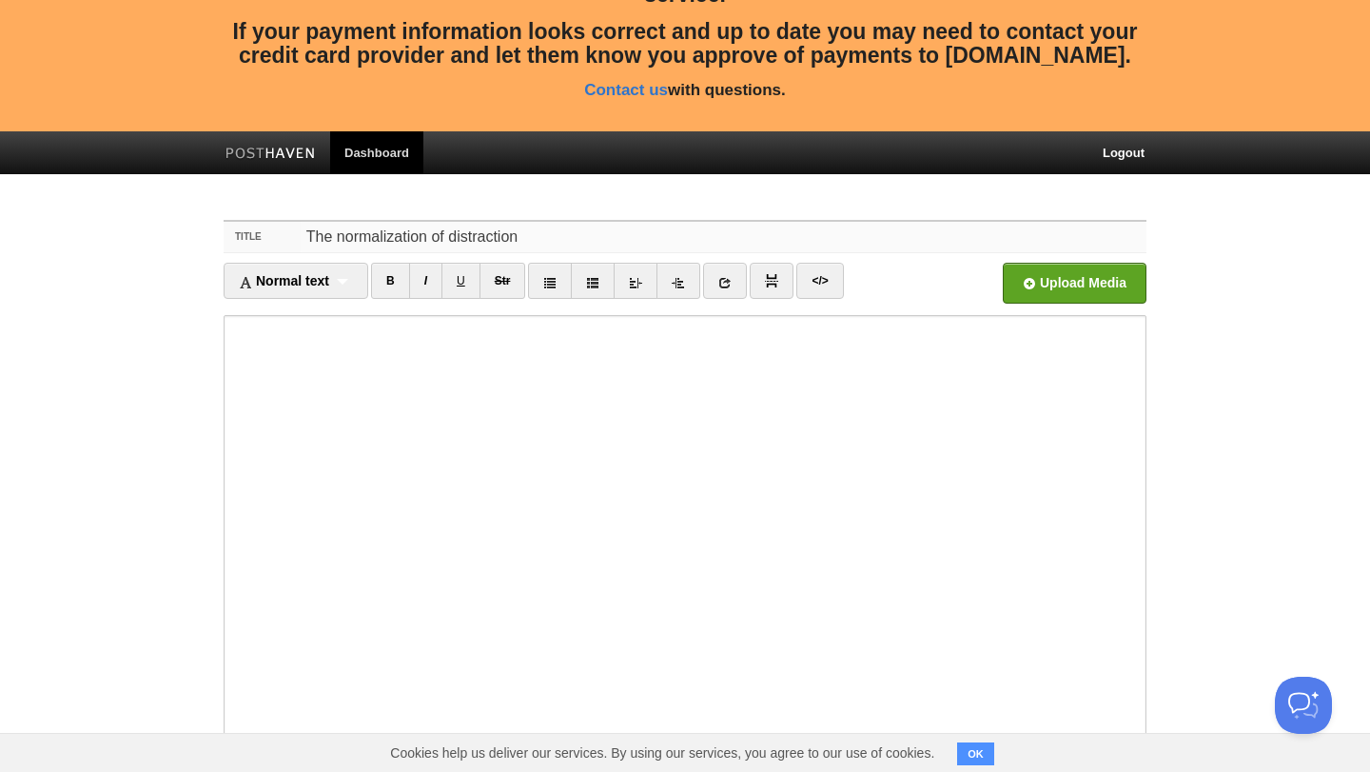
drag, startPoint x: 441, startPoint y: 238, endPoint x: 153, endPoint y: 236, distance: 288.3
click at [153, 236] on body "Whoops. We were unable to successfully complete your most recent payment. Pleas…" at bounding box center [685, 405] width 1370 height 1061
type input "On distraction"
click at [105, 243] on body "Whoops. We were unable to successfully complete your most recent payment. Pleas…" at bounding box center [685, 405] width 1370 height 1061
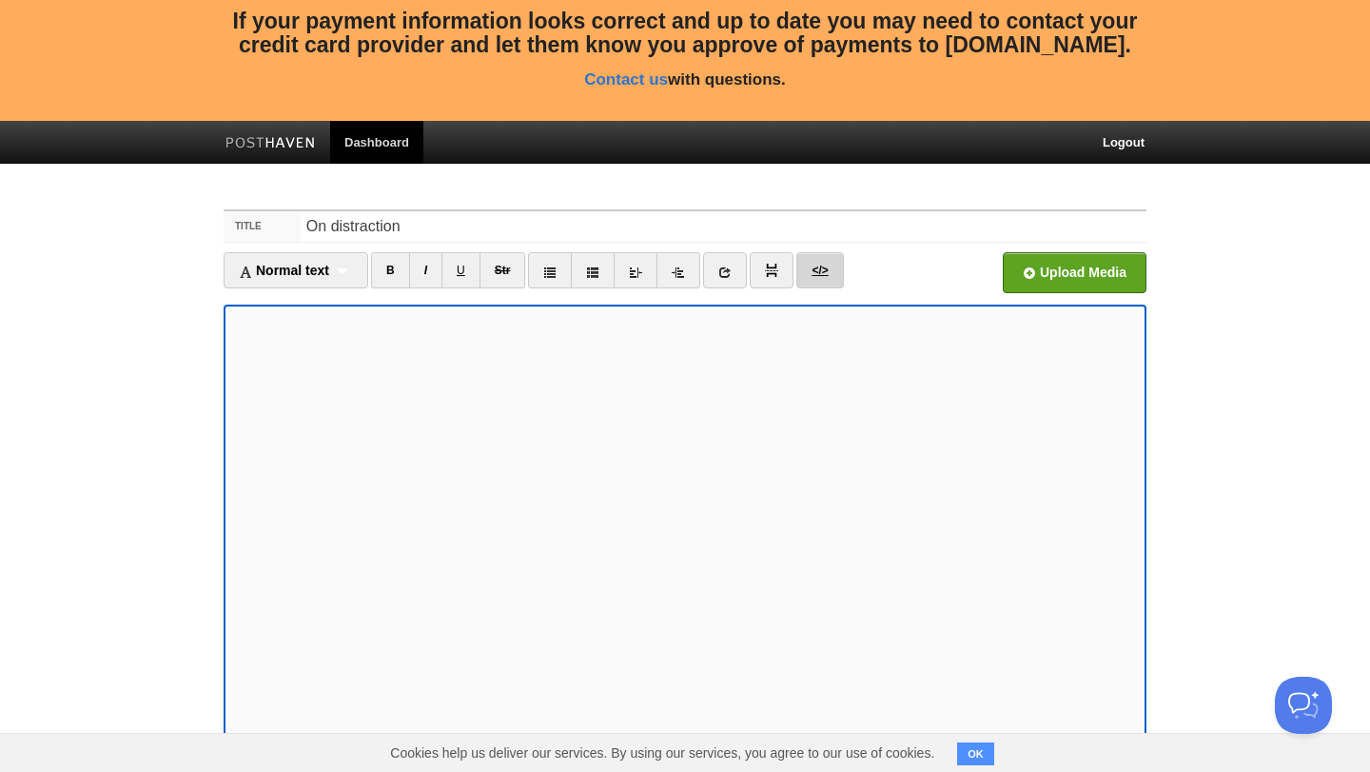
click at [813, 265] on link "</>" at bounding box center [819, 270] width 47 height 36
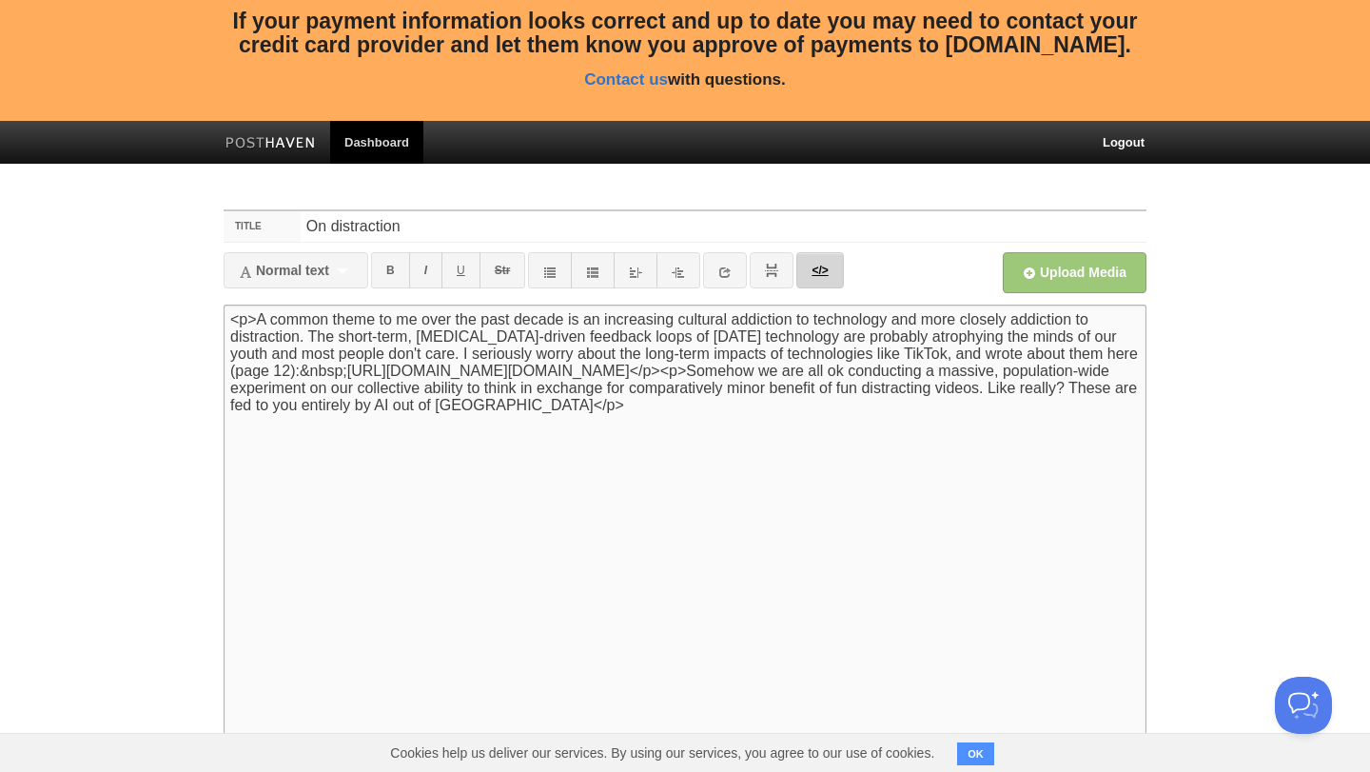
click at [813, 265] on link "</>" at bounding box center [819, 270] width 47 height 36
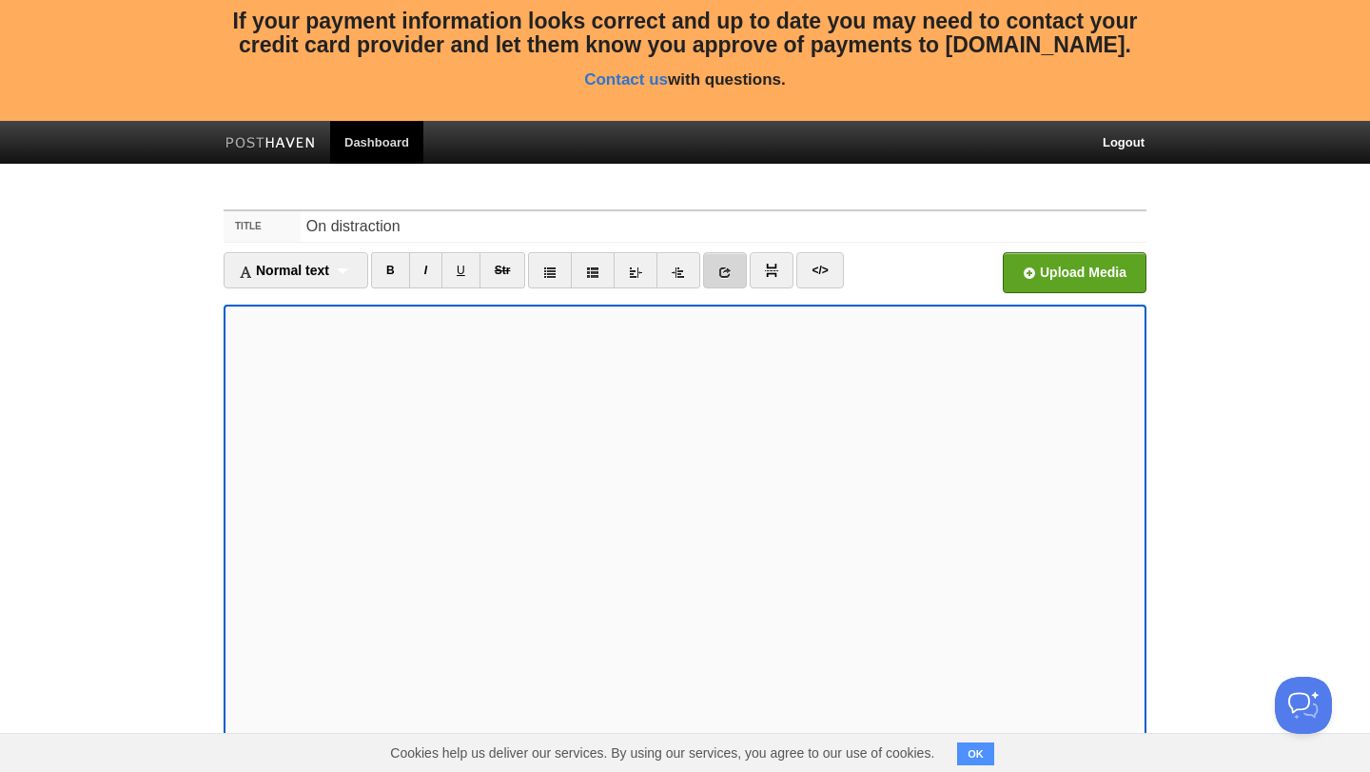
click at [732, 265] on icon at bounding box center [724, 271] width 13 height 13
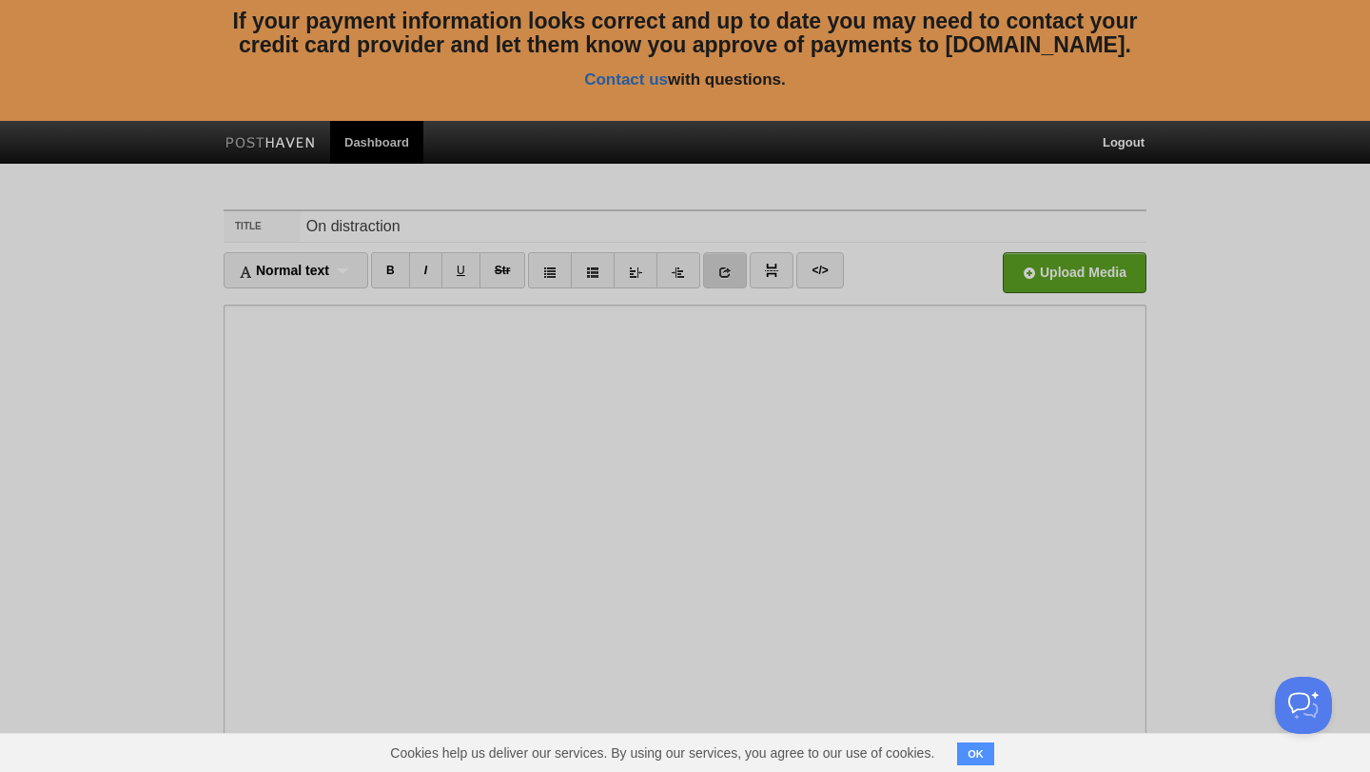
scroll to position [0, 0]
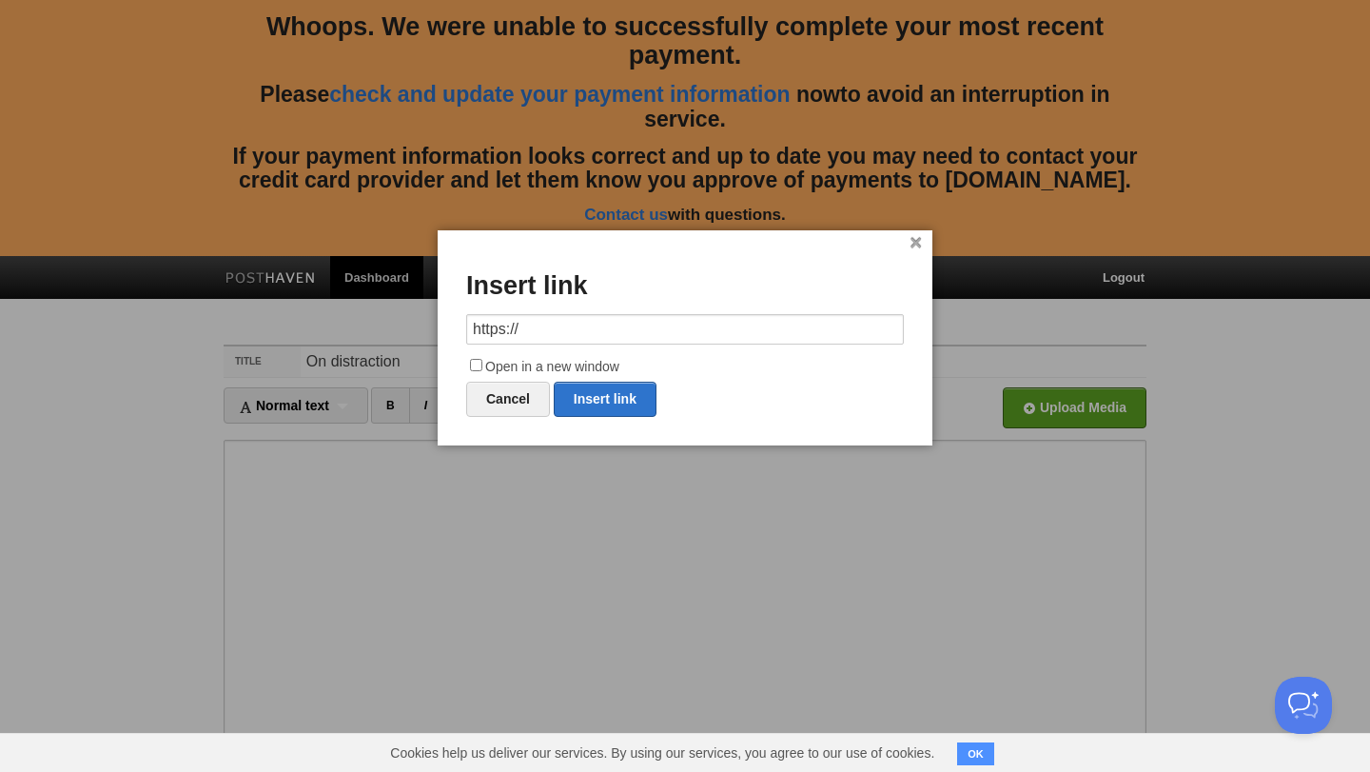
click at [549, 326] on input "https://" at bounding box center [685, 329] width 438 height 30
click at [608, 405] on link "Insert link" at bounding box center [605, 399] width 103 height 35
type input "https://"
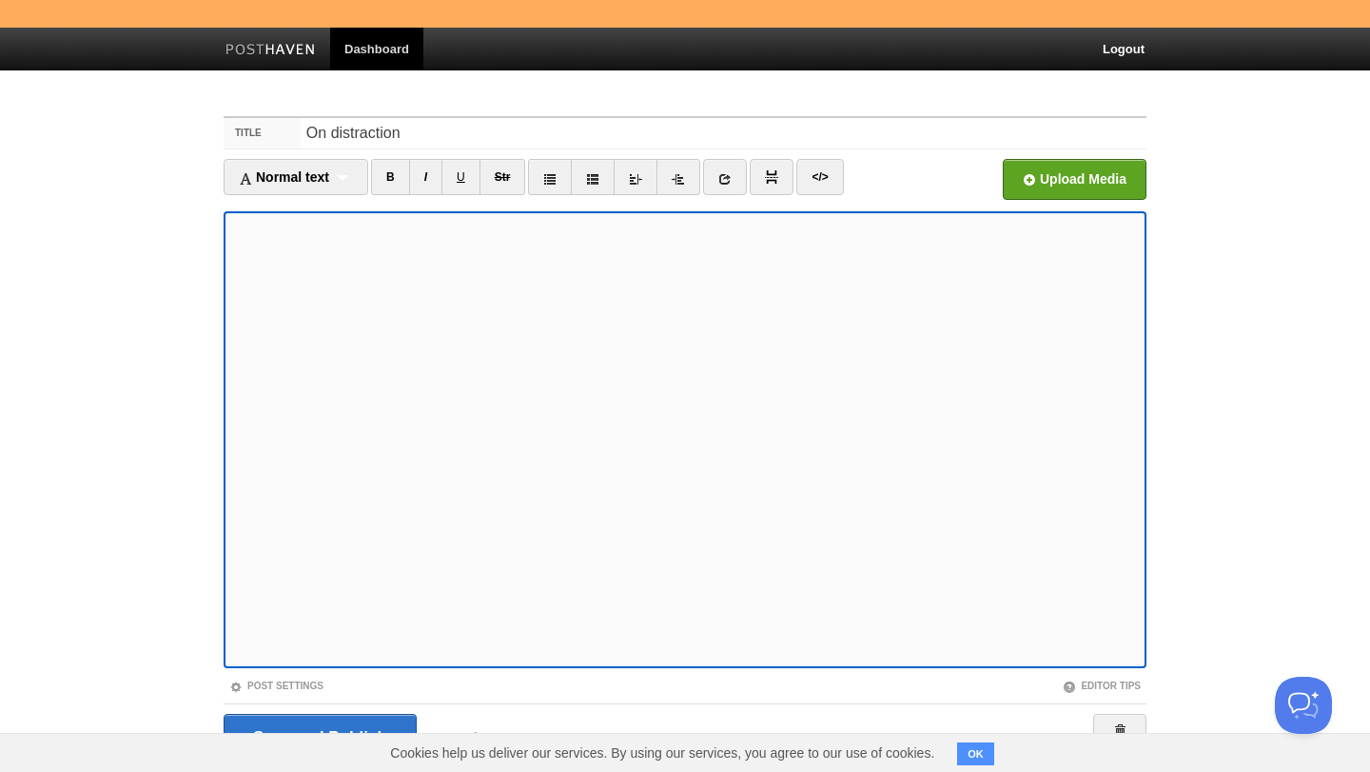
scroll to position [284, 0]
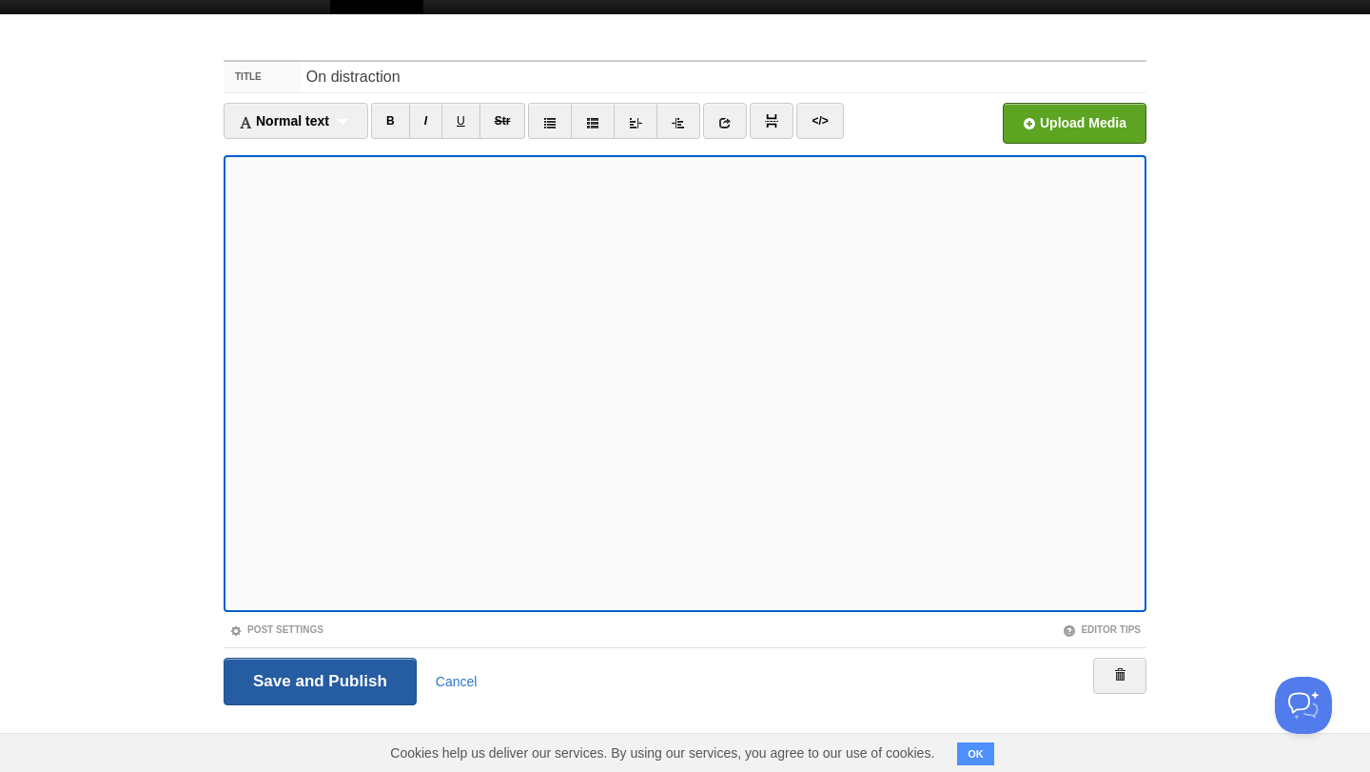
click at [356, 676] on input "Save and Publish" at bounding box center [320, 681] width 193 height 48
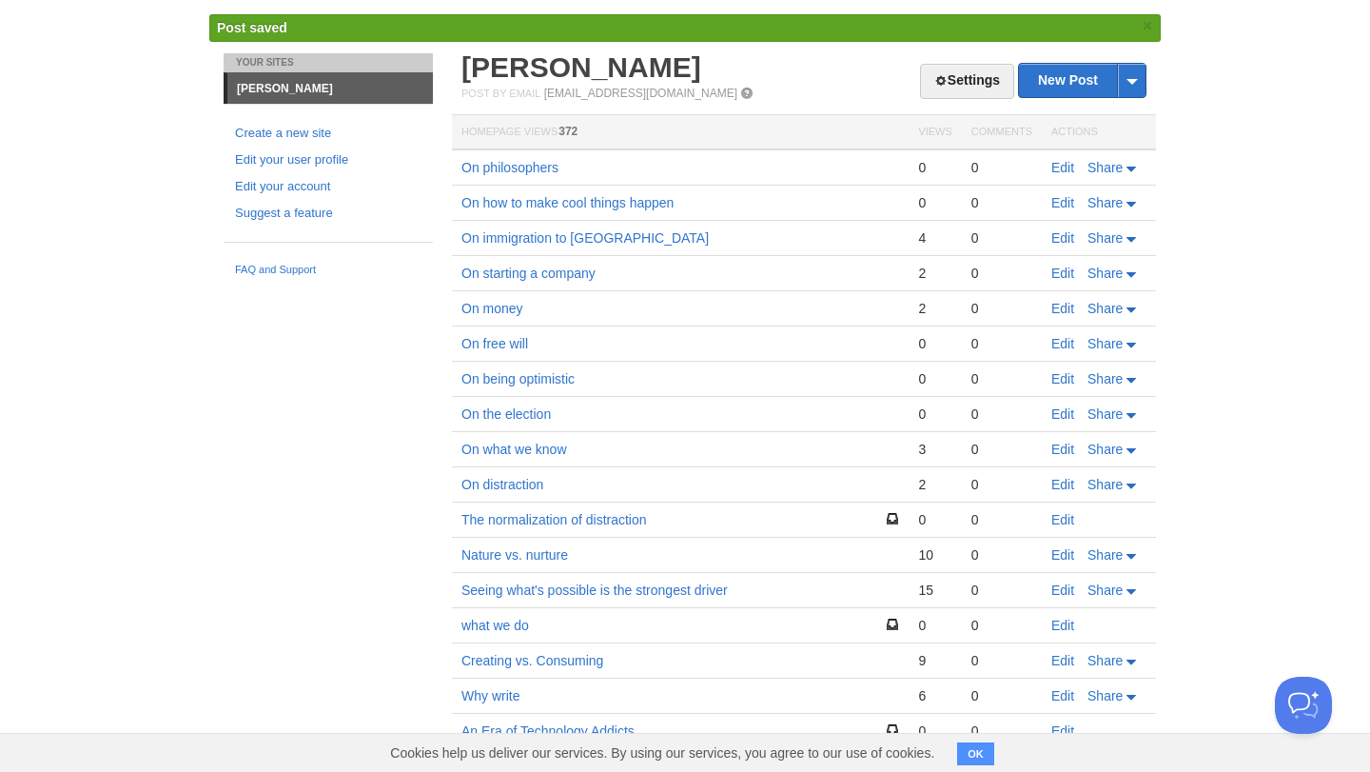
scroll to position [347, 0]
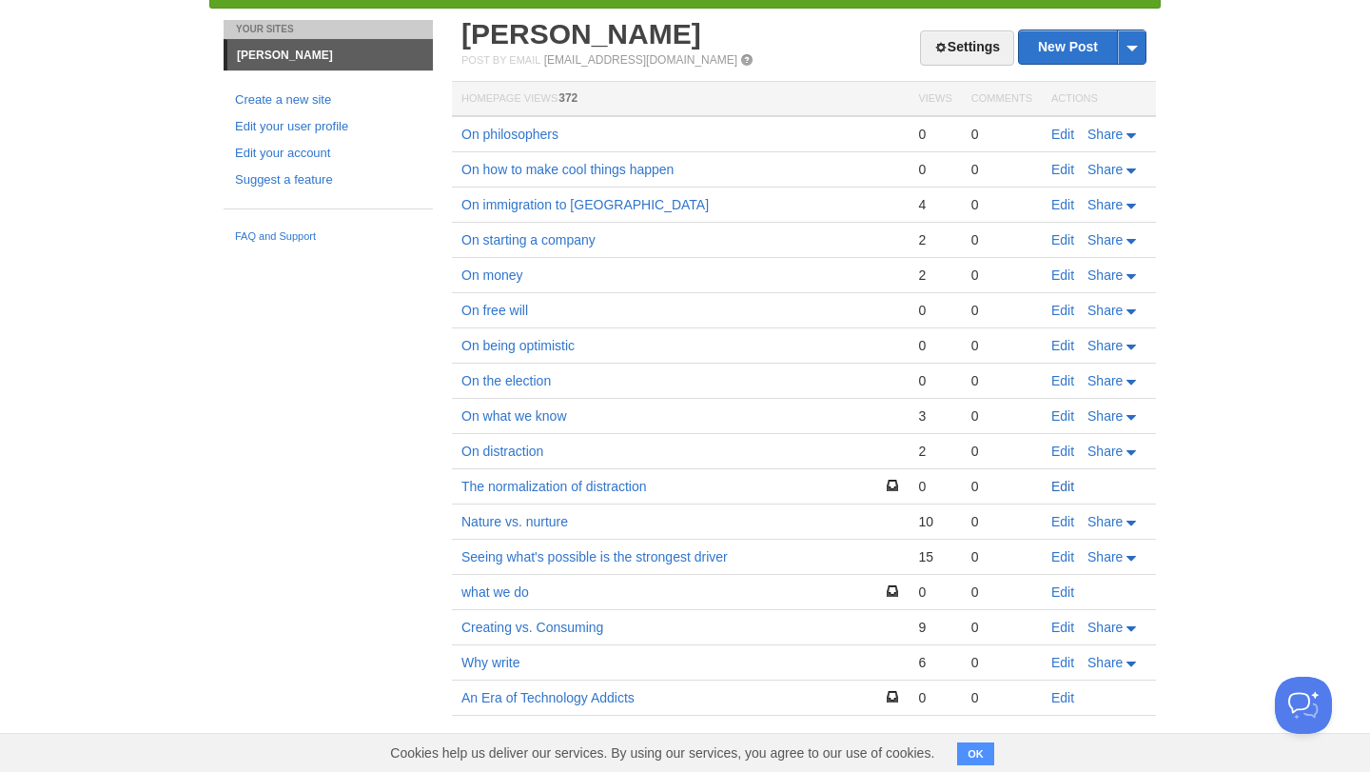
click at [1060, 486] on link "Edit" at bounding box center [1062, 486] width 23 height 15
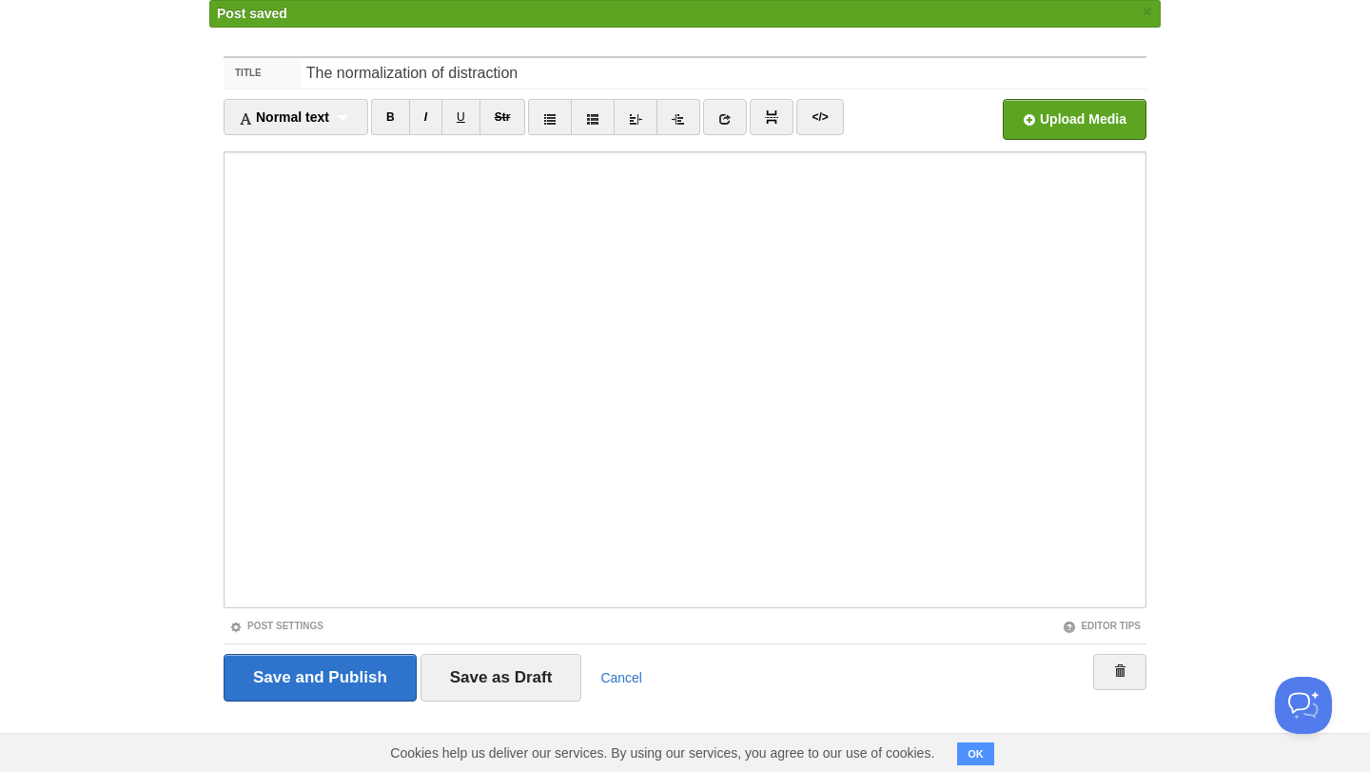
scroll to position [288, 0]
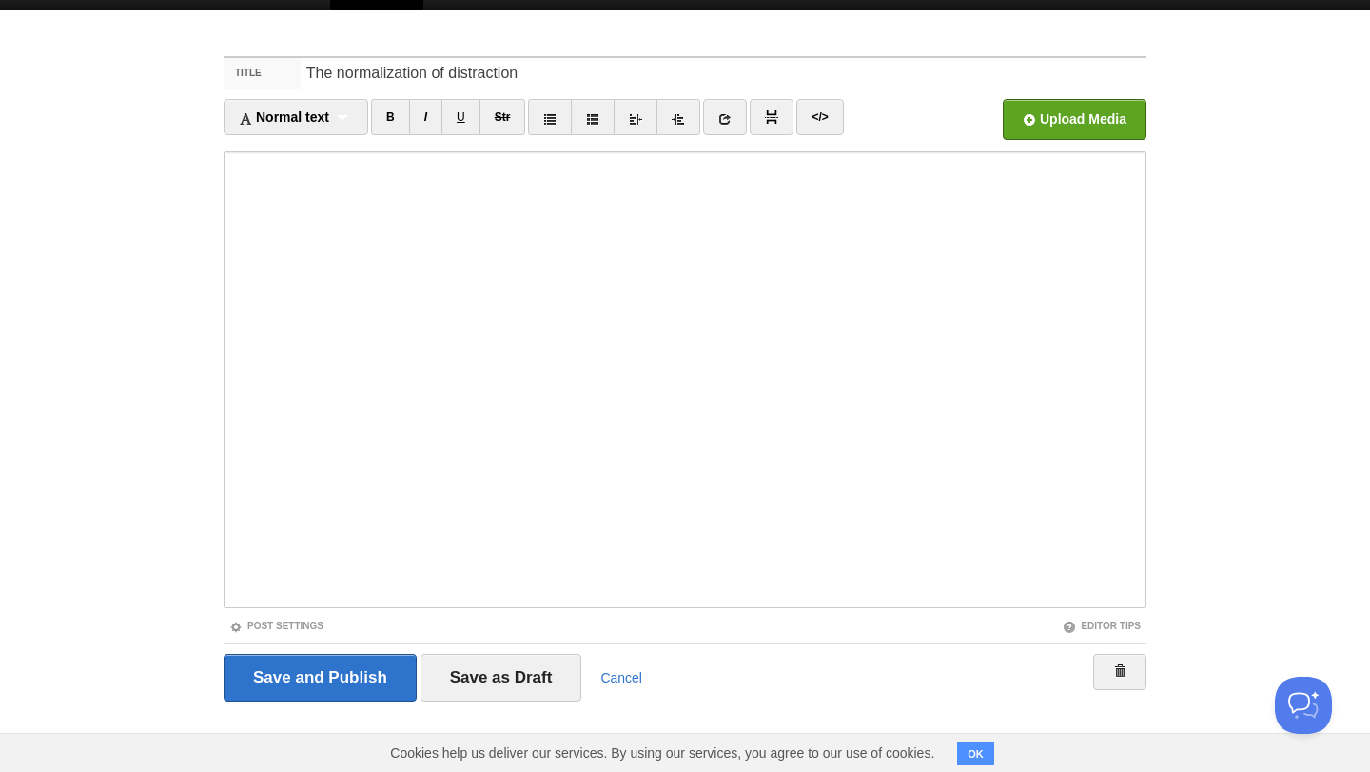
click at [1231, 358] on body "Whoops. We were unable to successfully complete your most recent payment. Pleas…" at bounding box center [685, 242] width 1370 height 1061
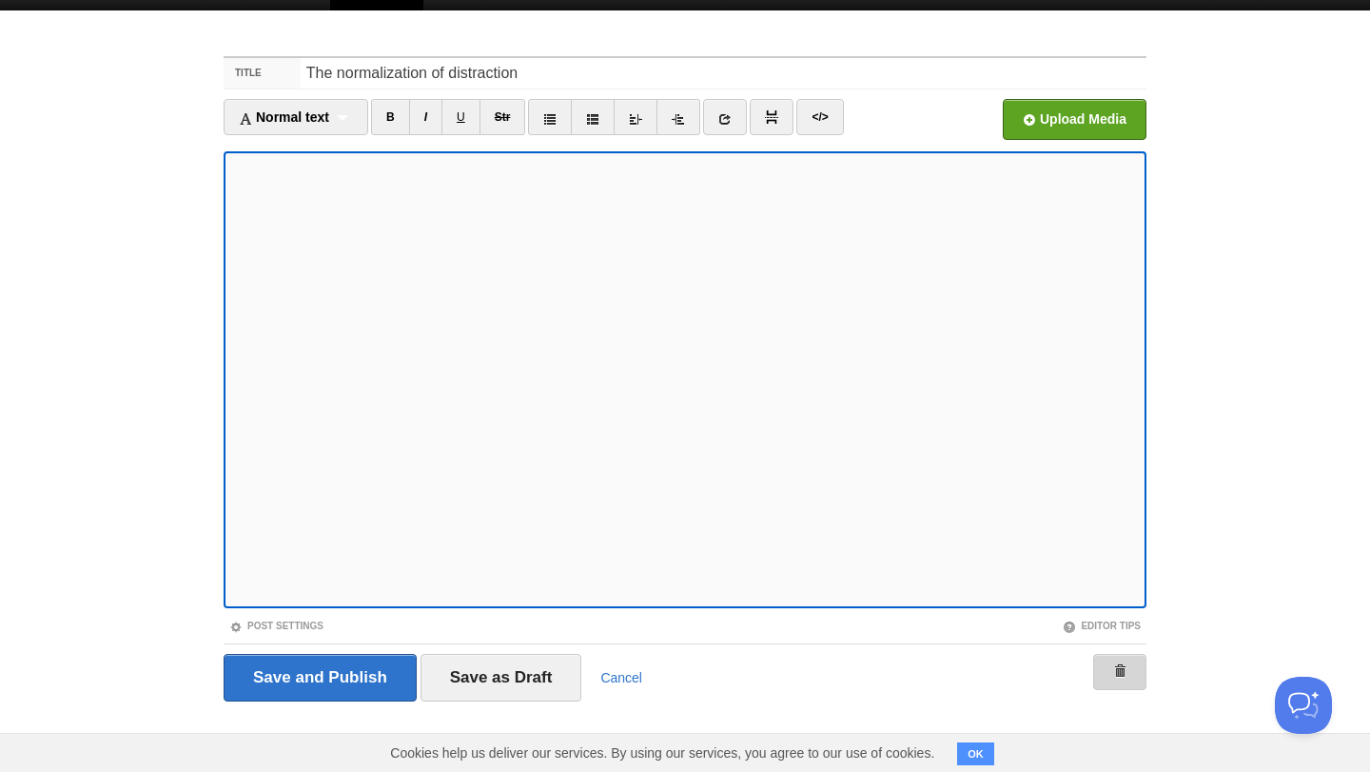
click at [1113, 678] on link at bounding box center [1119, 672] width 53 height 36
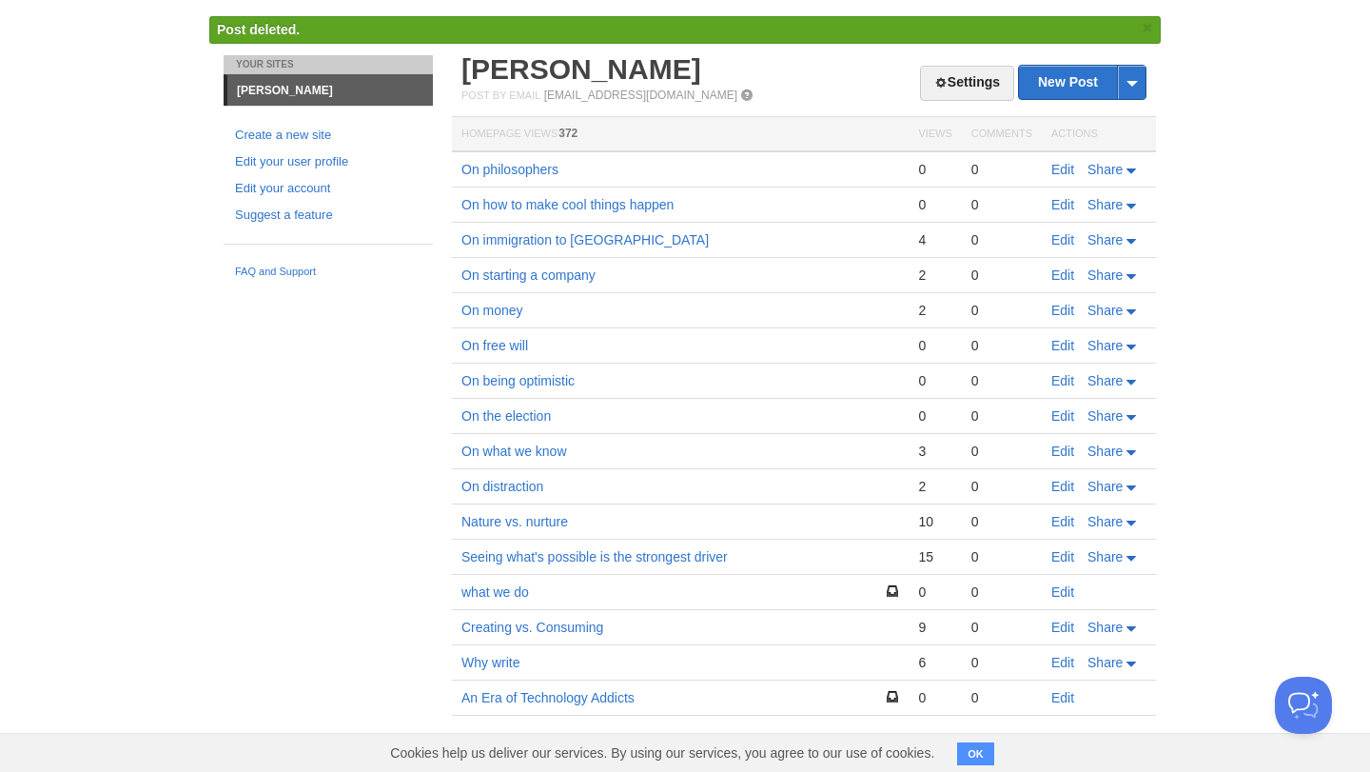
scroll to position [273, 0]
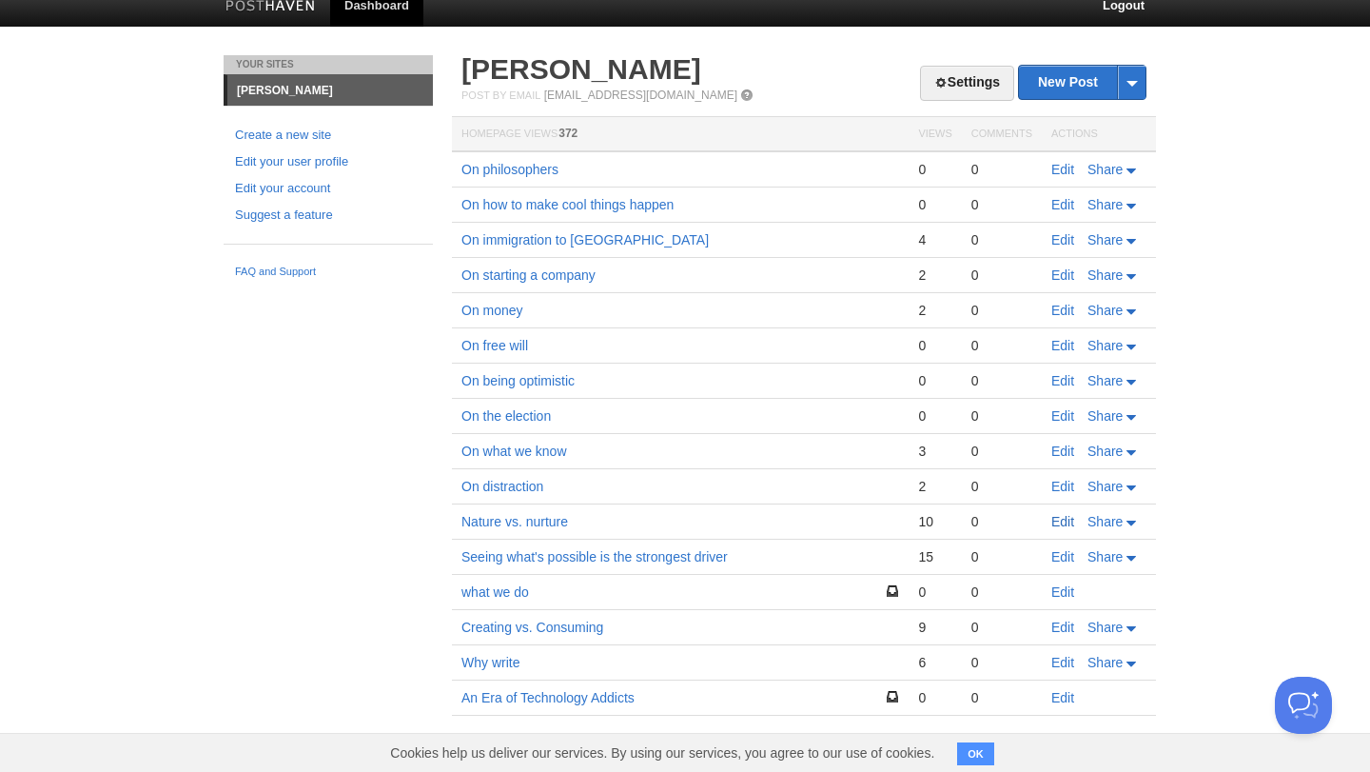
click at [1066, 520] on link "Edit" at bounding box center [1062, 521] width 23 height 15
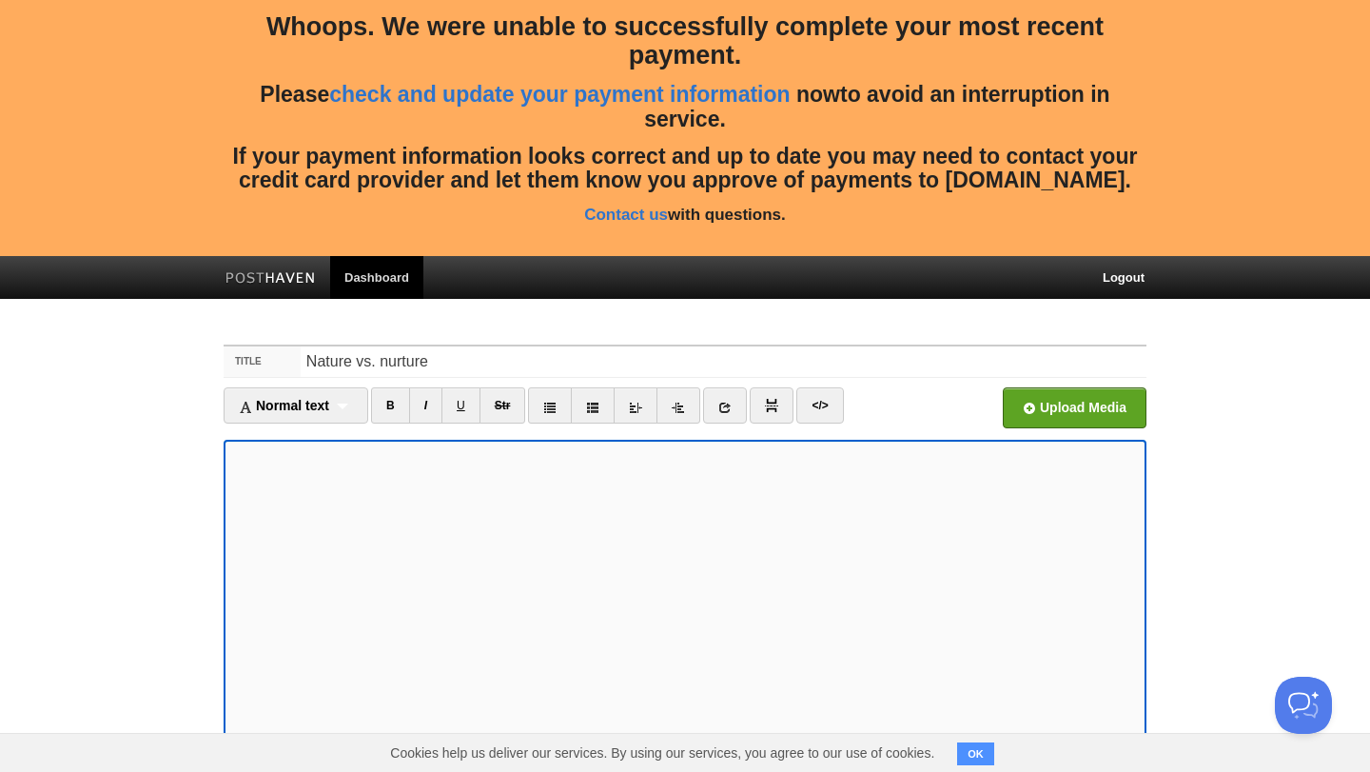
scroll to position [288, 0]
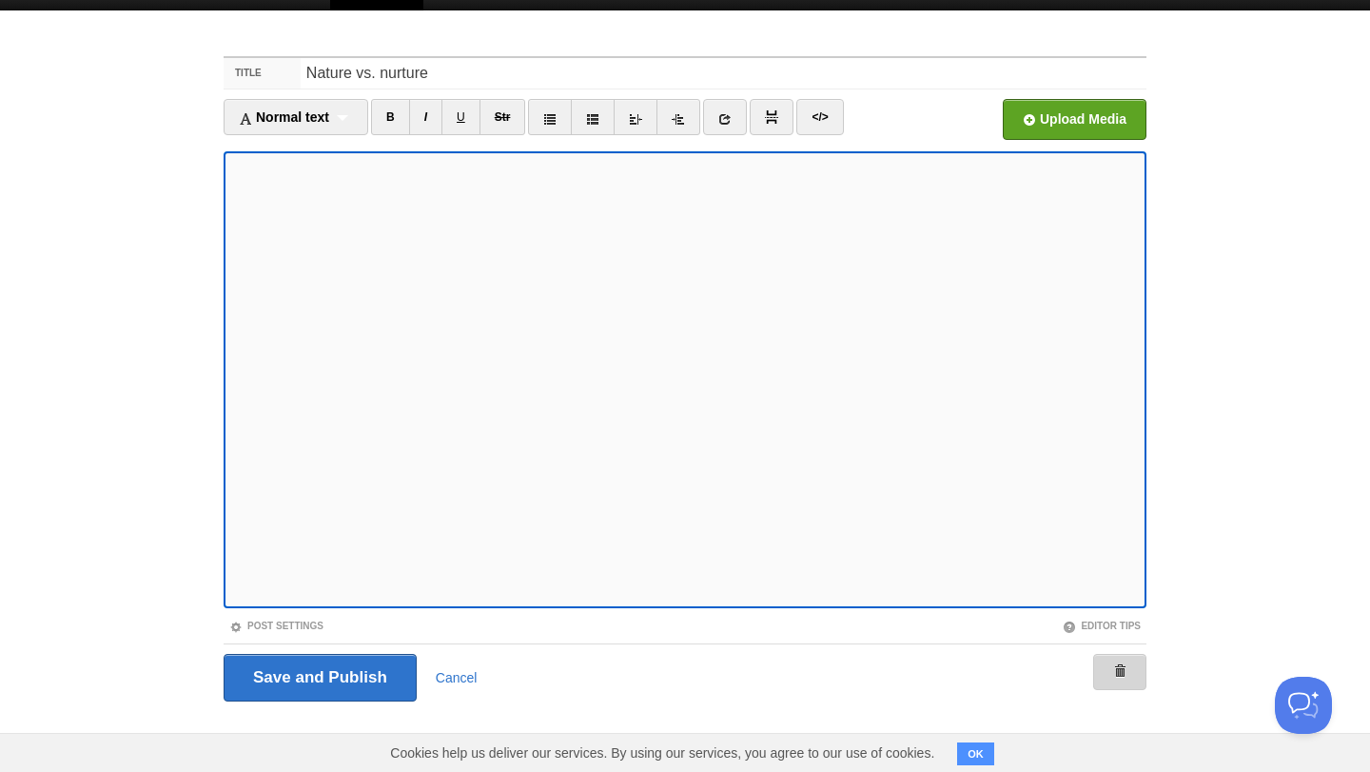
click at [1111, 652] on div "Save and Publish Cancel" at bounding box center [685, 677] width 923 height 68
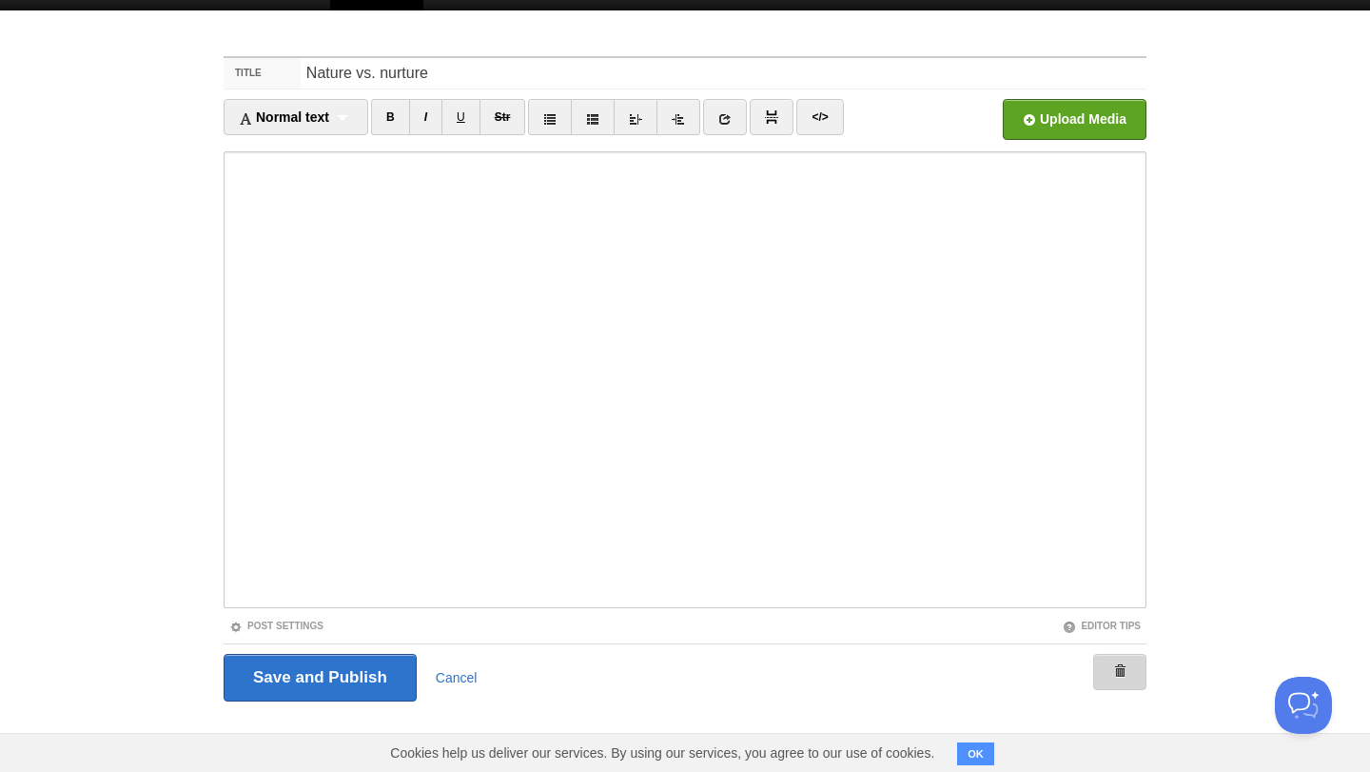
click at [1120, 671] on span at bounding box center [1119, 670] width 13 height 13
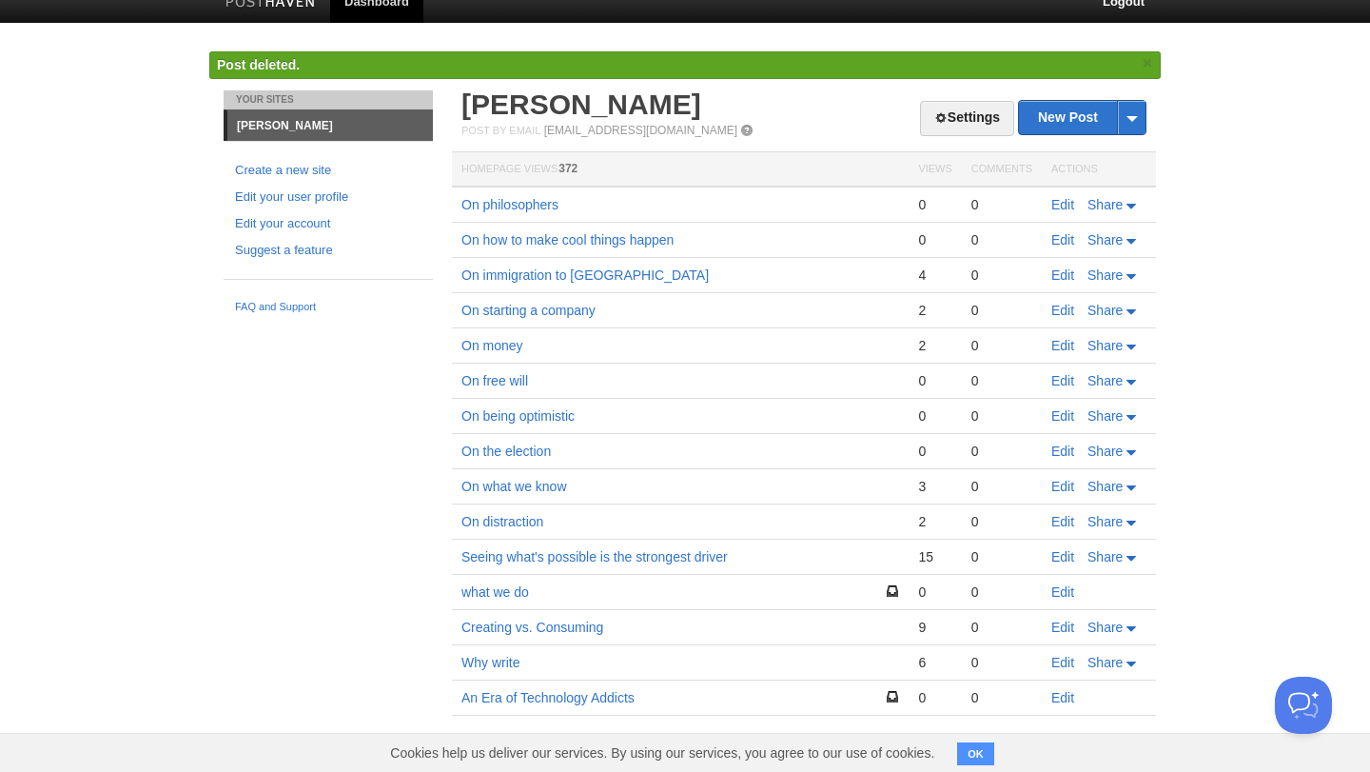
scroll to position [238, 0]
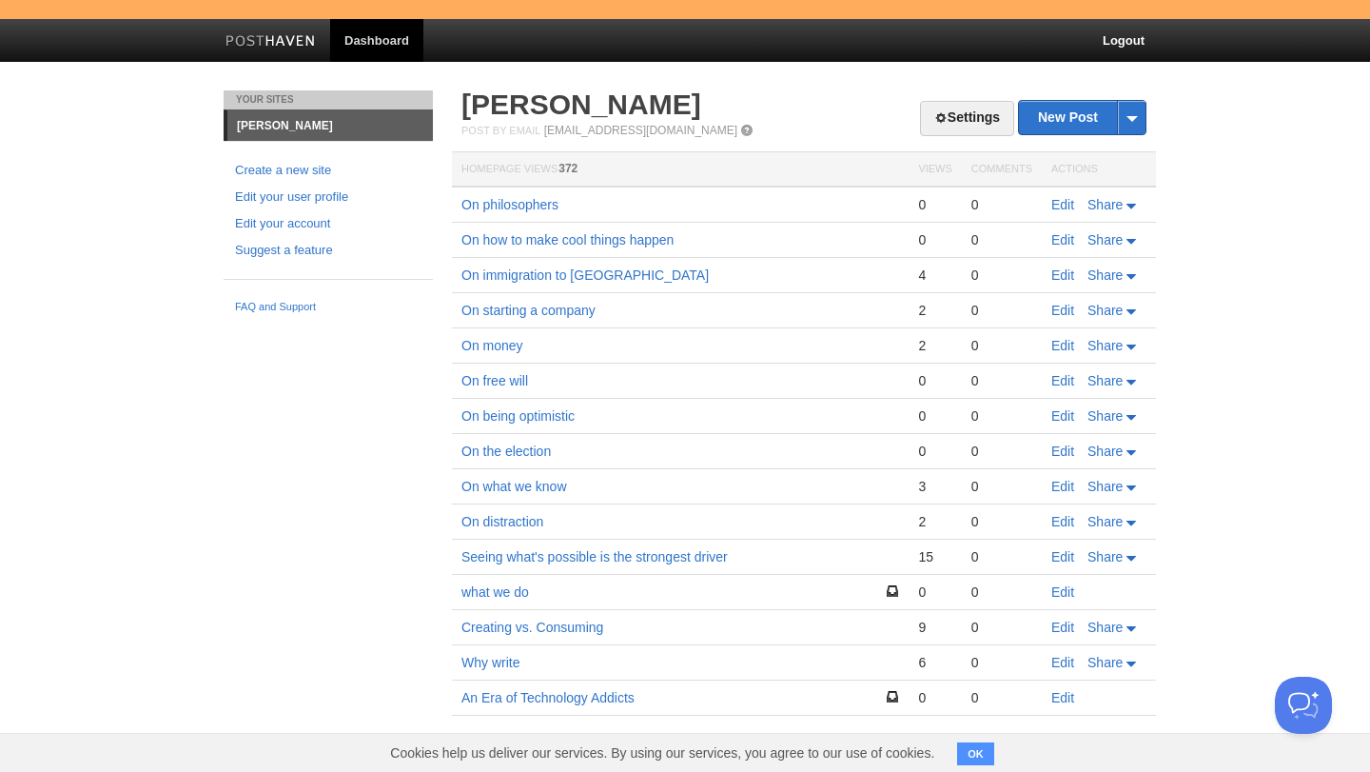
click at [308, 359] on div "Your Sites Kyle Giffin Create a new site Edit your user profile Edit your accou…" at bounding box center [684, 430] width 951 height 681
click at [1072, 561] on link "Edit" at bounding box center [1062, 556] width 23 height 15
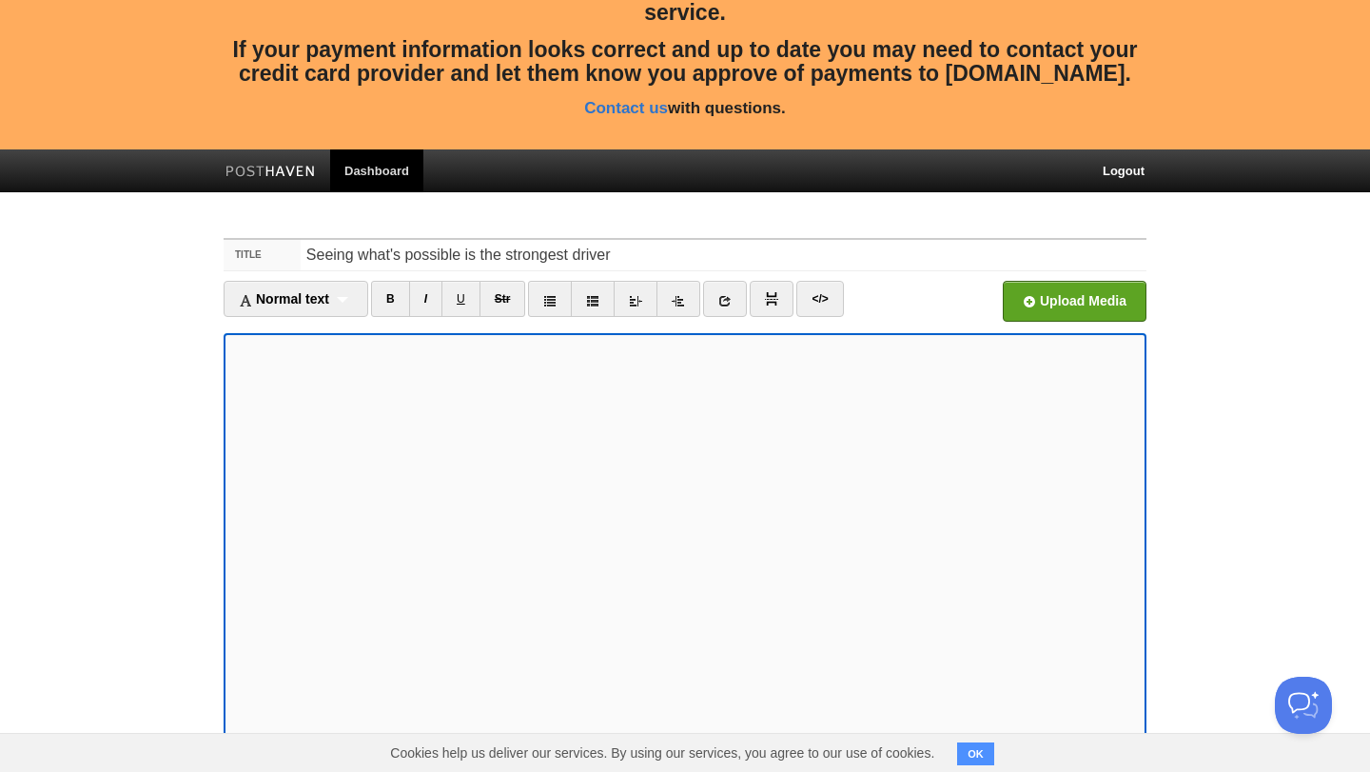
scroll to position [288, 0]
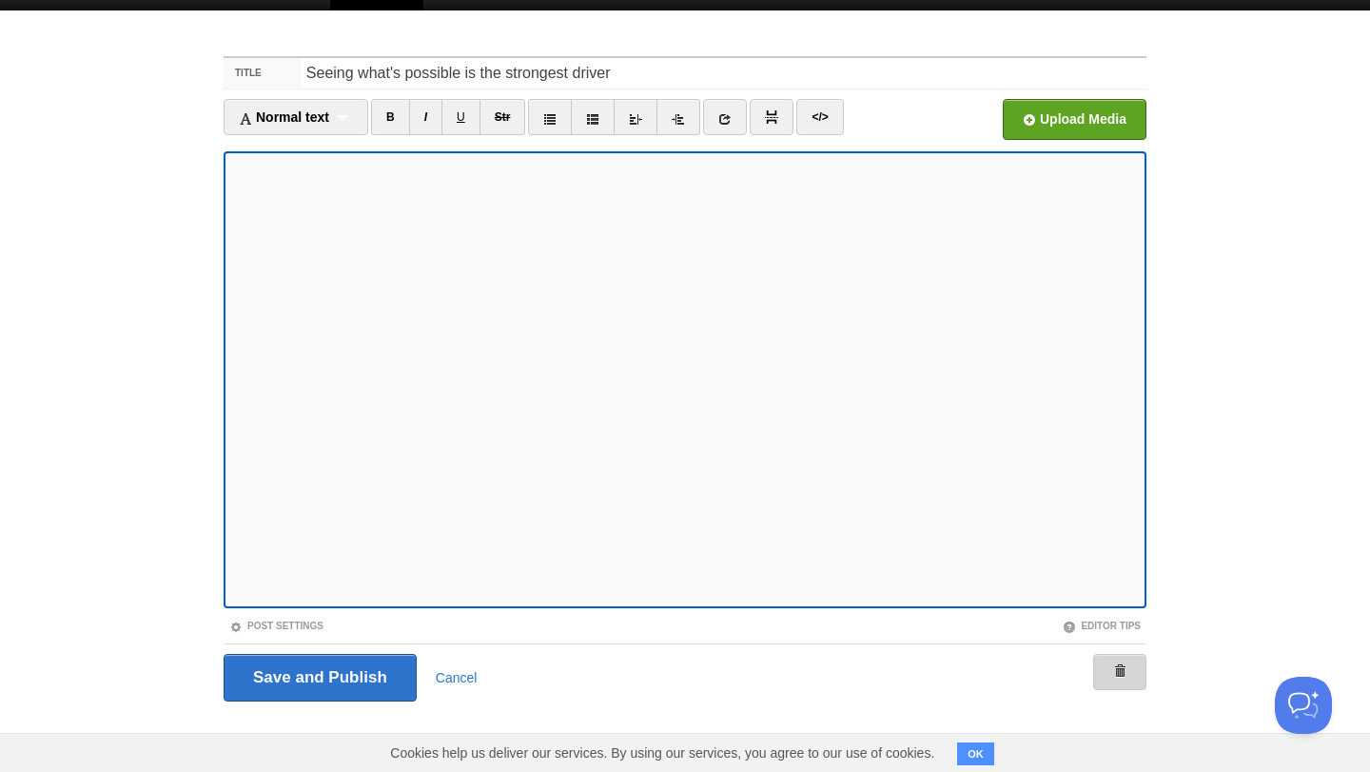
click at [1117, 676] on span at bounding box center [1119, 670] width 13 height 13
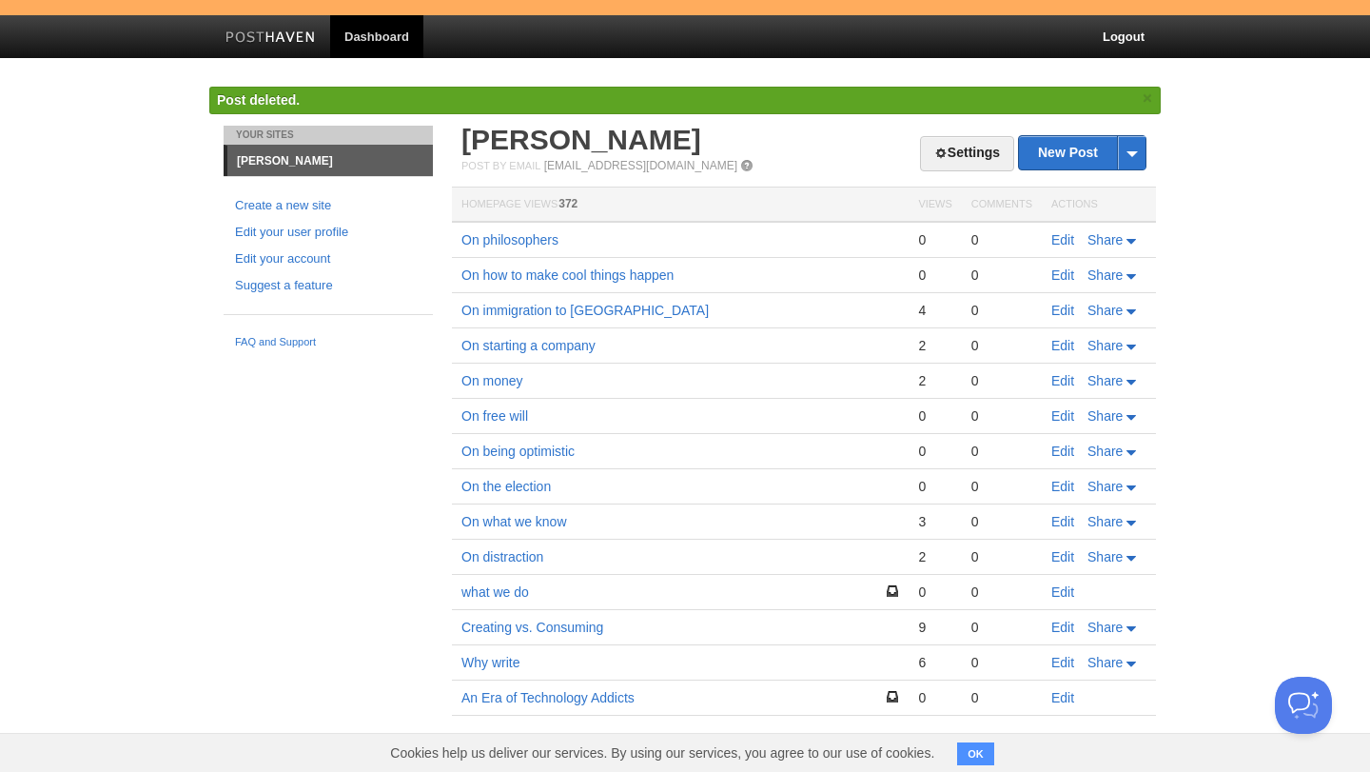
scroll to position [242, 0]
click at [375, 579] on div "Your Sites Kyle Giffin Create a new site Edit your user profile Edit your accou…" at bounding box center [684, 449] width 951 height 646
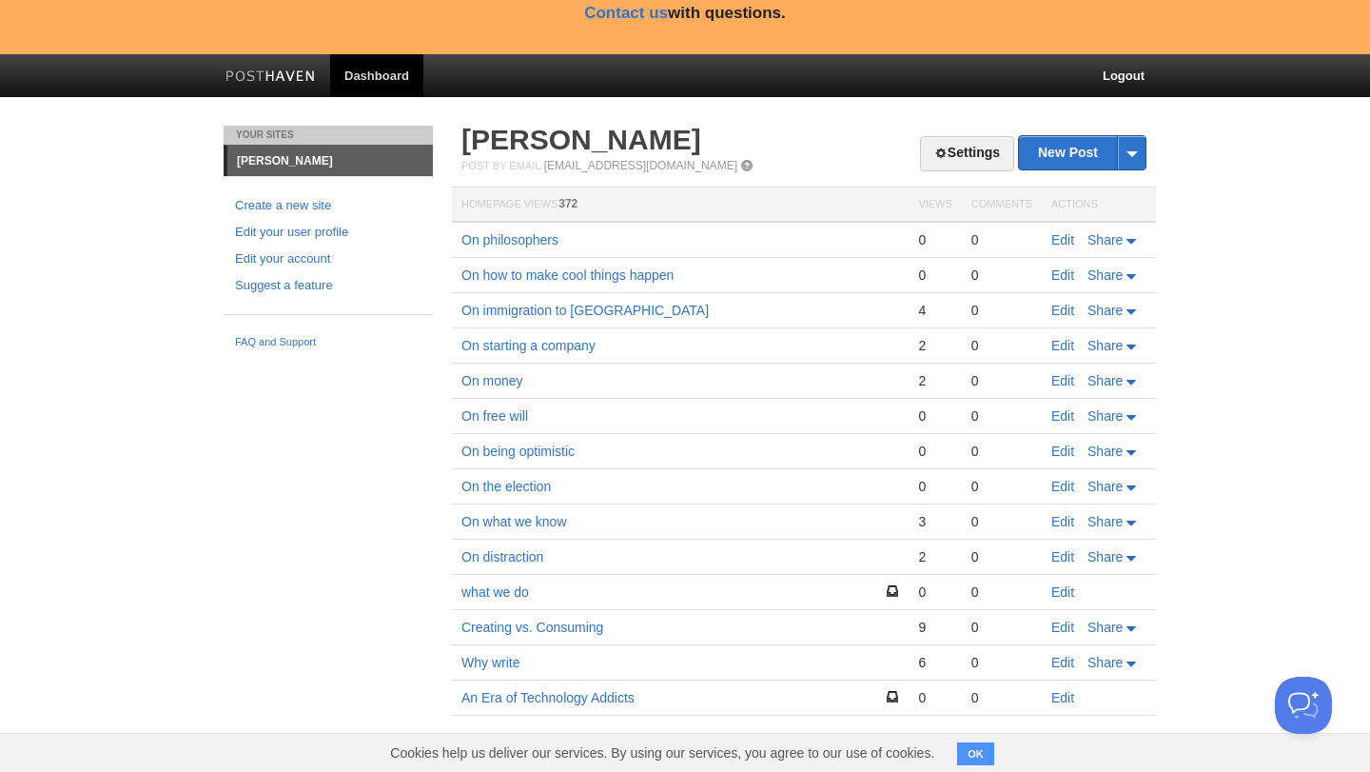
click at [716, 668] on td "Why write" at bounding box center [680, 662] width 457 height 35
click at [1070, 589] on link "Edit" at bounding box center [1062, 591] width 23 height 15
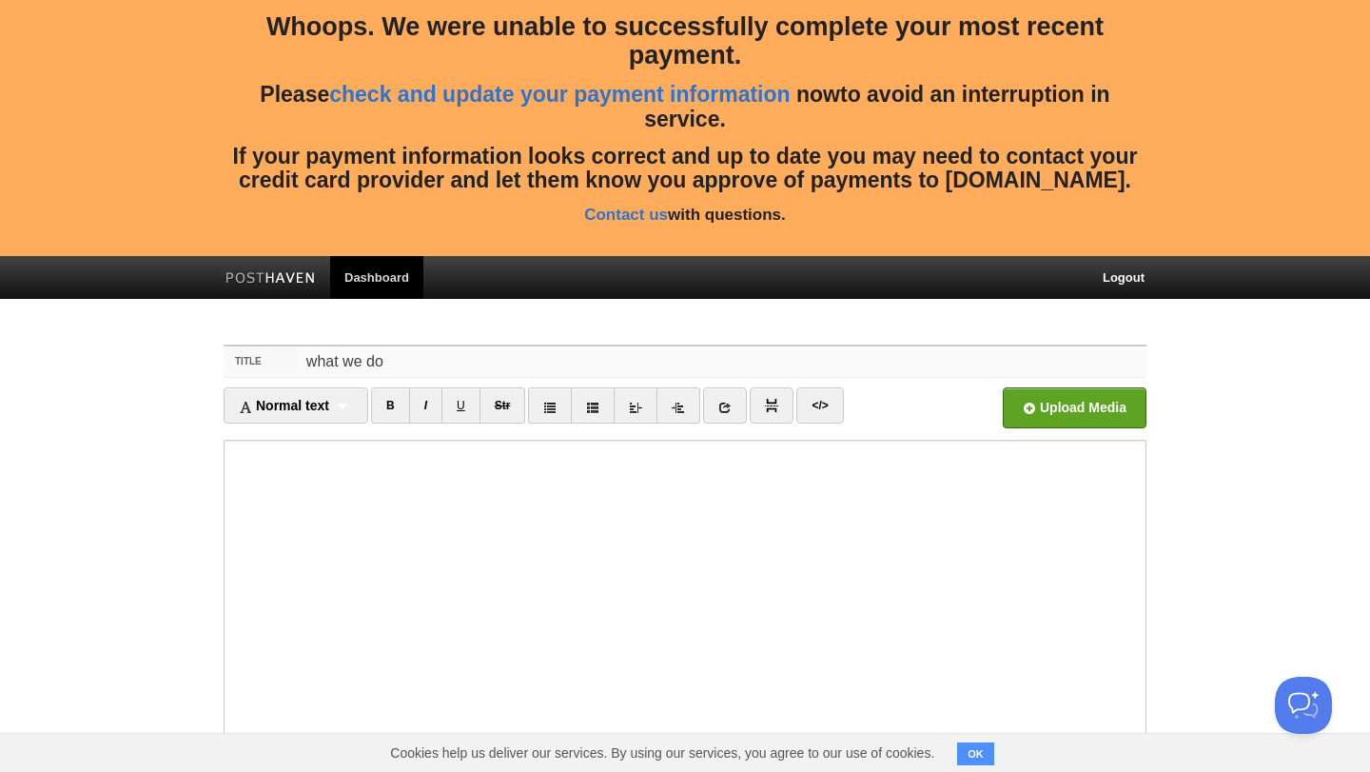
drag, startPoint x: 319, startPoint y: 367, endPoint x: 256, endPoint y: 356, distance: 63.8
click at [256, 356] on div "Title what we do" at bounding box center [685, 361] width 923 height 31
type input "What we do"
click at [141, 488] on body "Whoops. We were unable to successfully complete your most recent payment. Pleas…" at bounding box center [685, 530] width 1370 height 1061
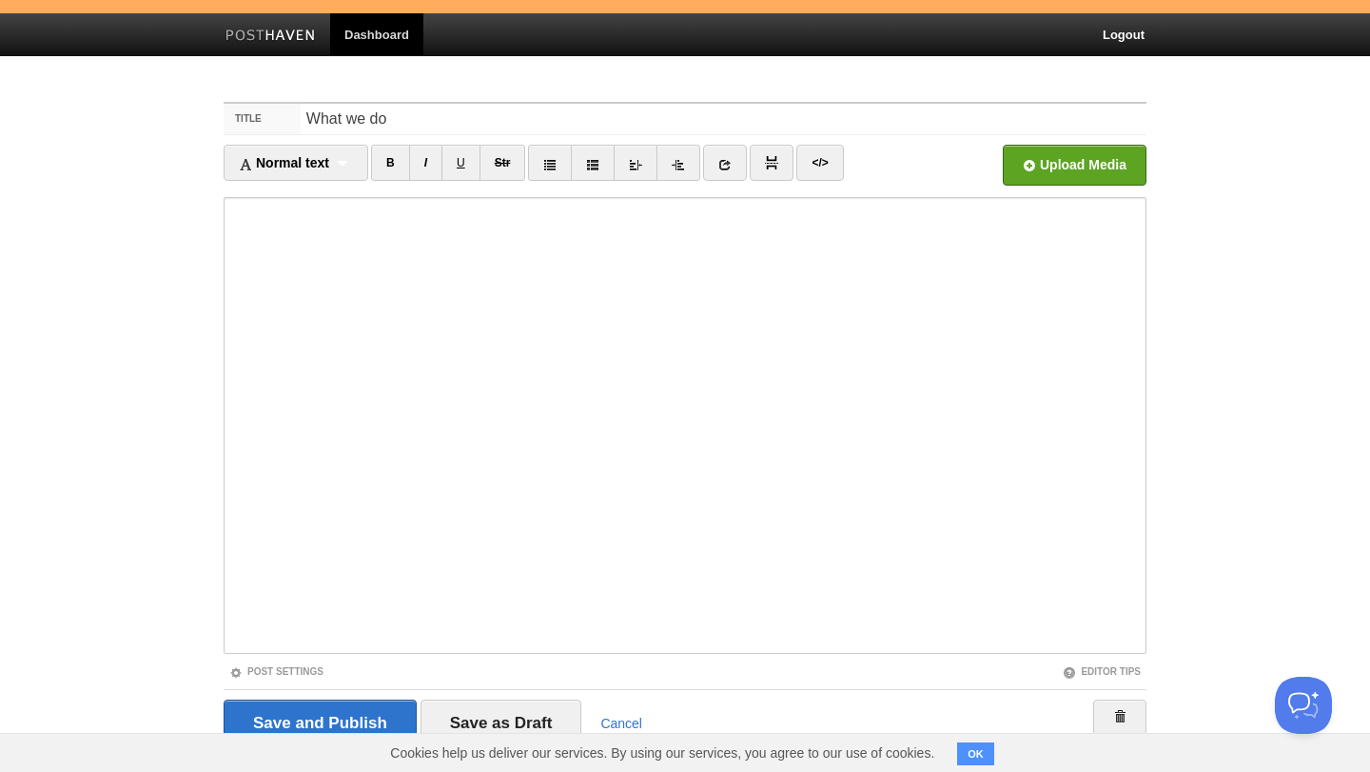
scroll to position [271, 0]
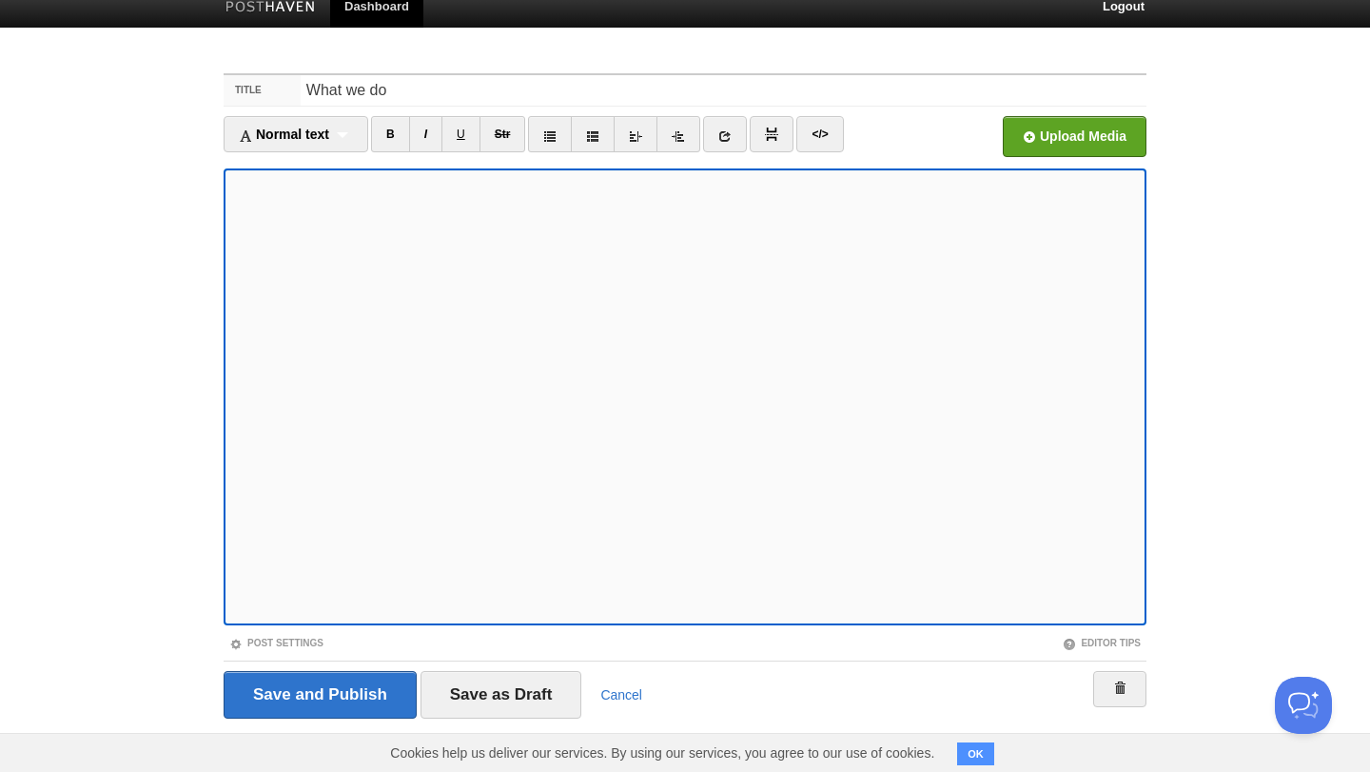
click at [1247, 590] on body "Whoops. We were unable to successfully complete your most recent payment. Pleas…" at bounding box center [685, 259] width 1370 height 1061
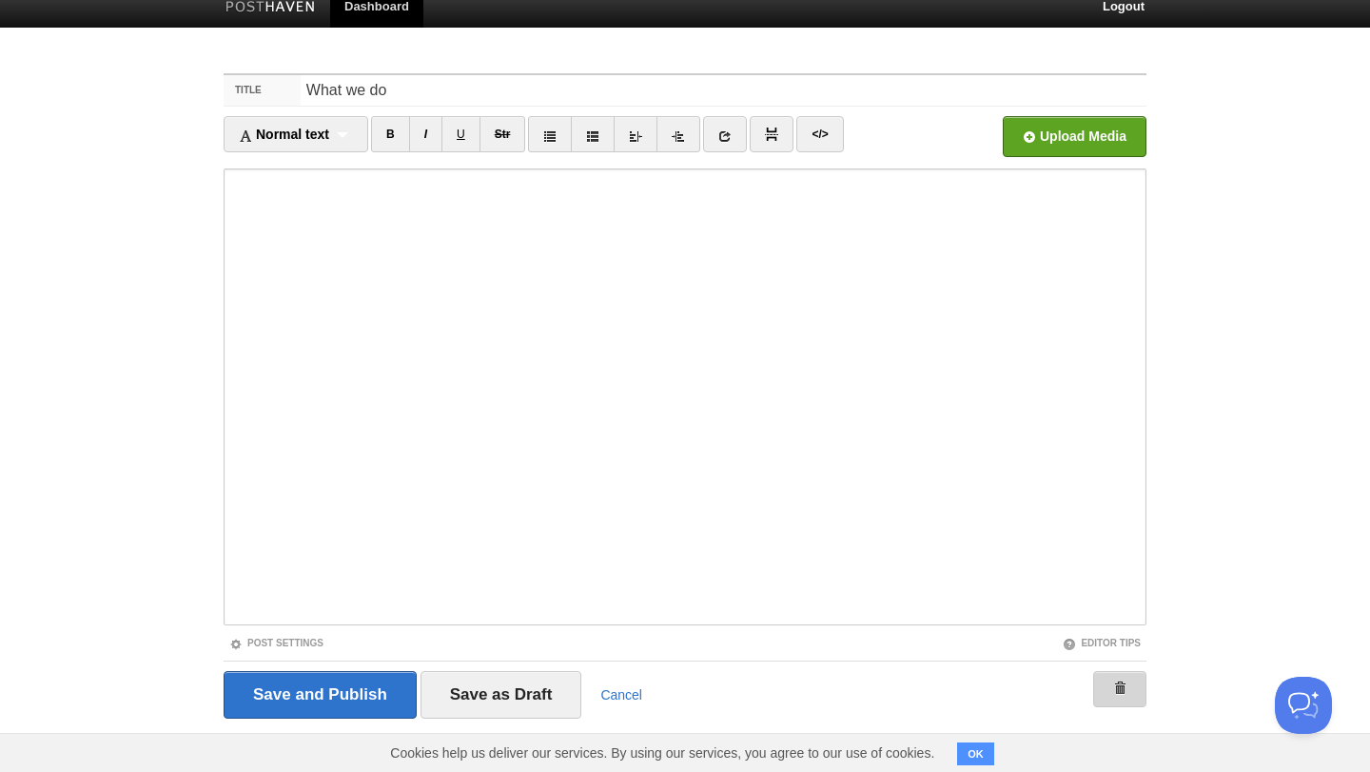
click at [1123, 675] on link at bounding box center [1119, 689] width 53 height 36
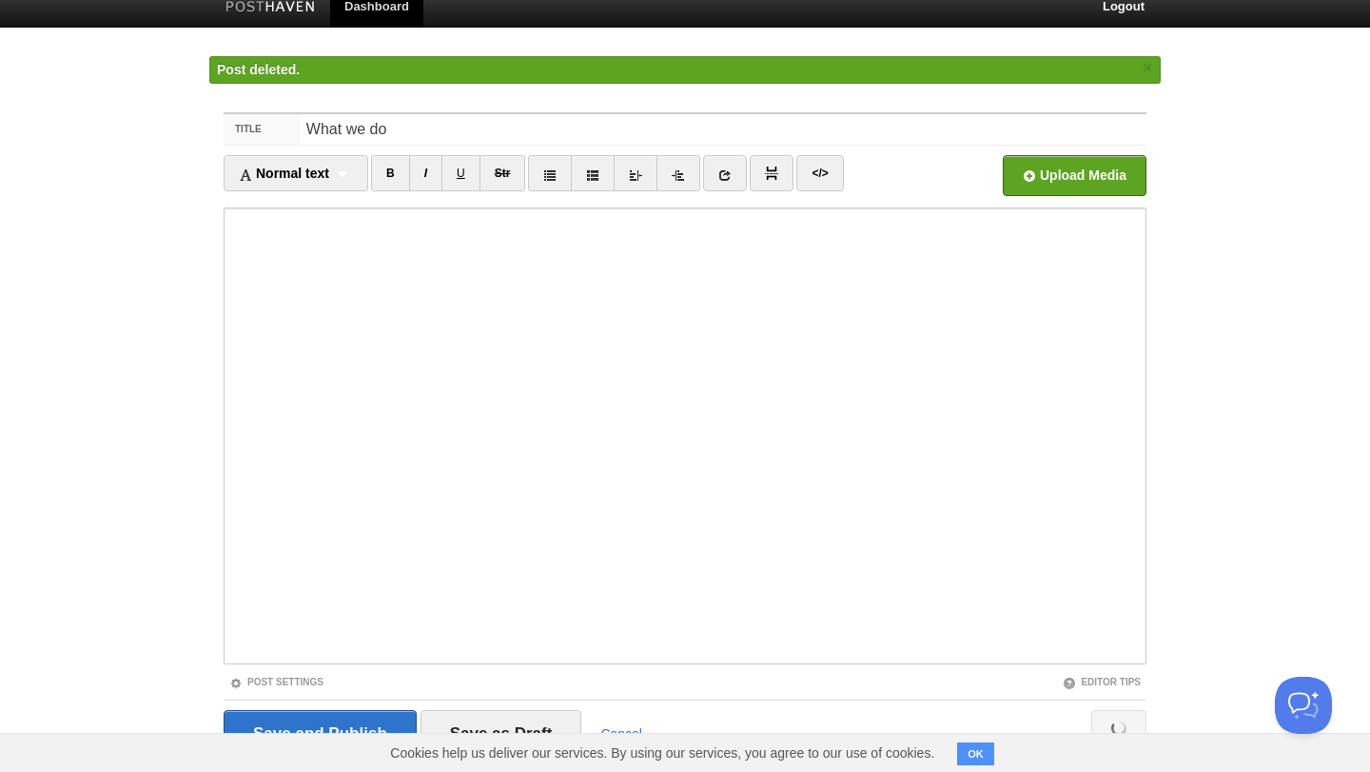
scroll to position [206, 0]
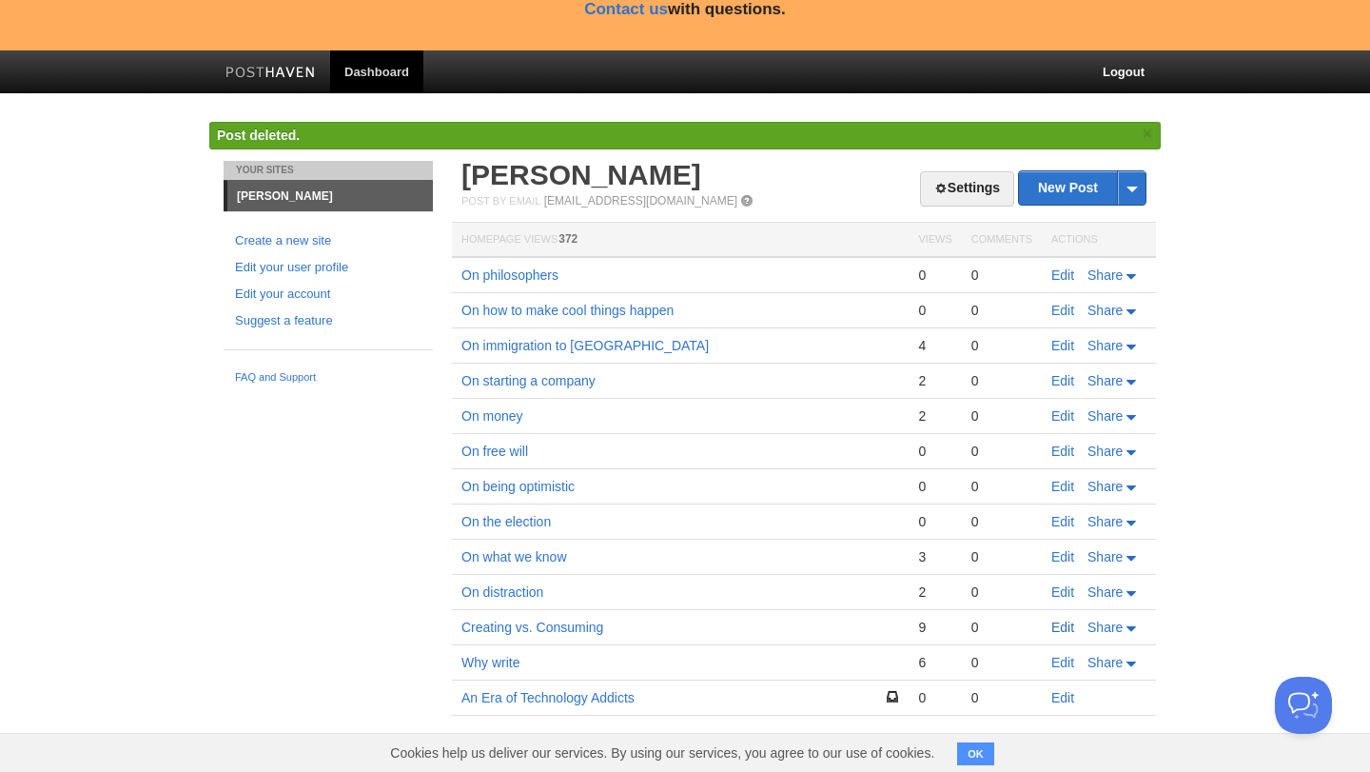
click at [1063, 625] on link "Edit" at bounding box center [1062, 626] width 23 height 15
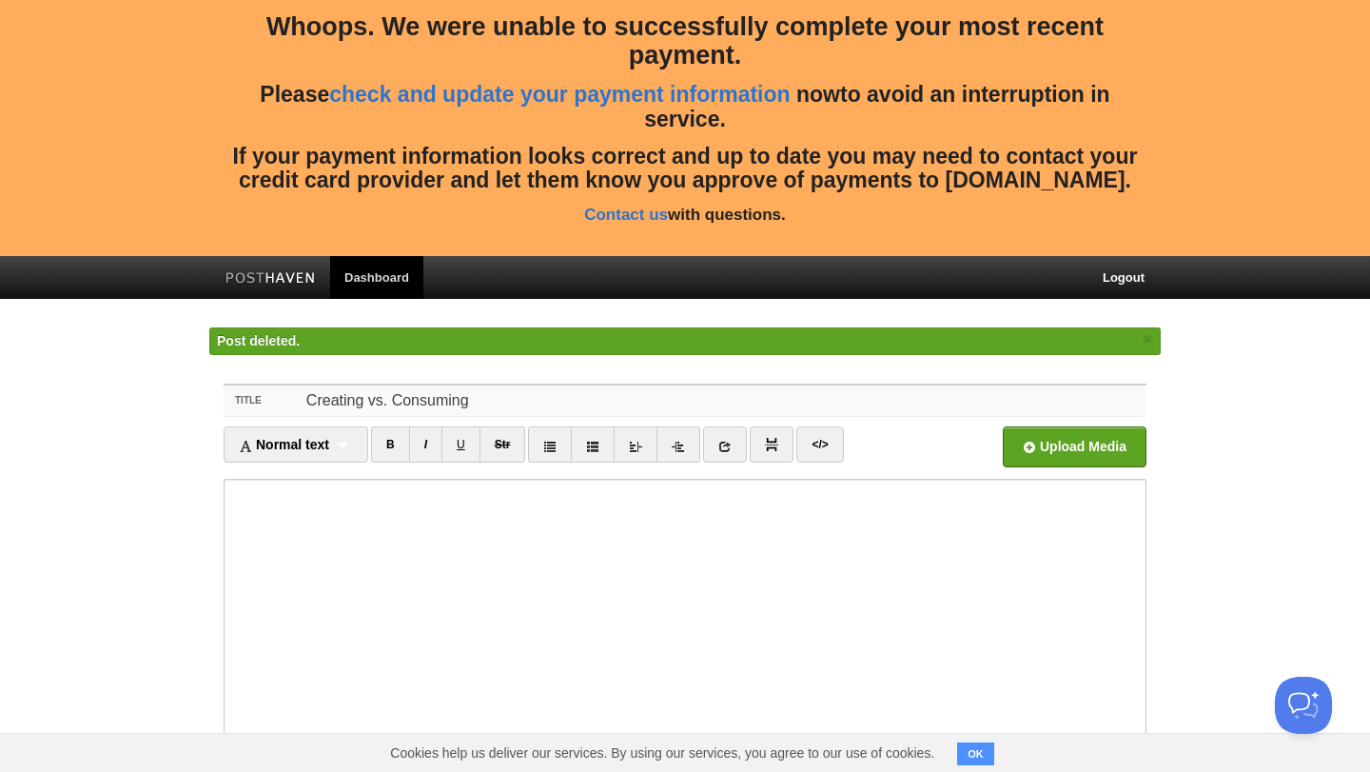
drag, startPoint x: 318, startPoint y: 400, endPoint x: 271, endPoint y: 396, distance: 46.8
click at [271, 397] on div "Title Creating vs. Consuming" at bounding box center [685, 400] width 923 height 31
click at [420, 402] on input "On creating vs. Consuming" at bounding box center [724, 400] width 846 height 30
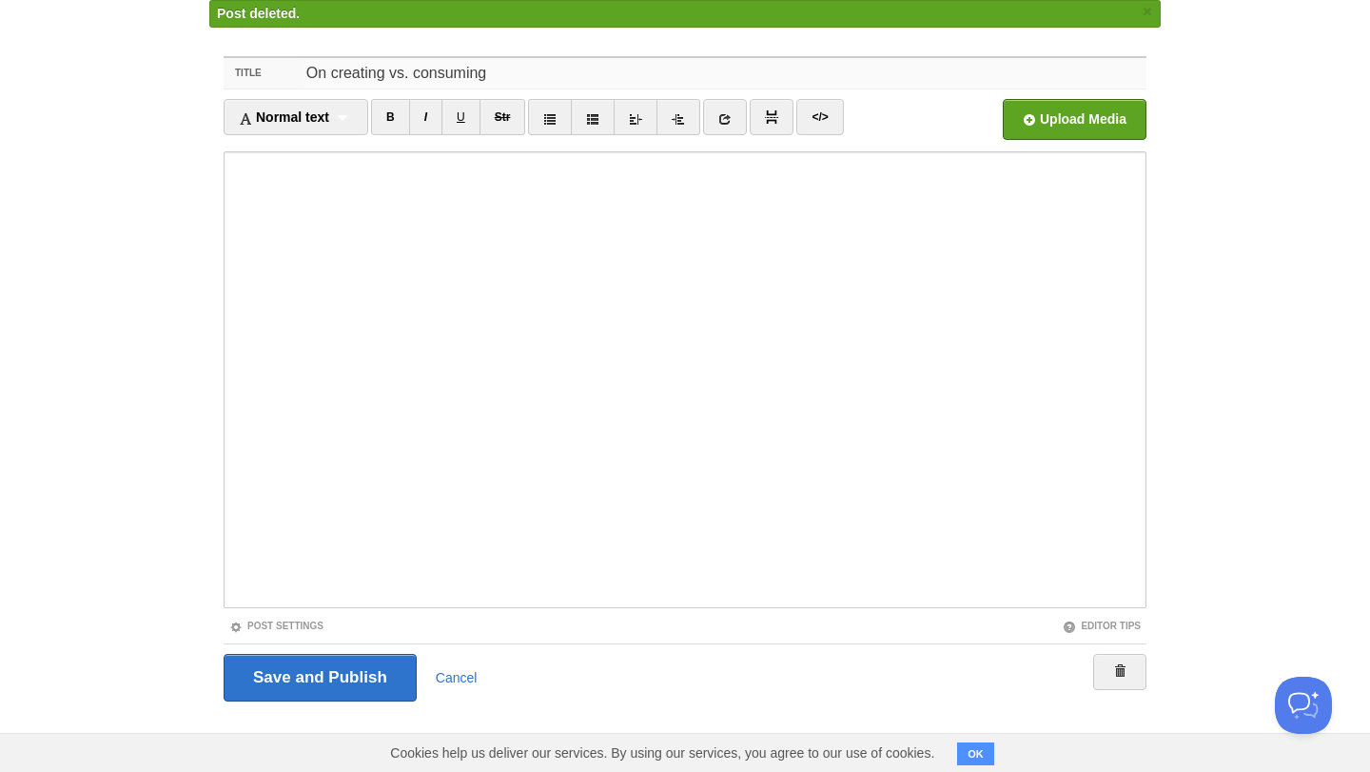
scroll to position [288, 0]
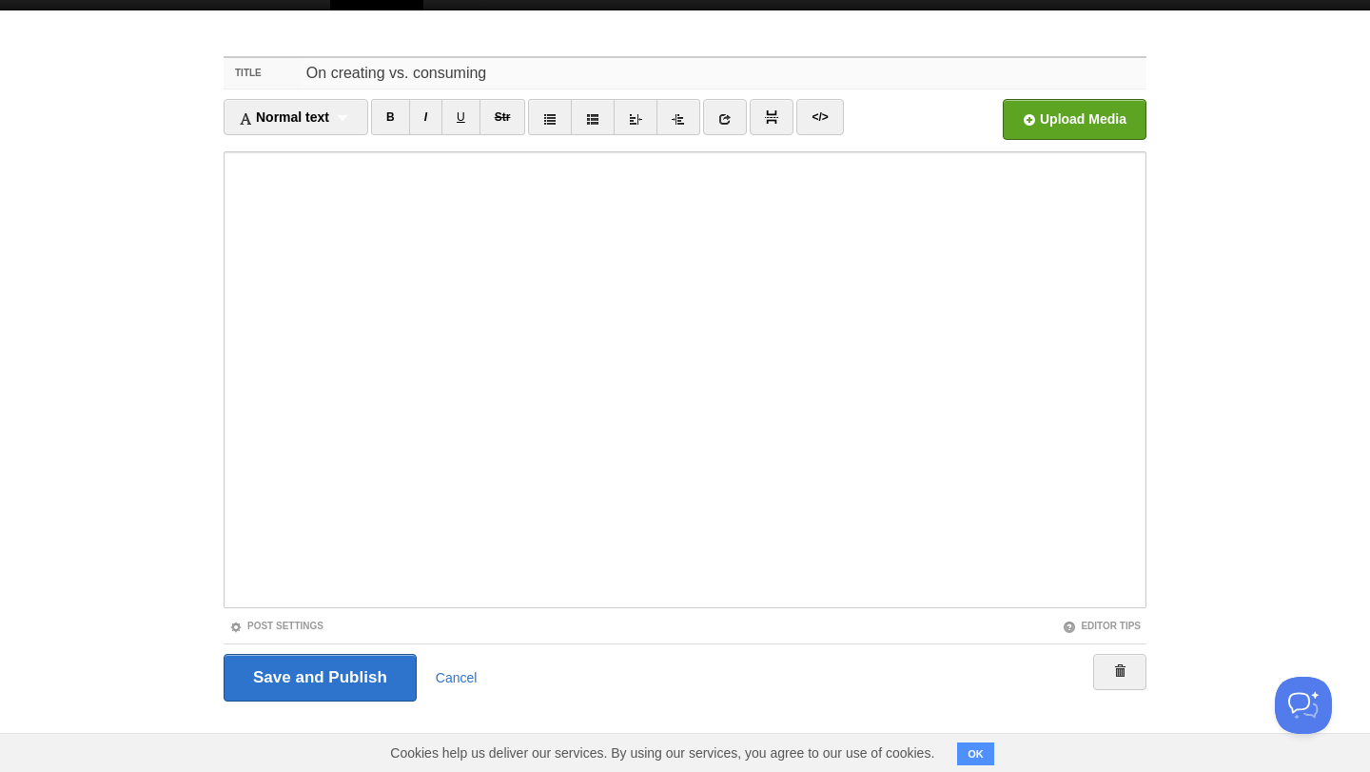
type input "On creating vs. consuming"
click at [386, 676] on input "Save and Publish" at bounding box center [320, 678] width 193 height 48
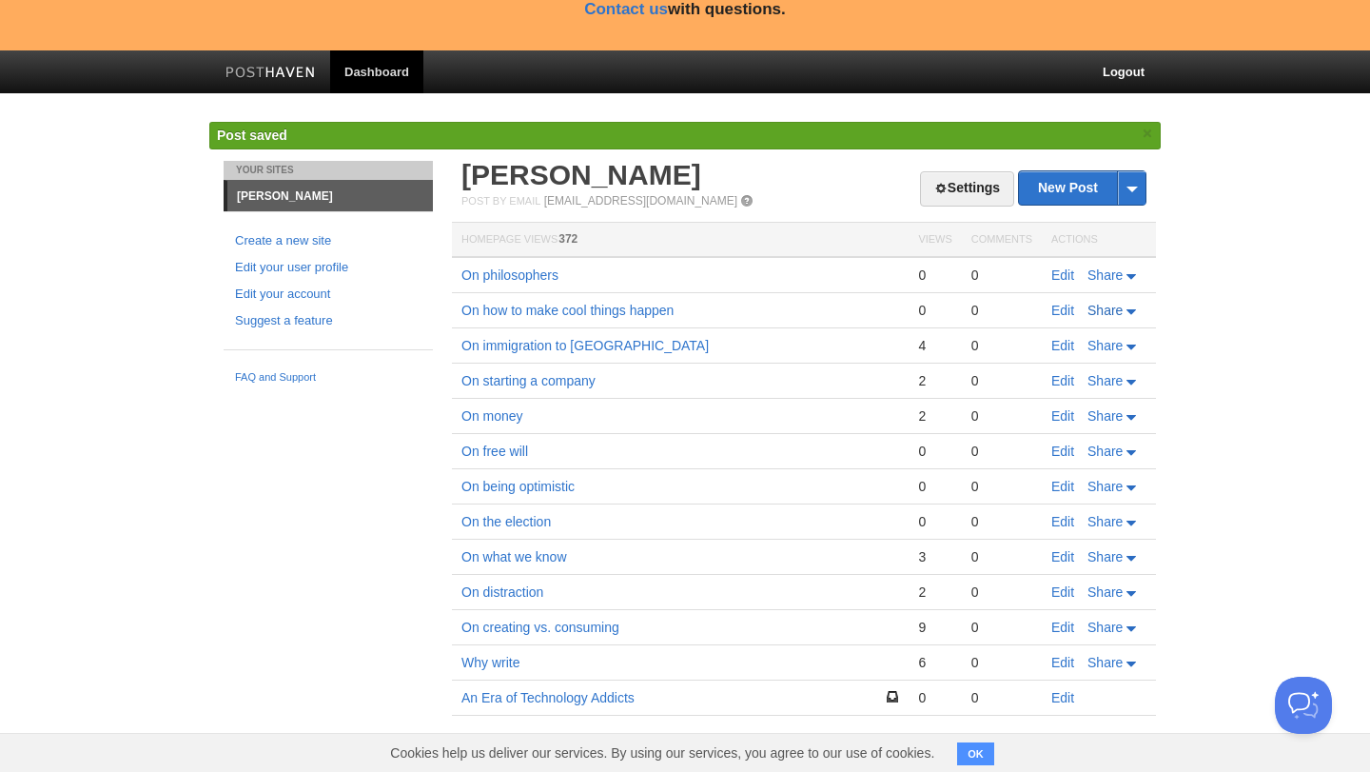
scroll to position [206, 0]
click at [537, 624] on link "On creating vs. consuming" at bounding box center [540, 626] width 158 height 15
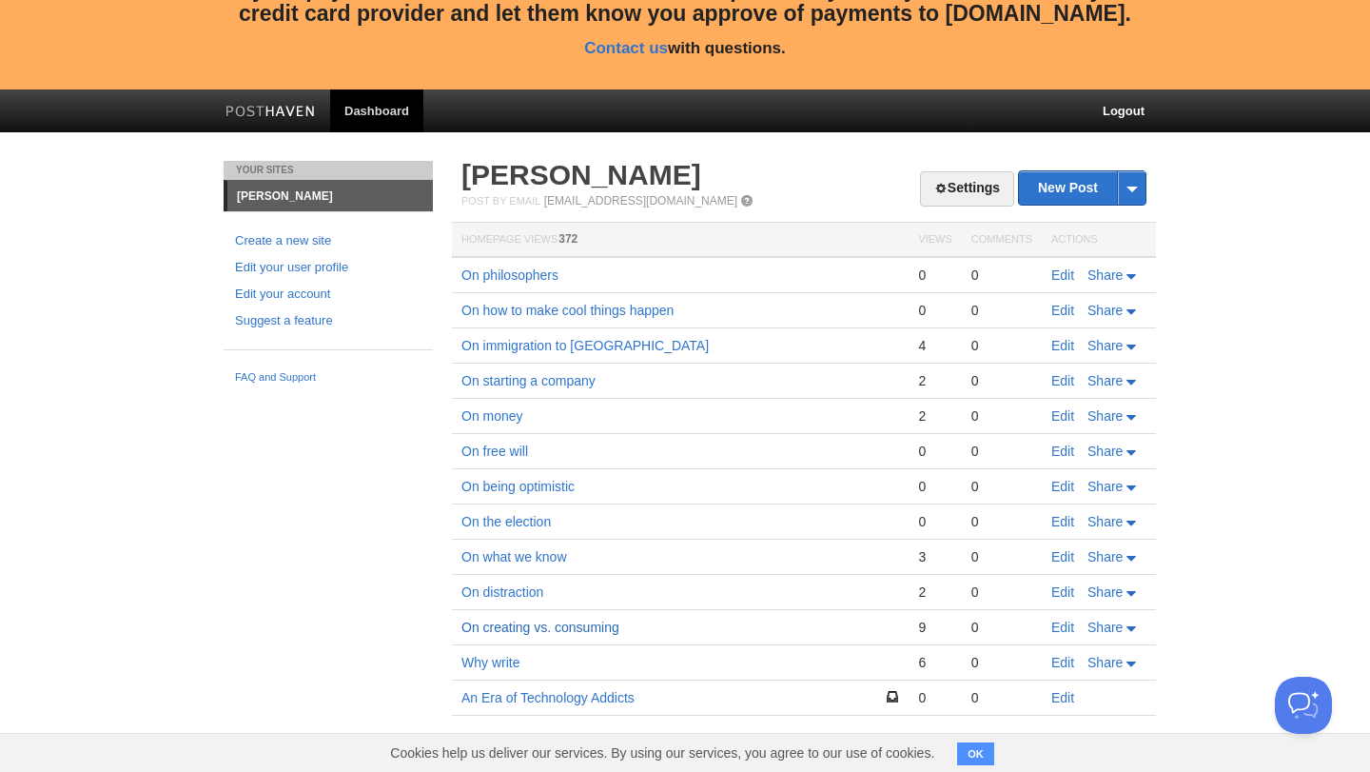
scroll to position [167, 0]
click at [1063, 622] on link "Edit" at bounding box center [1062, 626] width 23 height 15
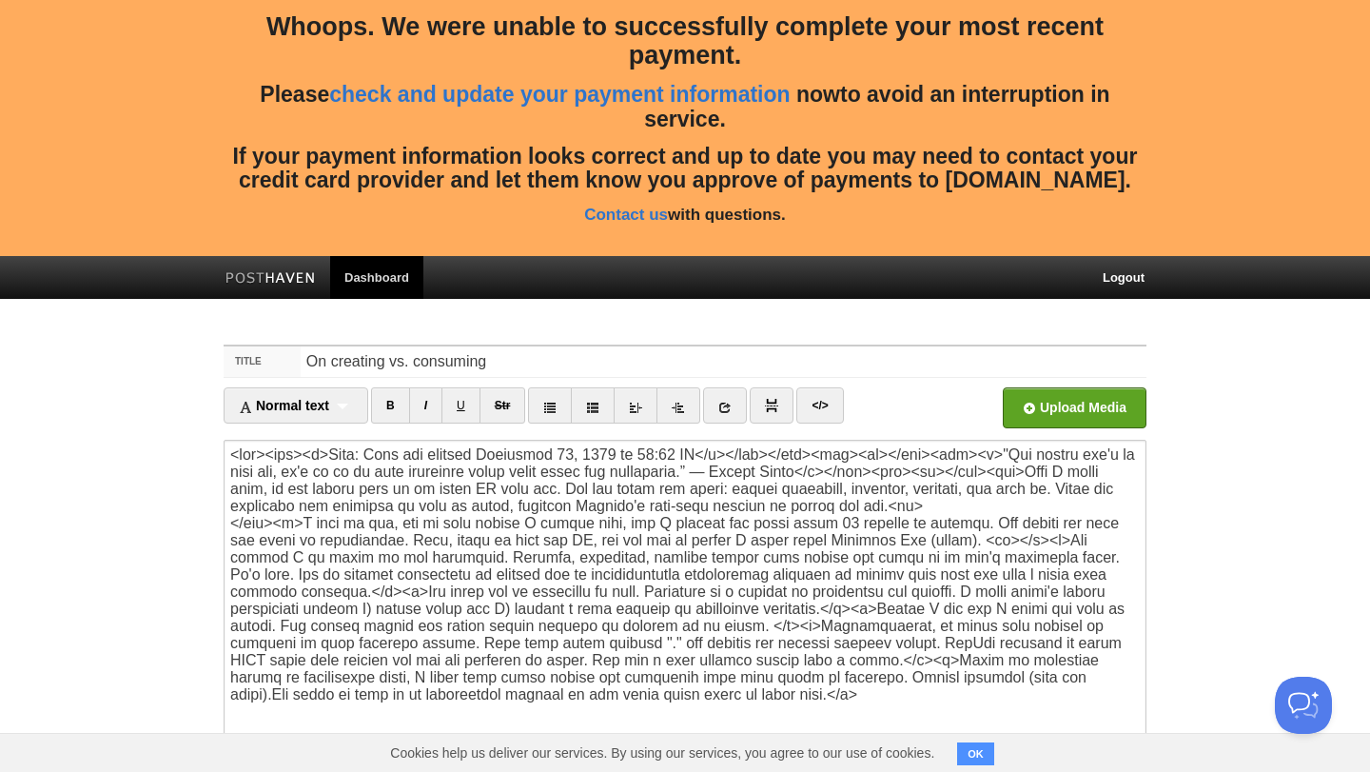
scroll to position [288, 0]
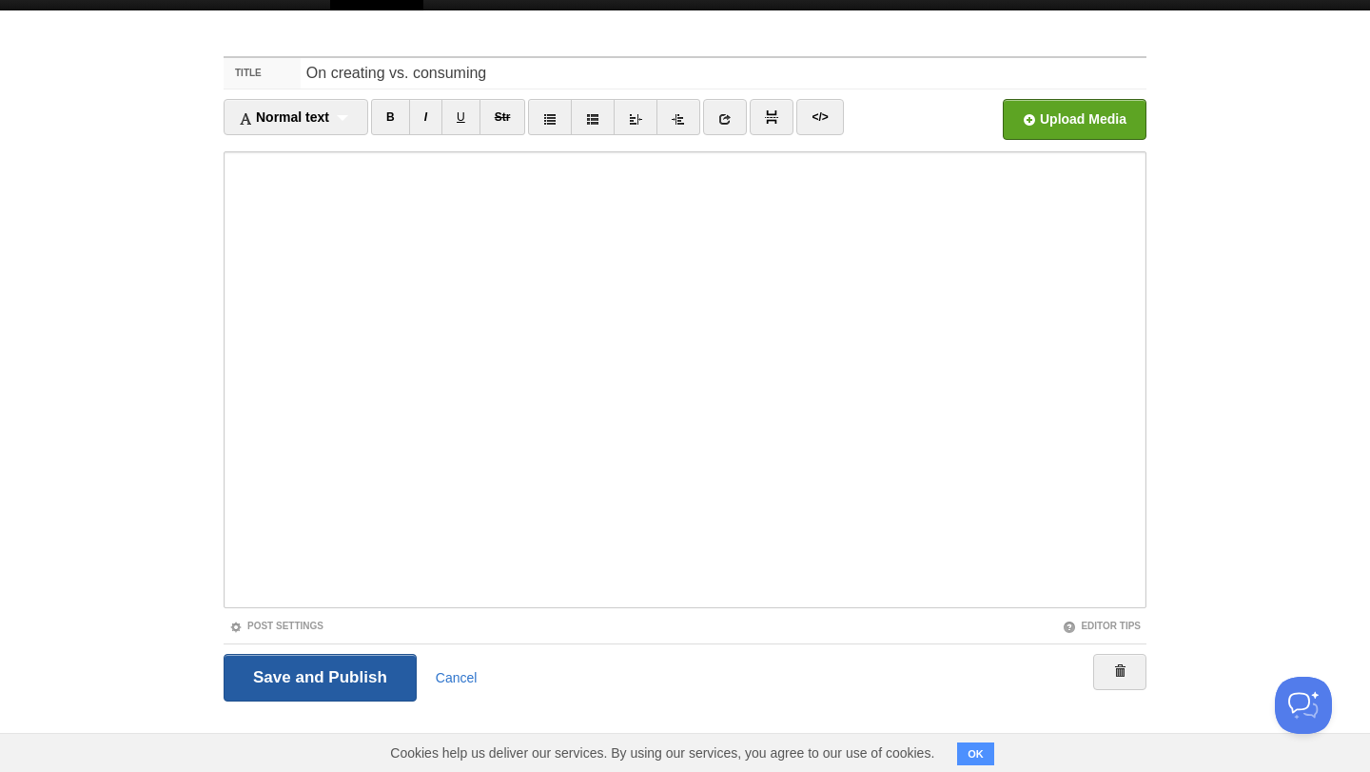
click at [351, 675] on input "Save and Publish" at bounding box center [320, 678] width 193 height 48
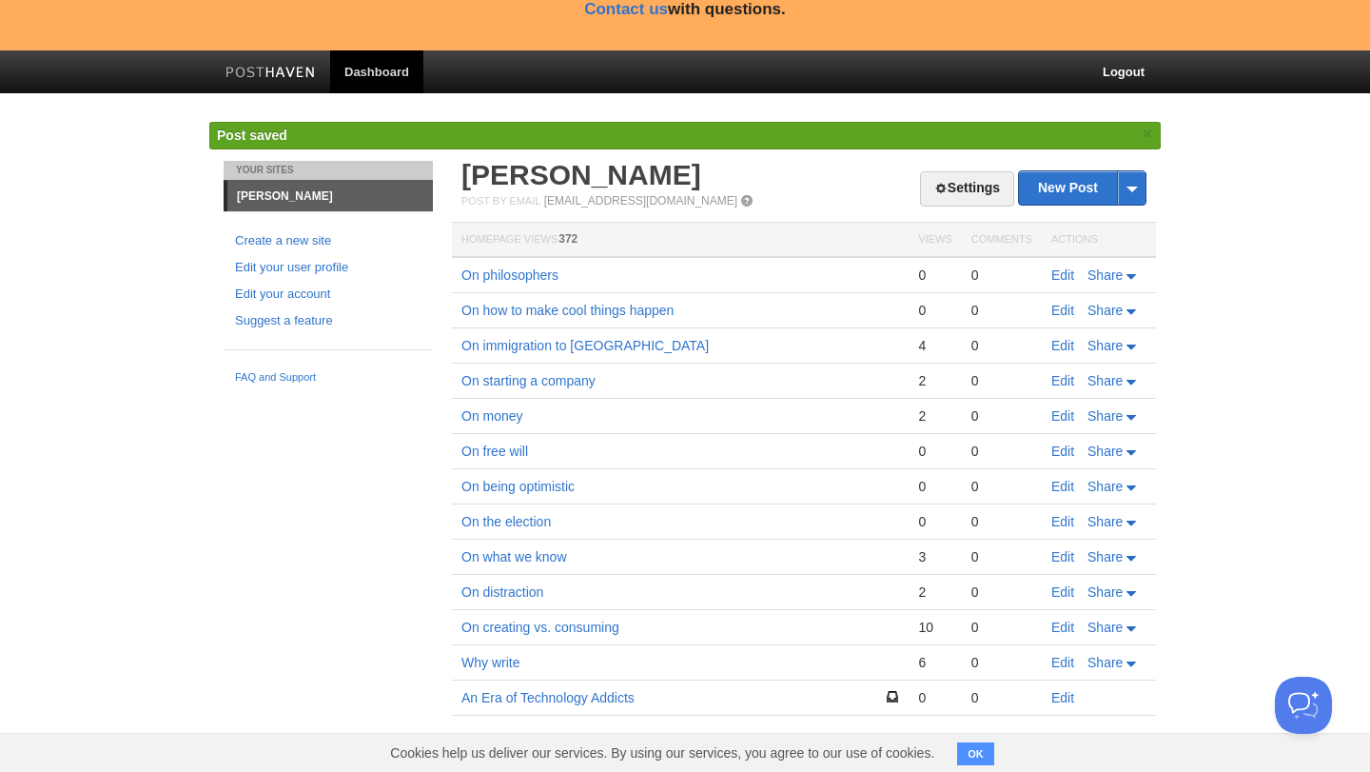
scroll to position [206, 0]
click at [496, 673] on td "Why write" at bounding box center [680, 662] width 457 height 35
click at [491, 662] on link "Why write" at bounding box center [490, 662] width 58 height 15
click at [1067, 664] on link "Edit" at bounding box center [1062, 662] width 23 height 15
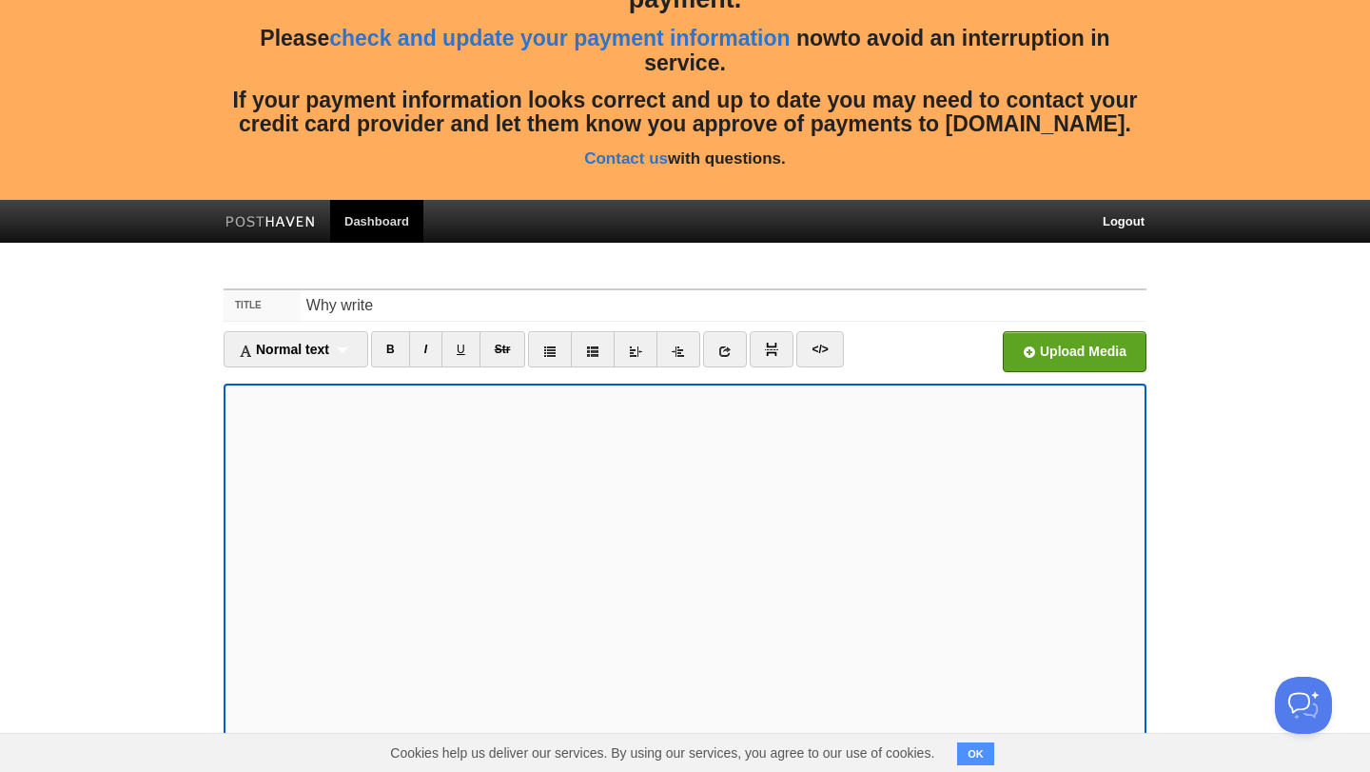
scroll to position [99, 0]
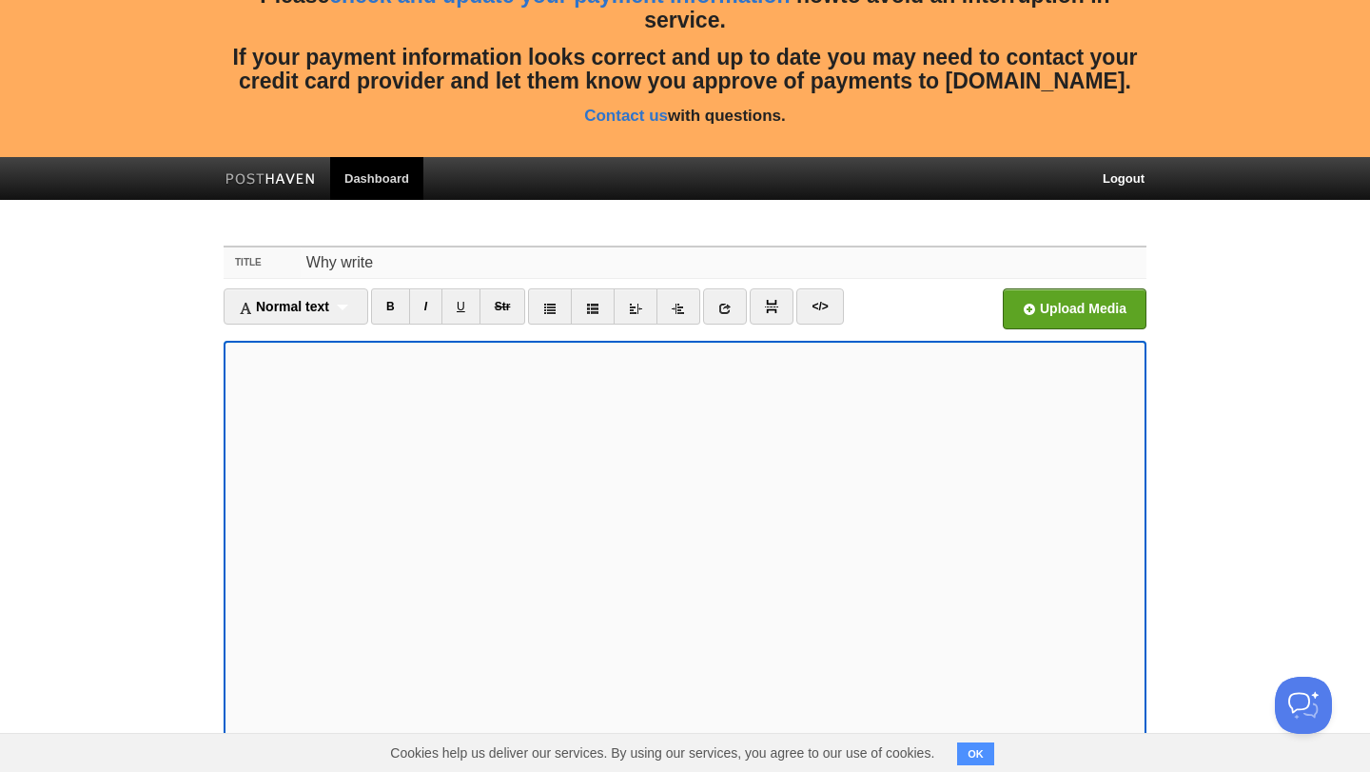
click at [326, 263] on input "Why write" at bounding box center [724, 262] width 846 height 30
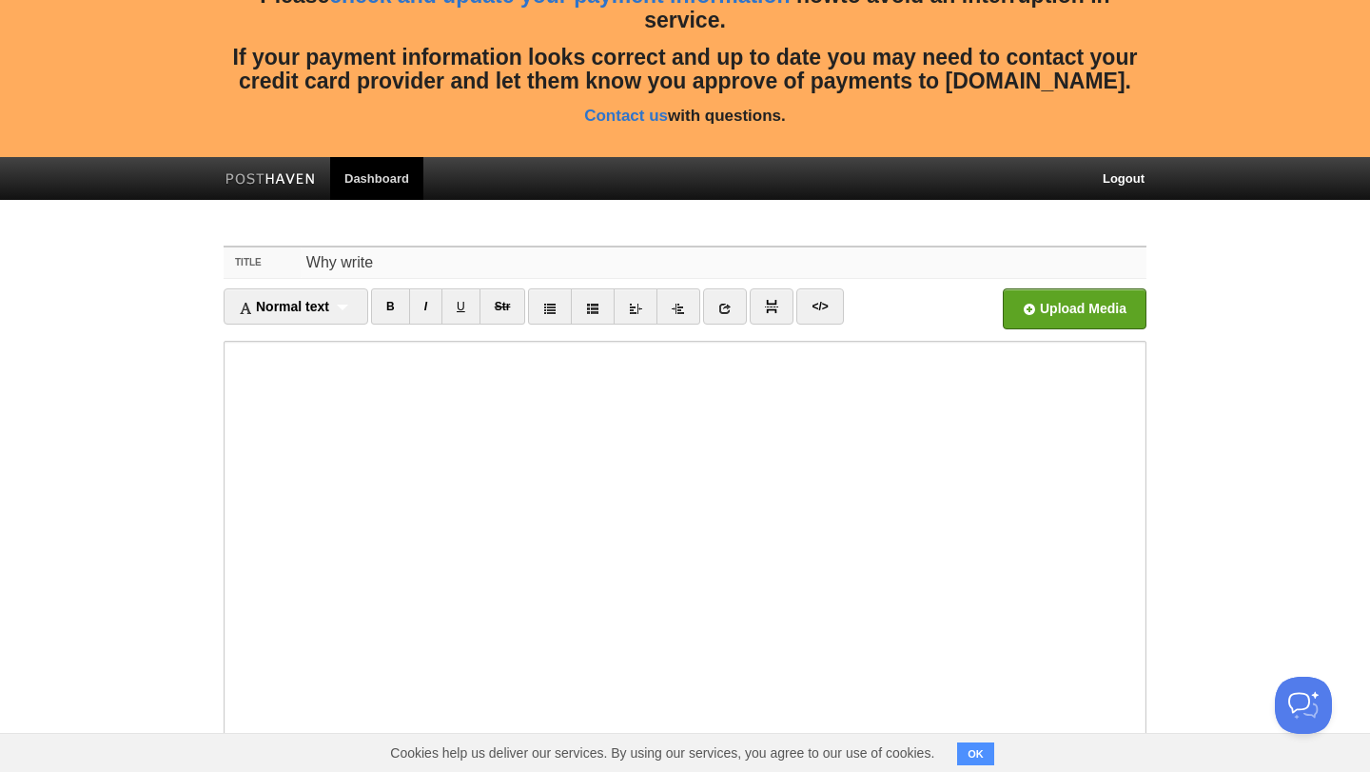
click at [326, 263] on input "Why write" at bounding box center [724, 262] width 846 height 30
click at [351, 266] on input "On write" at bounding box center [724, 262] width 846 height 30
type input "On writing"
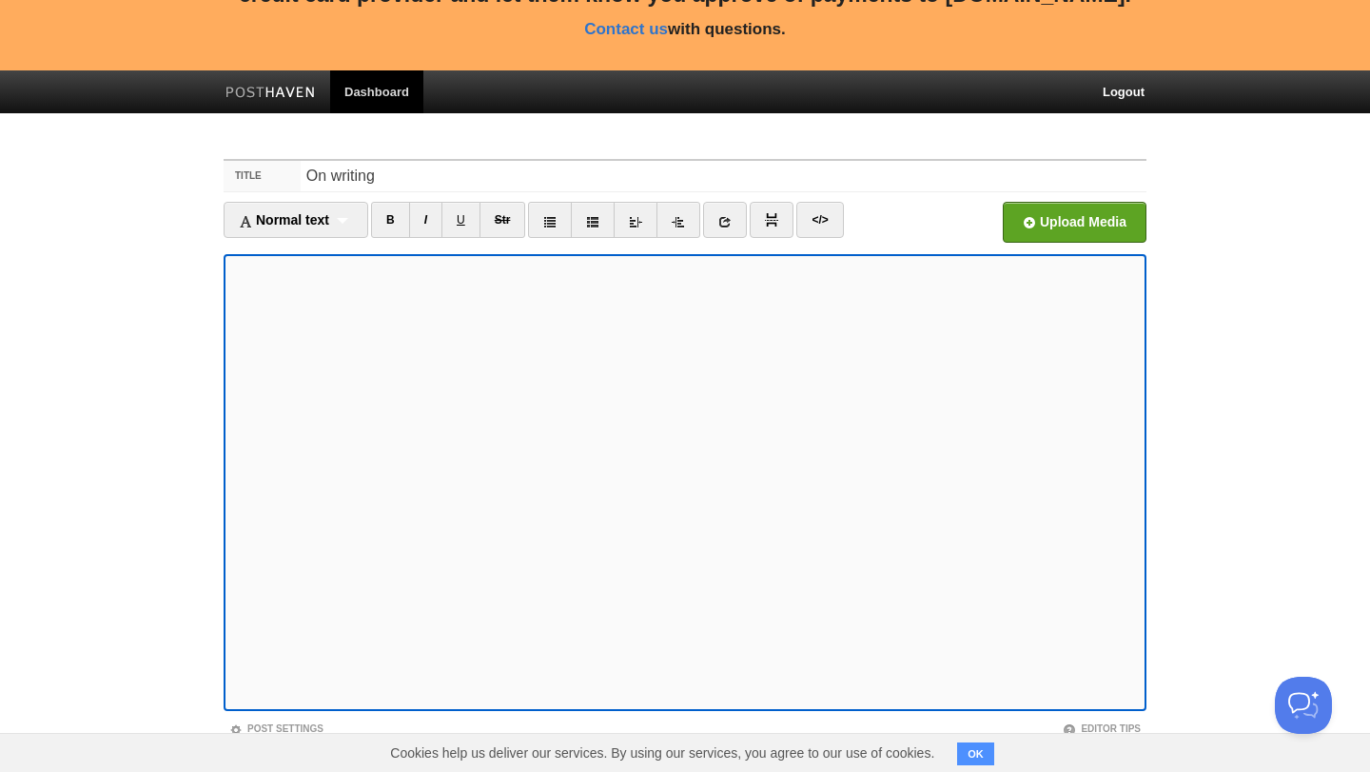
scroll to position [288, 0]
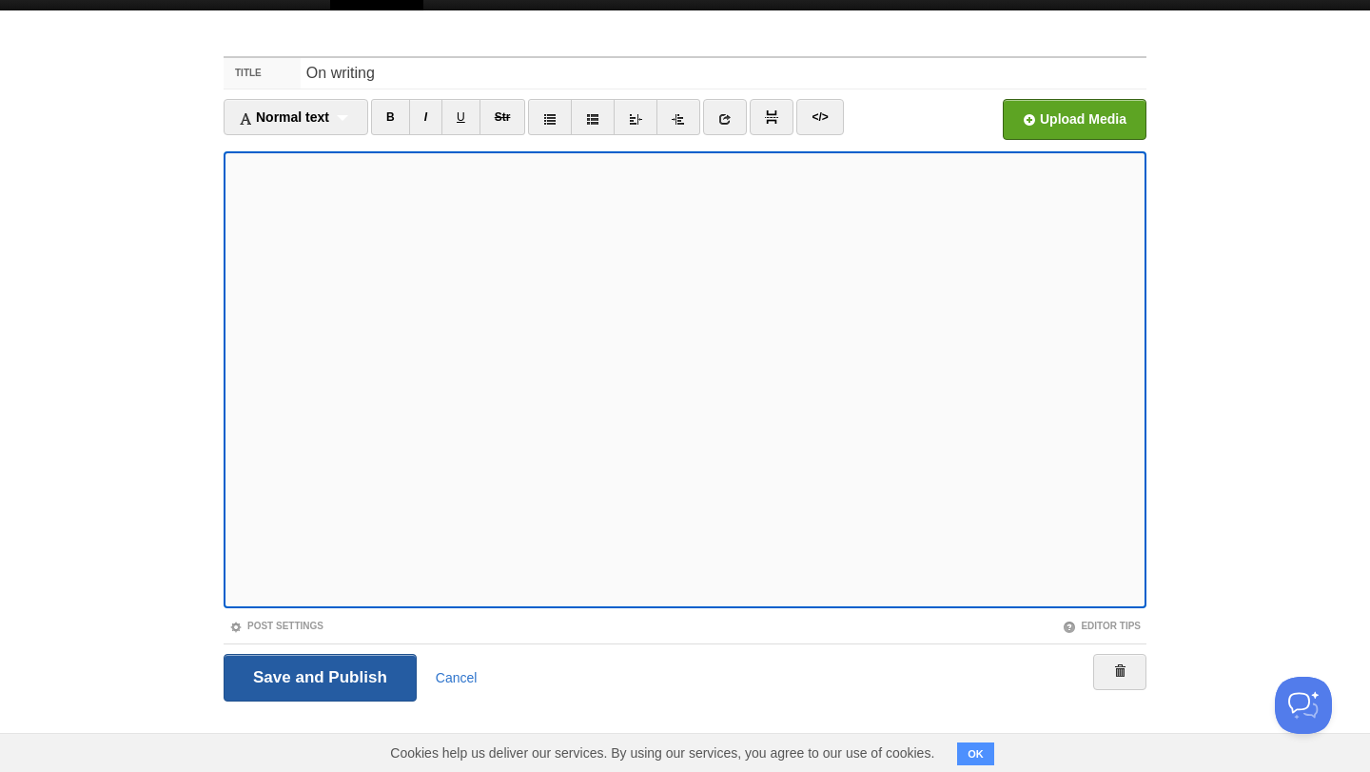
click at [359, 668] on input "Save and Publish" at bounding box center [320, 678] width 193 height 48
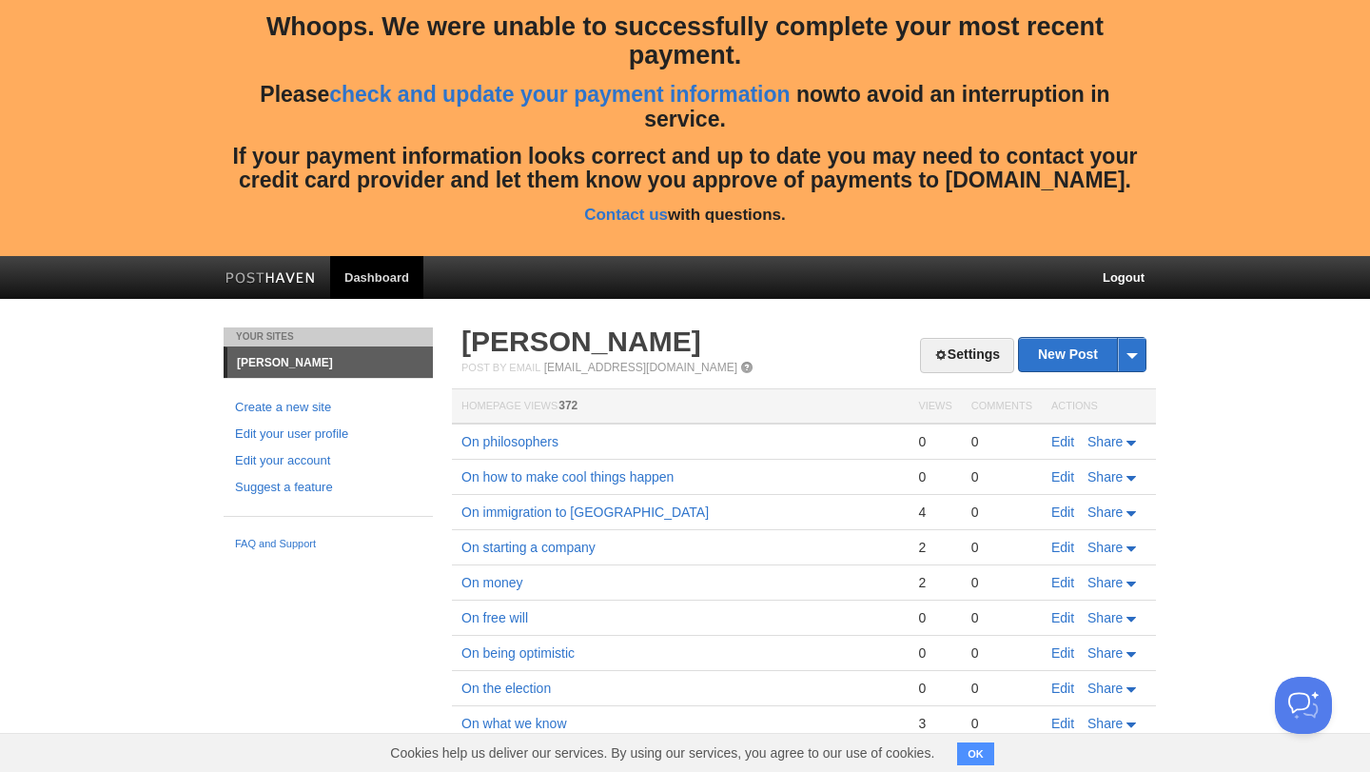
scroll to position [167, 0]
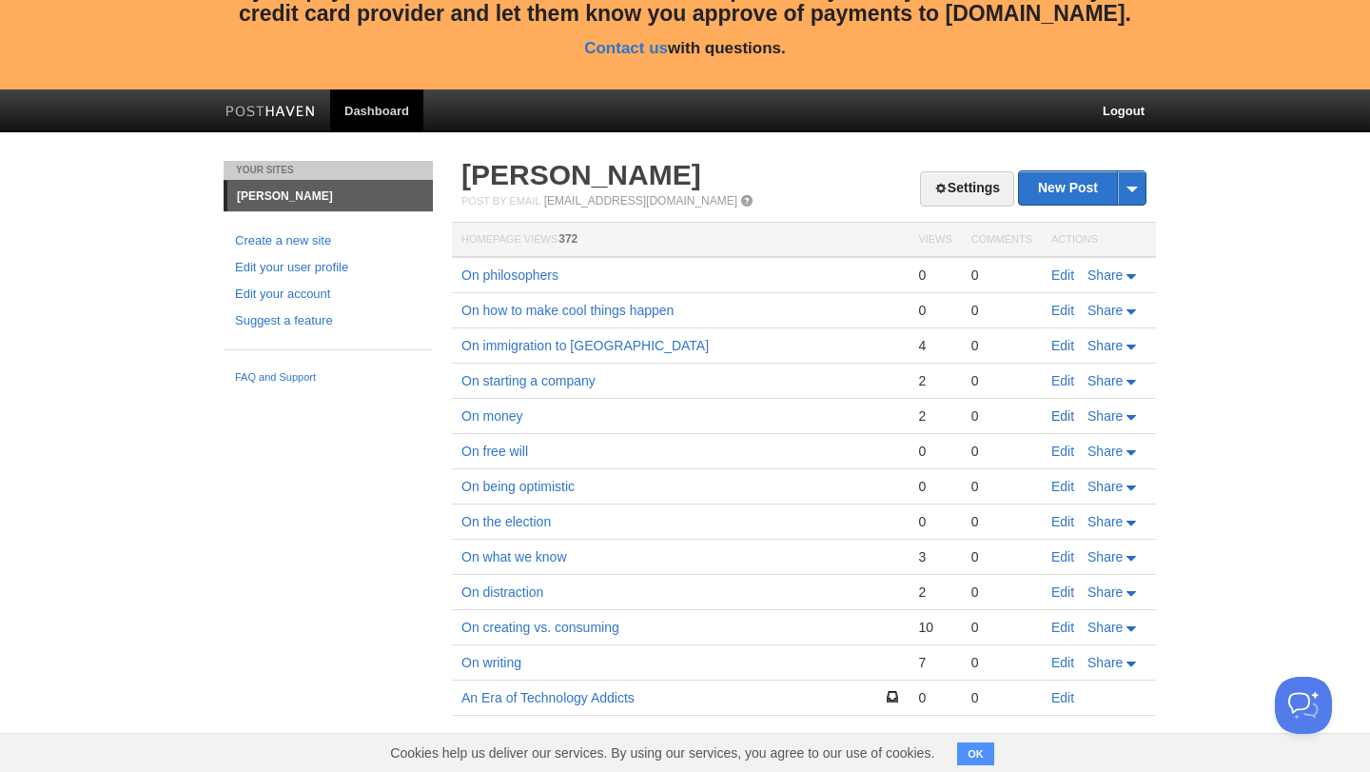
click at [1065, 410] on link "Edit" at bounding box center [1062, 415] width 23 height 15
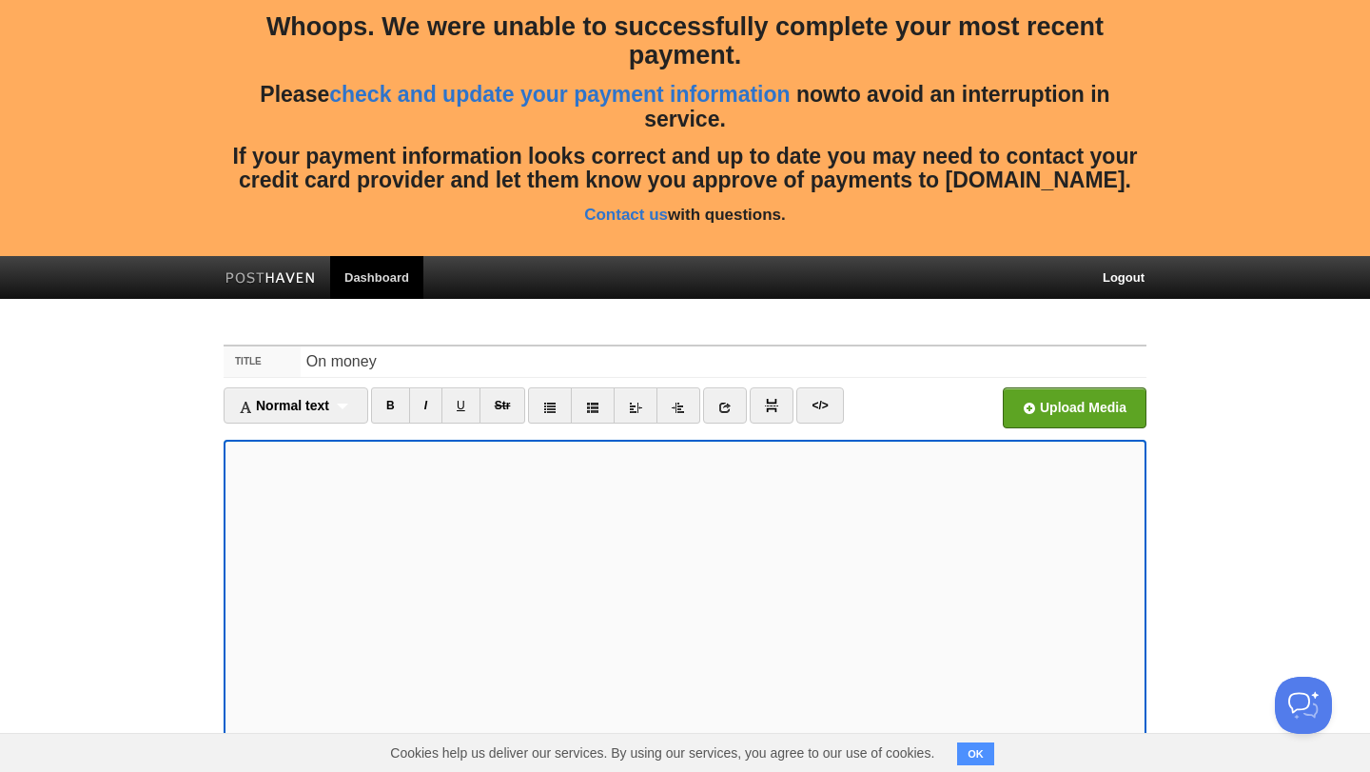
scroll to position [288, 0]
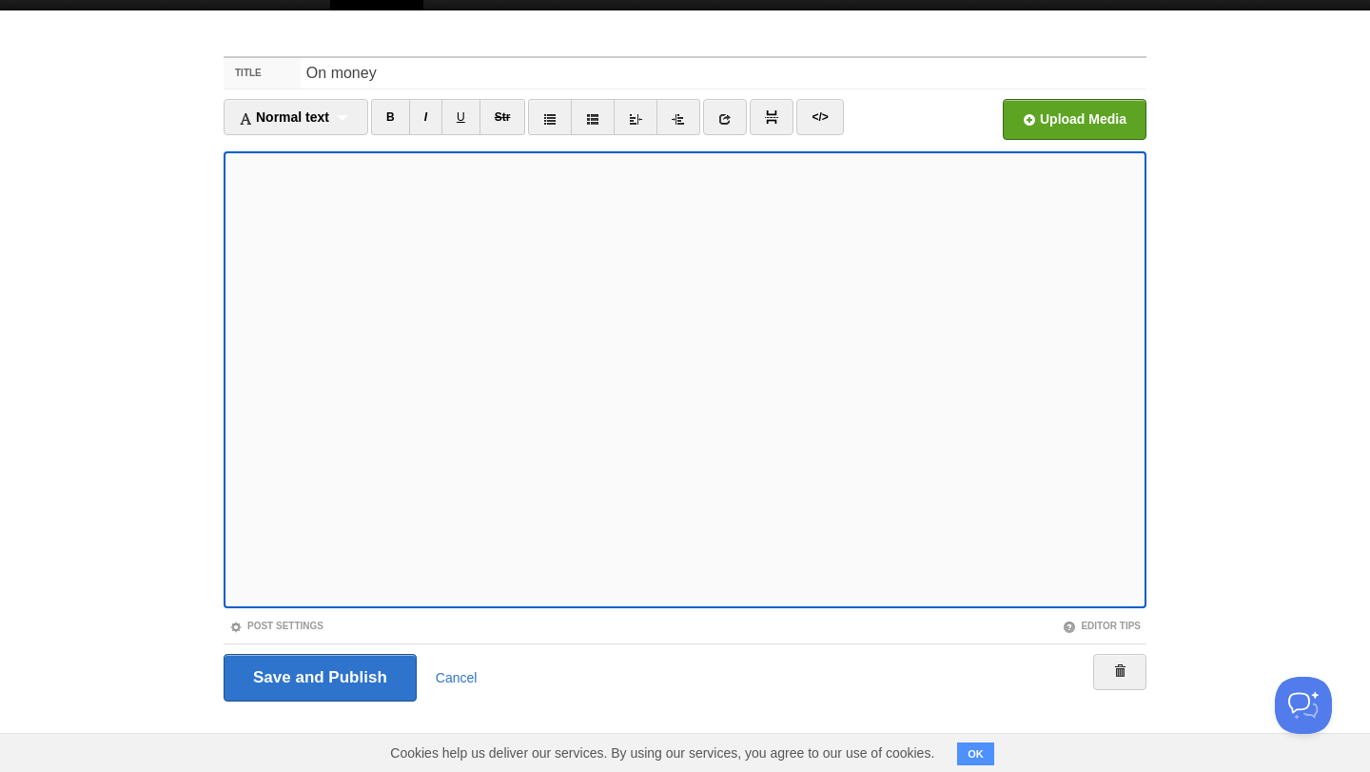
click at [1169, 405] on body "Whoops. We were unable to successfully complete your most recent payment. Pleas…" at bounding box center [685, 242] width 1370 height 1061
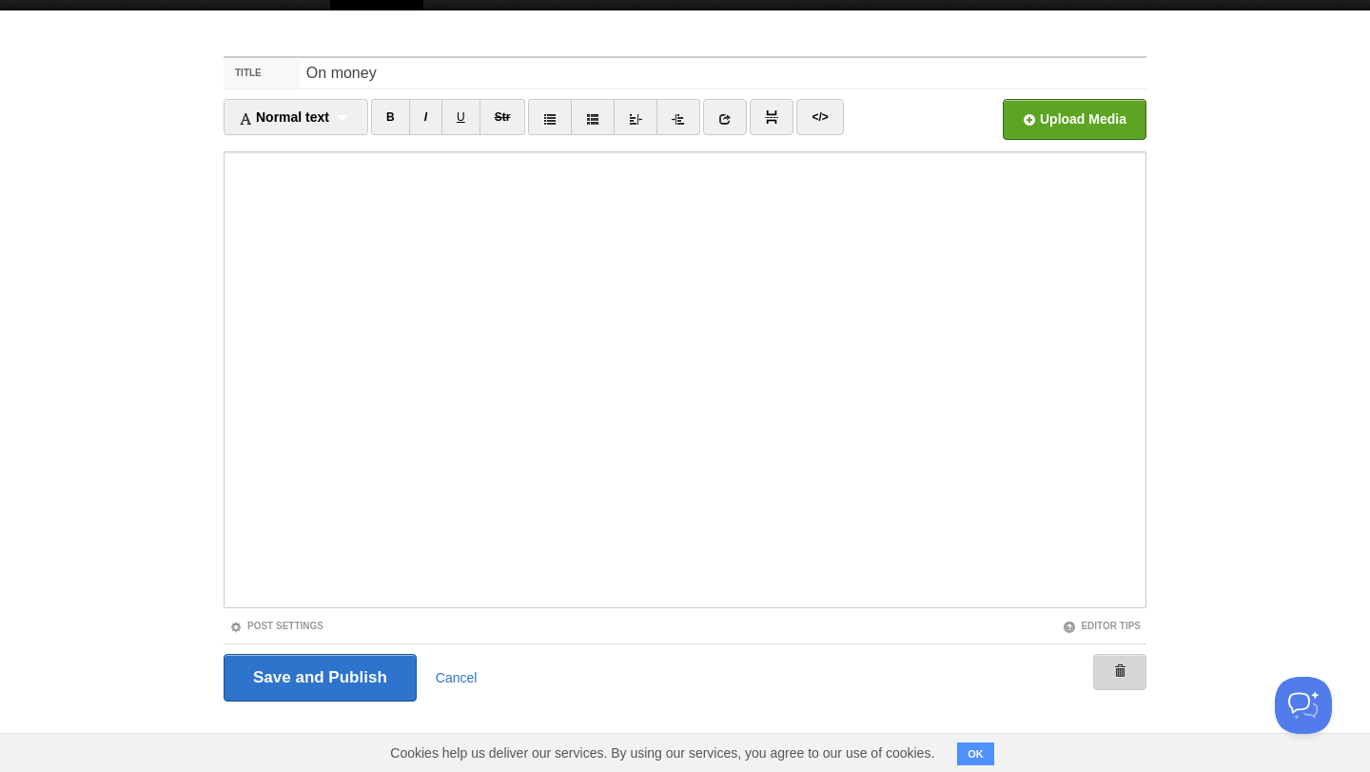
click at [1139, 684] on link at bounding box center [1119, 672] width 53 height 36
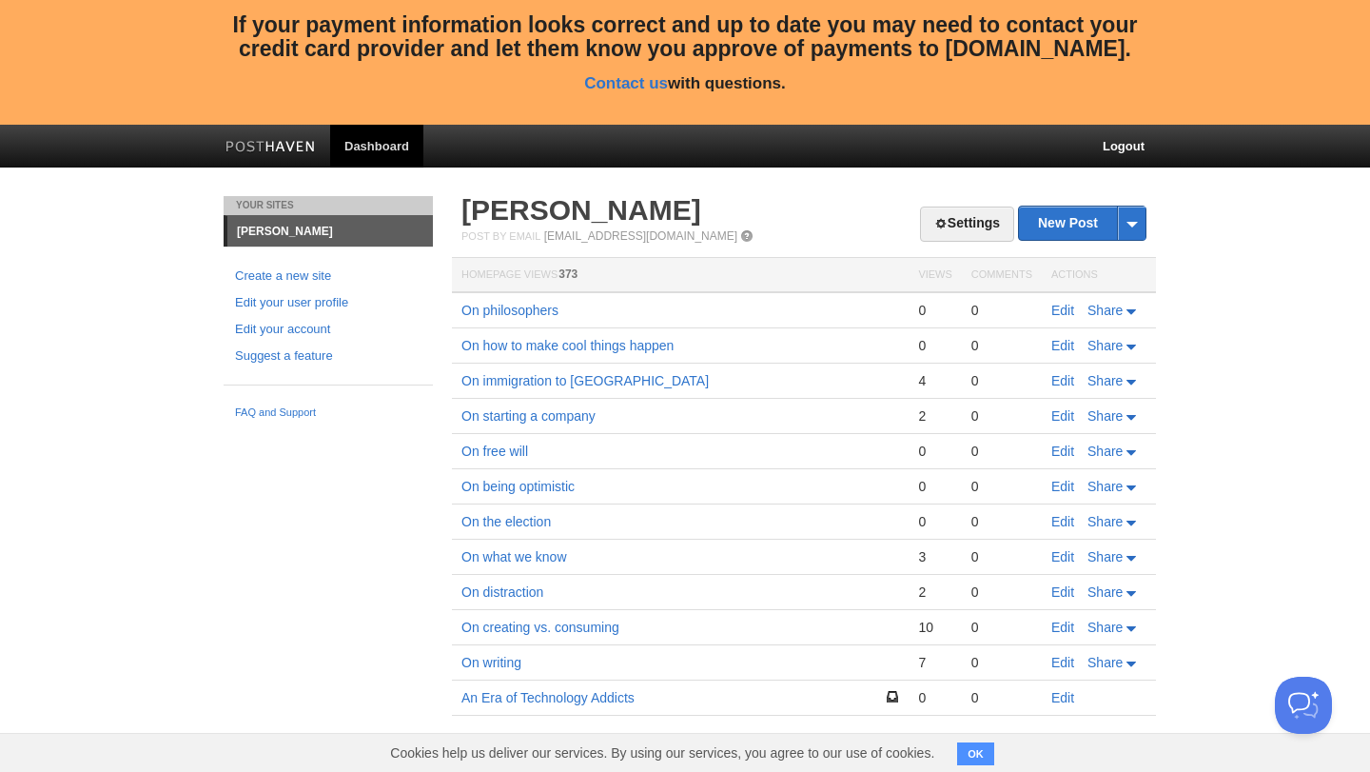
scroll to position [132, 0]
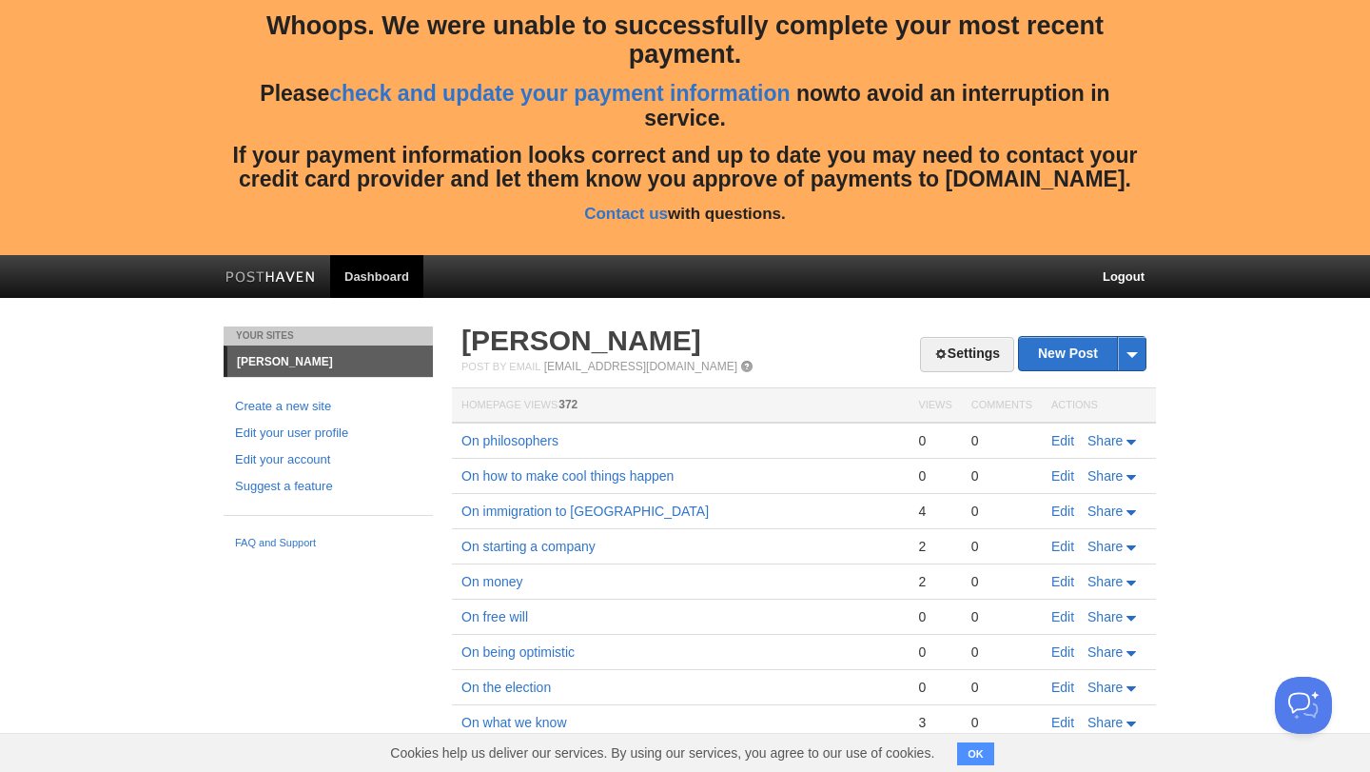
scroll to position [167, 0]
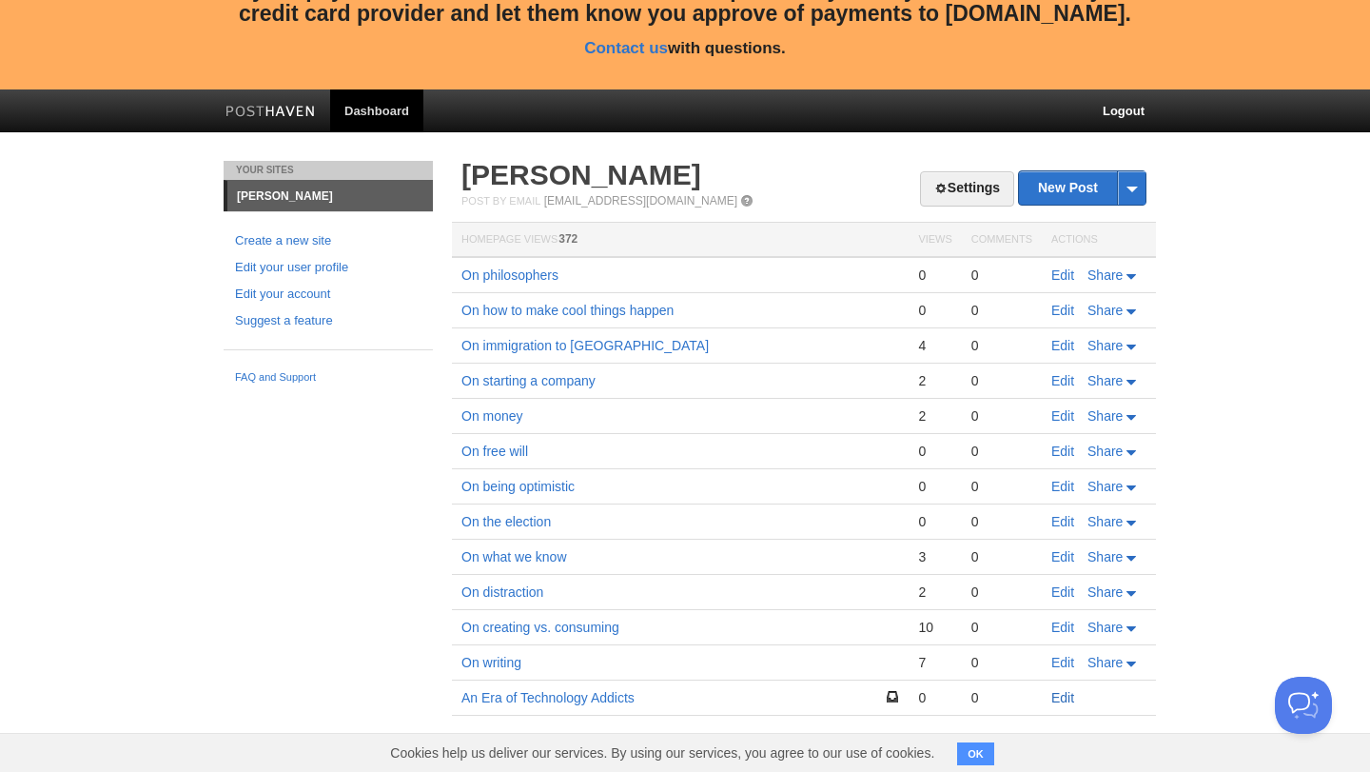
click at [1063, 701] on link "Edit" at bounding box center [1062, 697] width 23 height 15
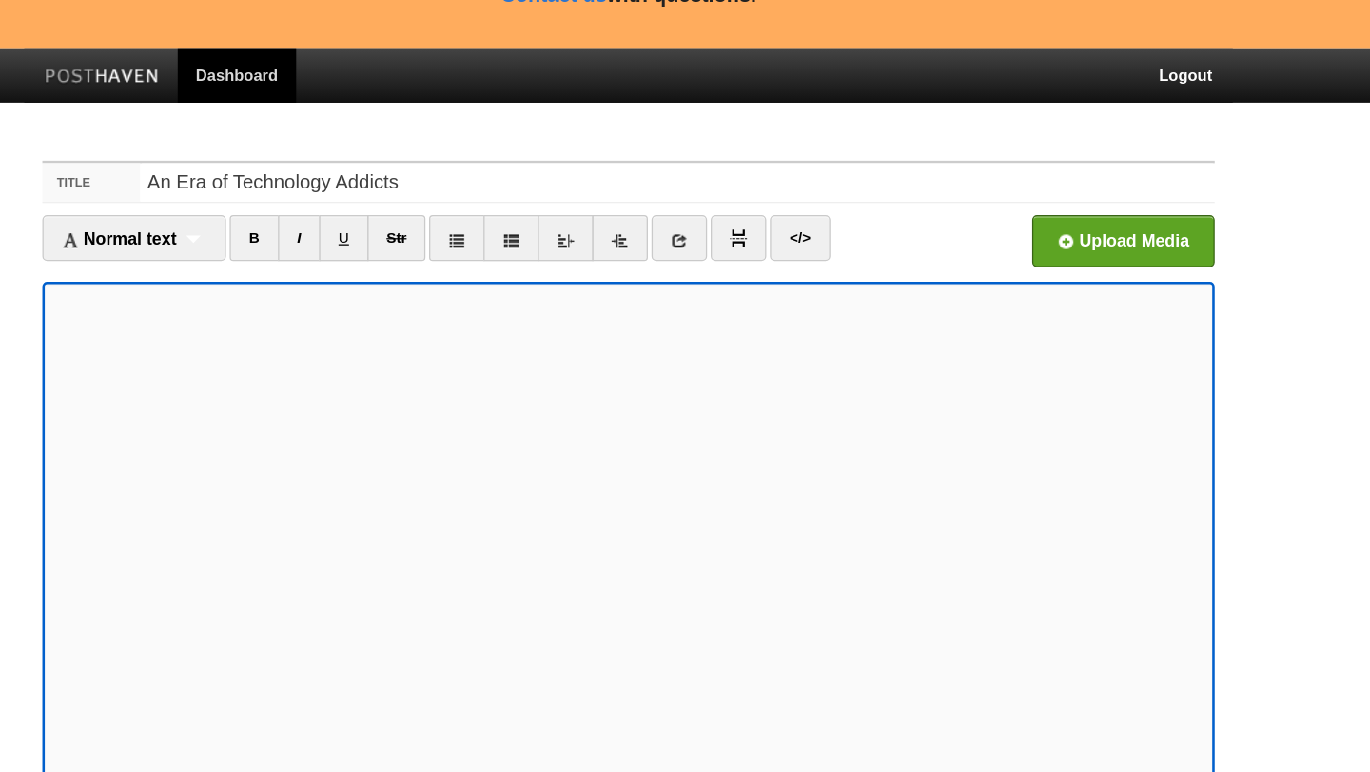
scroll to position [216, 0]
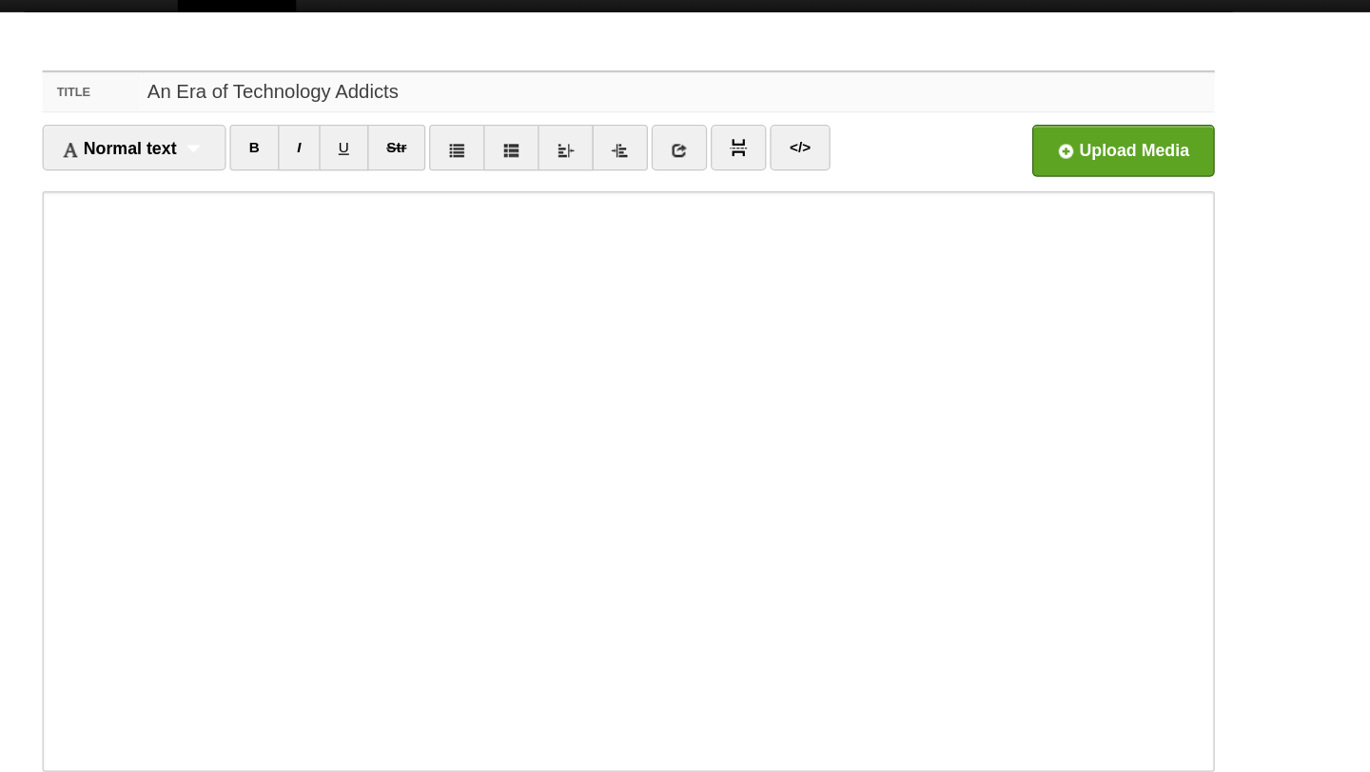
click at [314, 143] on input "An Era of Technology Addicts" at bounding box center [724, 145] width 846 height 30
click at [556, 145] on input "On The New Era of Technology Addicts" at bounding box center [724, 145] width 846 height 30
type input "On The New Era of Technology Addiction"
click at [557, 111] on div "Title On The New Era of Technology Addiction Normal text Normal text Heading 1 …" at bounding box center [684, 478] width 951 height 734
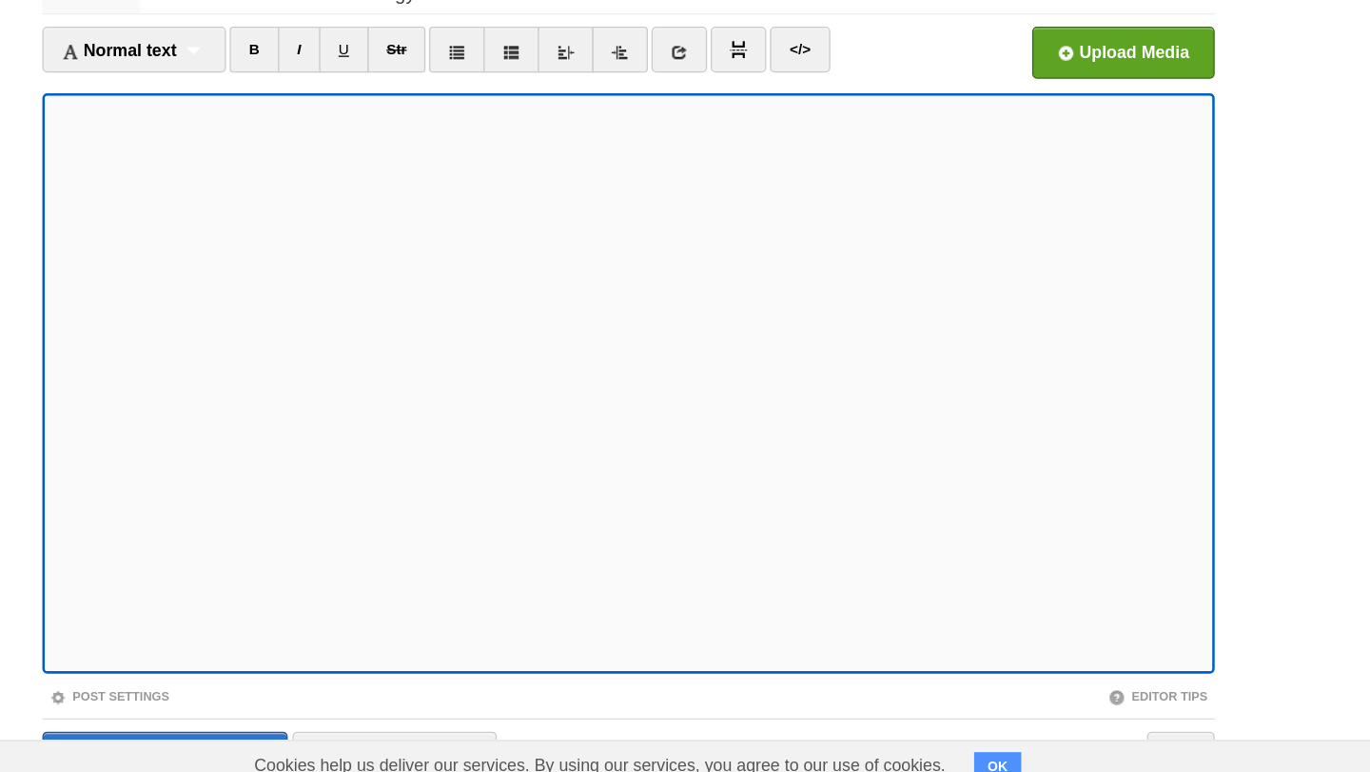
scroll to position [288, 0]
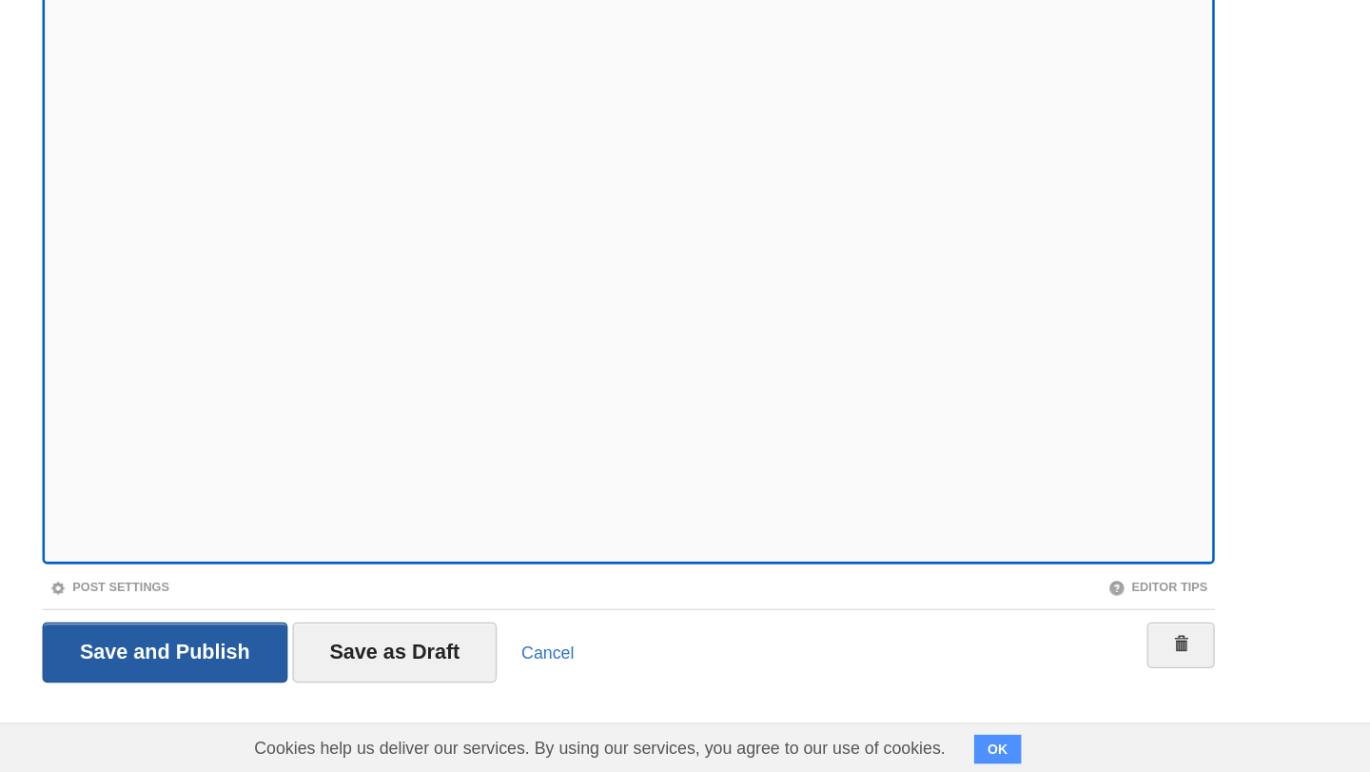
click at [325, 672] on input "Save and Publish" at bounding box center [320, 678] width 193 height 48
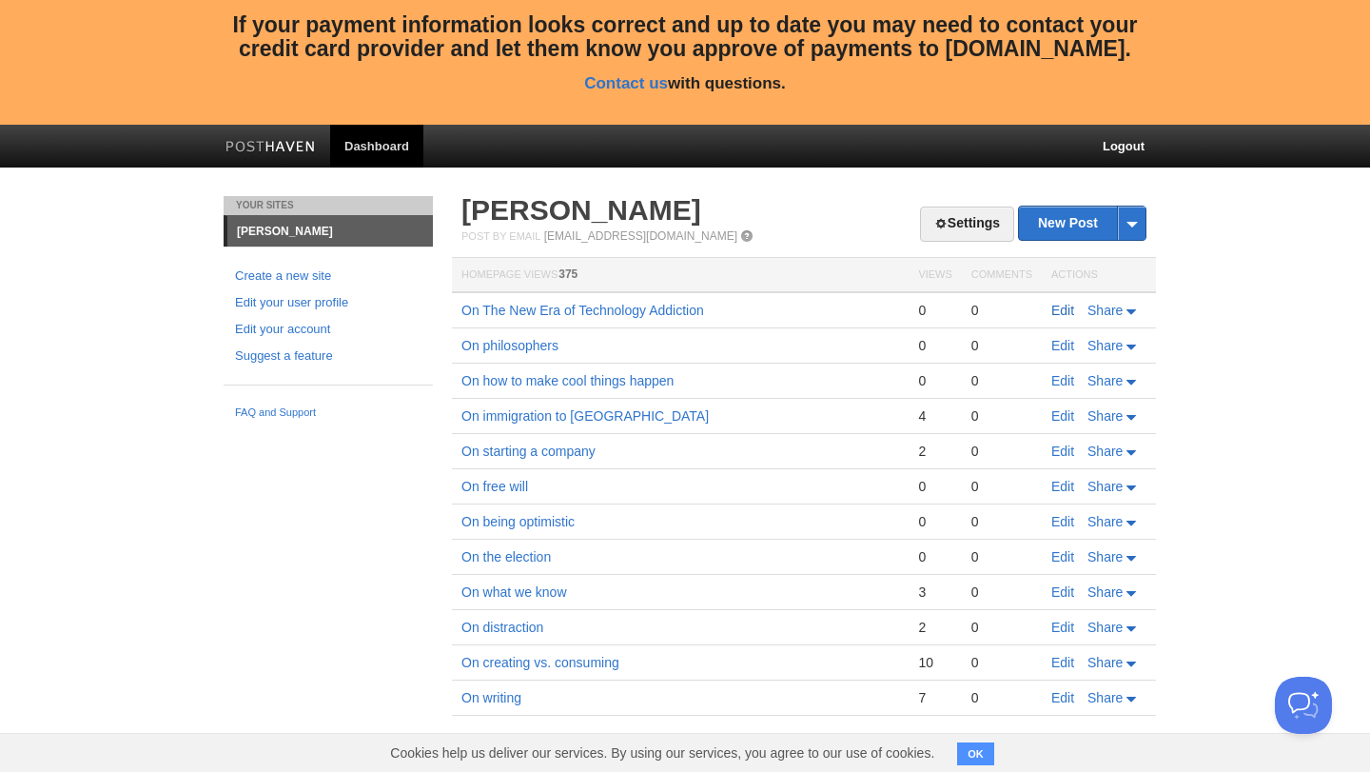
click at [1066, 305] on link "Edit" at bounding box center [1062, 310] width 23 height 15
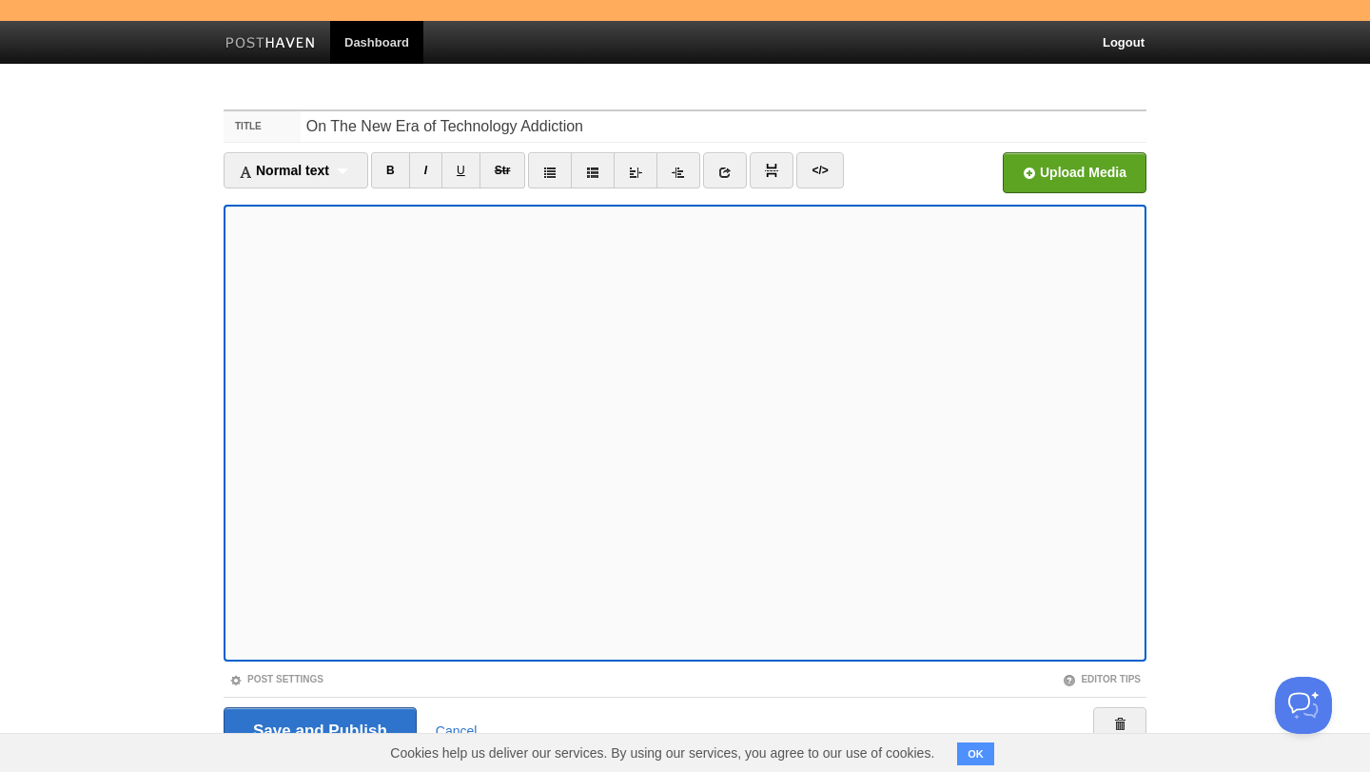
scroll to position [288, 0]
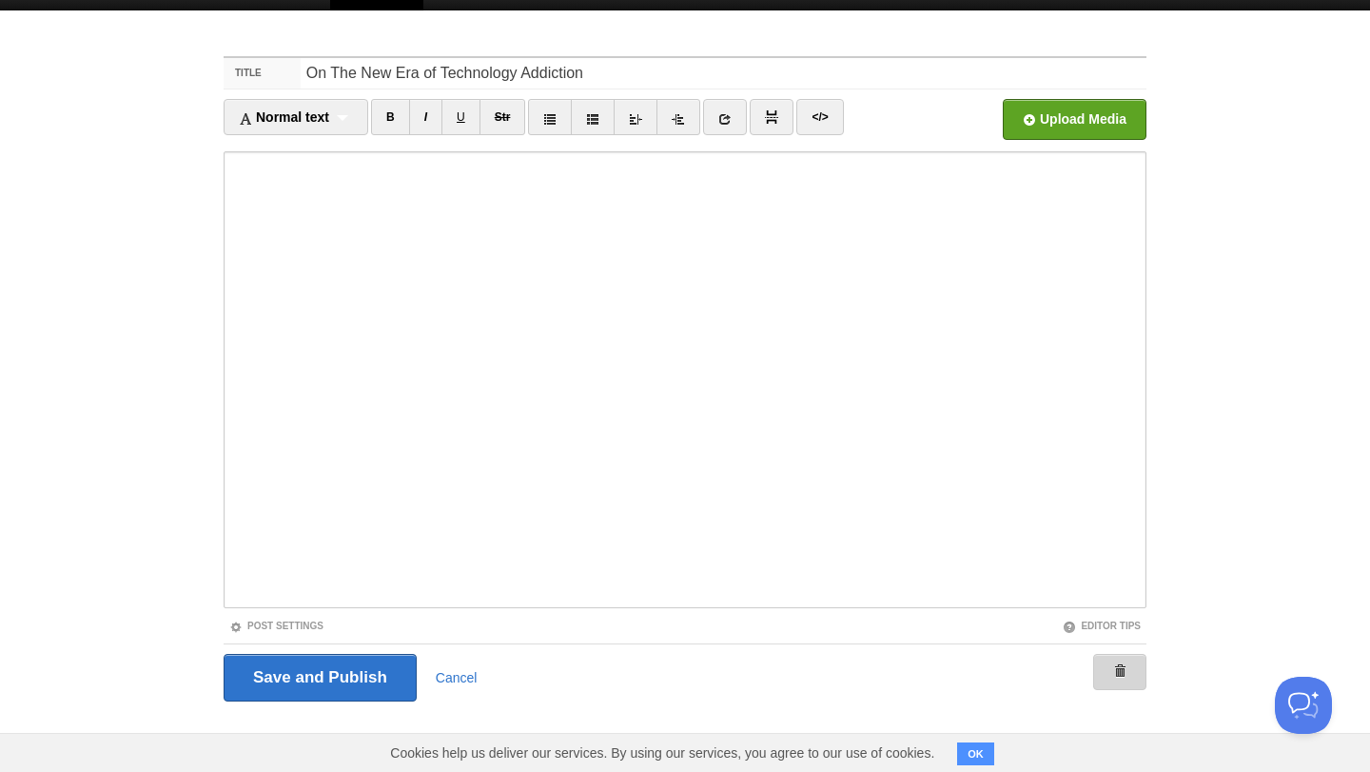
click at [1117, 659] on link at bounding box center [1119, 672] width 53 height 36
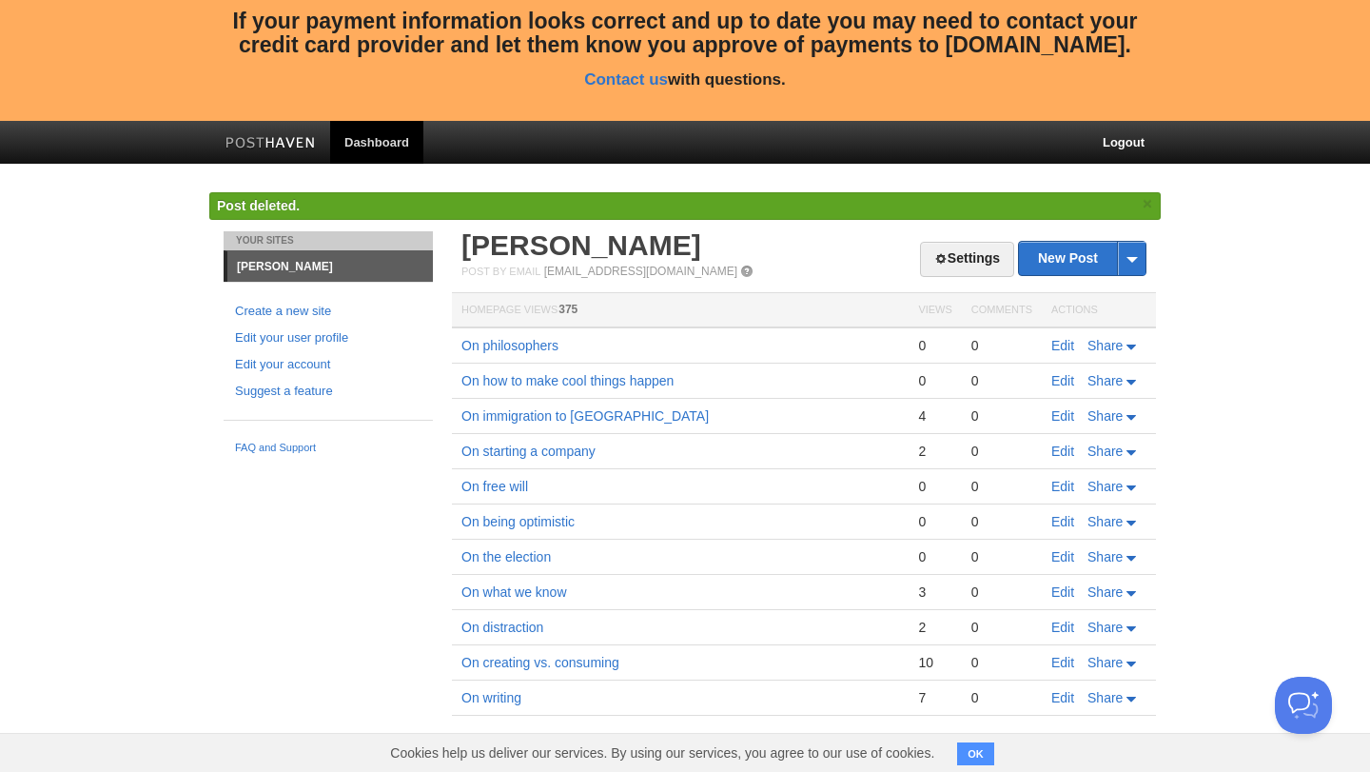
scroll to position [97, 0]
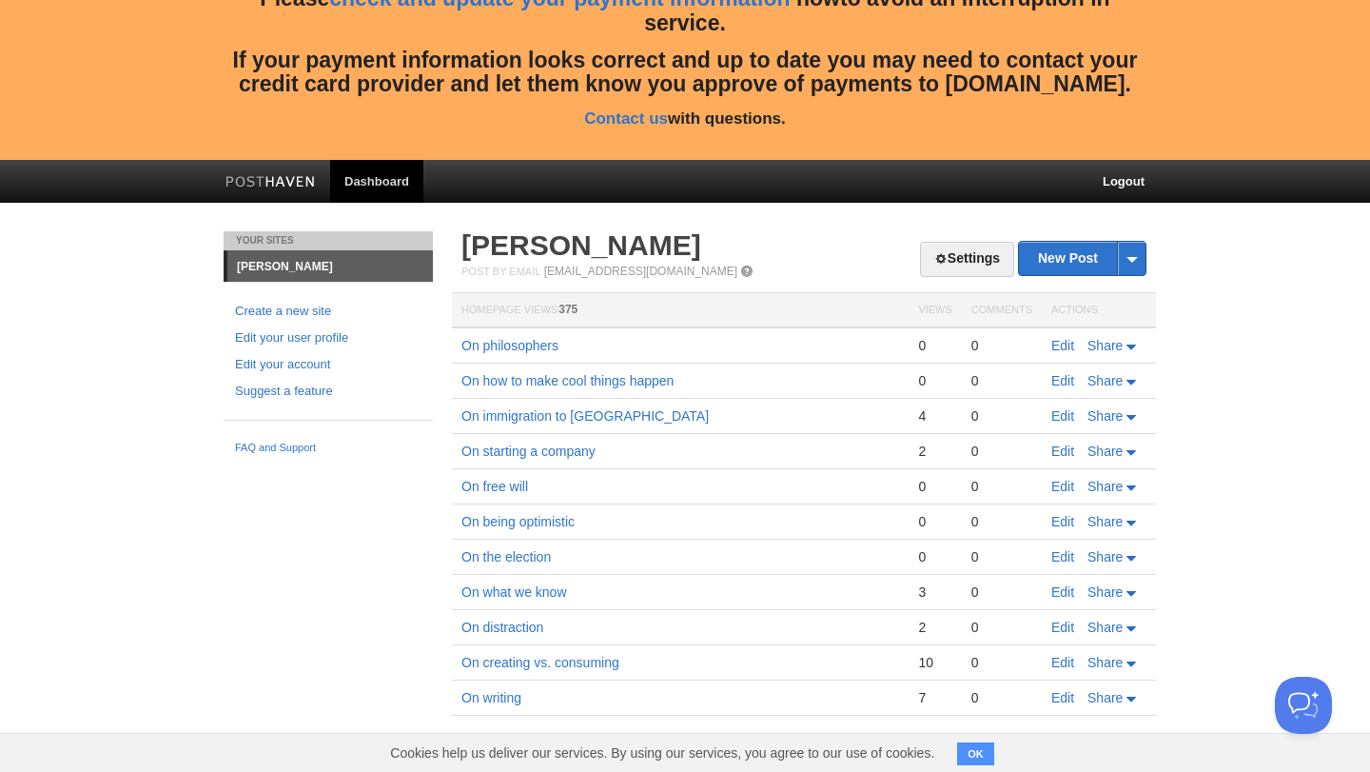
click at [502, 224] on body "Whoops. We were unable to successfully complete your most recent payment. Pleas…" at bounding box center [685, 338] width 1370 height 868
click at [787, 279] on div "Settings New Post by Web by Email [PERSON_NAME] Post by Email [EMAIL_ADDRESS][D…" at bounding box center [803, 473] width 685 height 484
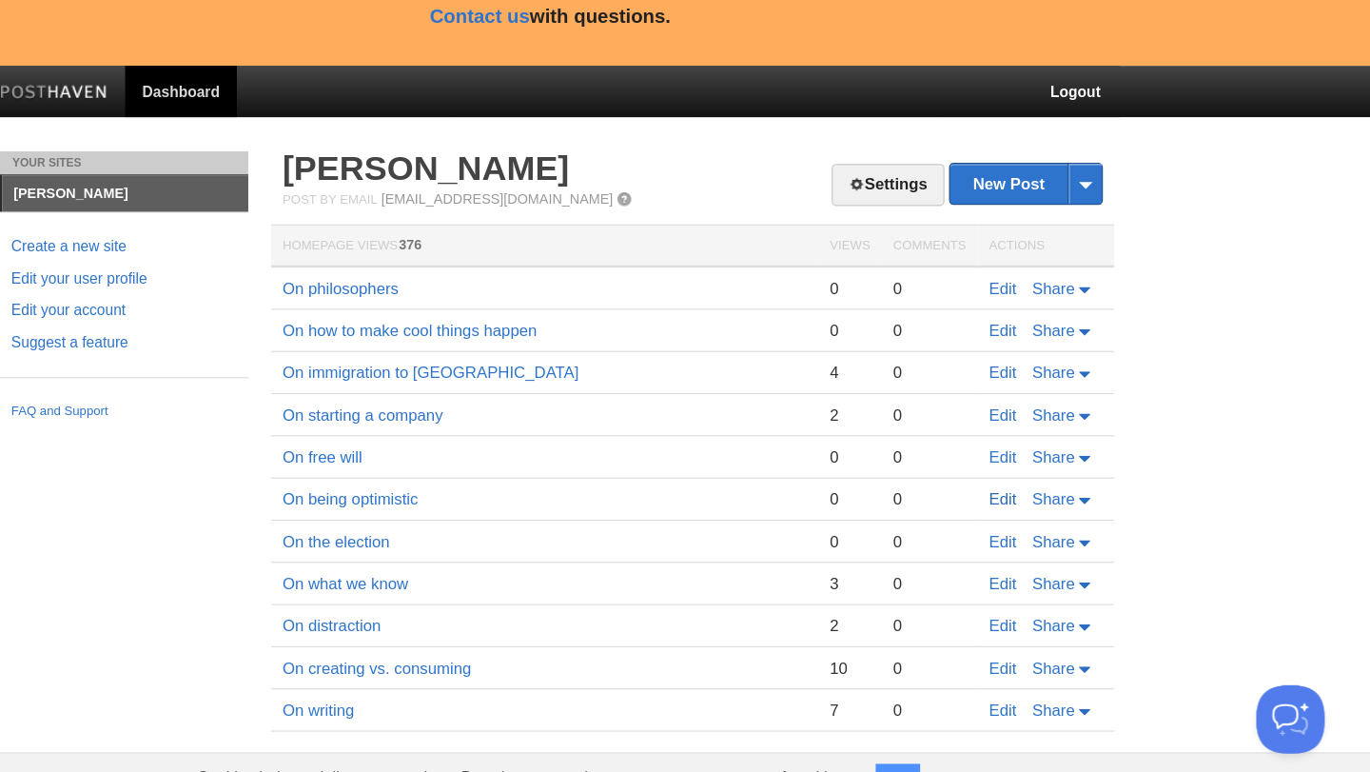
click at [1065, 523] on link "Edit" at bounding box center [1062, 521] width 23 height 15
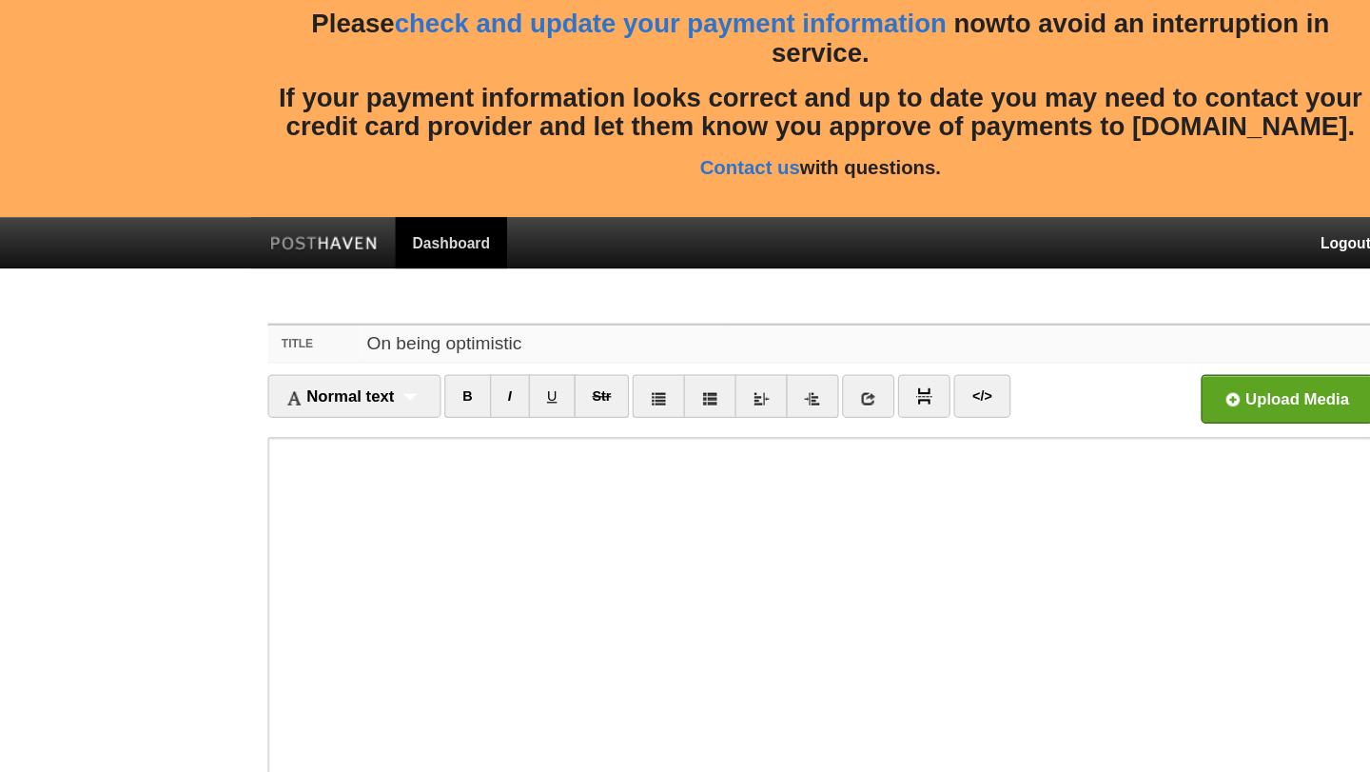
drag, startPoint x: 328, startPoint y: 362, endPoint x: 501, endPoint y: 362, distance: 173.2
click at [496, 362] on input "On being optimistic" at bounding box center [724, 361] width 846 height 30
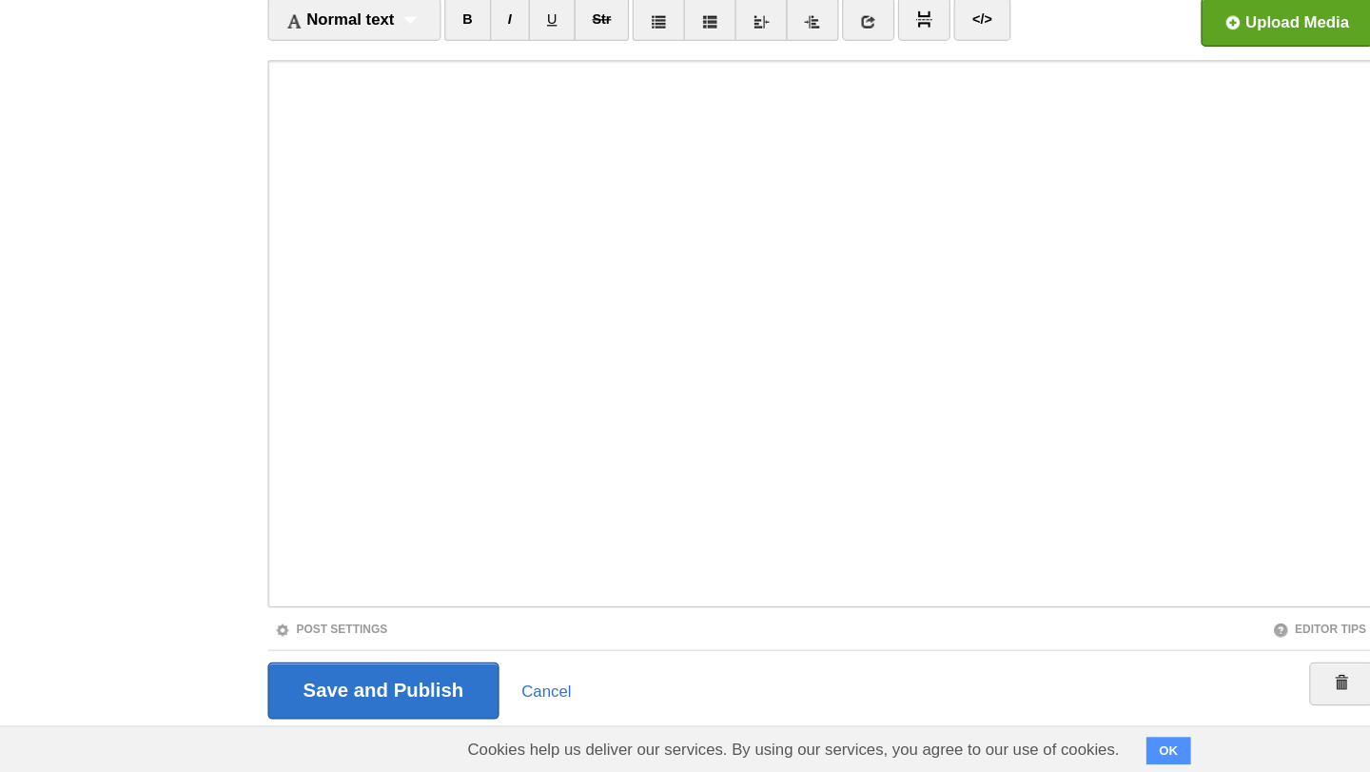
scroll to position [288, 0]
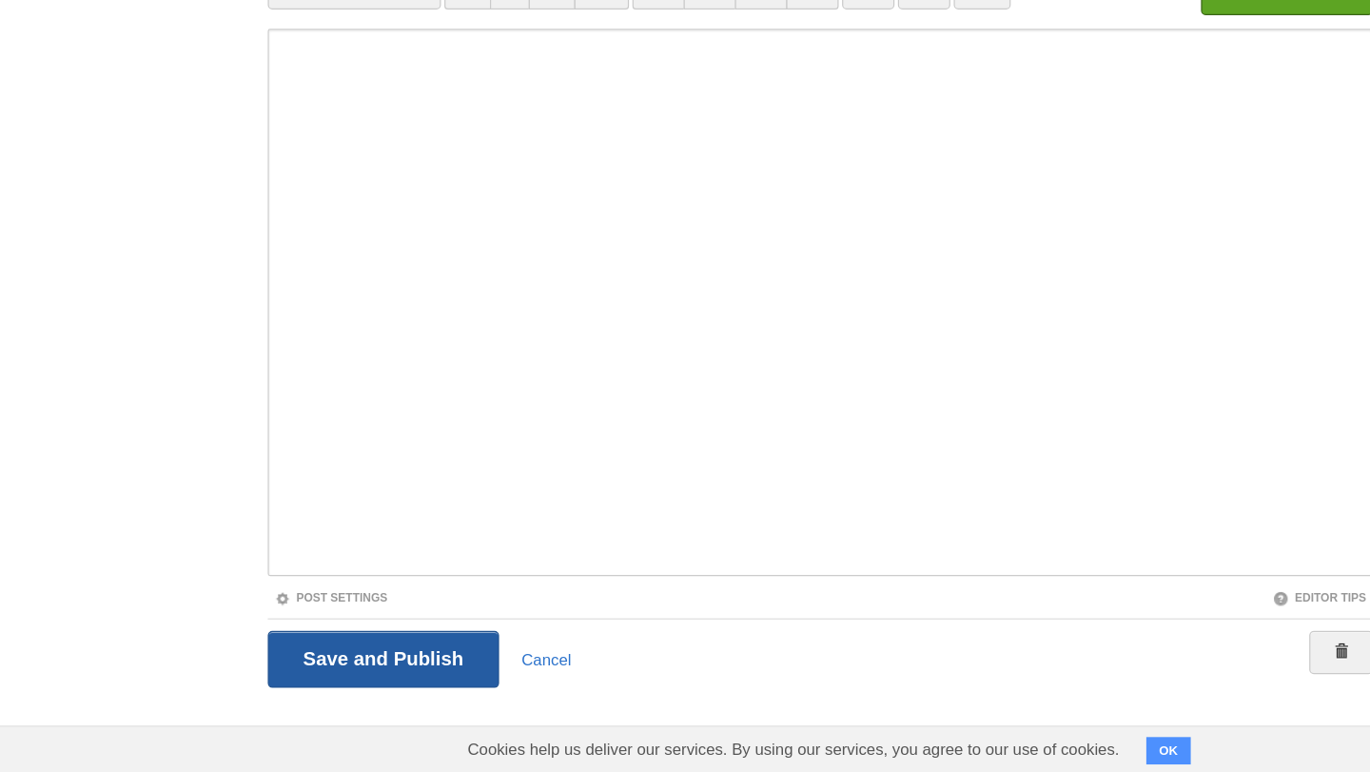
type input "On optimism"
click at [383, 696] on input "Save and Publish" at bounding box center [320, 678] width 193 height 48
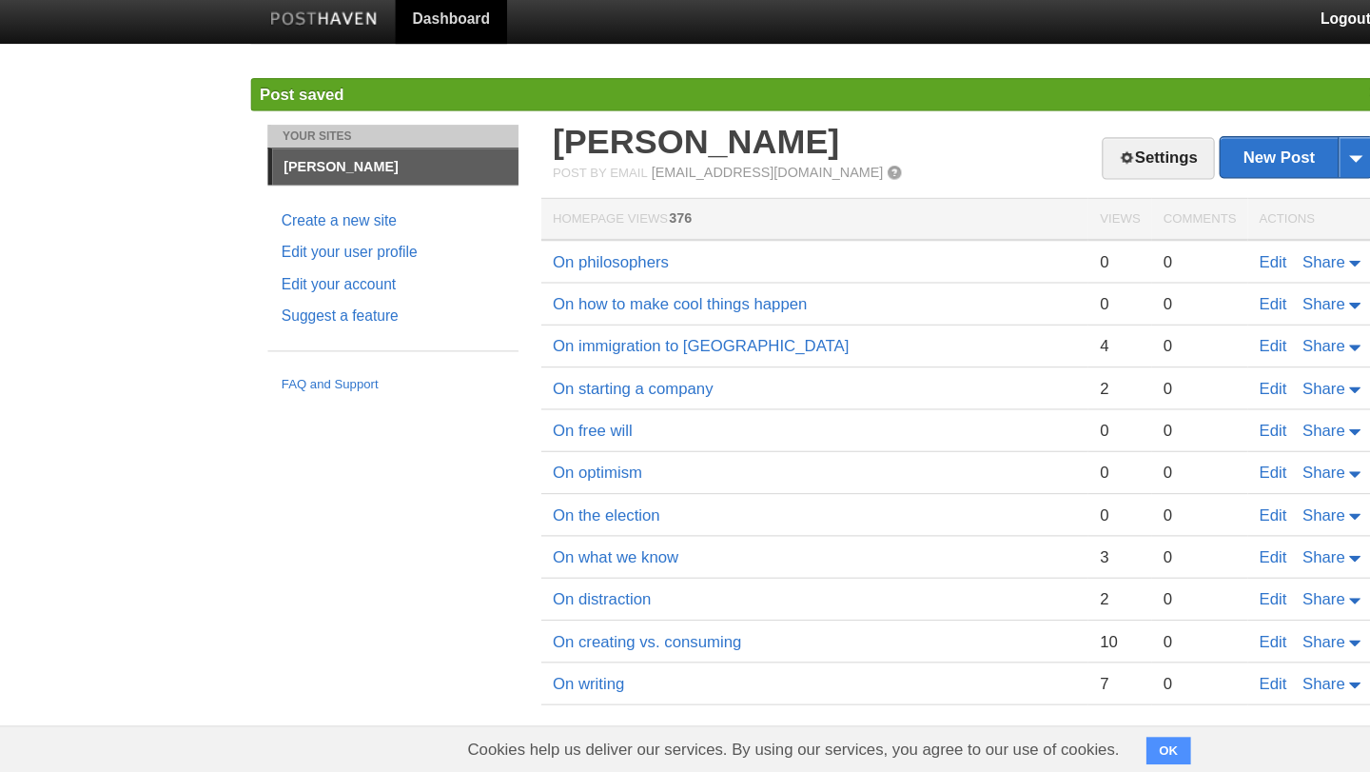
scroll to position [136, 0]
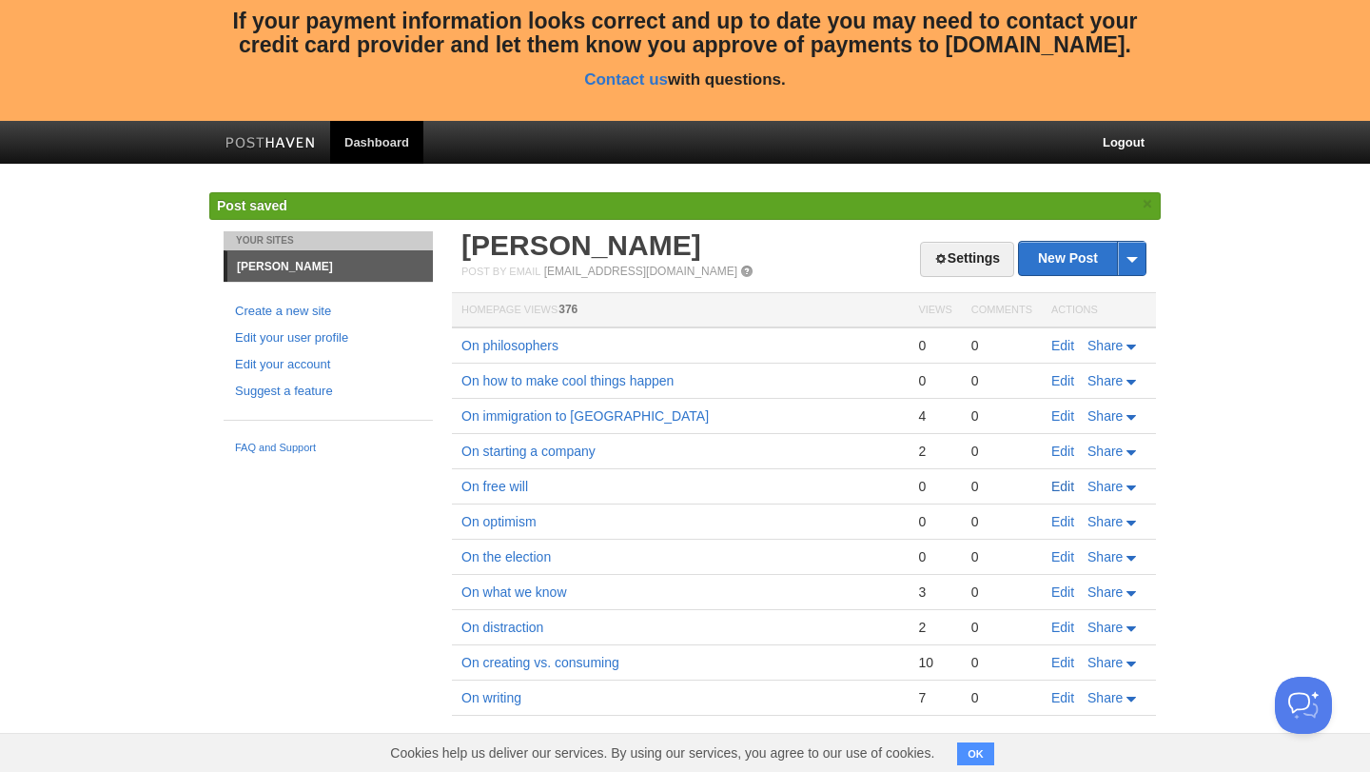
click at [1056, 480] on link "Edit" at bounding box center [1062, 486] width 23 height 15
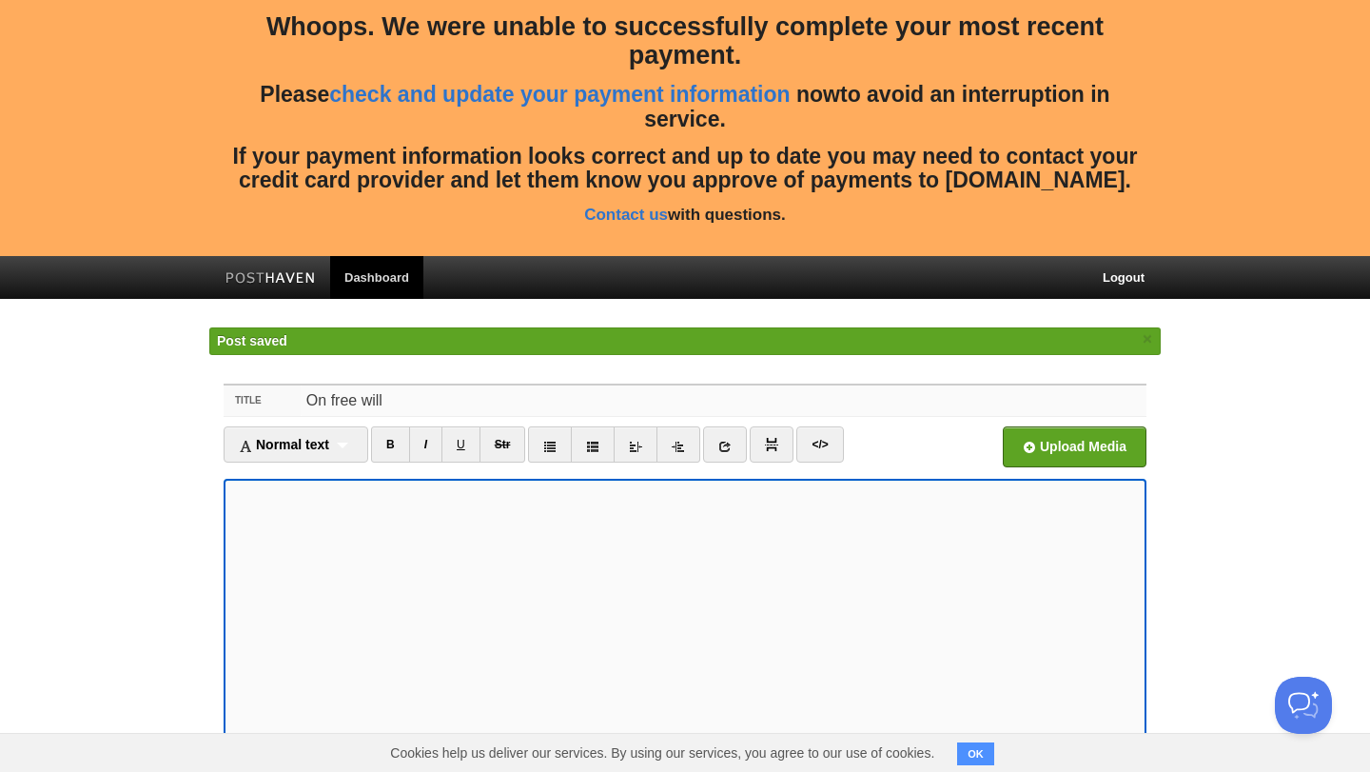
click at [342, 396] on input "On free will" at bounding box center [724, 400] width 846 height 30
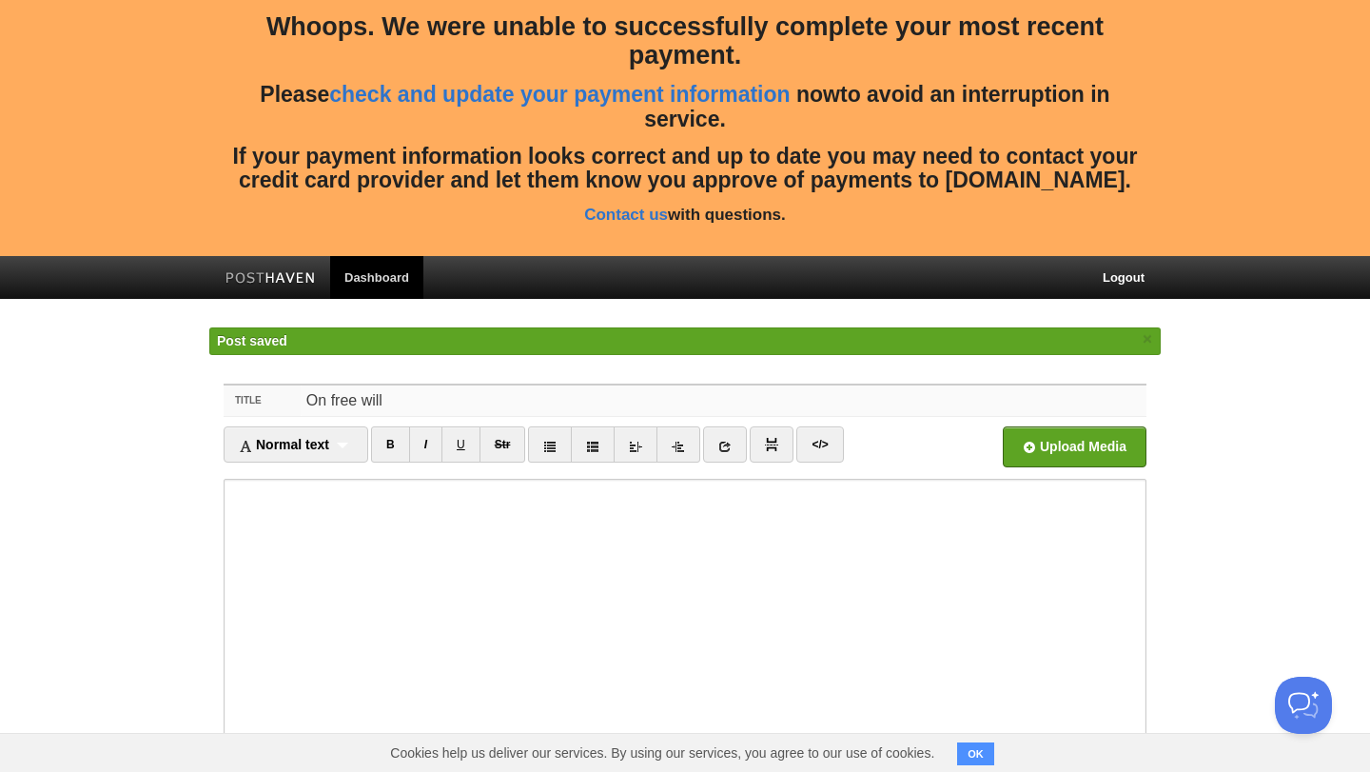
click at [342, 396] on input "On free will" at bounding box center [724, 400] width 846 height 30
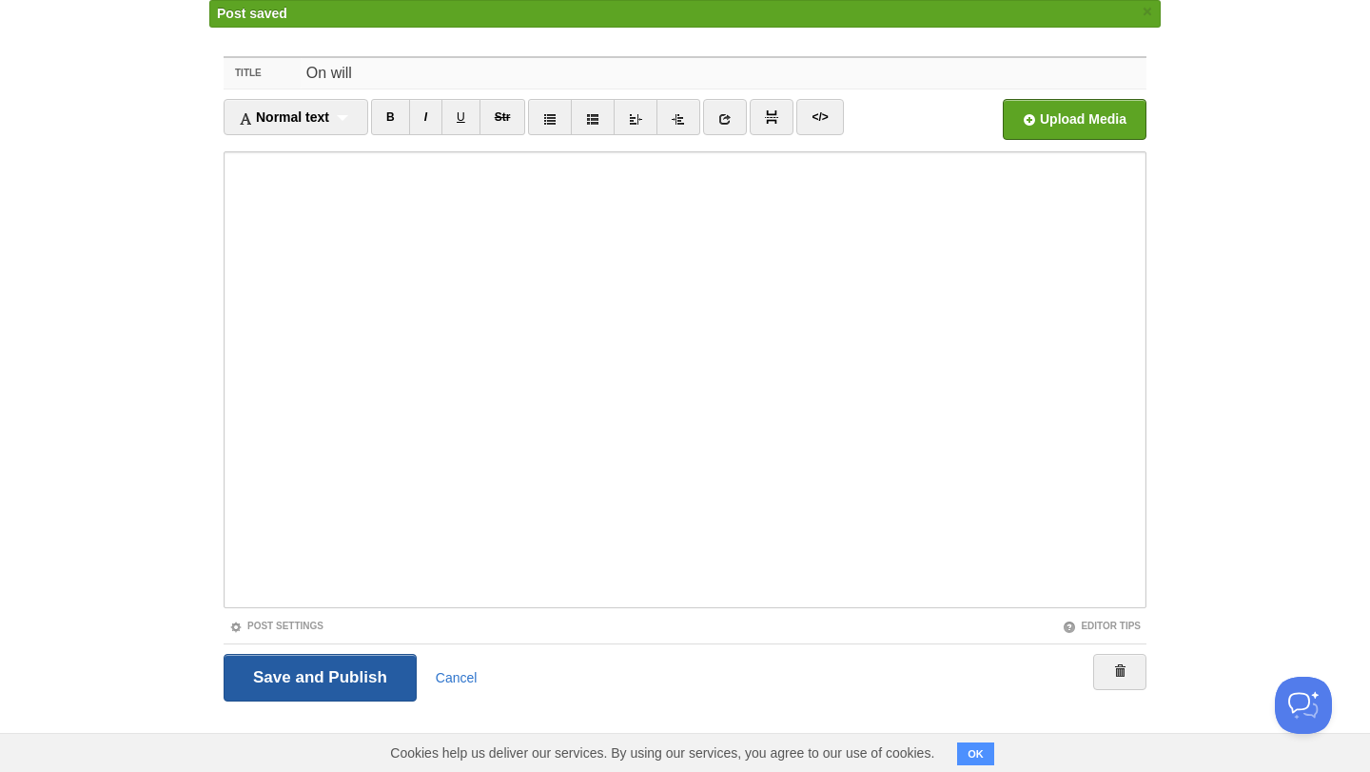
type input "On will"
click at [318, 685] on input "Save and Publish" at bounding box center [320, 678] width 193 height 48
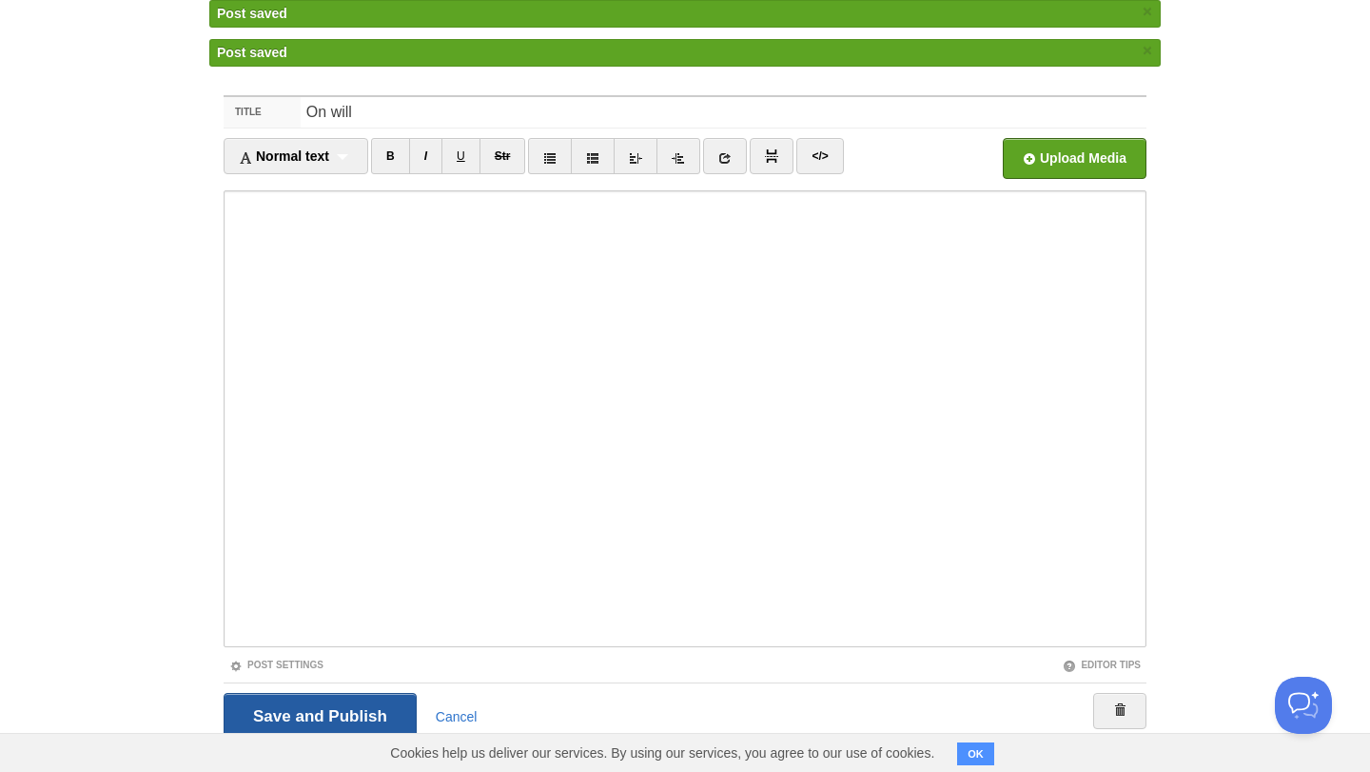
scroll to position [136, 0]
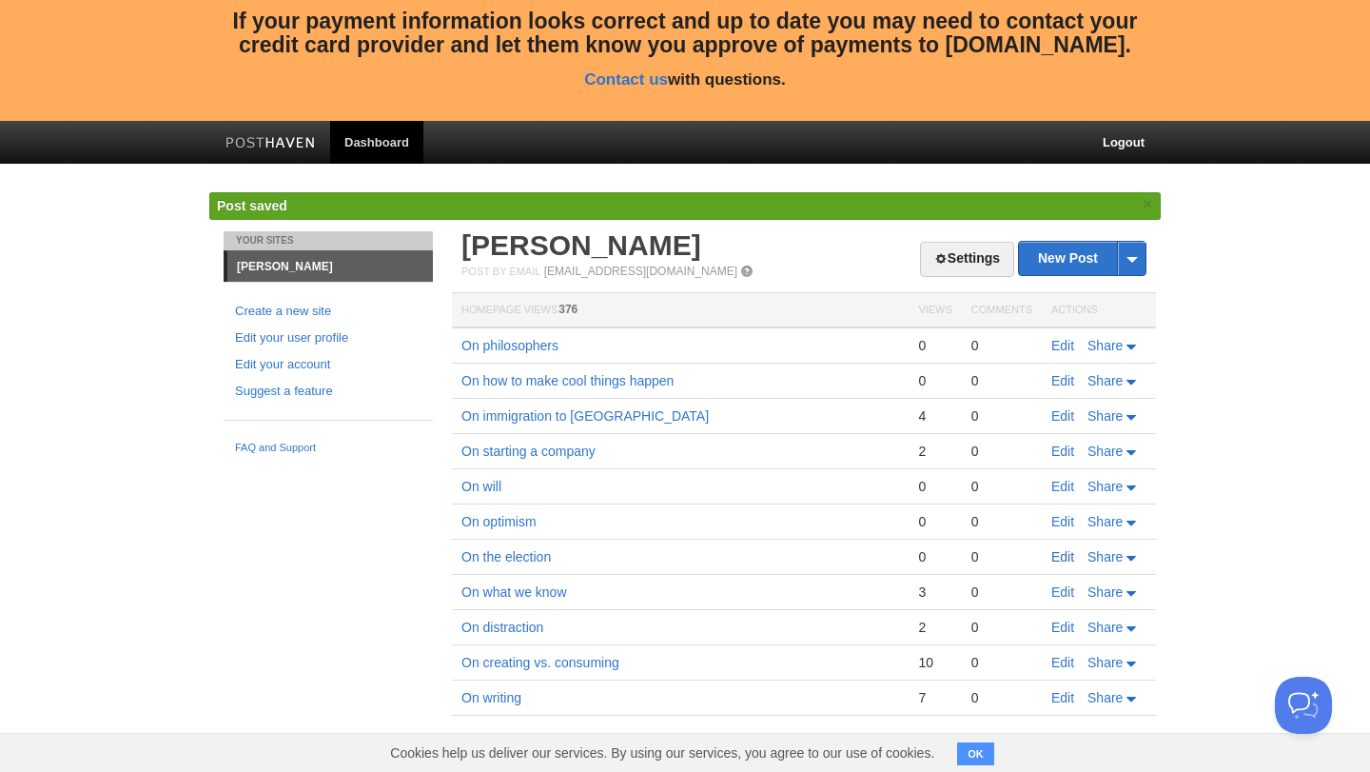
click at [1064, 554] on link "Edit" at bounding box center [1062, 556] width 23 height 15
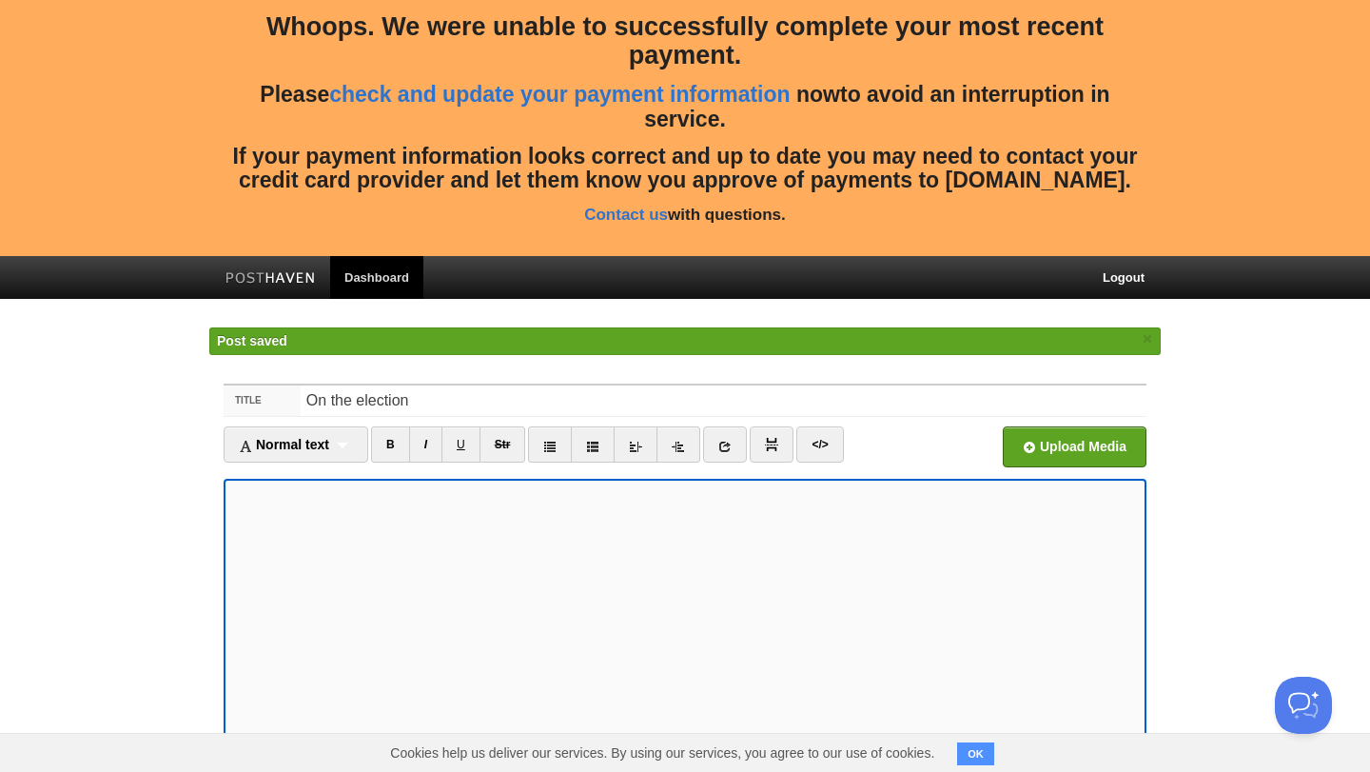
scroll to position [327, 0]
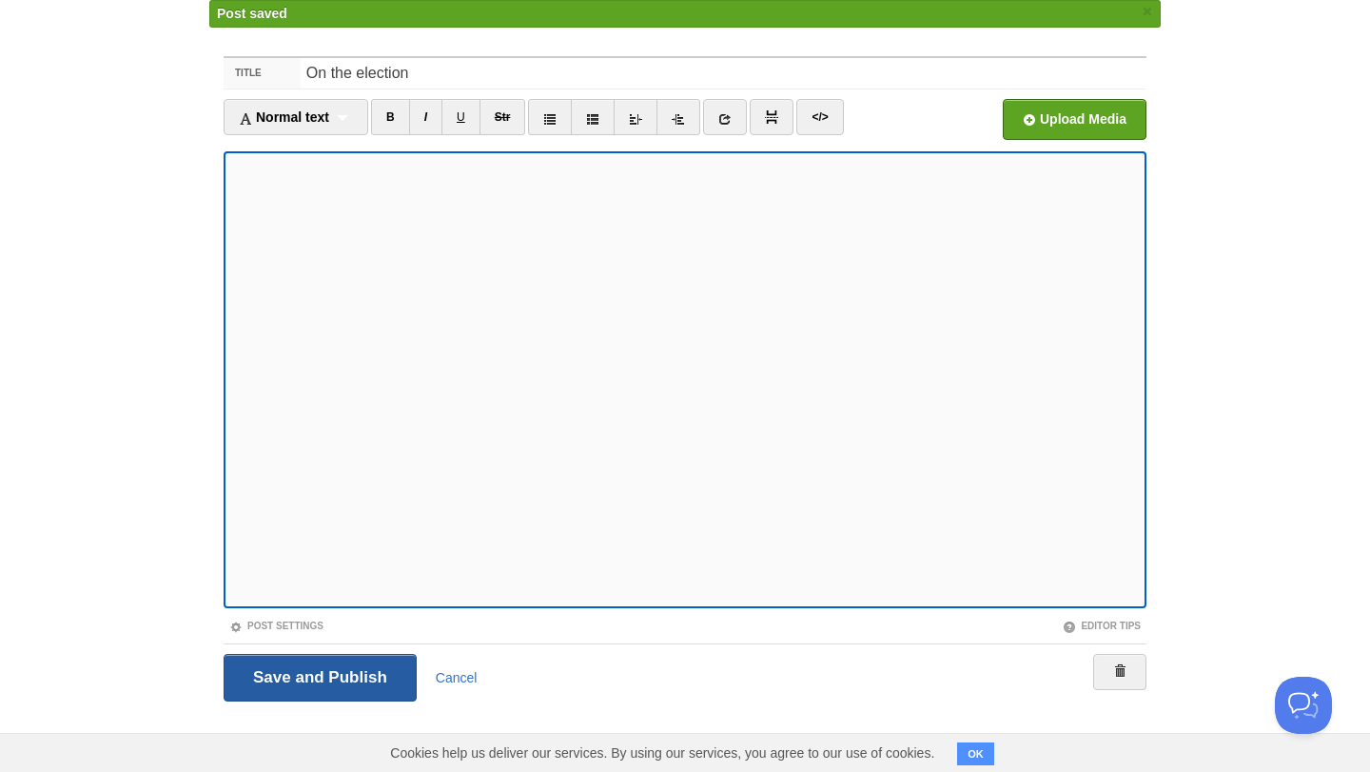
click at [286, 664] on input "Save and Publish" at bounding box center [320, 678] width 193 height 48
